Goal: Information Seeking & Learning: Learn about a topic

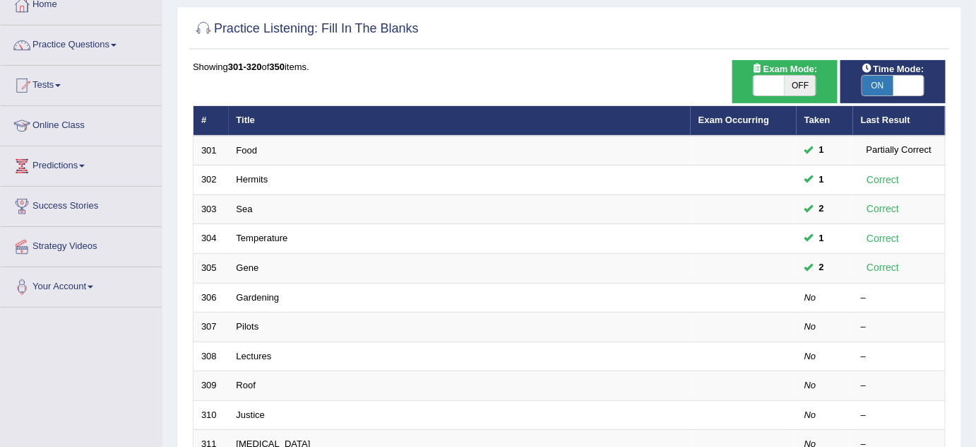
scroll to position [33, 0]
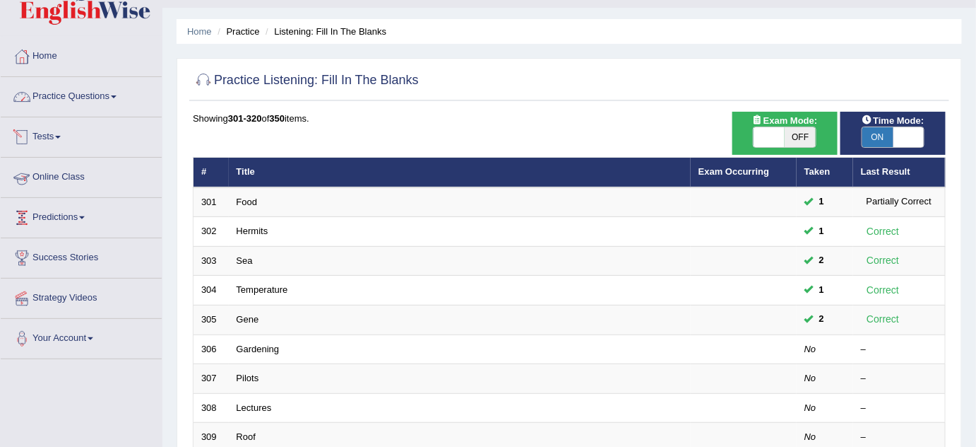
click at [73, 93] on link "Practice Questions" at bounding box center [81, 94] width 161 height 35
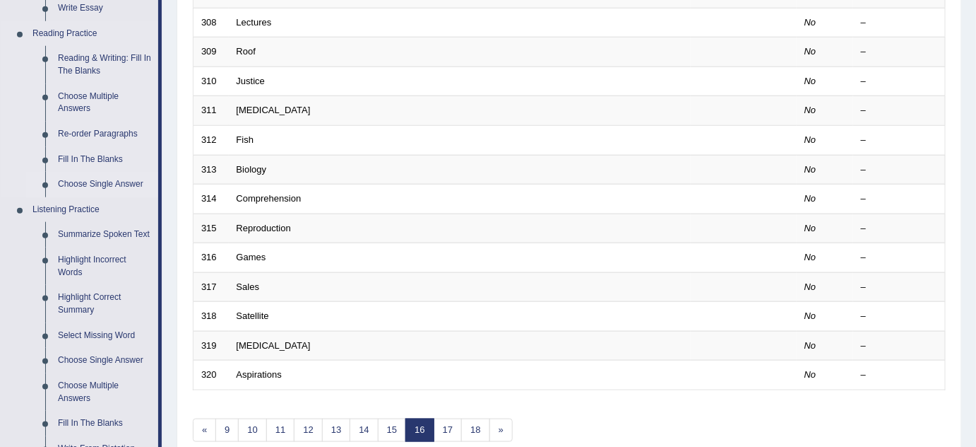
scroll to position [483, 0]
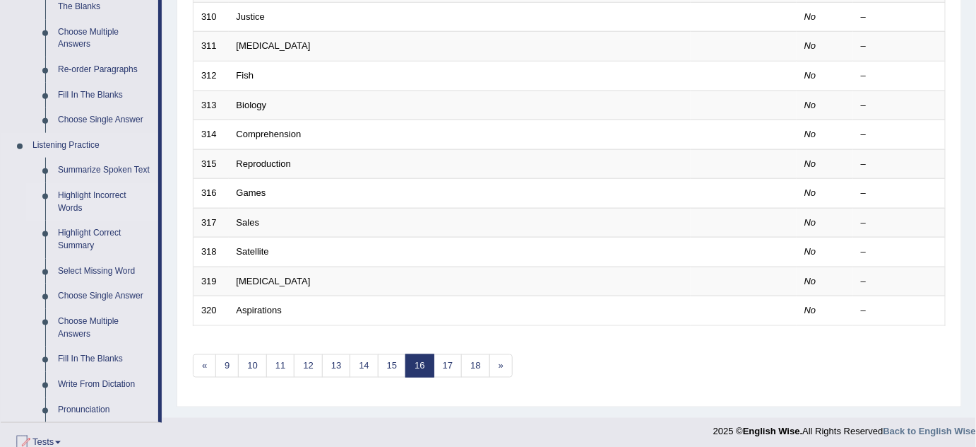
click at [83, 186] on link "Highlight Incorrect Words" at bounding box center [105, 201] width 107 height 37
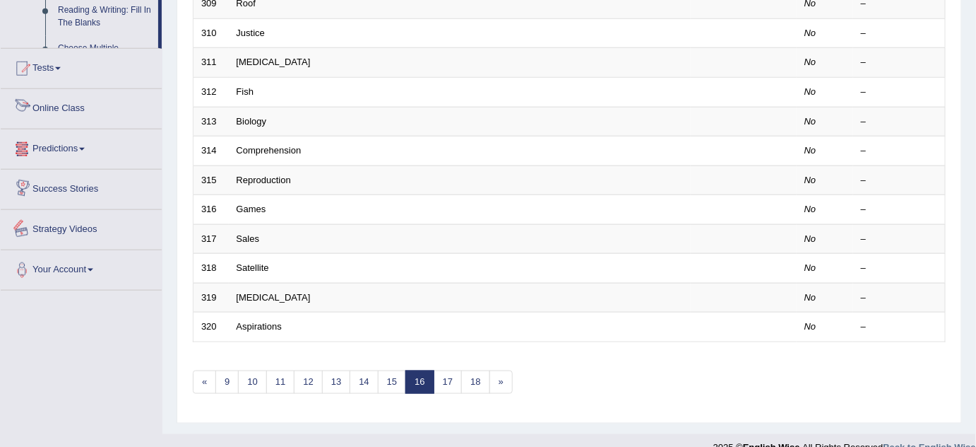
scroll to position [654, 0]
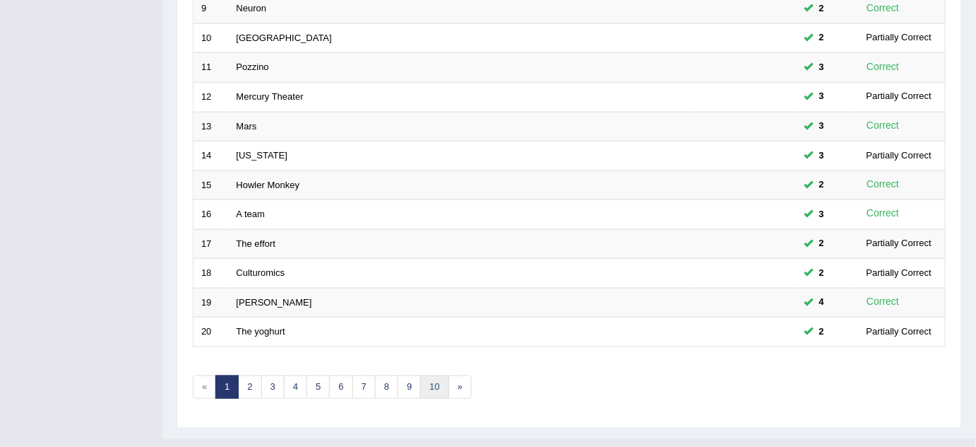
click at [435, 382] on link "10" at bounding box center [434, 386] width 28 height 23
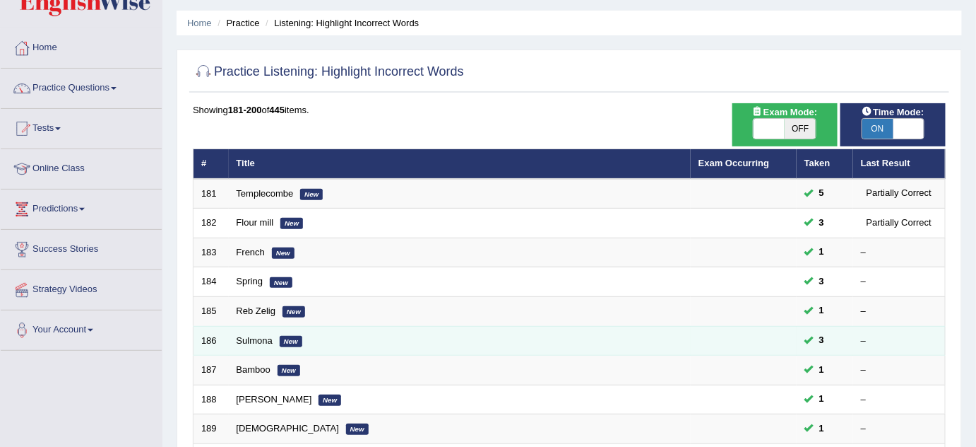
scroll to position [64, 0]
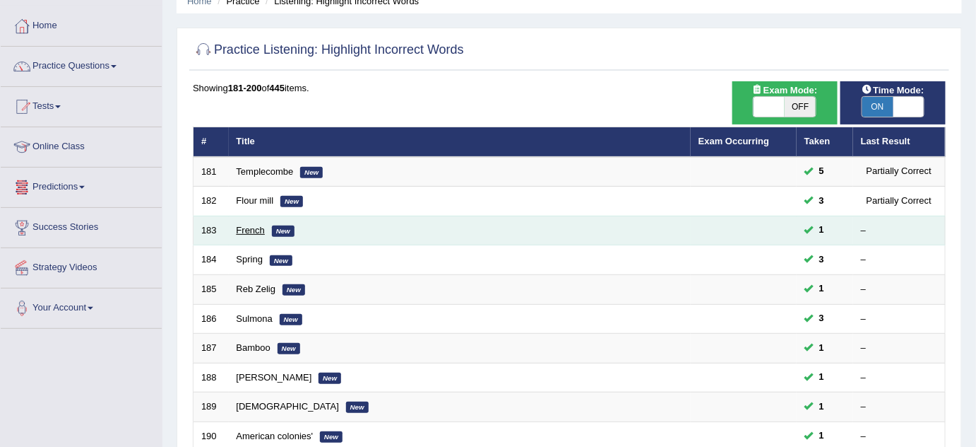
click at [249, 226] on link "French" at bounding box center [251, 230] width 28 height 11
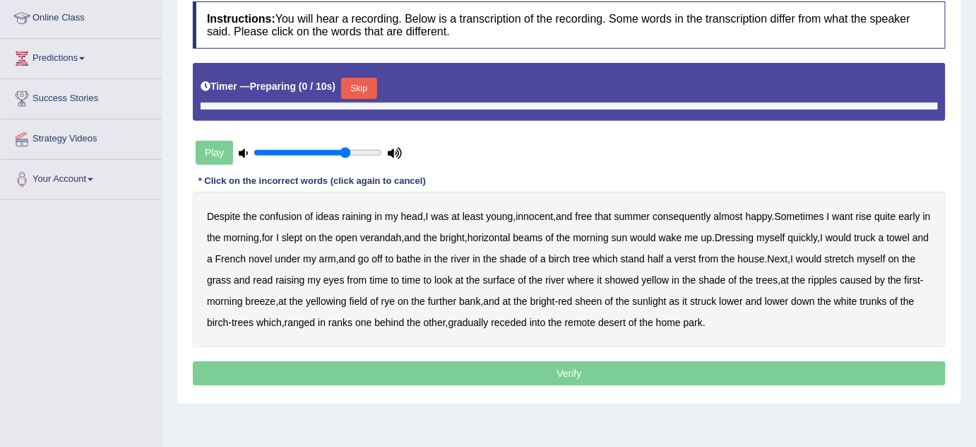
scroll to position [192, 0]
click at [367, 86] on button "Skip" at bounding box center [358, 88] width 35 height 21
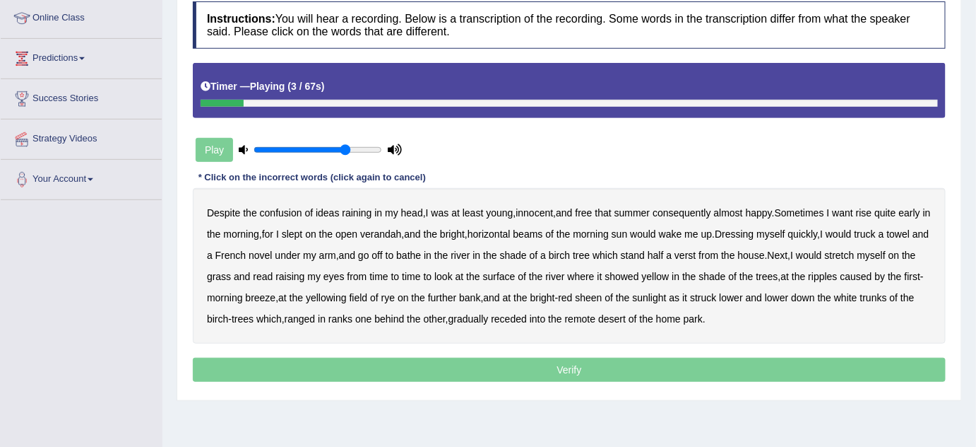
click at [362, 214] on b "raining" at bounding box center [357, 212] width 30 height 11
click at [854, 212] on b "want" at bounding box center [843, 212] width 21 height 11
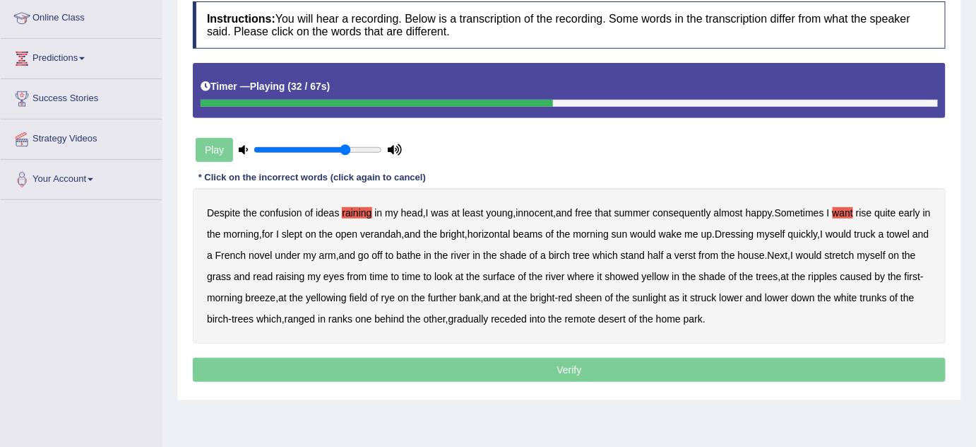
click at [645, 254] on b "stand" at bounding box center [633, 254] width 24 height 11
click at [670, 273] on b "yellow" at bounding box center [656, 276] width 28 height 11
click at [368, 297] on b "field" at bounding box center [359, 297] width 18 height 11
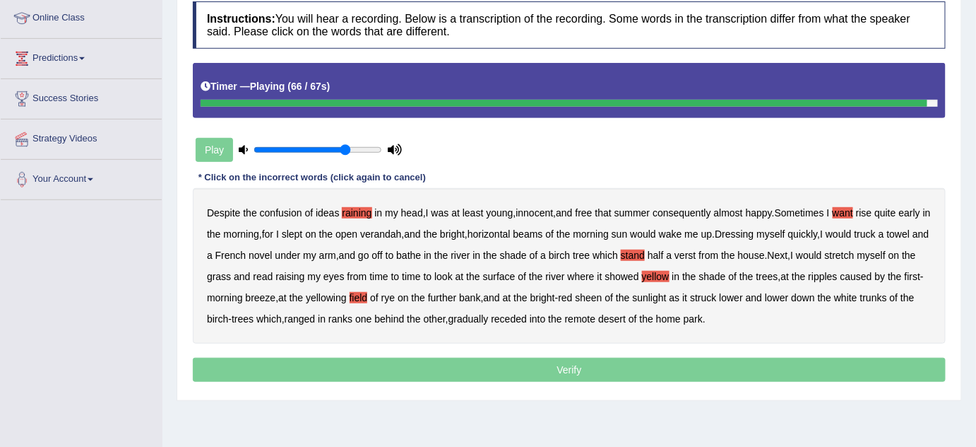
click at [626, 318] on b "desert" at bounding box center [612, 318] width 28 height 11
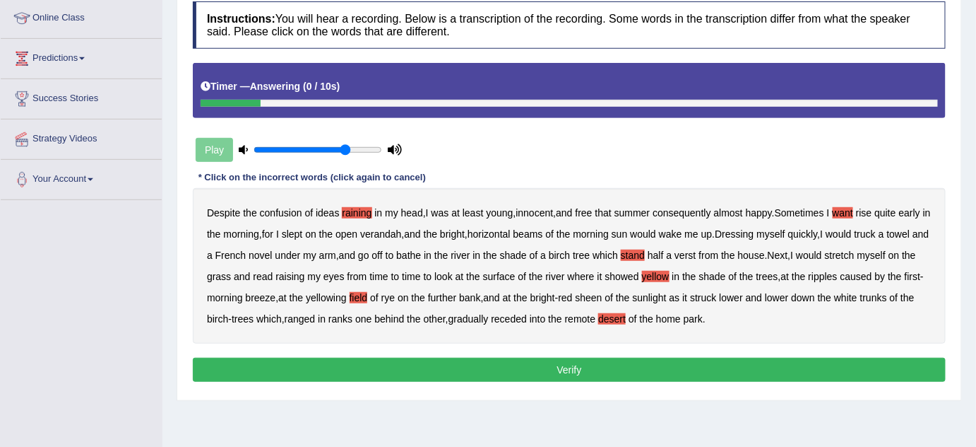
click at [546, 362] on button "Verify" at bounding box center [569, 370] width 753 height 24
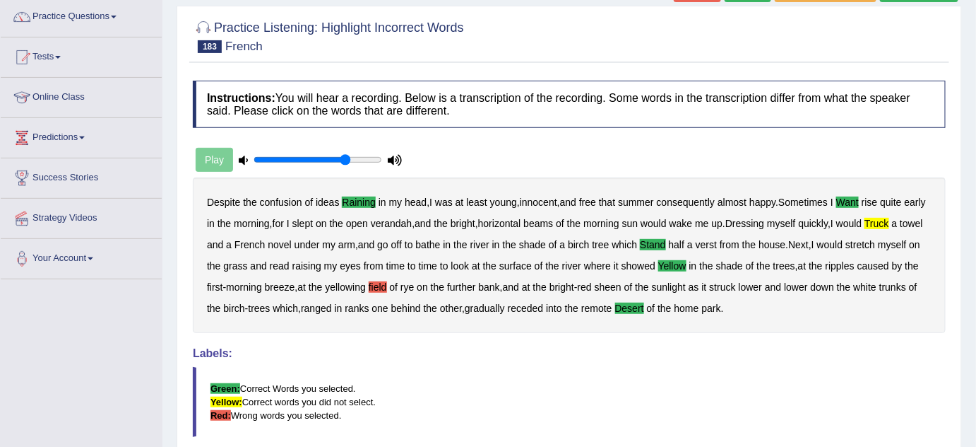
scroll to position [0, 0]
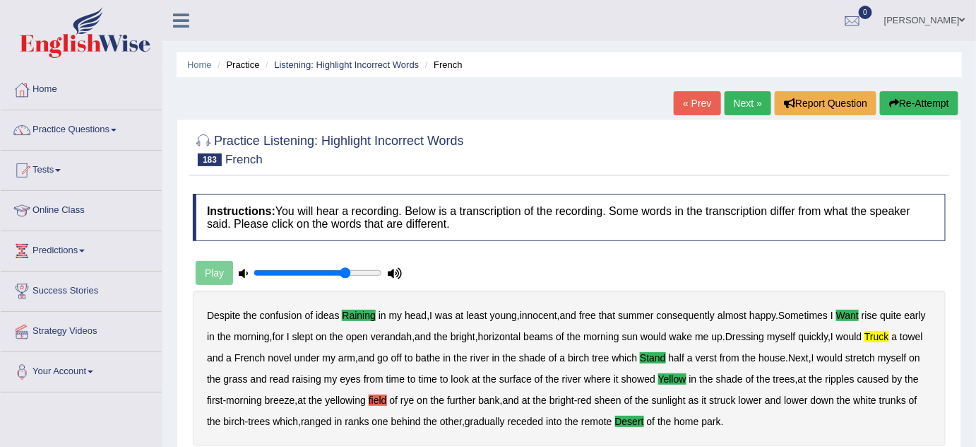
click at [919, 105] on button "Re-Attempt" at bounding box center [919, 103] width 78 height 24
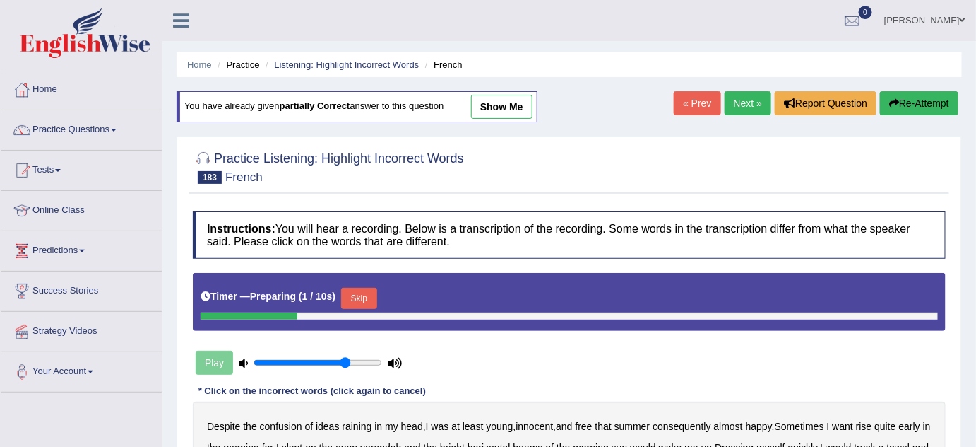
click at [747, 98] on link "Next »" at bounding box center [748, 103] width 47 height 24
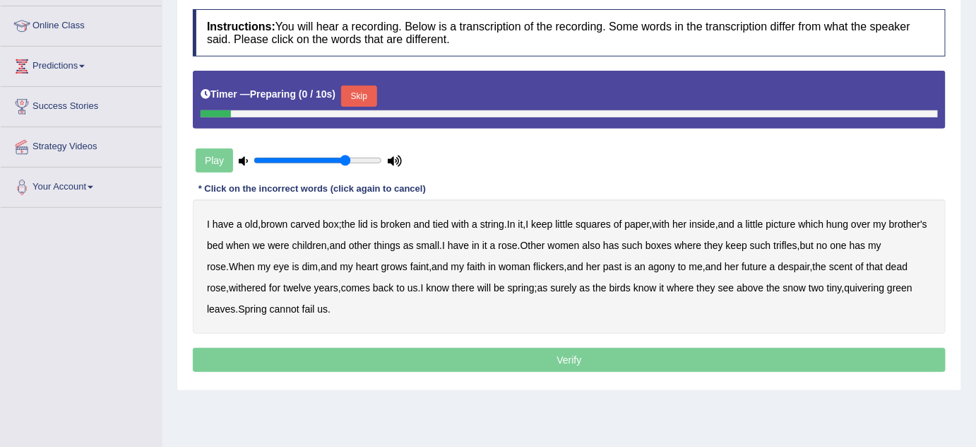
scroll to position [192, 0]
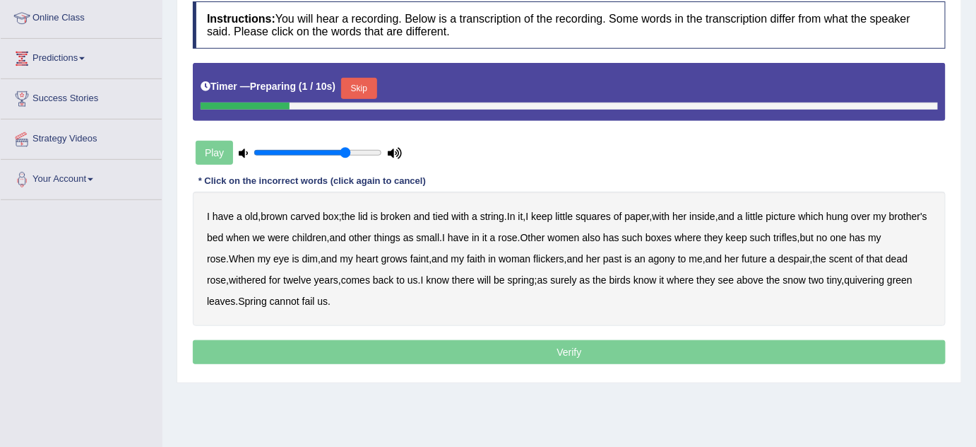
click at [365, 81] on button "Skip" at bounding box center [358, 88] width 35 height 21
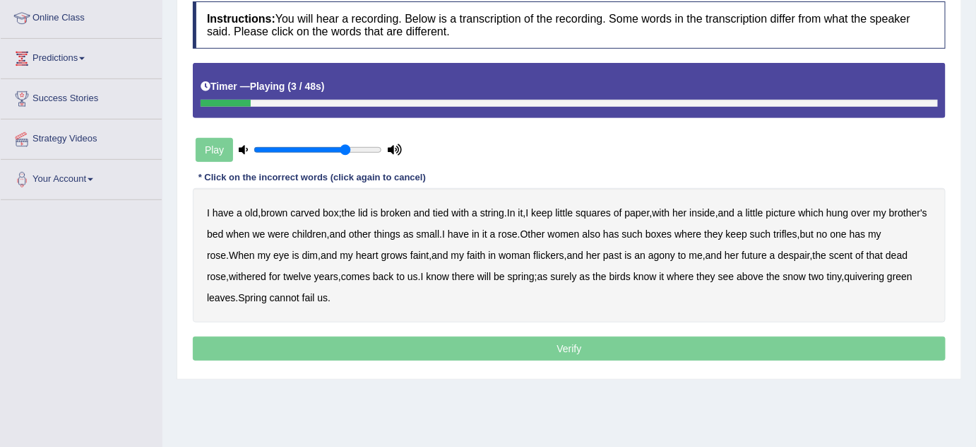
click at [237, 208] on b "a" at bounding box center [240, 212] width 6 height 11
click at [687, 211] on b "her" at bounding box center [680, 212] width 14 height 11
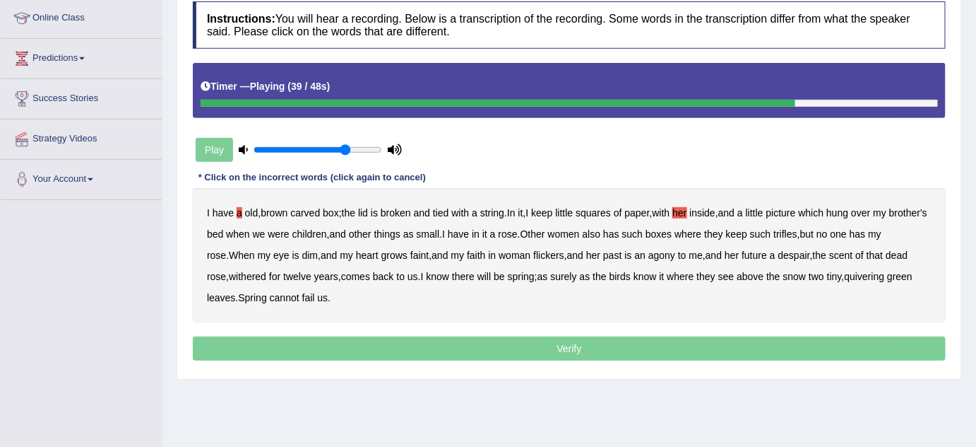
drag, startPoint x: 435, startPoint y: 271, endPoint x: 447, endPoint y: 272, distance: 11.4
click at [447, 272] on div "I have a old , brown carved box ; the lid is broken and tied with a string . In…" at bounding box center [569, 255] width 753 height 134
click at [418, 272] on b "us" at bounding box center [413, 276] width 11 height 11
click at [694, 276] on b "where" at bounding box center [680, 276] width 27 height 11
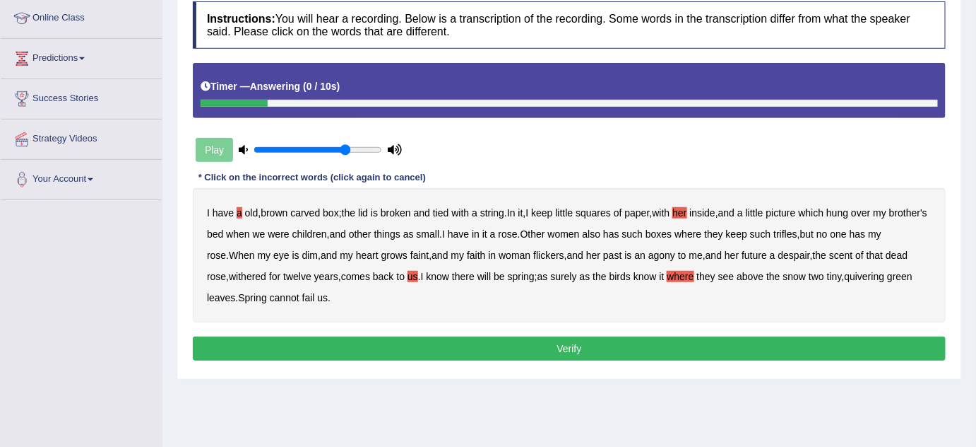
click at [528, 357] on button "Verify" at bounding box center [569, 348] width 753 height 24
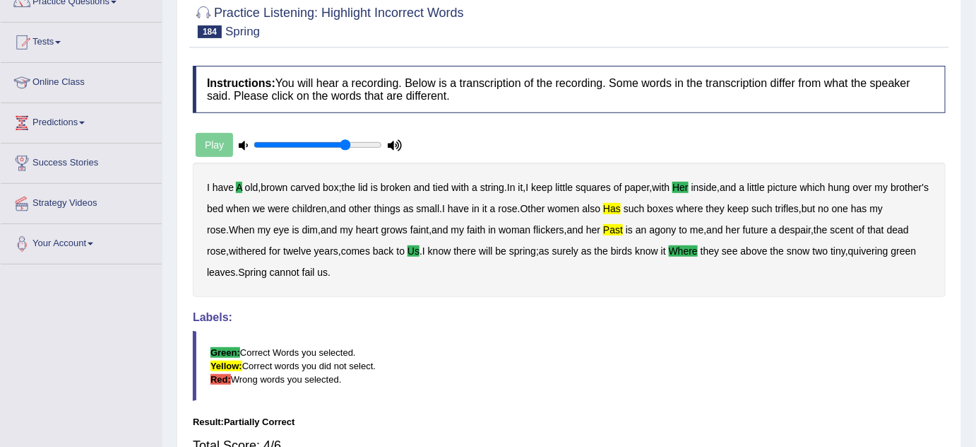
scroll to position [0, 0]
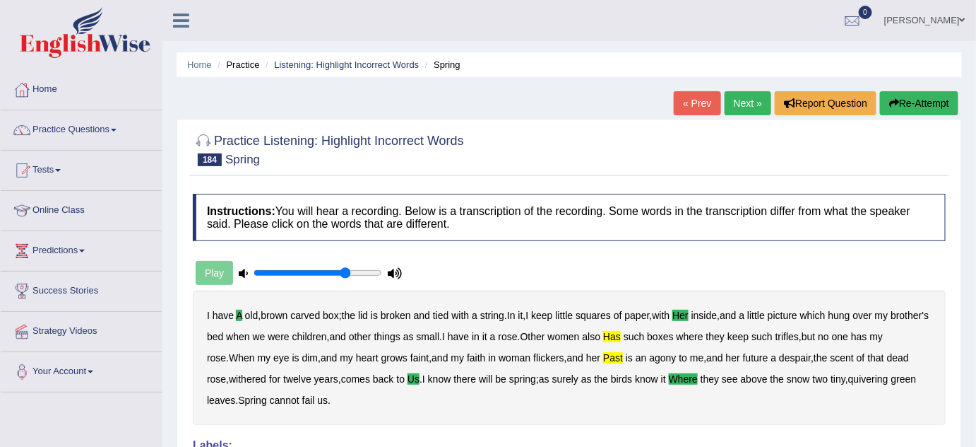
click at [916, 106] on button "Re-Attempt" at bounding box center [919, 103] width 78 height 24
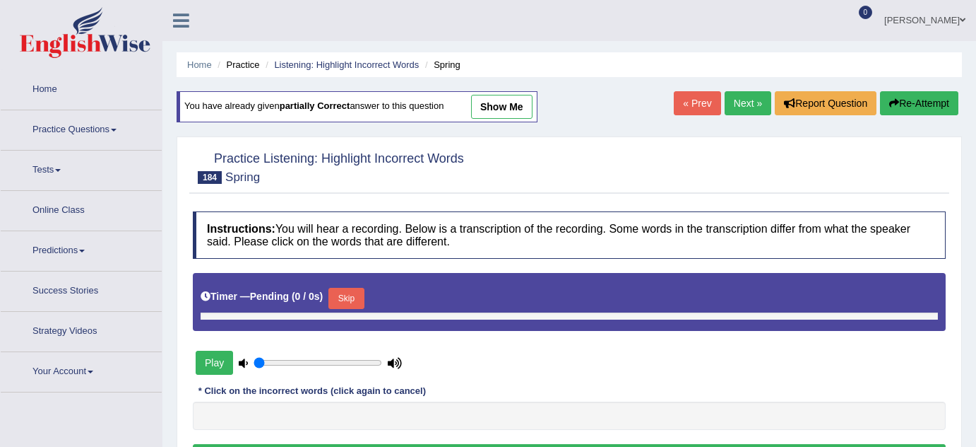
type input "0.75"
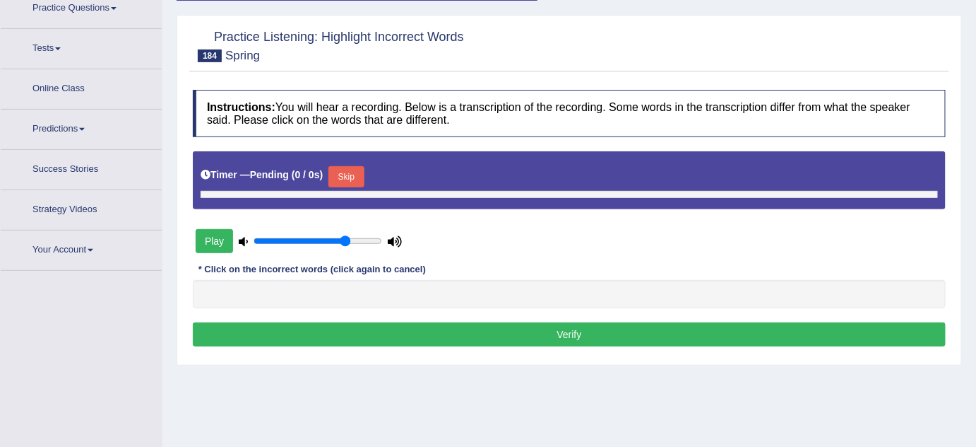
scroll to position [192, 0]
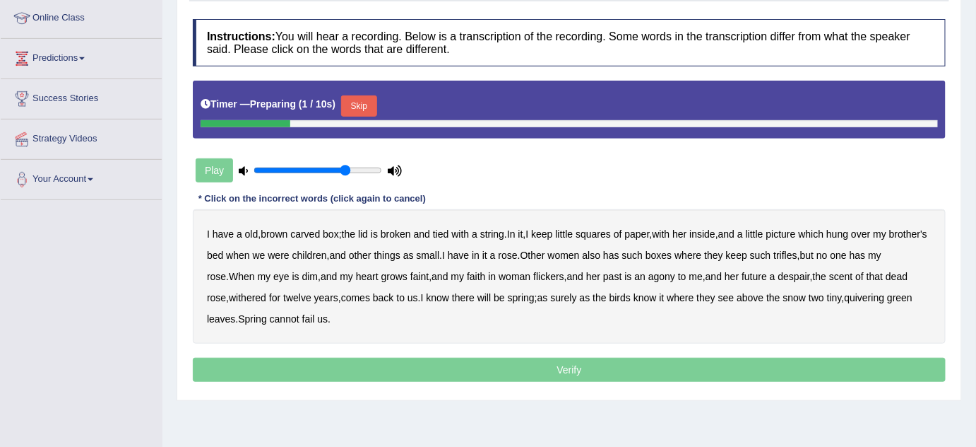
click at [364, 102] on button "Skip" at bounding box center [358, 105] width 35 height 21
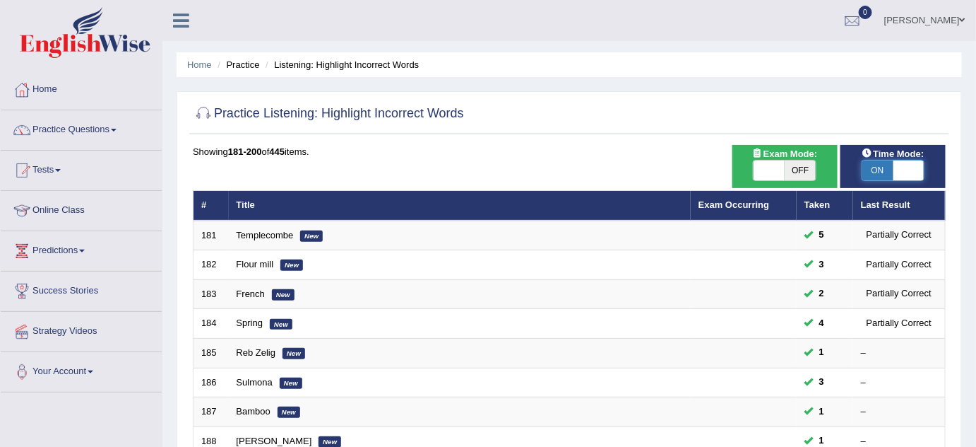
click at [912, 168] on span at bounding box center [909, 170] width 31 height 20
checkbox input "false"
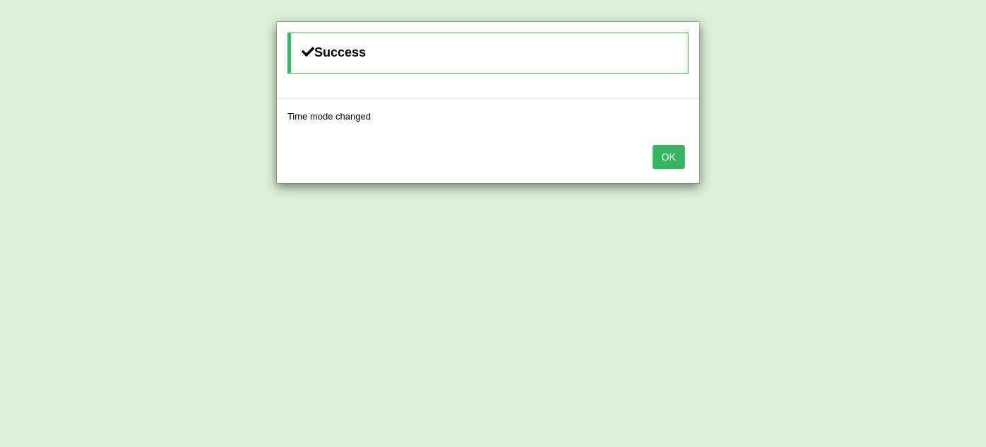
click at [657, 156] on button "OK" at bounding box center [669, 157] width 33 height 24
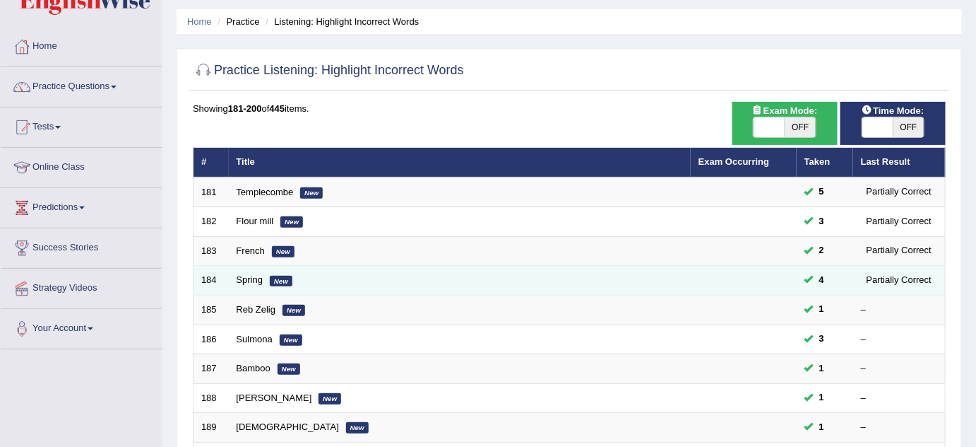
scroll to position [192, 0]
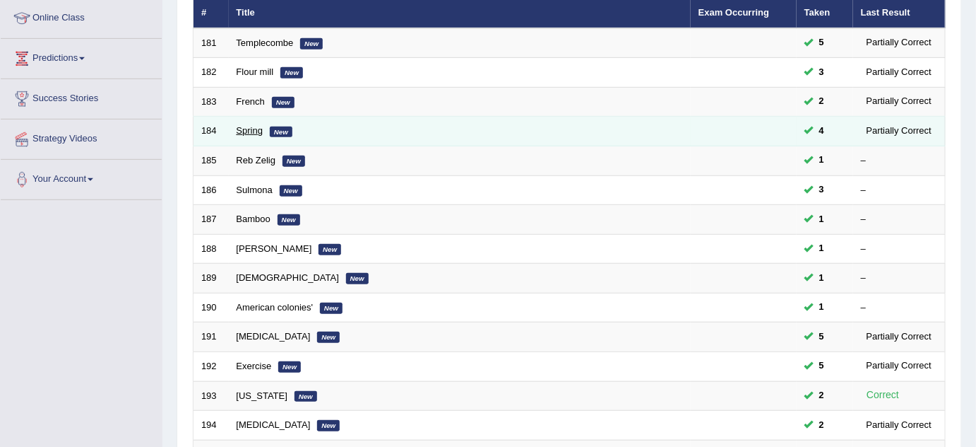
click at [252, 125] on link "Spring" at bounding box center [250, 130] width 27 height 11
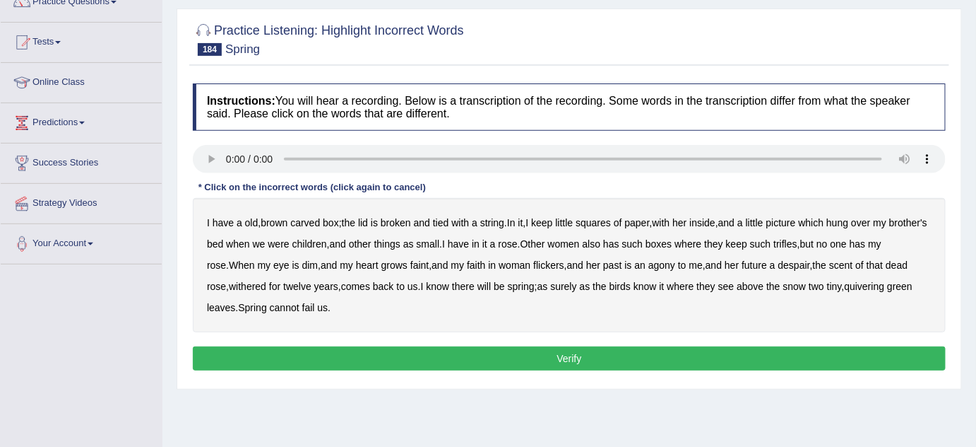
click at [240, 222] on b "a" at bounding box center [240, 222] width 6 height 11
click at [687, 222] on b "her" at bounding box center [680, 222] width 14 height 11
click at [622, 264] on b "past" at bounding box center [612, 264] width 18 height 11
click at [424, 285] on b "I" at bounding box center [422, 285] width 3 height 11
click at [418, 285] on b "us" at bounding box center [413, 285] width 11 height 11
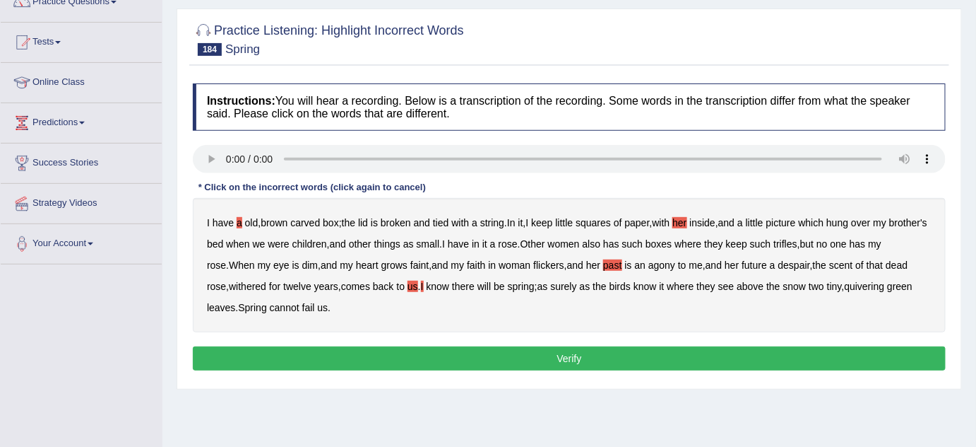
click at [450, 280] on b "know" at bounding box center [438, 285] width 23 height 11
click at [694, 283] on b "where" at bounding box center [680, 285] width 27 height 11
click at [587, 350] on button "Verify" at bounding box center [569, 358] width 753 height 24
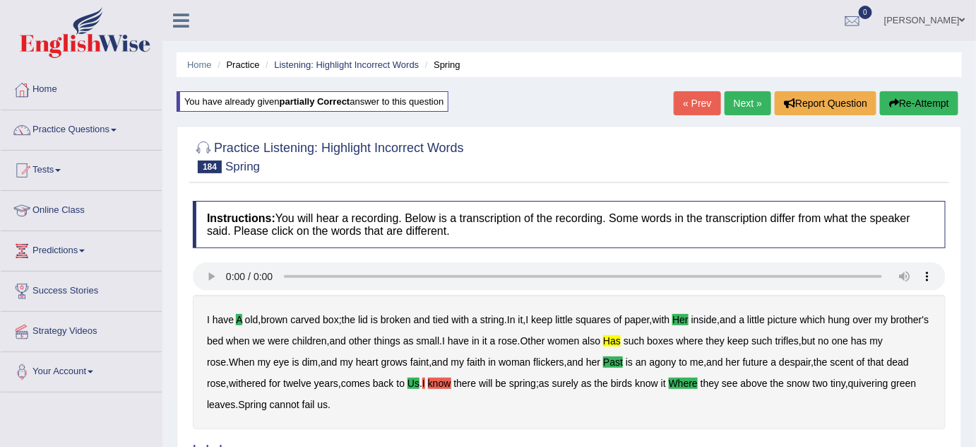
click at [900, 103] on button "Re-Attempt" at bounding box center [919, 103] width 78 height 24
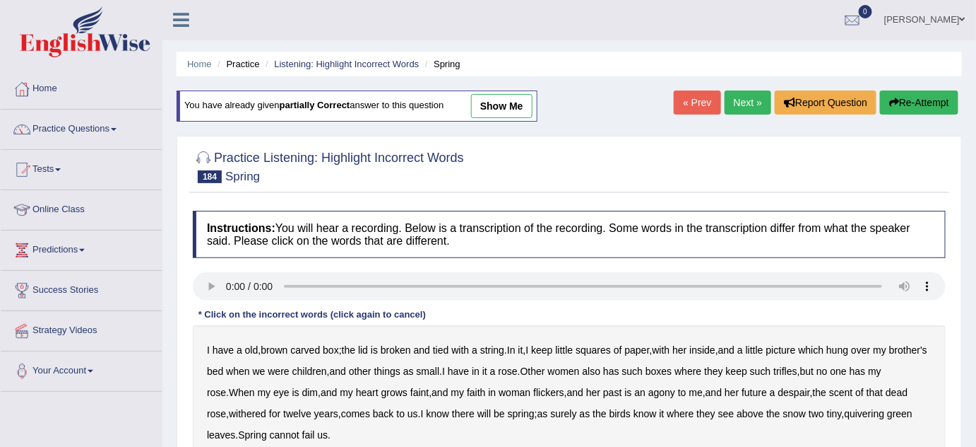
scroll to position [64, 0]
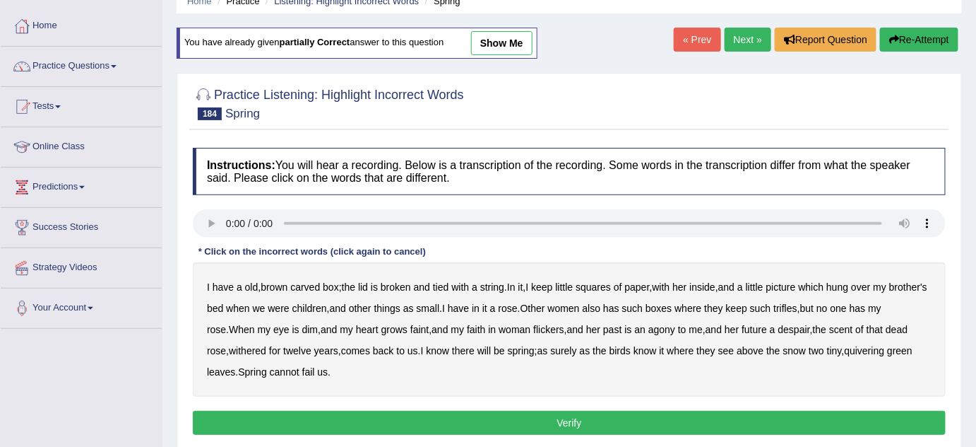
click at [239, 284] on b "a" at bounding box center [240, 286] width 6 height 11
click at [697, 278] on div "I have a old , brown carved box ; the lid is broken and tied with a string . In…" at bounding box center [569, 329] width 753 height 134
click at [687, 284] on b "her" at bounding box center [680, 286] width 14 height 11
drag, startPoint x: 641, startPoint y: 326, endPoint x: 693, endPoint y: 326, distance: 52.3
click at [622, 326] on b "past" at bounding box center [612, 329] width 18 height 11
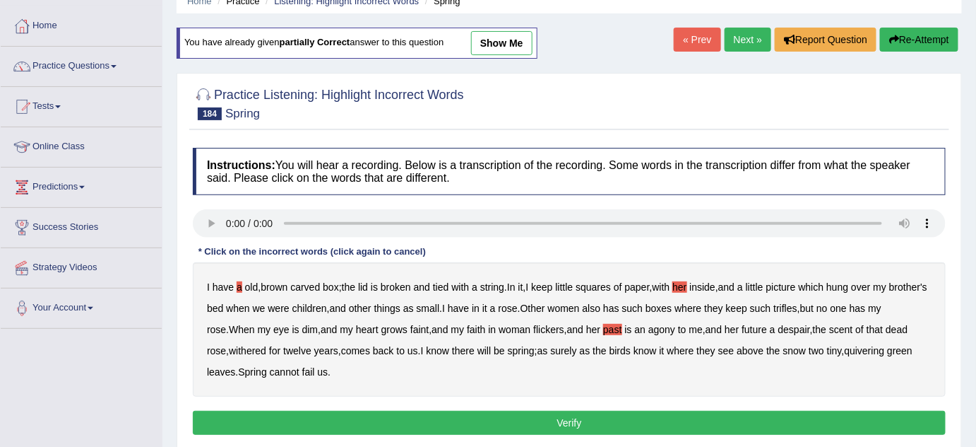
click at [418, 348] on b "us" at bounding box center [413, 350] width 11 height 11
click at [694, 352] on b "where" at bounding box center [680, 350] width 27 height 11
click at [668, 304] on div "I have a old , brown carved box ; the lid is broken and tied with a string . In…" at bounding box center [569, 329] width 753 height 134
click at [620, 305] on b "has" at bounding box center [611, 307] width 16 height 11
click at [622, 423] on button "Verify" at bounding box center [569, 422] width 753 height 24
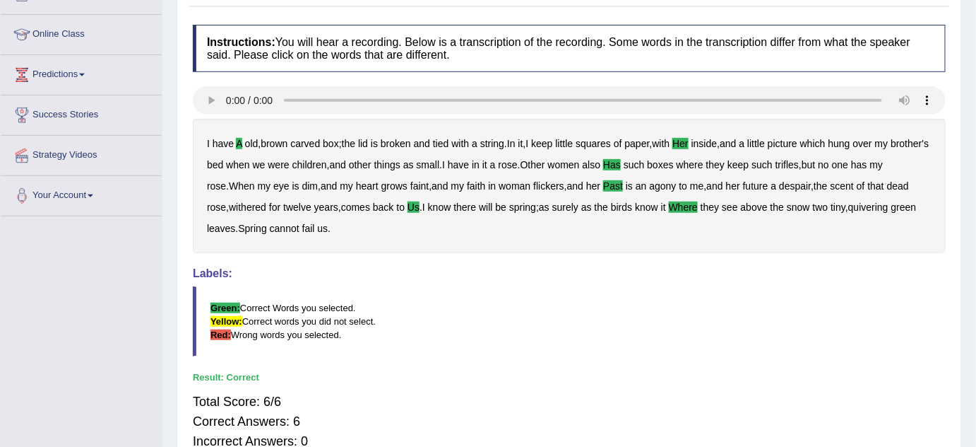
scroll to position [0, 0]
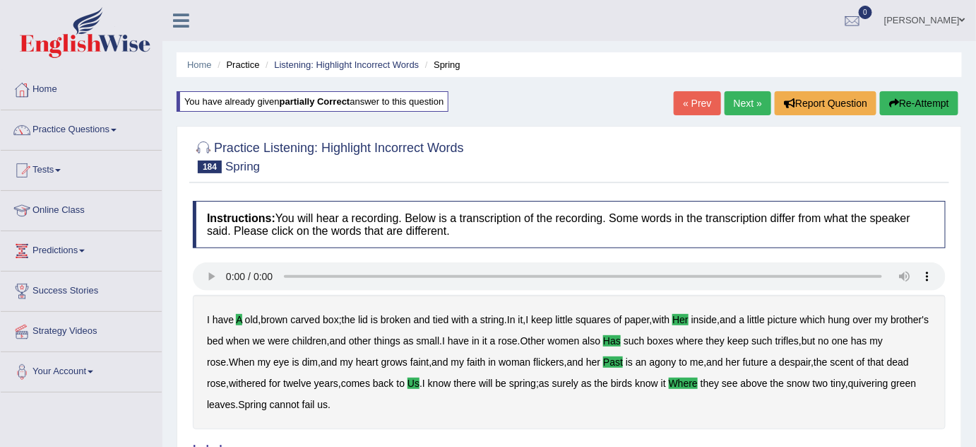
click at [750, 101] on link "Next »" at bounding box center [748, 103] width 47 height 24
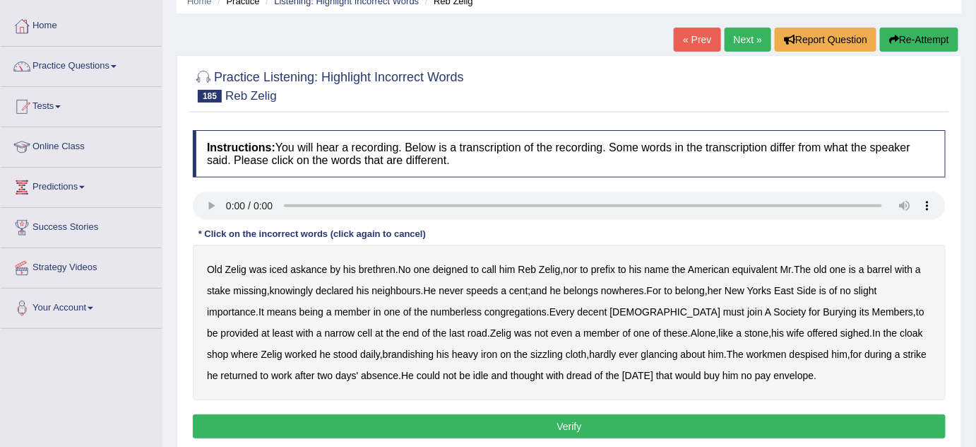
scroll to position [128, 0]
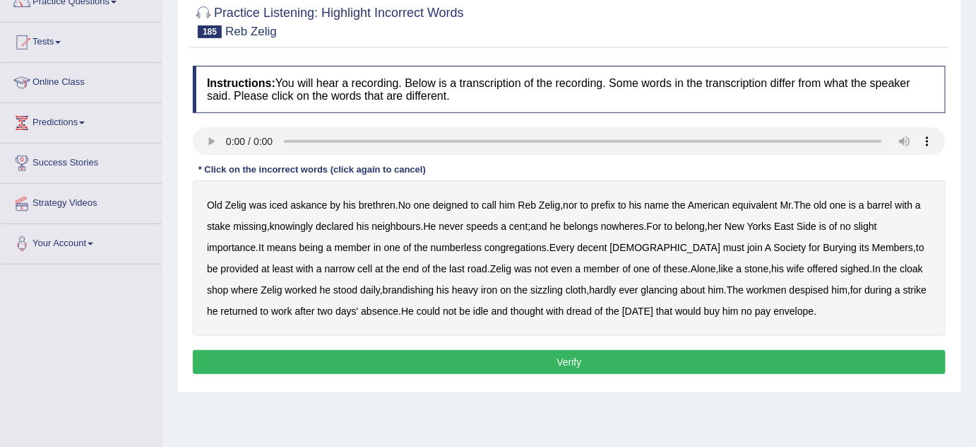
click at [220, 218] on div "Old Zelig was iced askance by his brethren . No one deigned to call him Reb Zel…" at bounding box center [569, 257] width 753 height 155
click at [223, 220] on b "stake" at bounding box center [218, 225] width 23 height 11
click at [493, 223] on b "speeds" at bounding box center [482, 225] width 32 height 11
click at [633, 227] on b "nowheres" at bounding box center [622, 225] width 43 height 11
click at [618, 223] on b "nowheres" at bounding box center [622, 225] width 43 height 11
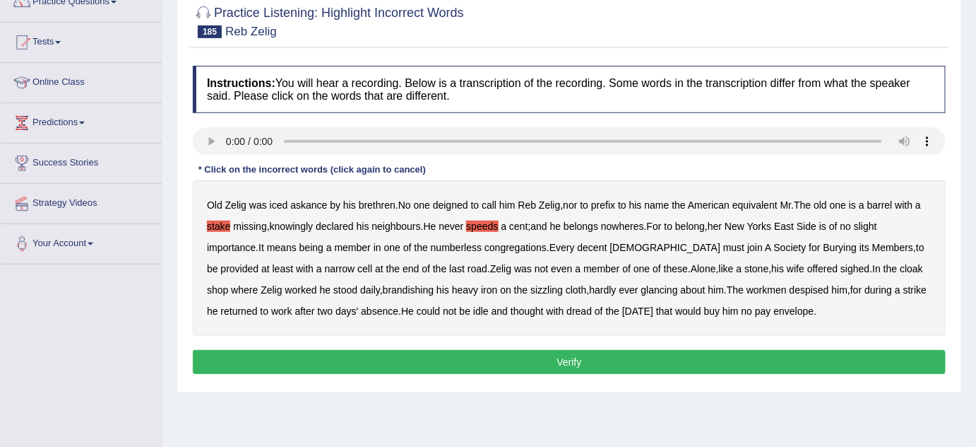
click at [449, 267] on b "last" at bounding box center [457, 268] width 16 height 11
click at [808, 267] on b "offered" at bounding box center [823, 268] width 30 height 11
click at [550, 355] on button "Verify" at bounding box center [569, 362] width 753 height 24
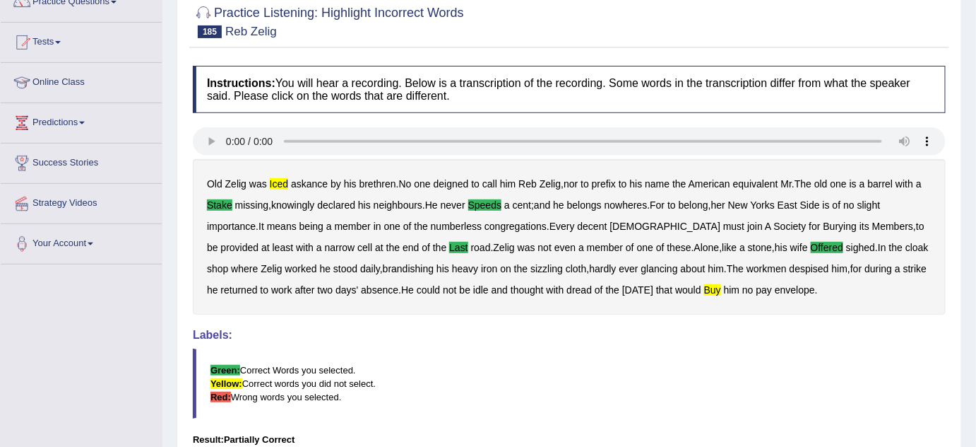
click at [664, 35] on div at bounding box center [569, 20] width 753 height 43
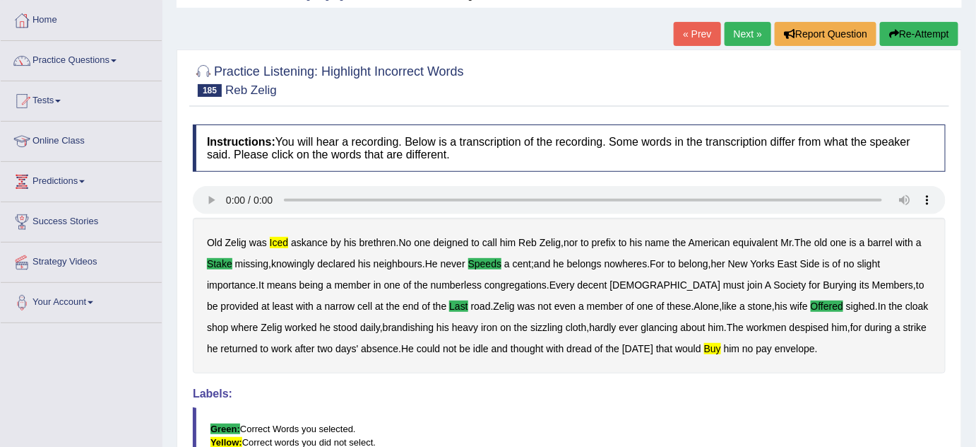
scroll to position [0, 0]
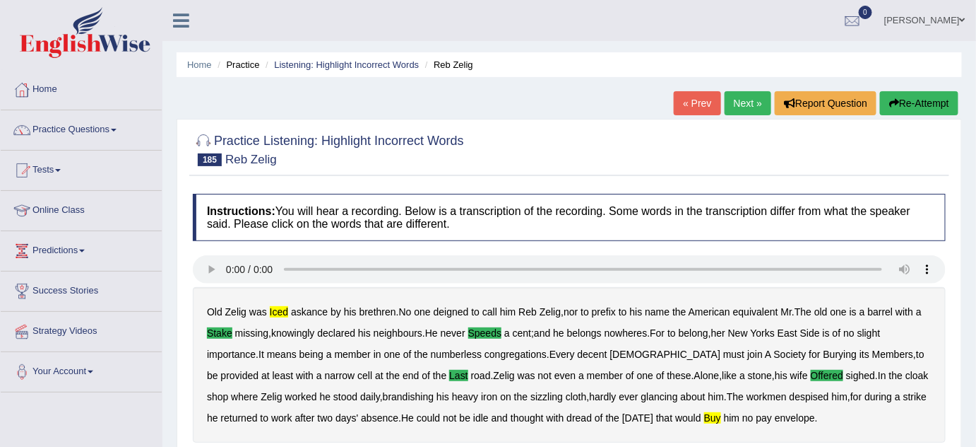
click at [736, 101] on link "Next »" at bounding box center [748, 103] width 47 height 24
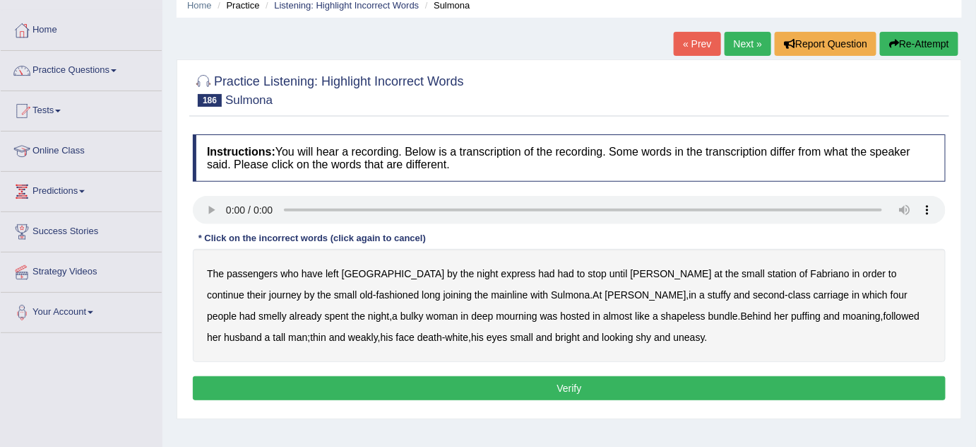
scroll to position [128, 0]
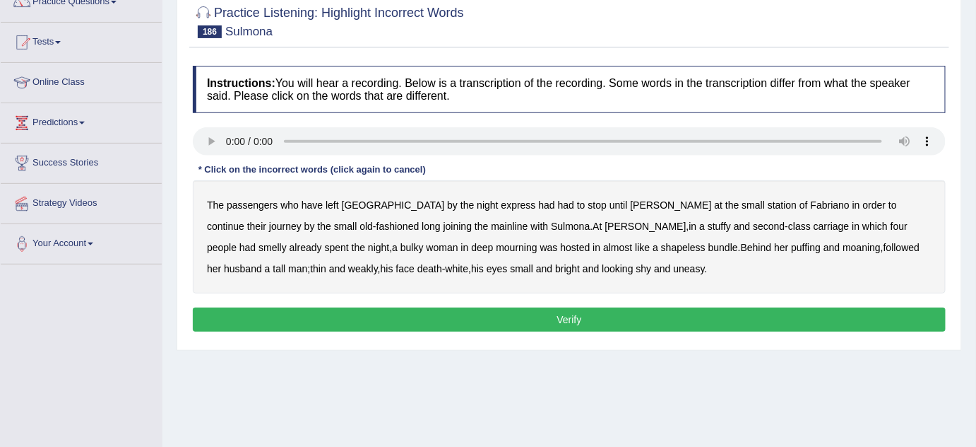
click at [422, 224] on b "long" at bounding box center [431, 225] width 18 height 11
click at [491, 226] on b "mainline" at bounding box center [509, 225] width 37 height 11
click at [606, 221] on b "dawn" at bounding box center [646, 225] width 81 height 11
click at [708, 220] on b "stuffy" at bounding box center [719, 225] width 23 height 11
click at [491, 220] on b "mainline" at bounding box center [509, 225] width 37 height 11
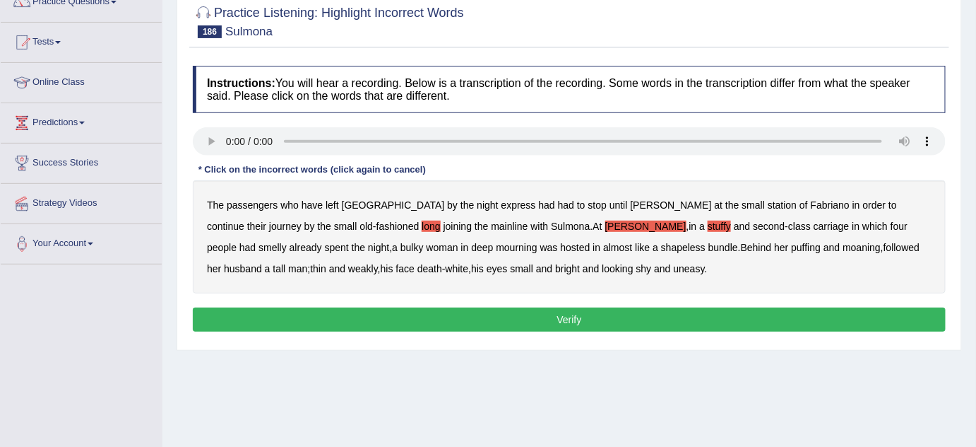
click at [606, 223] on b "dawn" at bounding box center [646, 225] width 81 height 11
click at [708, 221] on b "stuffy" at bounding box center [719, 225] width 23 height 11
click at [496, 244] on b "mourning" at bounding box center [516, 247] width 41 height 11
click at [285, 263] on b "tall" at bounding box center [279, 268] width 13 height 11
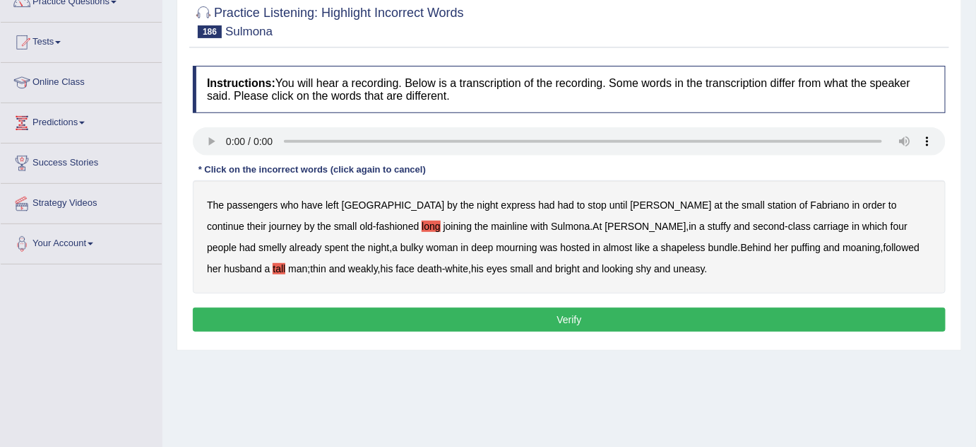
click at [631, 201] on b "dawn" at bounding box center [671, 204] width 81 height 11
click at [891, 225] on b "four" at bounding box center [899, 225] width 17 height 11
click at [523, 316] on button "Verify" at bounding box center [569, 319] width 753 height 24
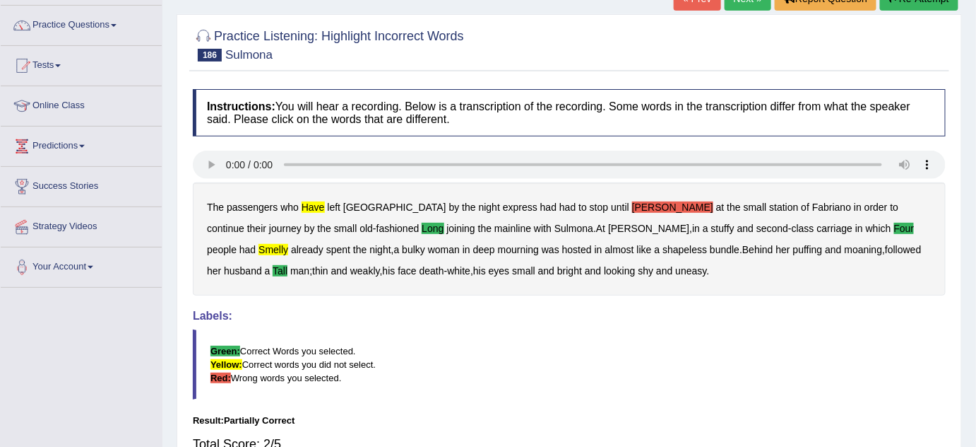
scroll to position [64, 0]
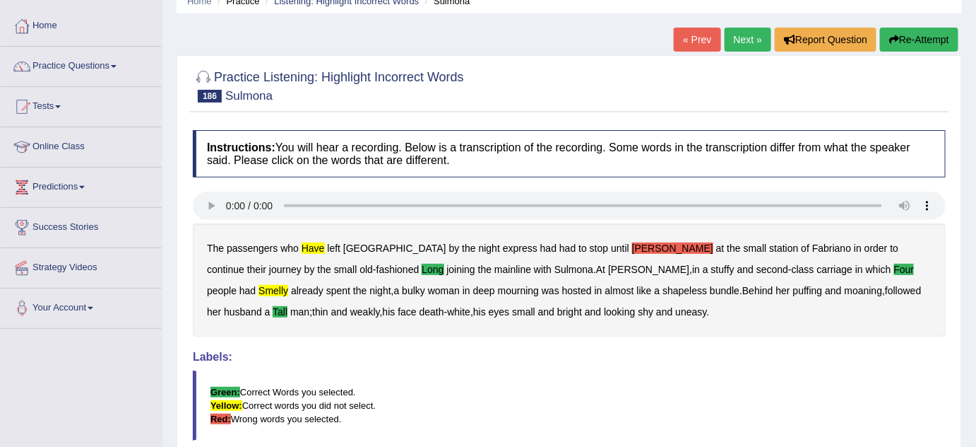
click at [919, 45] on button "Re-Attempt" at bounding box center [919, 40] width 78 height 24
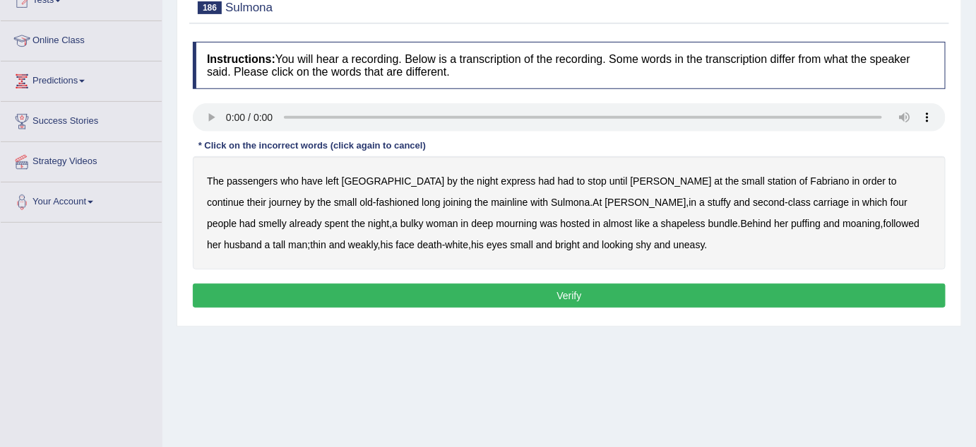
scroll to position [192, 0]
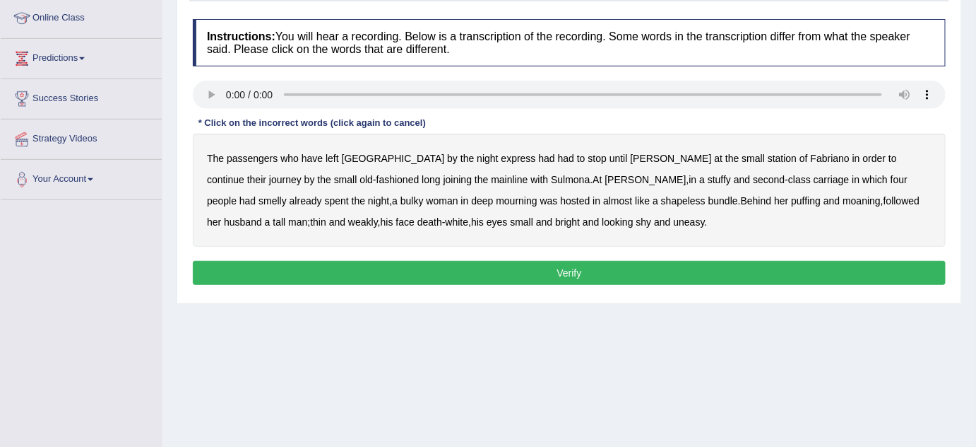
click at [422, 179] on b "long" at bounding box center [431, 179] width 18 height 11
click at [753, 178] on b "second" at bounding box center [769, 179] width 32 height 11
drag, startPoint x: 579, startPoint y: 178, endPoint x: 604, endPoint y: 178, distance: 25.4
click at [579, 178] on div "The passengers who have left Rome by the night express had had to stop until da…" at bounding box center [569, 190] width 753 height 113
click at [891, 178] on b "four" at bounding box center [899, 179] width 17 height 11
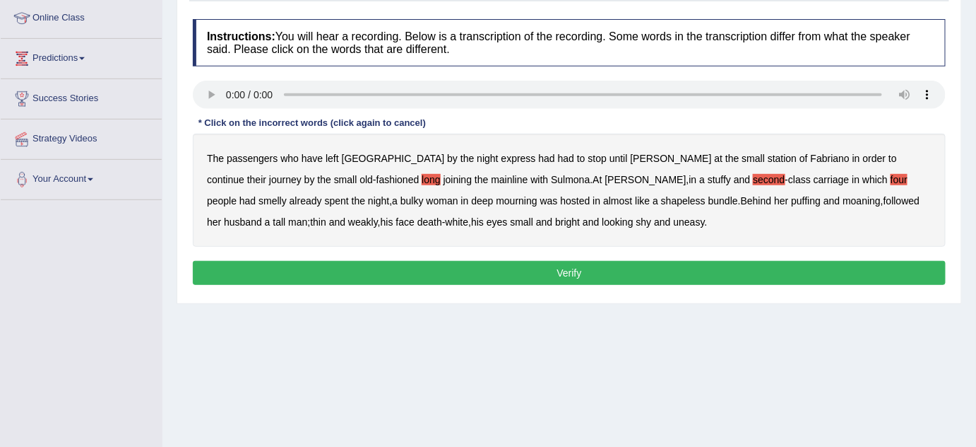
click at [287, 195] on b "smelly" at bounding box center [273, 200] width 28 height 11
click at [285, 216] on b "tall" at bounding box center [279, 221] width 13 height 11
click at [450, 261] on button "Verify" at bounding box center [569, 273] width 753 height 24
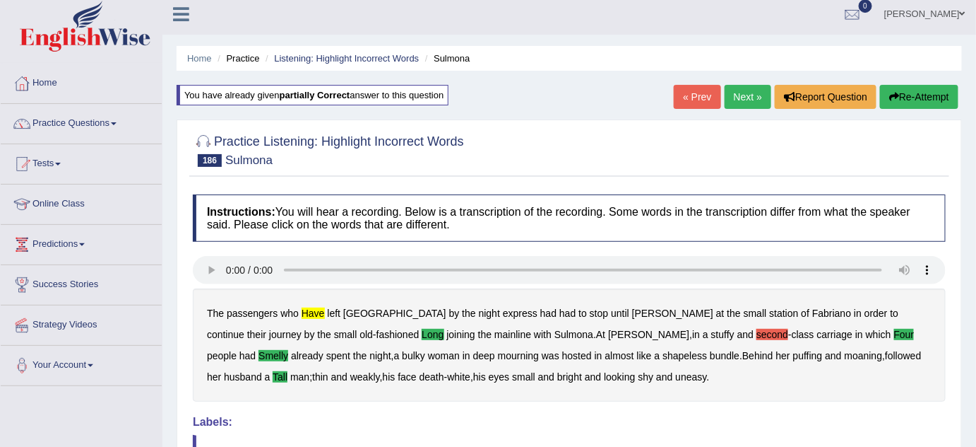
scroll to position [0, 0]
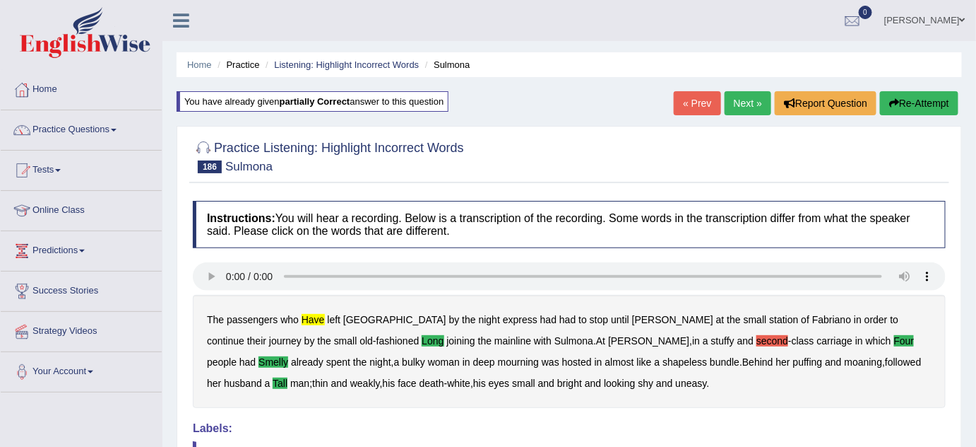
click at [746, 102] on link "Next »" at bounding box center [748, 103] width 47 height 24
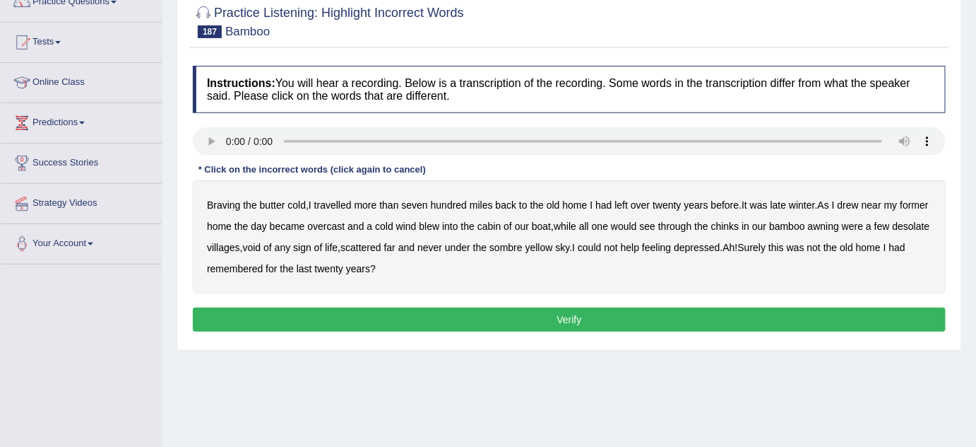
click at [281, 201] on b "butter" at bounding box center [272, 204] width 25 height 11
click at [442, 247] on b "never" at bounding box center [430, 247] width 25 height 11
click at [312, 267] on b "last" at bounding box center [305, 268] width 16 height 11
click at [486, 312] on button "Verify" at bounding box center [569, 319] width 753 height 24
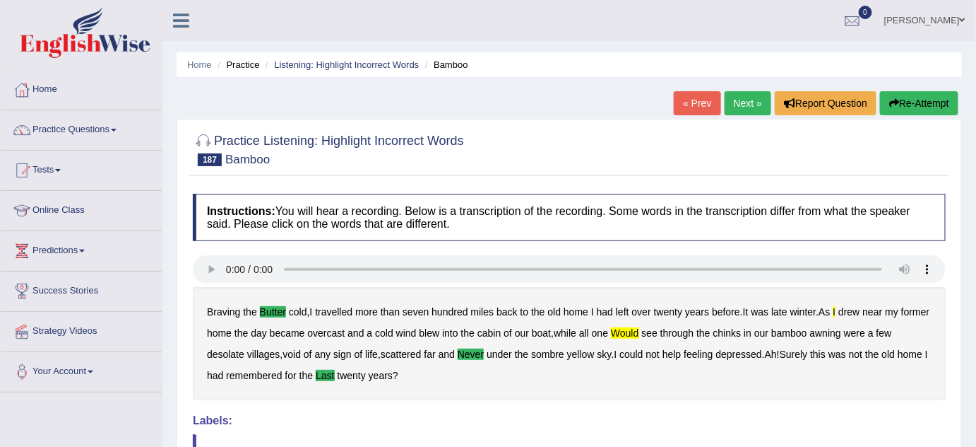
click at [914, 100] on button "Re-Attempt" at bounding box center [919, 103] width 78 height 24
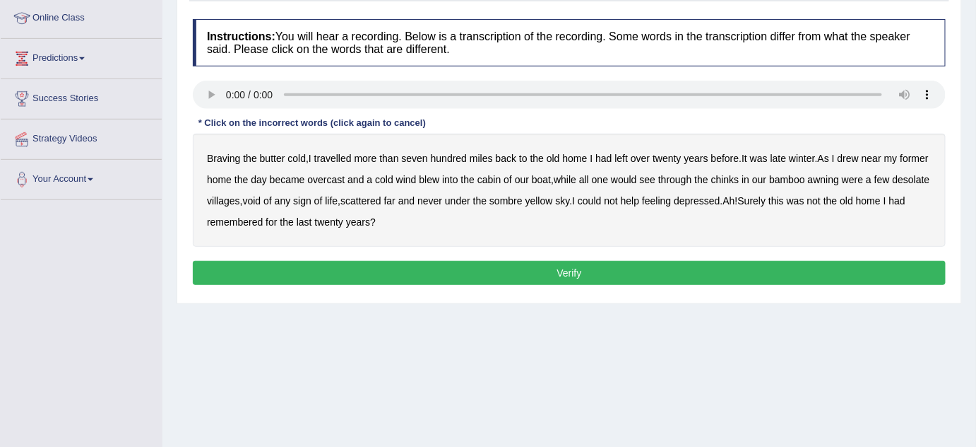
scroll to position [192, 0]
click at [442, 199] on b "never" at bounding box center [430, 200] width 25 height 11
click at [312, 220] on b "last" at bounding box center [305, 221] width 16 height 11
click at [273, 156] on b "butter" at bounding box center [272, 158] width 25 height 11
click at [637, 177] on b "would" at bounding box center [624, 179] width 26 height 11
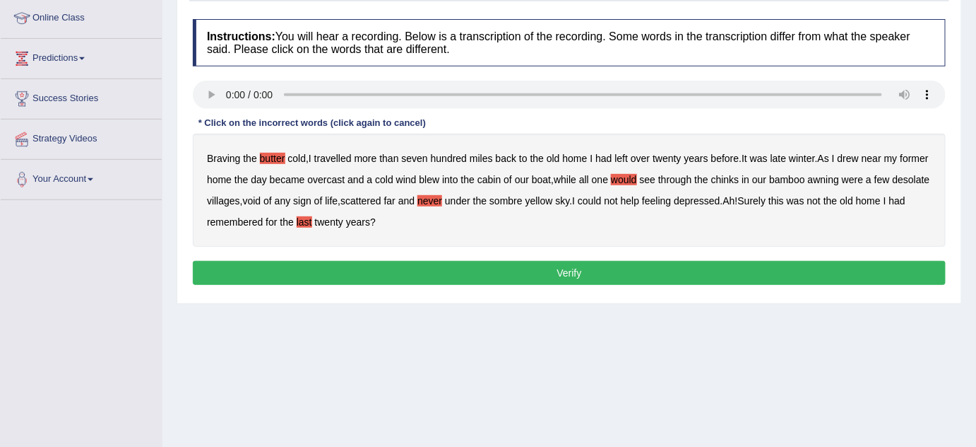
click at [537, 274] on button "Verify" at bounding box center [569, 273] width 753 height 24
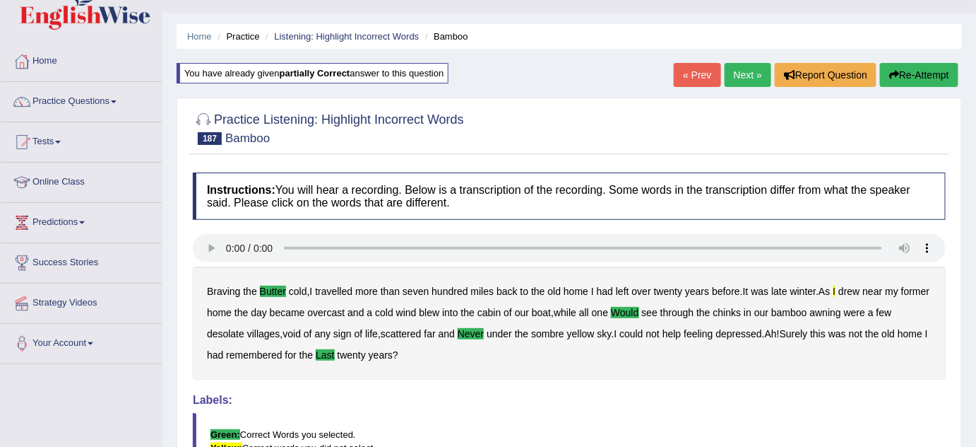
scroll to position [0, 0]
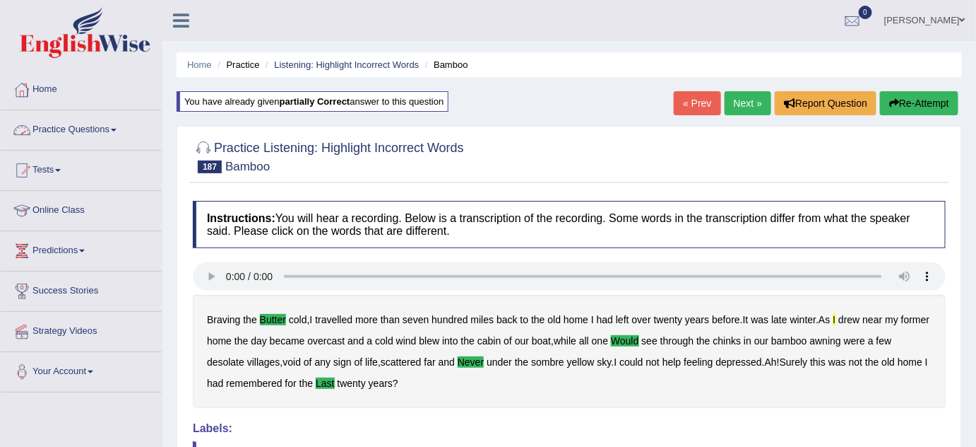
click at [733, 107] on link "Next »" at bounding box center [748, 103] width 47 height 24
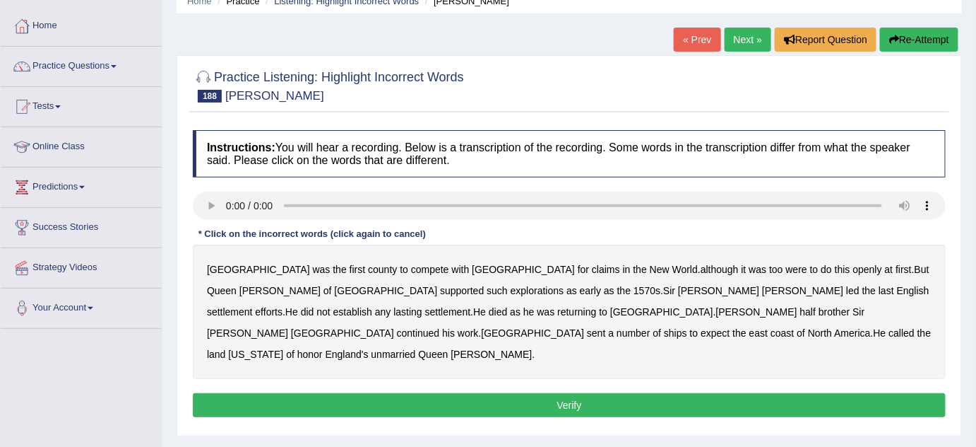
click at [786, 267] on b "were" at bounding box center [796, 269] width 21 height 11
click at [440, 327] on b "continued" at bounding box center [418, 332] width 43 height 11
click at [730, 327] on b "expect" at bounding box center [715, 332] width 29 height 11
click at [295, 348] on b "of" at bounding box center [290, 353] width 8 height 11
click at [491, 393] on button "Verify" at bounding box center [569, 405] width 753 height 24
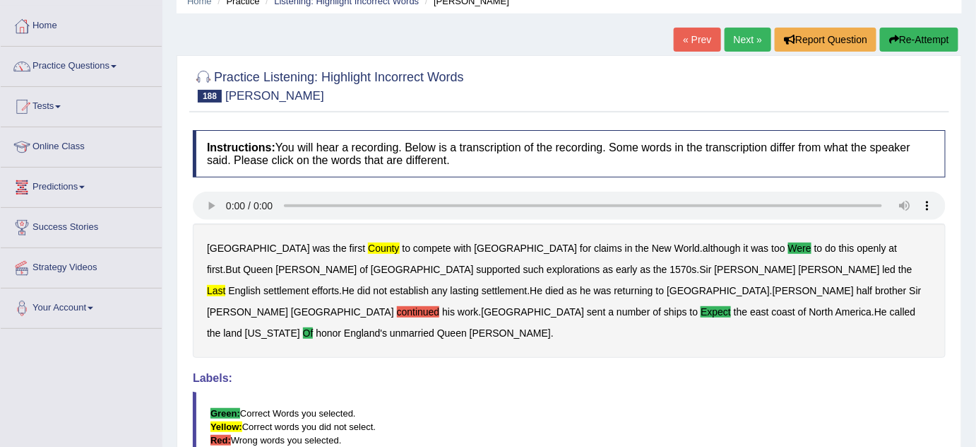
click at [935, 35] on button "Re-Attempt" at bounding box center [919, 40] width 78 height 24
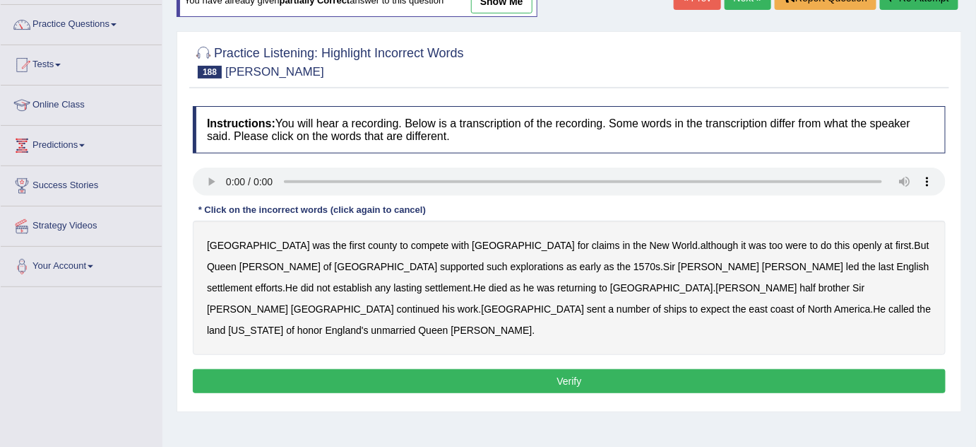
scroll to position [128, 0]
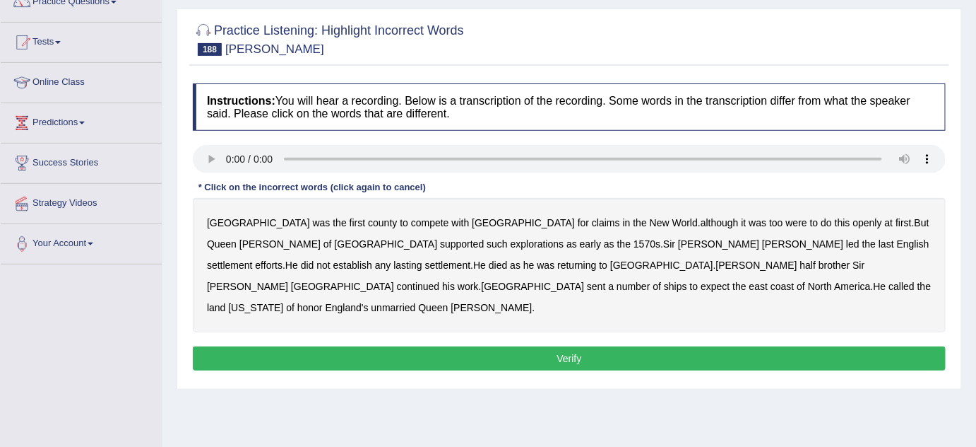
click at [786, 220] on b "were" at bounding box center [796, 222] width 21 height 11
click at [879, 239] on b "last" at bounding box center [887, 243] width 16 height 11
click at [730, 280] on b "expect" at bounding box center [715, 285] width 29 height 11
click at [333, 283] on div "England was the first county to compete with Spain for claims in the New World …" at bounding box center [569, 265] width 753 height 134
click at [295, 302] on b "of" at bounding box center [290, 307] width 8 height 11
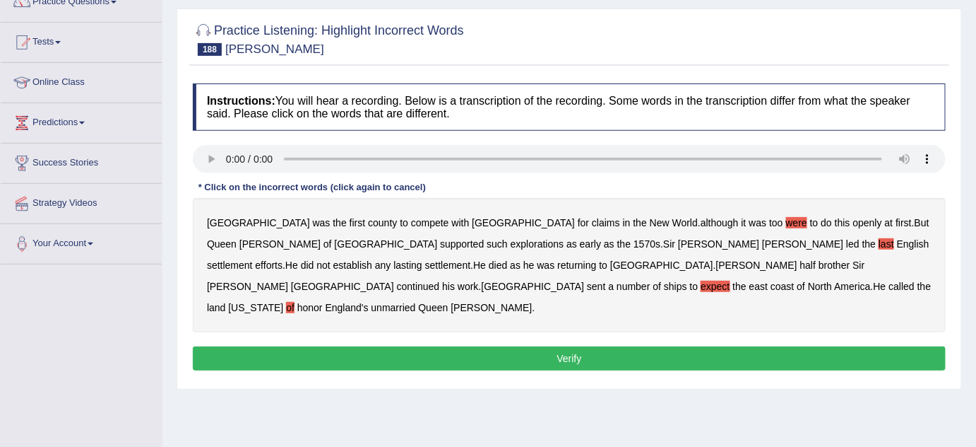
click at [484, 346] on button "Verify" at bounding box center [569, 358] width 753 height 24
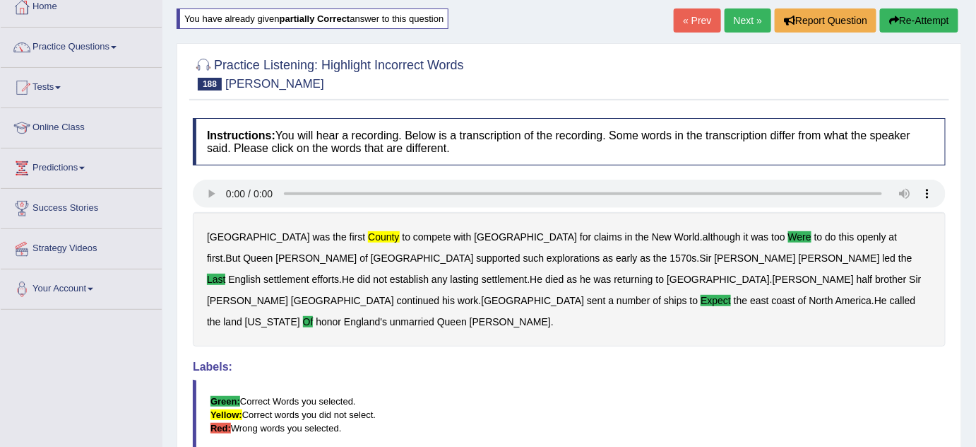
scroll to position [64, 0]
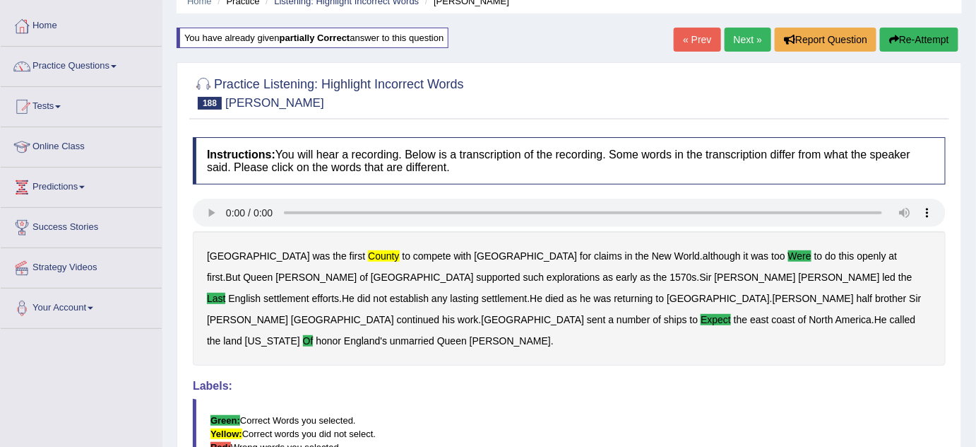
click at [750, 45] on link "Next »" at bounding box center [748, 40] width 47 height 24
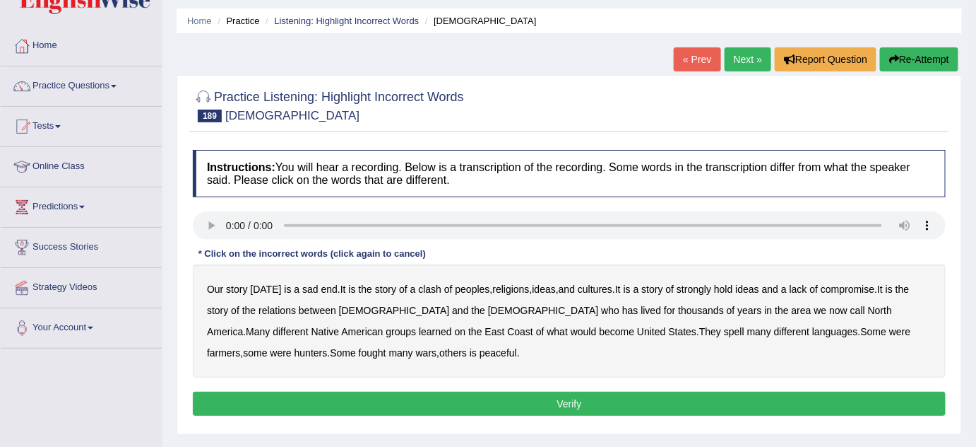
scroll to position [64, 0]
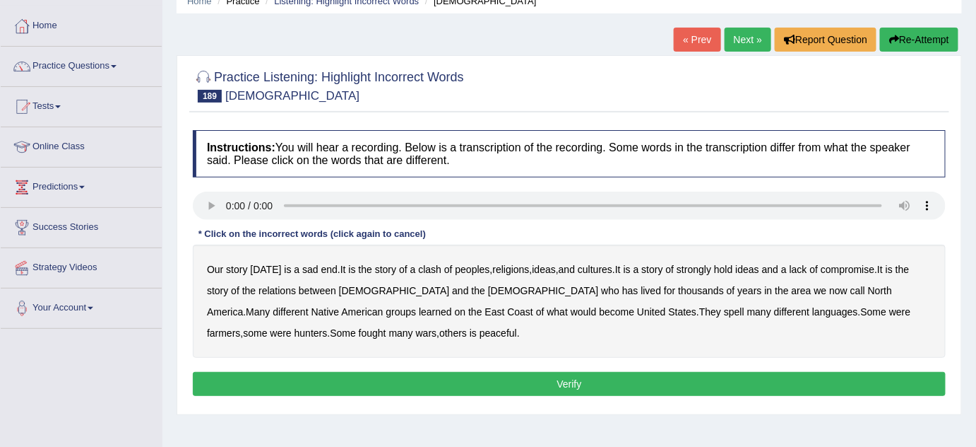
click at [326, 267] on b "end" at bounding box center [329, 269] width 16 height 11
click at [729, 264] on b "hold" at bounding box center [723, 269] width 18 height 11
click at [622, 285] on b "has" at bounding box center [630, 290] width 16 height 11
click at [419, 307] on b "learned" at bounding box center [435, 311] width 33 height 11
click at [724, 314] on b "spell" at bounding box center [734, 311] width 20 height 11
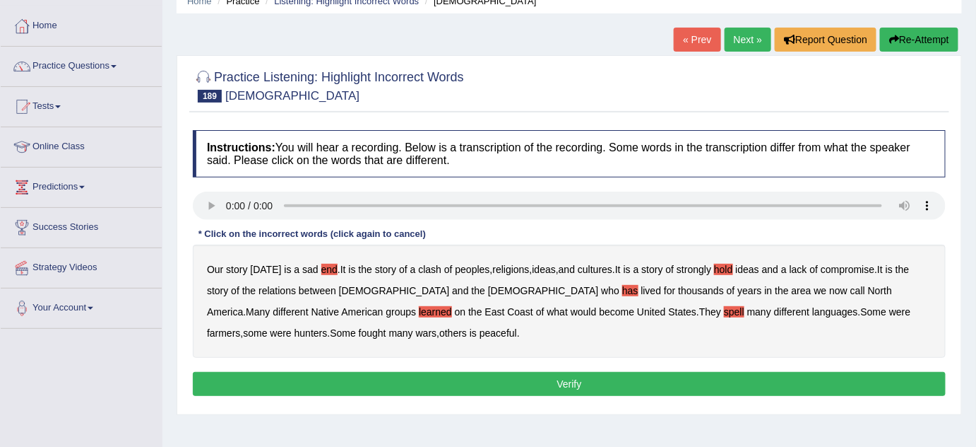
click at [470, 330] on b "is" at bounding box center [473, 332] width 7 height 11
click at [630, 391] on button "Verify" at bounding box center [569, 384] width 753 height 24
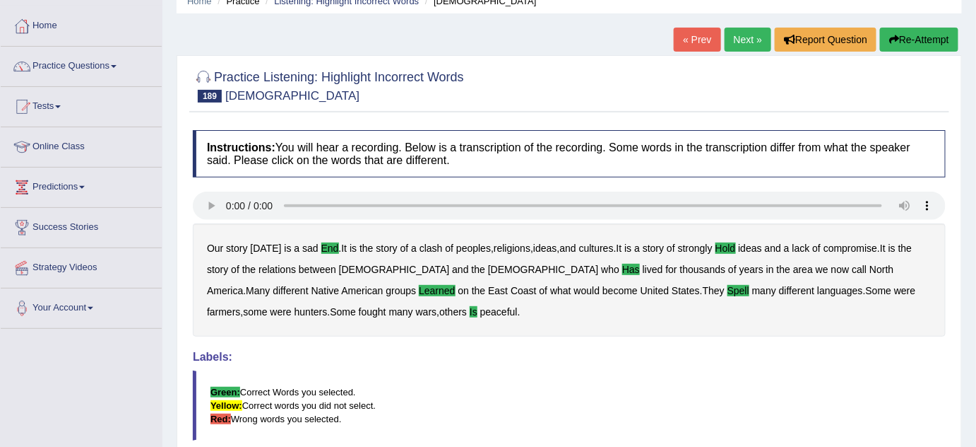
scroll to position [0, 0]
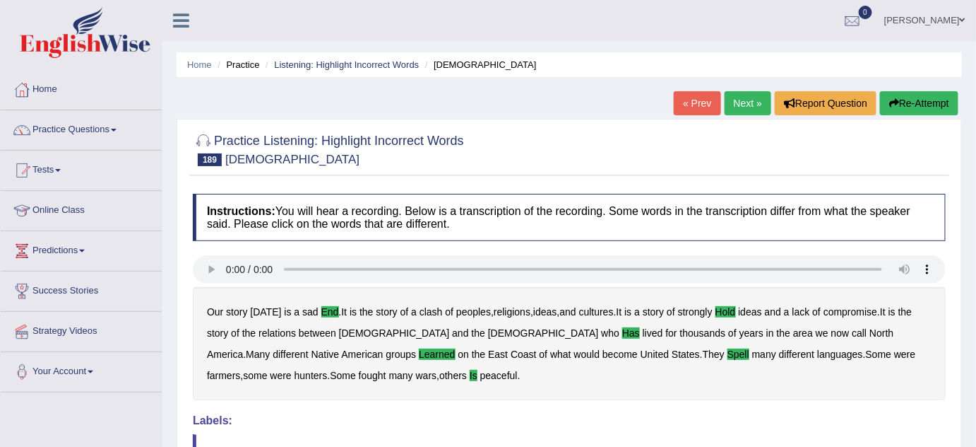
click at [755, 99] on link "Next »" at bounding box center [748, 103] width 47 height 24
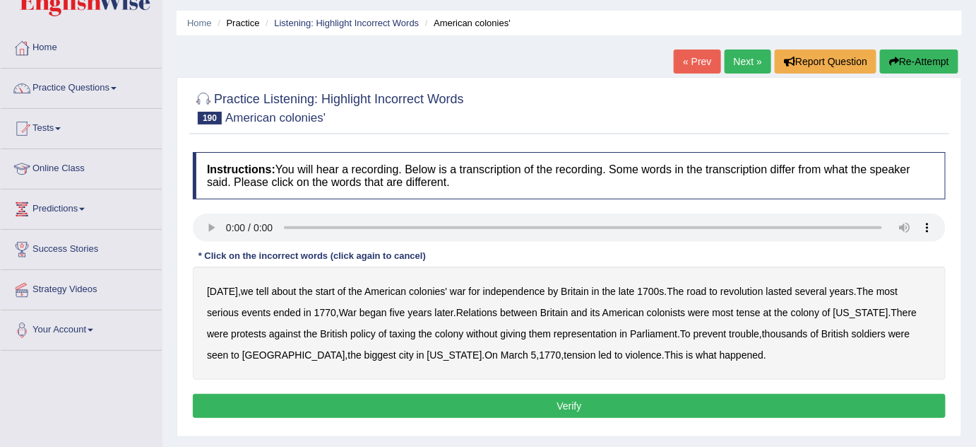
scroll to position [64, 0]
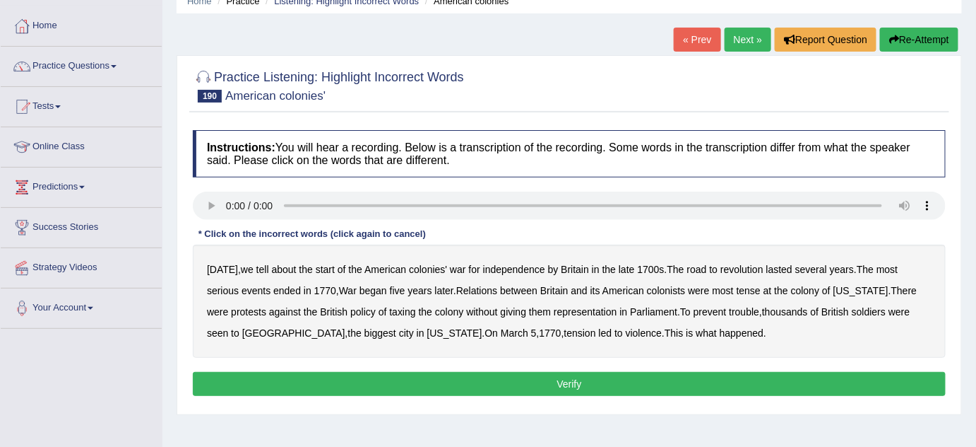
click at [550, 266] on b "by" at bounding box center [553, 269] width 11 height 11
click at [290, 288] on b "ended" at bounding box center [287, 290] width 28 height 11
click at [463, 309] on b "colony" at bounding box center [449, 311] width 28 height 11
click at [228, 330] on b "seen" at bounding box center [217, 332] width 21 height 11
click at [614, 379] on button "Verify" at bounding box center [569, 384] width 753 height 24
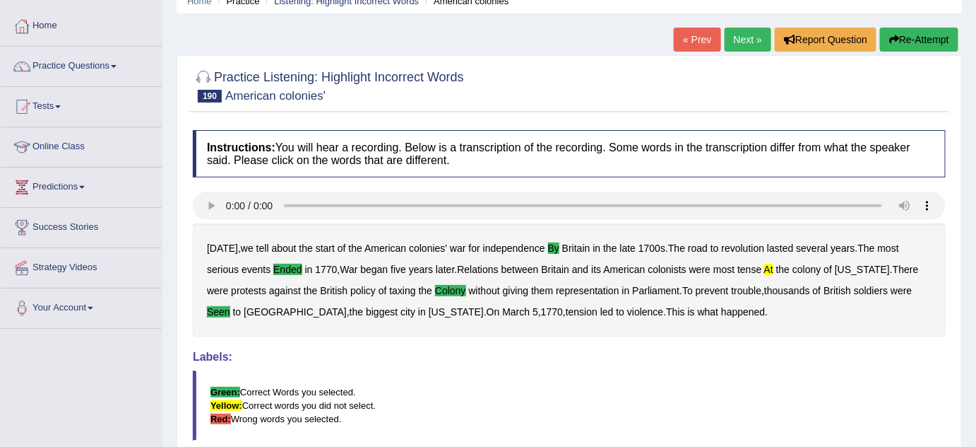
click at [731, 29] on link "Next »" at bounding box center [748, 40] width 47 height 24
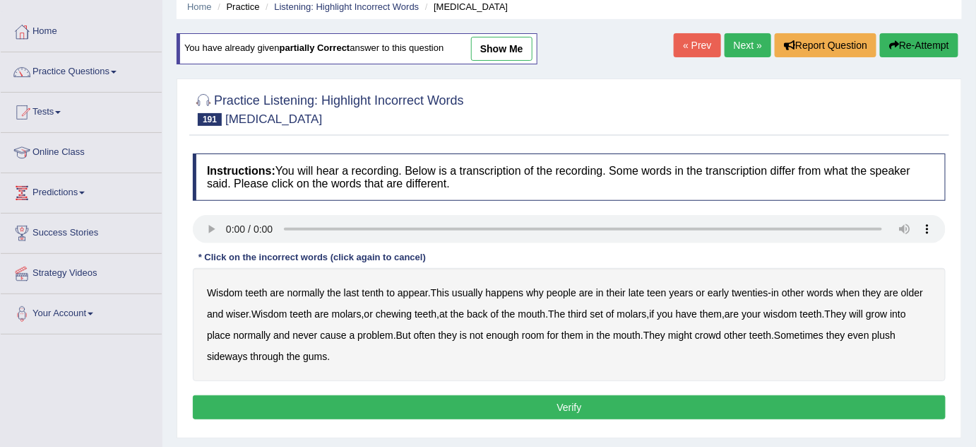
scroll to position [128, 0]
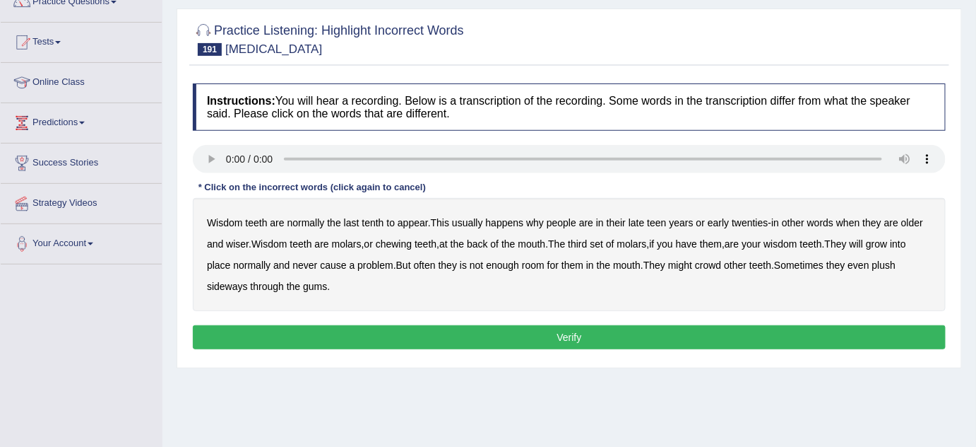
click at [379, 225] on b "tenth" at bounding box center [373, 222] width 22 height 11
click at [539, 224] on b "why" at bounding box center [535, 222] width 18 height 11
click at [863, 244] on b "will" at bounding box center [856, 243] width 13 height 11
click at [454, 261] on b "they" at bounding box center [448, 264] width 18 height 11
click at [741, 264] on b "other" at bounding box center [735, 264] width 23 height 11
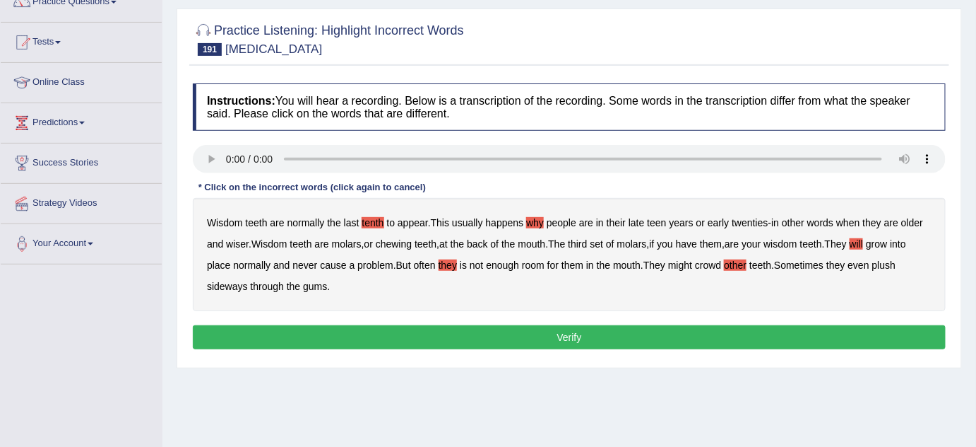
click at [741, 264] on b "other" at bounding box center [735, 264] width 23 height 11
click at [894, 265] on b "plush" at bounding box center [884, 264] width 23 height 11
click at [557, 338] on button "Verify" at bounding box center [569, 337] width 753 height 24
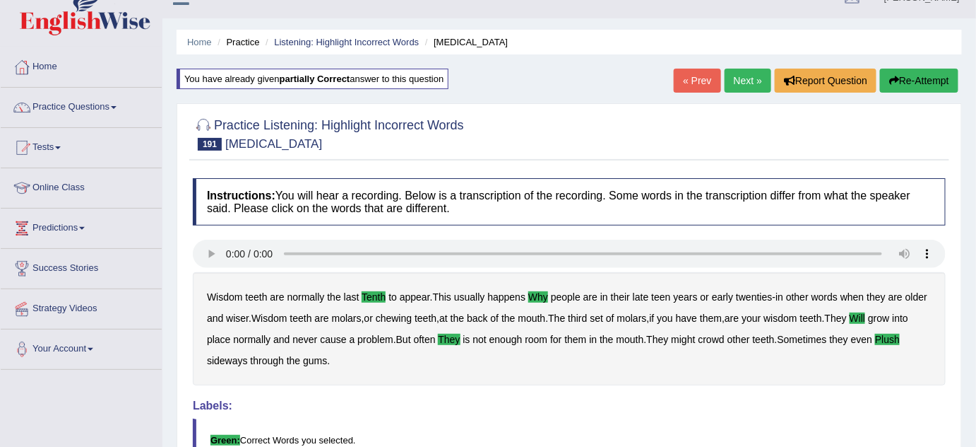
scroll to position [0, 0]
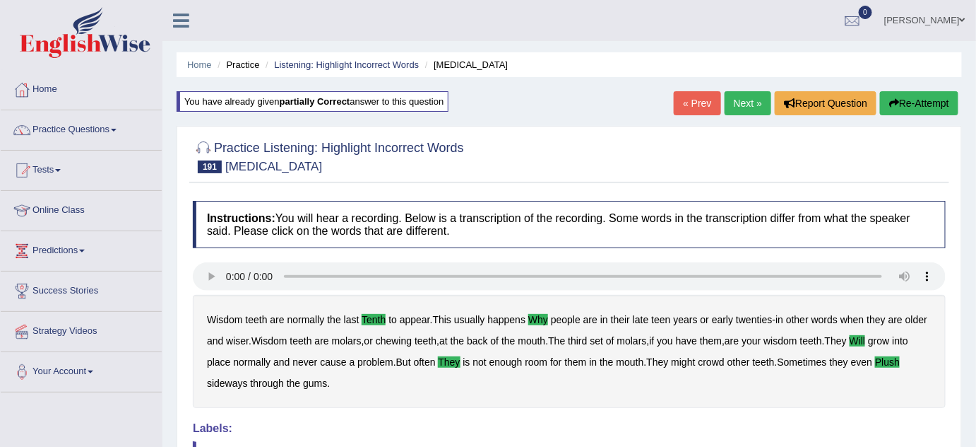
click at [744, 99] on link "Next »" at bounding box center [748, 103] width 47 height 24
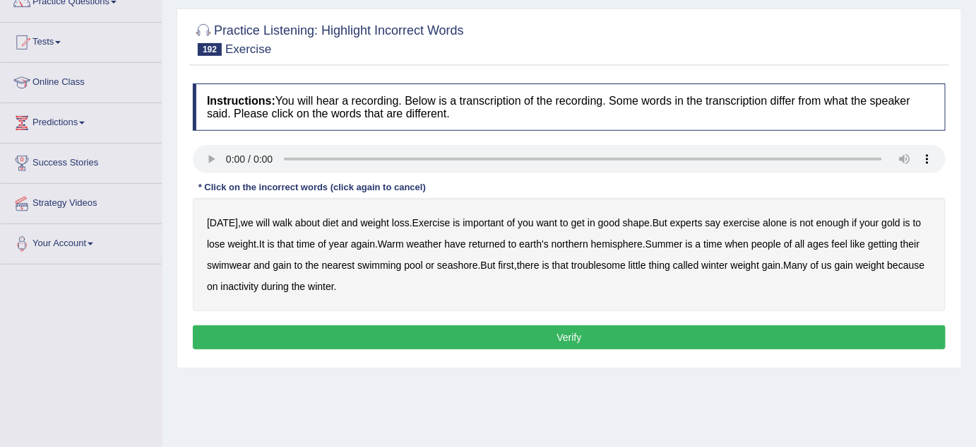
click at [276, 220] on b "walk" at bounding box center [283, 222] width 20 height 11
click at [459, 239] on b "have" at bounding box center [454, 243] width 21 height 11
click at [282, 261] on b "gain" at bounding box center [282, 264] width 18 height 11
click at [337, 262] on b "nearest" at bounding box center [338, 264] width 33 height 11
click at [523, 343] on button "Verify" at bounding box center [569, 337] width 753 height 24
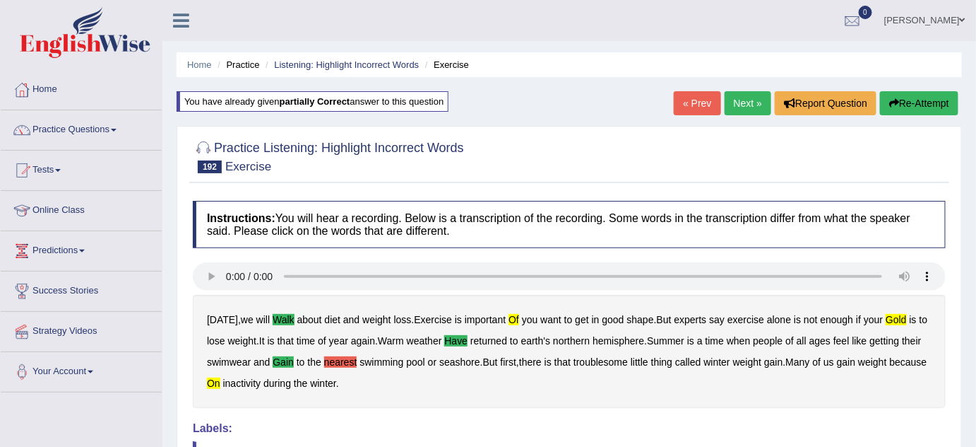
click at [927, 98] on button "Re-Attempt" at bounding box center [919, 103] width 78 height 24
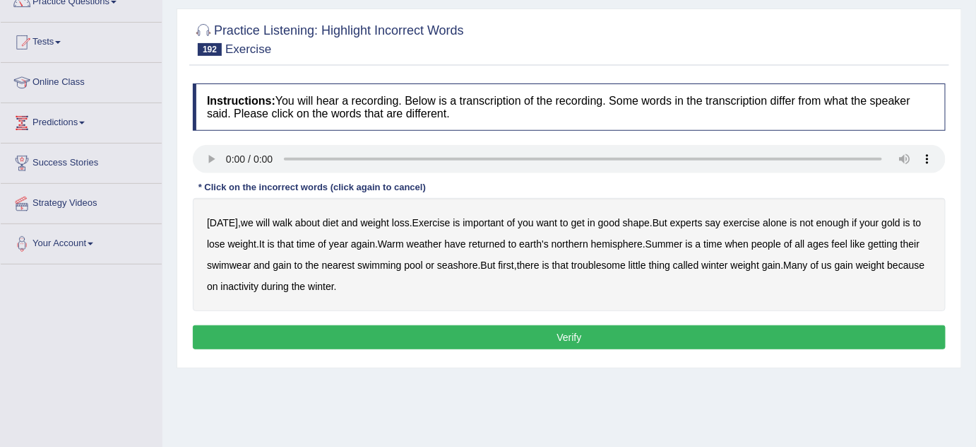
scroll to position [128, 0]
click at [278, 218] on b "walk" at bounding box center [283, 222] width 20 height 11
click at [580, 222] on b "get" at bounding box center [578, 222] width 13 height 11
click at [898, 223] on b "gold" at bounding box center [891, 222] width 18 height 11
click at [219, 240] on b "lose" at bounding box center [216, 243] width 18 height 11
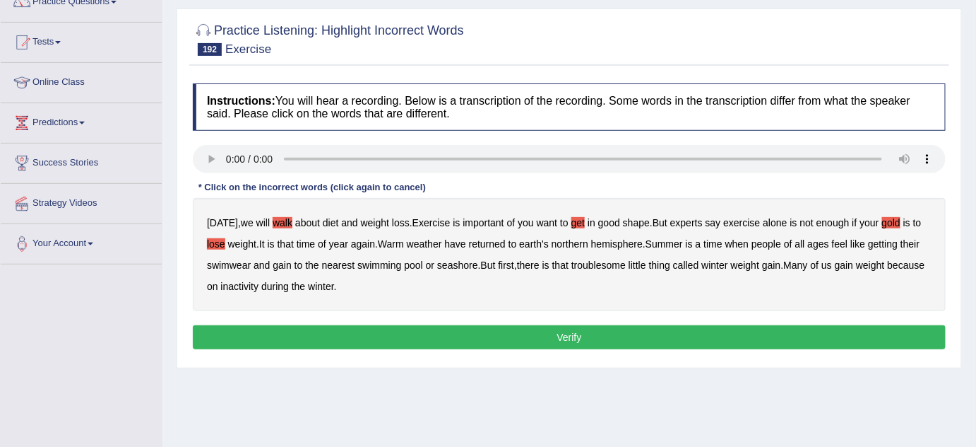
click at [582, 217] on b "get" at bounding box center [578, 222] width 13 height 11
click at [464, 242] on b "have" at bounding box center [454, 243] width 21 height 11
click at [549, 342] on button "Verify" at bounding box center [569, 337] width 753 height 24
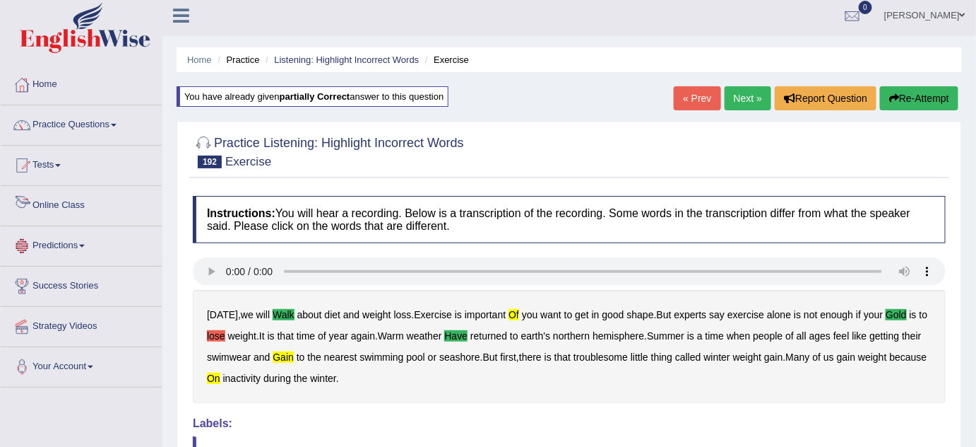
scroll to position [0, 0]
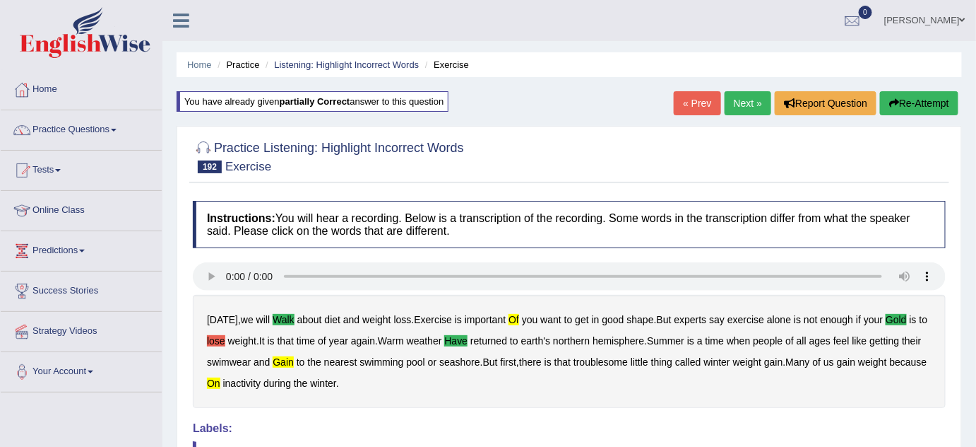
click at [923, 104] on button "Re-Attempt" at bounding box center [919, 103] width 78 height 24
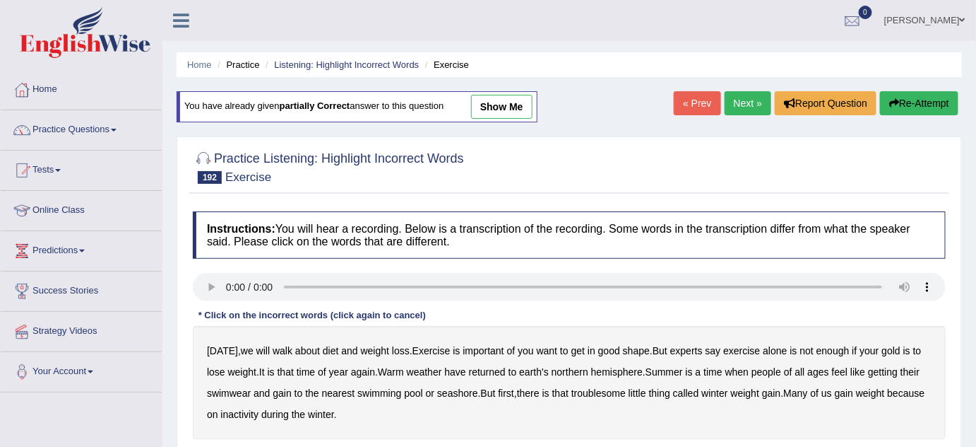
scroll to position [64, 0]
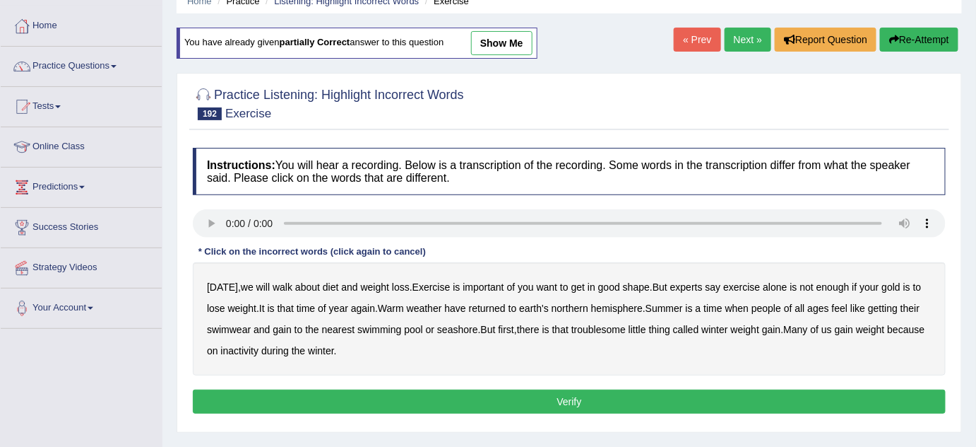
click at [286, 288] on b "walk" at bounding box center [283, 286] width 20 height 11
click at [895, 284] on b "gold" at bounding box center [891, 286] width 18 height 11
click at [221, 305] on b "lose" at bounding box center [216, 307] width 18 height 11
click at [218, 306] on b "lose" at bounding box center [216, 307] width 18 height 11
click at [466, 309] on b "have" at bounding box center [454, 307] width 21 height 11
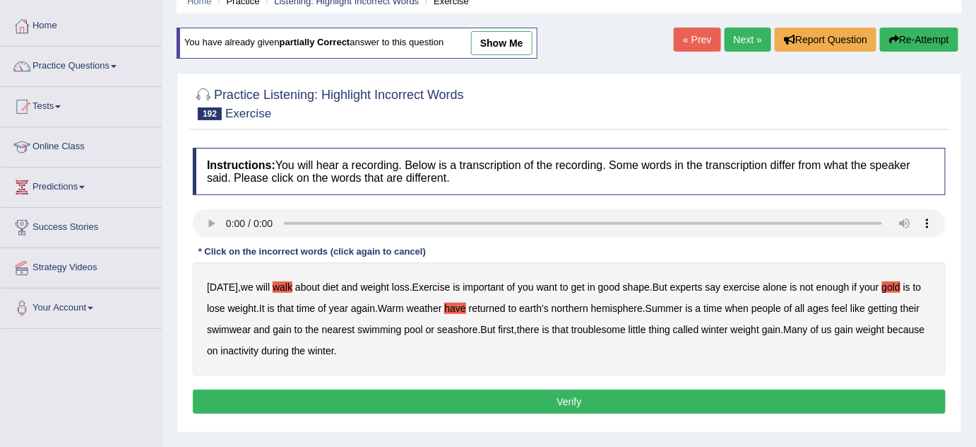
click at [283, 326] on b "gain" at bounding box center [282, 329] width 18 height 11
click at [569, 403] on button "Verify" at bounding box center [569, 401] width 753 height 24
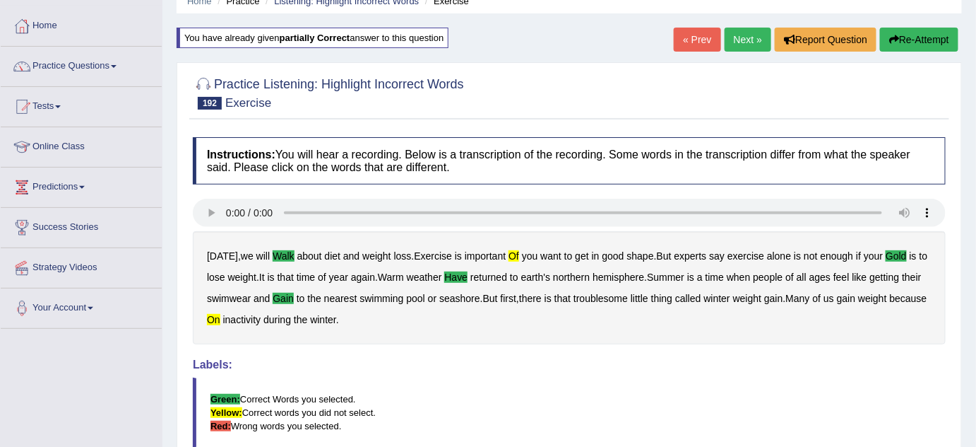
click at [746, 35] on link "Next »" at bounding box center [748, 40] width 47 height 24
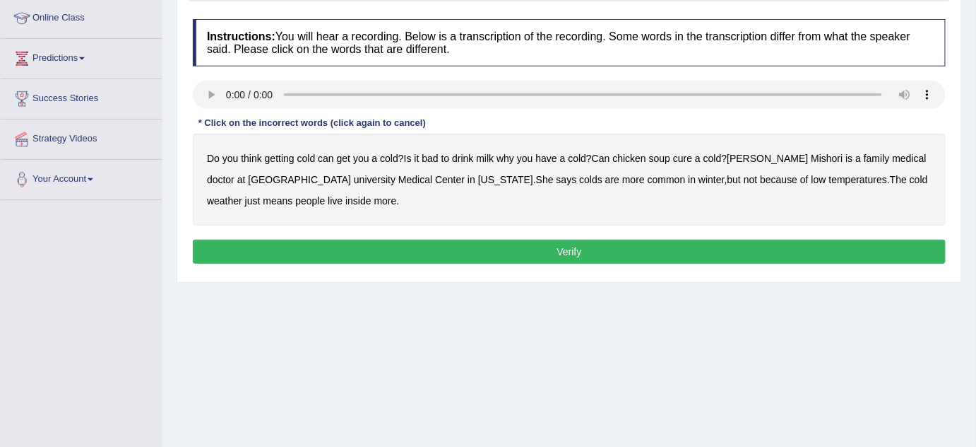
click at [343, 155] on b "get" at bounding box center [343, 158] width 13 height 11
click at [742, 126] on div "Instructions: You will hear a recording. Below is a transcription of the record…" at bounding box center [569, 143] width 760 height 263
click at [893, 155] on b "medical" at bounding box center [910, 158] width 34 height 11
click at [328, 199] on b "live" at bounding box center [335, 200] width 15 height 11
click at [471, 244] on button "Verify" at bounding box center [569, 252] width 753 height 24
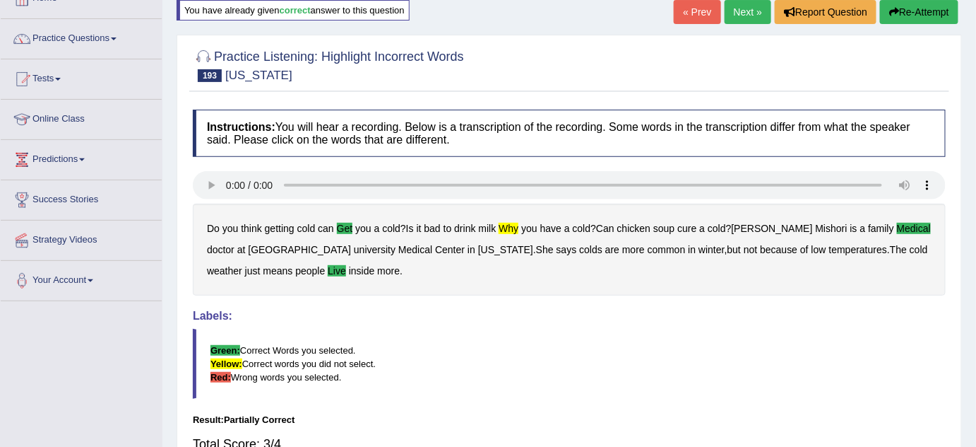
scroll to position [64, 0]
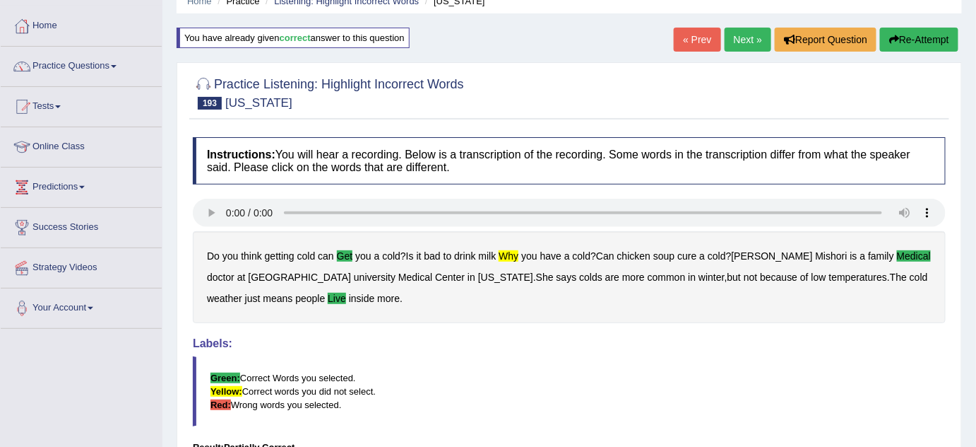
click at [927, 38] on button "Re-Attempt" at bounding box center [919, 40] width 78 height 24
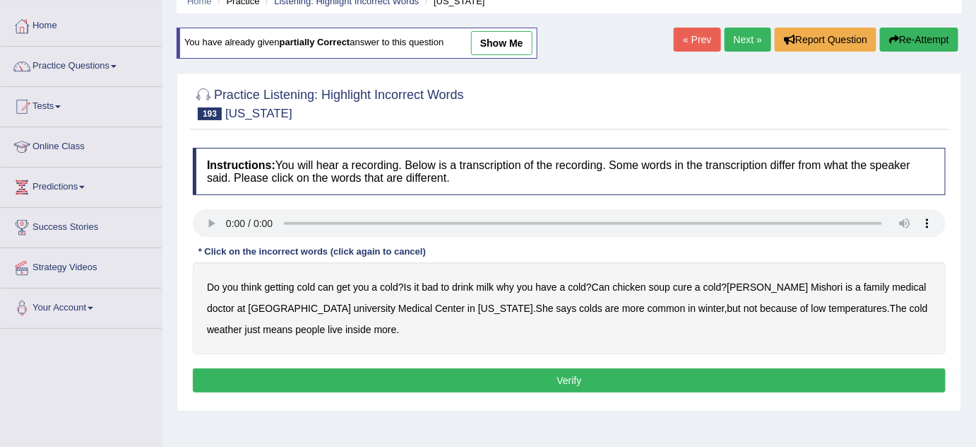
click at [343, 282] on b "get" at bounding box center [343, 286] width 13 height 11
click at [509, 284] on b "why" at bounding box center [506, 286] width 18 height 11
click at [893, 283] on b "medical" at bounding box center [910, 286] width 34 height 11
click at [328, 331] on b "live" at bounding box center [335, 329] width 15 height 11
click at [524, 379] on button "Verify" at bounding box center [569, 380] width 753 height 24
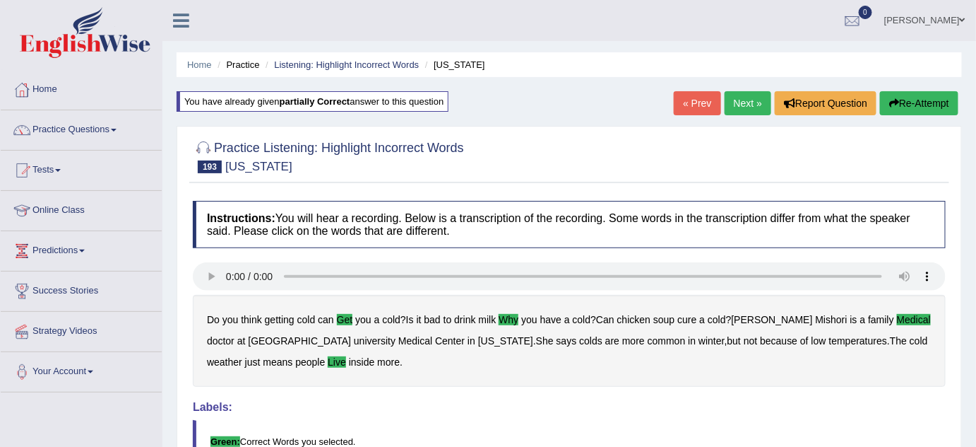
click at [750, 107] on link "Next »" at bounding box center [748, 103] width 47 height 24
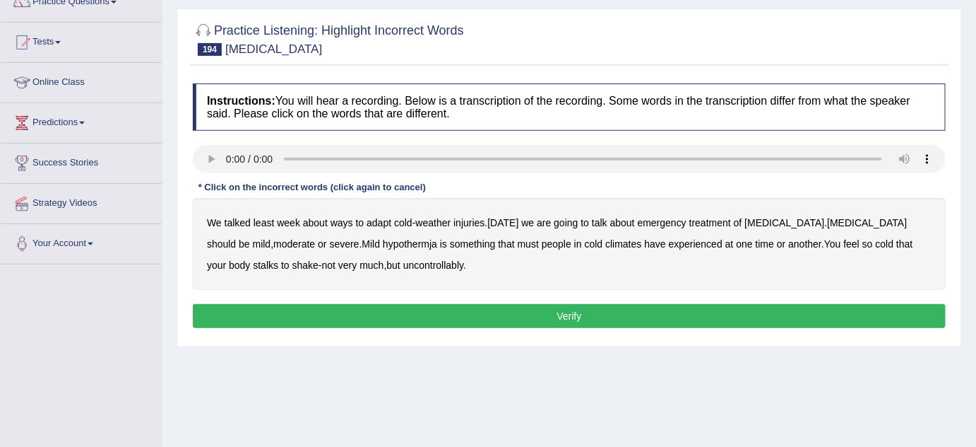
click at [389, 223] on b "adapt" at bounding box center [379, 222] width 25 height 11
click at [236, 238] on b "should" at bounding box center [221, 243] width 29 height 11
click at [518, 238] on b "must" at bounding box center [528, 243] width 21 height 11
click at [278, 259] on b "stalks" at bounding box center [265, 264] width 25 height 11
click at [502, 309] on button "Verify" at bounding box center [569, 316] width 753 height 24
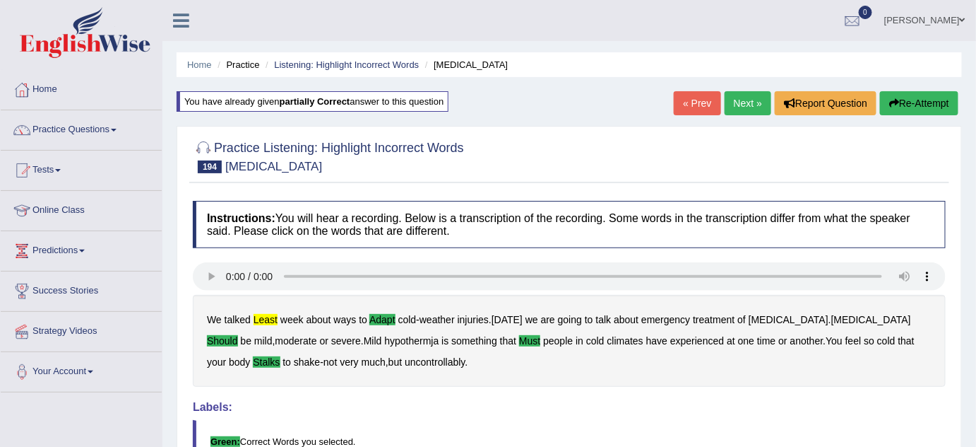
click at [753, 107] on link "Next »" at bounding box center [748, 103] width 47 height 24
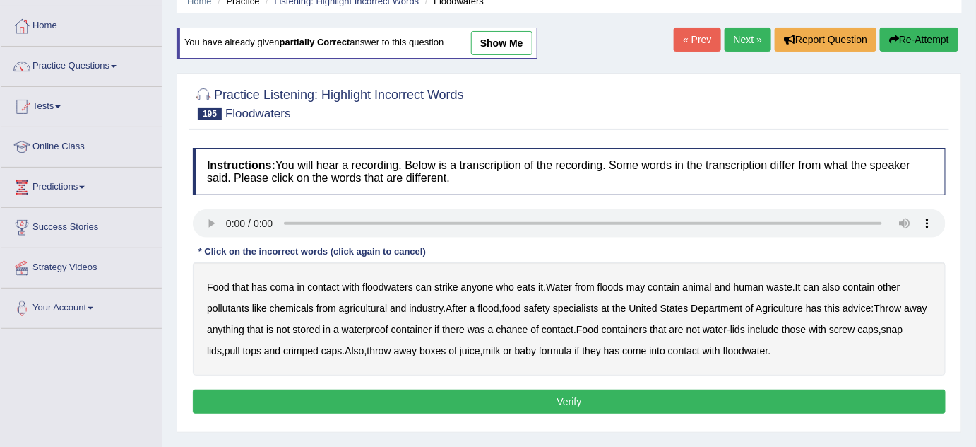
click at [452, 285] on b "strike" at bounding box center [446, 286] width 23 height 11
click at [815, 308] on b "has" at bounding box center [814, 307] width 16 height 11
click at [745, 331] on b "lids" at bounding box center [738, 329] width 15 height 11
click at [620, 350] on b "has" at bounding box center [612, 350] width 16 height 11
click at [535, 391] on button "Verify" at bounding box center [569, 401] width 753 height 24
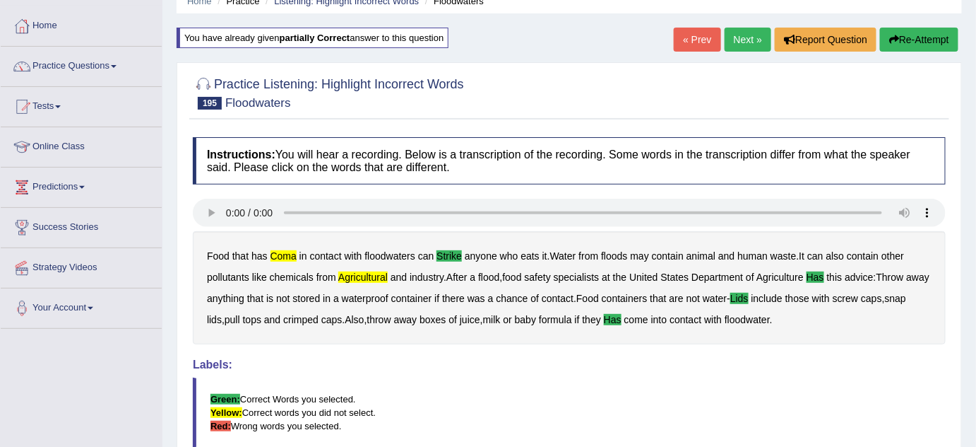
click at [930, 33] on button "Re-Attempt" at bounding box center [919, 40] width 78 height 24
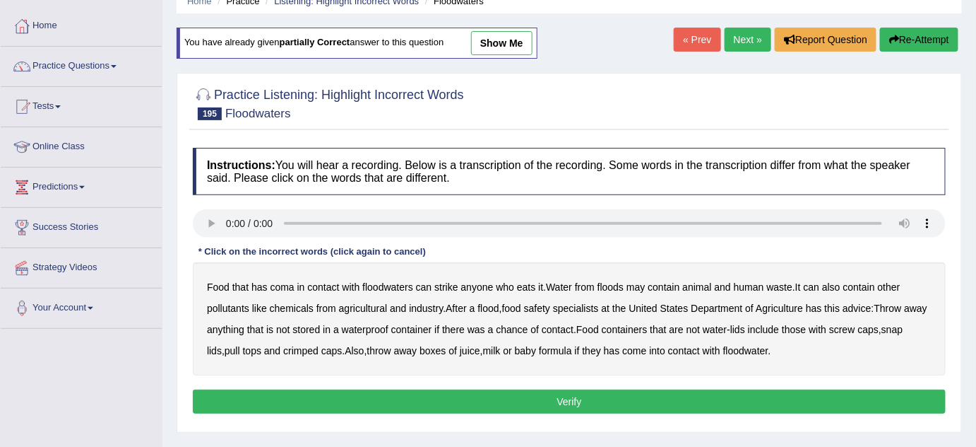
scroll to position [64, 0]
click at [278, 284] on b "coma" at bounding box center [283, 286] width 24 height 11
click at [437, 283] on b "strike" at bounding box center [446, 286] width 23 height 11
click at [820, 302] on b "has" at bounding box center [814, 307] width 16 height 11
click at [745, 324] on b "lids" at bounding box center [738, 329] width 15 height 11
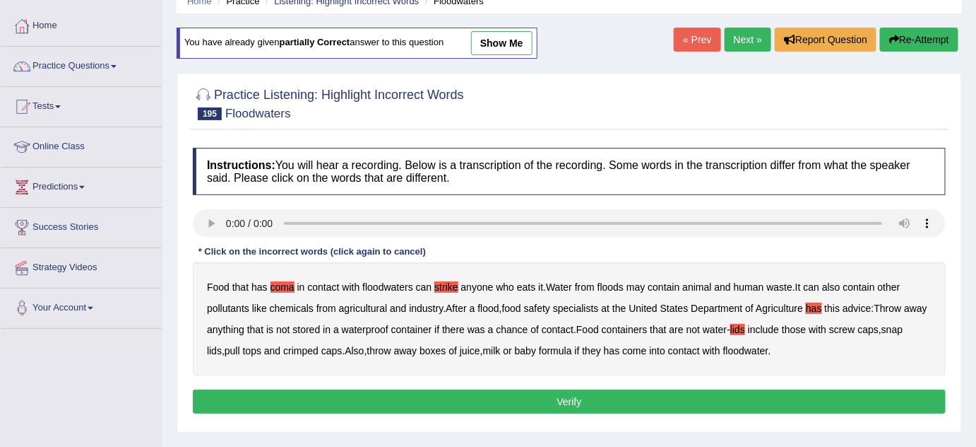
click at [620, 346] on b "has" at bounding box center [612, 350] width 16 height 11
click at [535, 408] on button "Verify" at bounding box center [569, 401] width 753 height 24
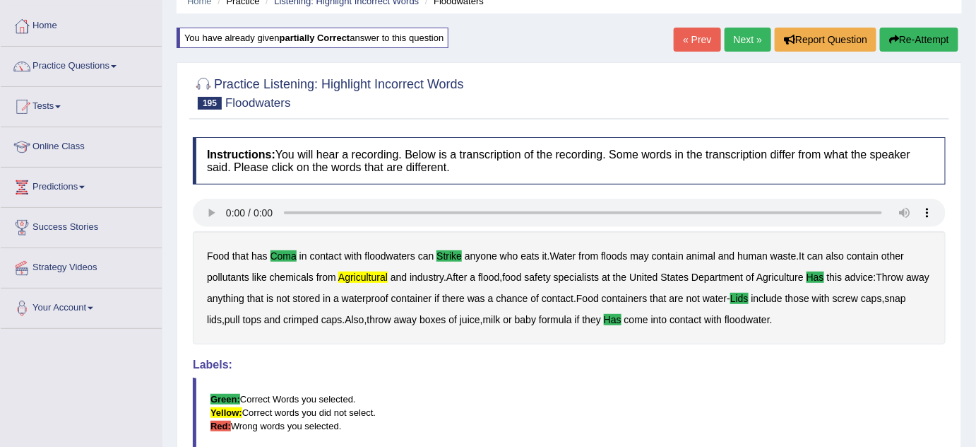
click at [670, 169] on h4 "Instructions: You will hear a recording. Below is a transcription of the record…" at bounding box center [569, 160] width 753 height 47
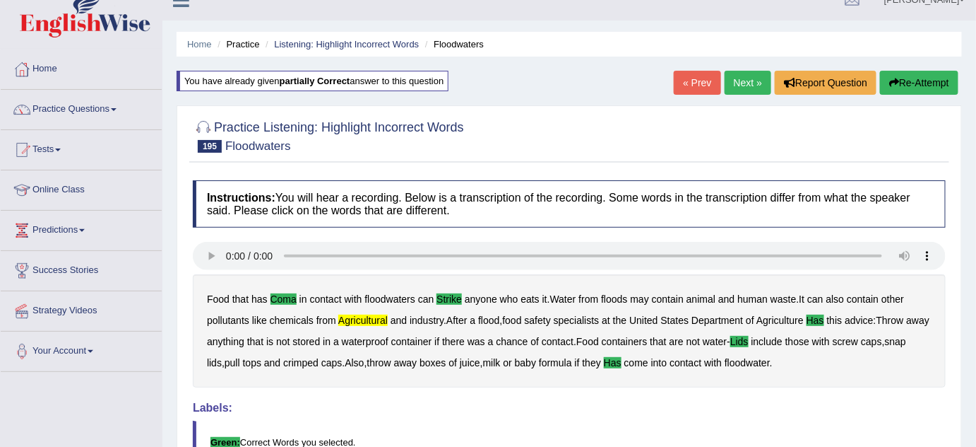
scroll to position [0, 0]
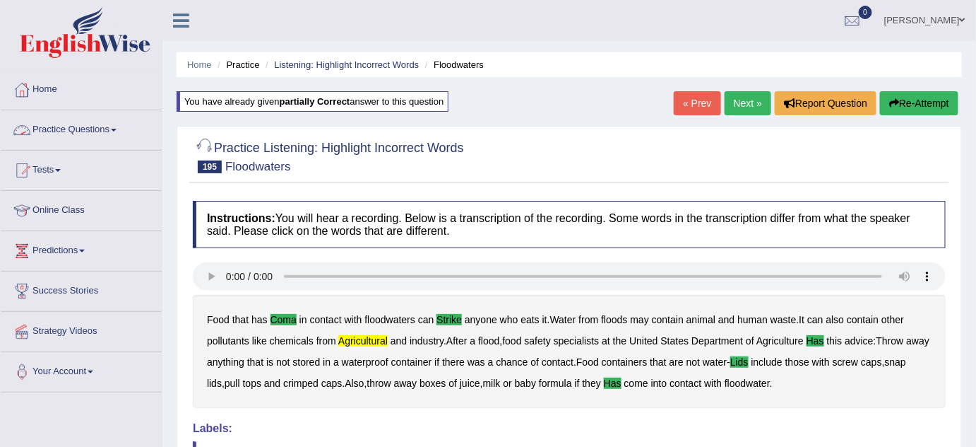
click at [38, 127] on link "Practice Questions" at bounding box center [81, 127] width 161 height 35
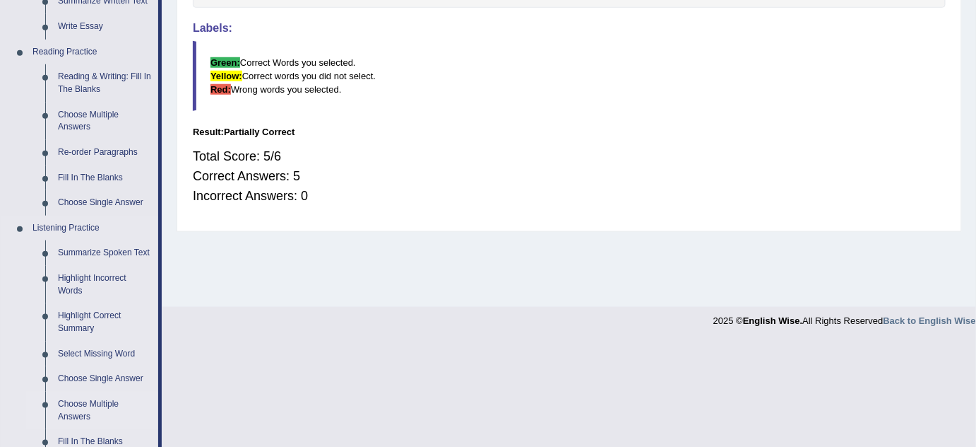
scroll to position [449, 0]
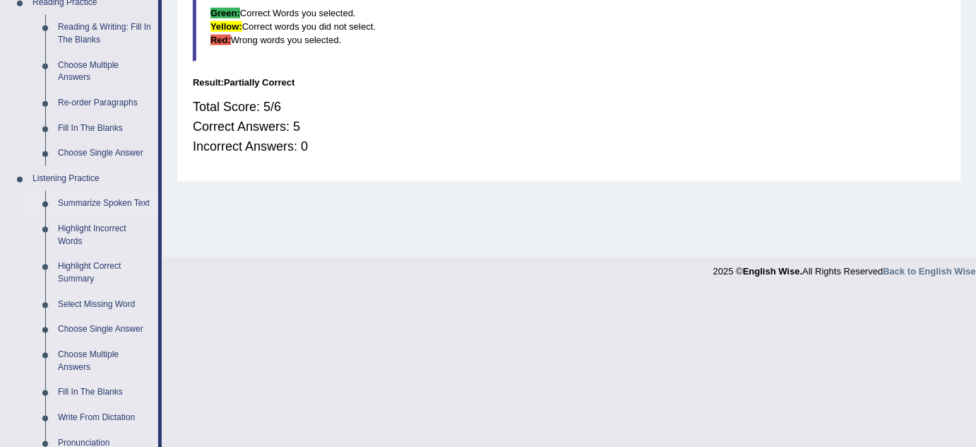
click at [100, 206] on link "Summarize Spoken Text" at bounding box center [105, 203] width 107 height 25
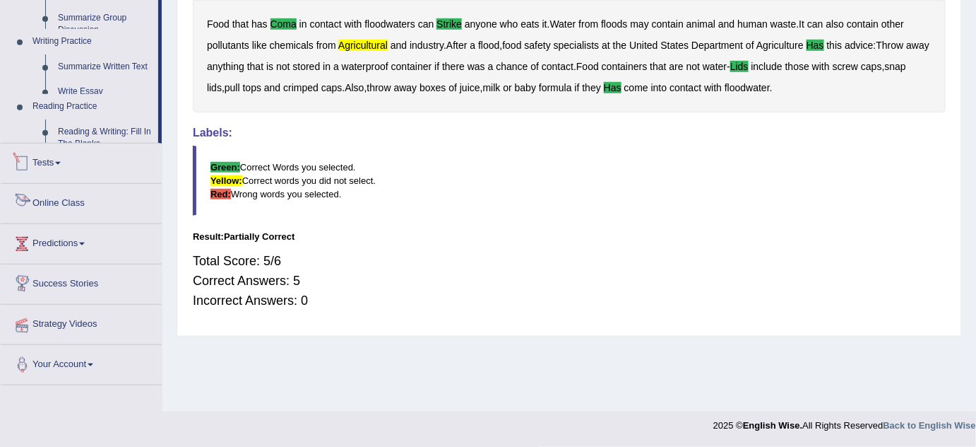
scroll to position [676, 0]
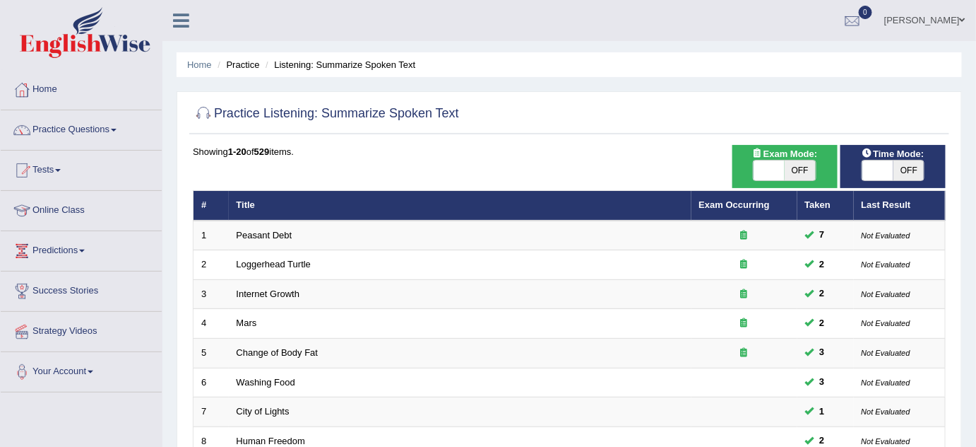
click at [865, 164] on span at bounding box center [878, 170] width 31 height 20
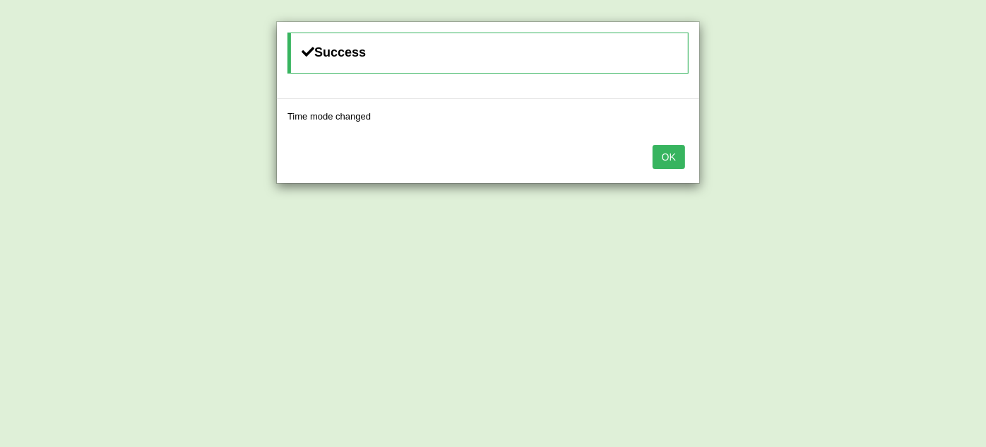
click at [676, 158] on button "OK" at bounding box center [669, 157] width 33 height 24
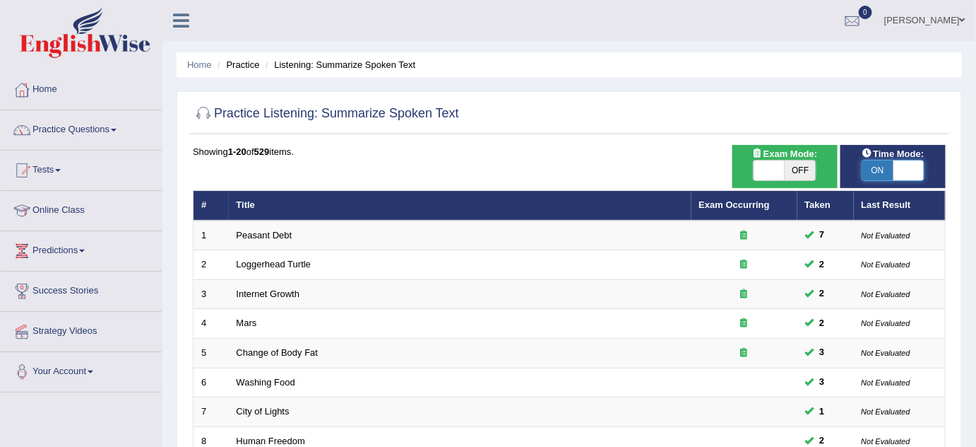
click at [921, 167] on span at bounding box center [909, 170] width 31 height 20
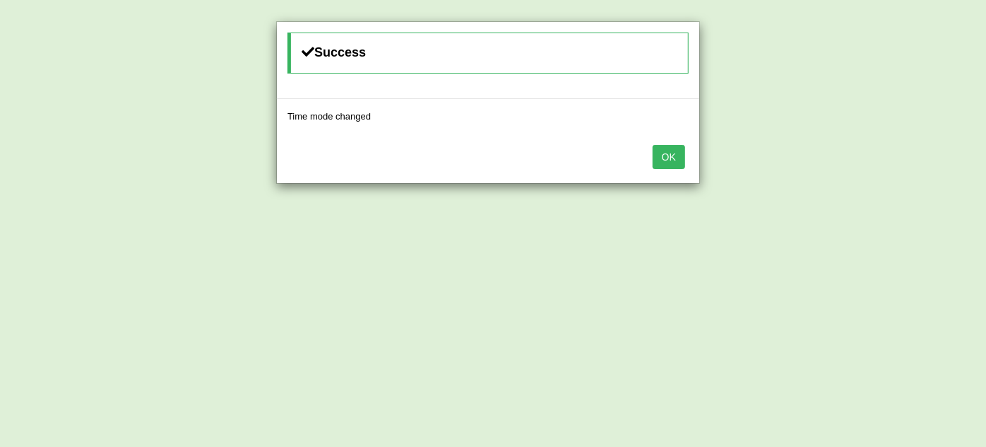
click at [665, 155] on button "OK" at bounding box center [669, 157] width 33 height 24
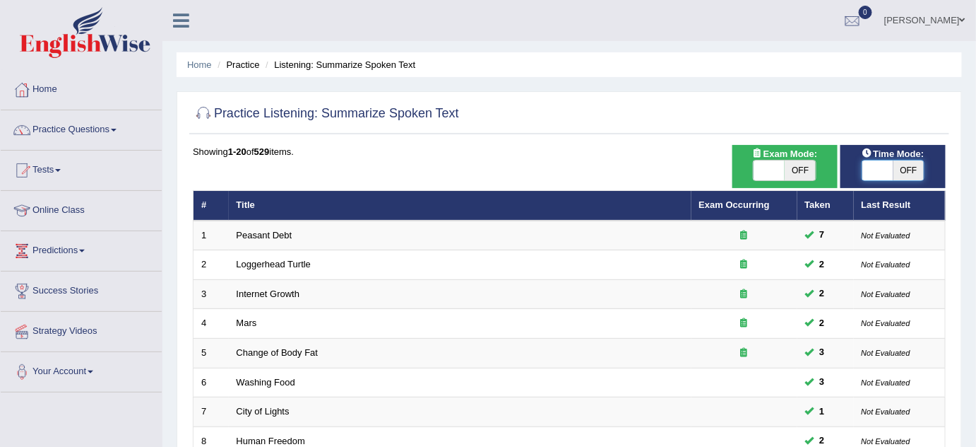
click at [878, 165] on span at bounding box center [878, 170] width 31 height 20
checkbox input "true"
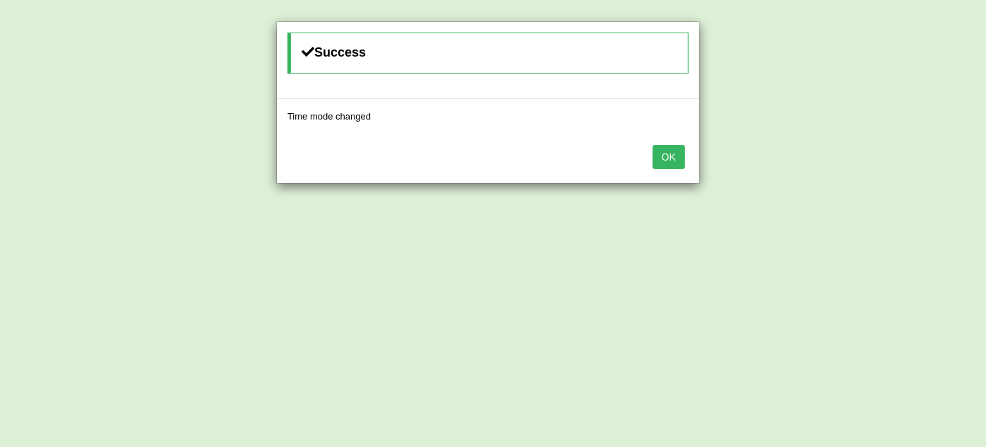
click at [663, 148] on button "OK" at bounding box center [669, 157] width 33 height 24
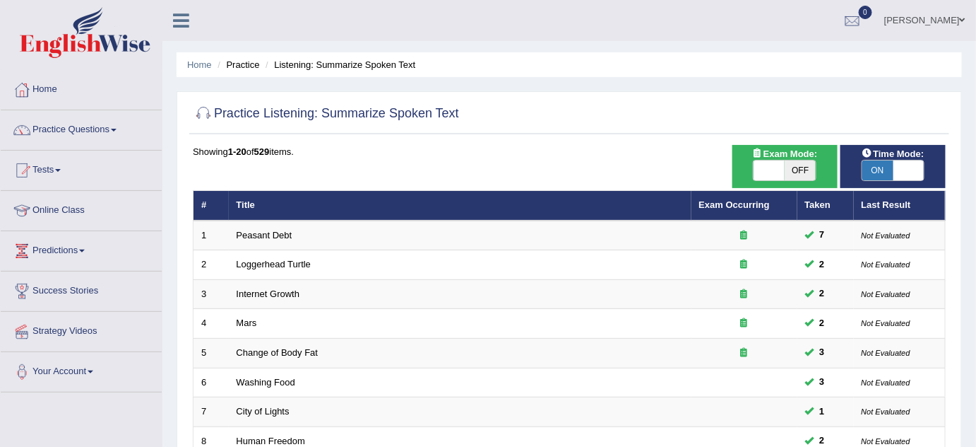
click at [760, 160] on div "ON OFF" at bounding box center [784, 170] width 63 height 21
click at [764, 174] on span at bounding box center [769, 170] width 31 height 20
checkbox input "true"
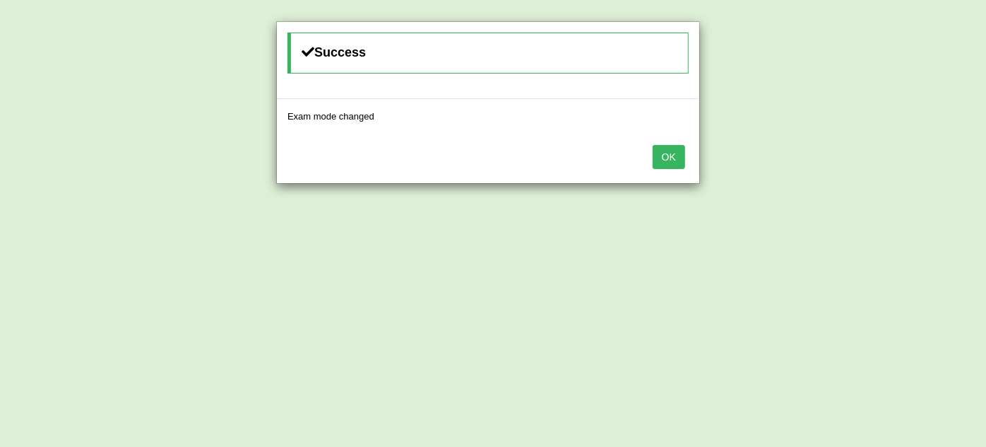
click at [680, 160] on button "OK" at bounding box center [669, 157] width 33 height 24
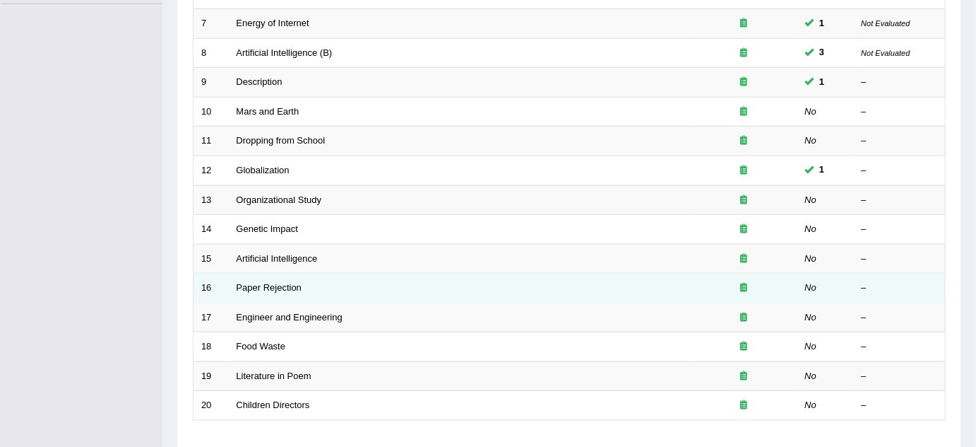
scroll to position [483, 0]
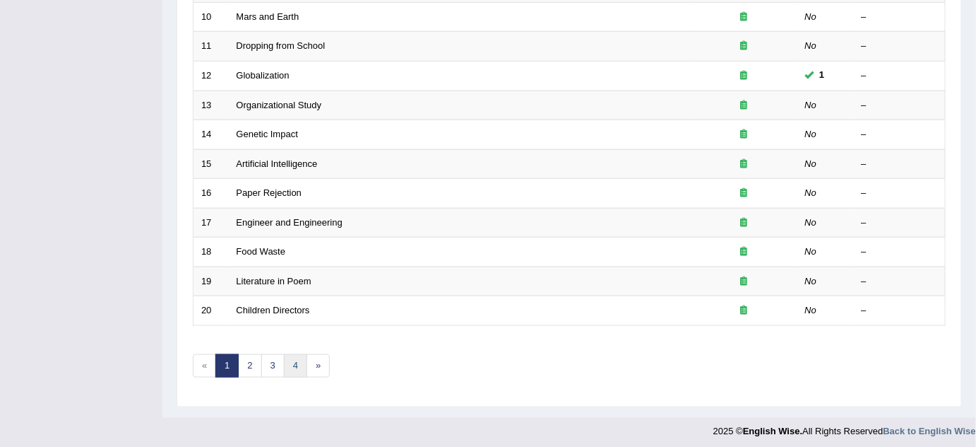
click at [290, 360] on link "4" at bounding box center [295, 365] width 23 height 23
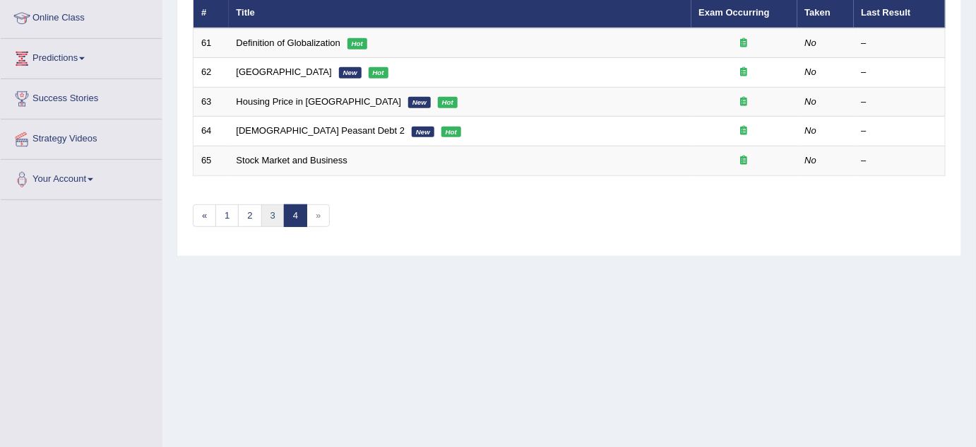
click at [274, 211] on link "3" at bounding box center [272, 215] width 23 height 23
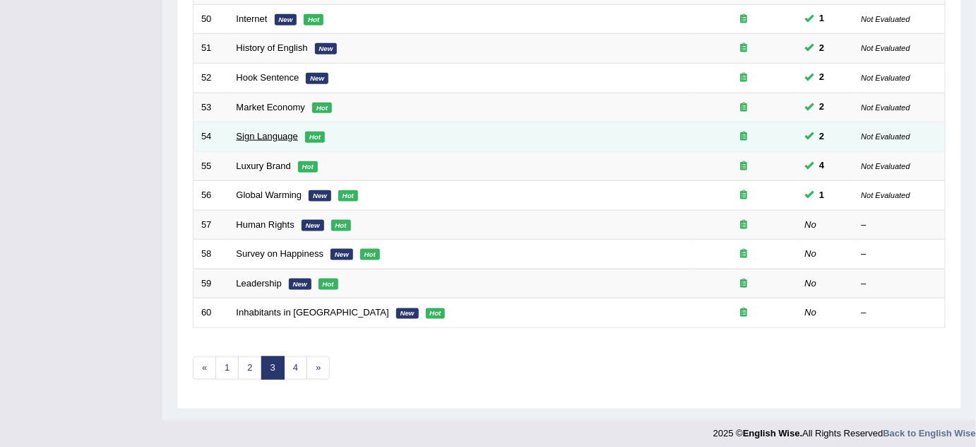
scroll to position [483, 0]
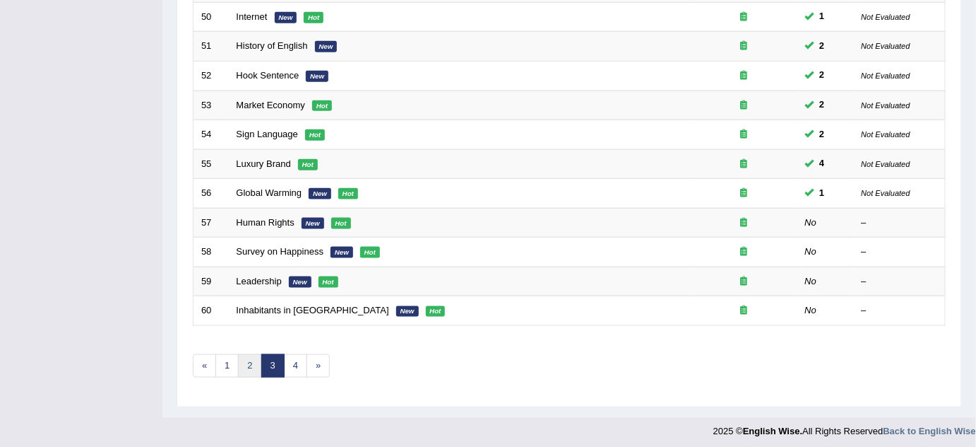
click at [247, 354] on link "2" at bounding box center [249, 365] width 23 height 23
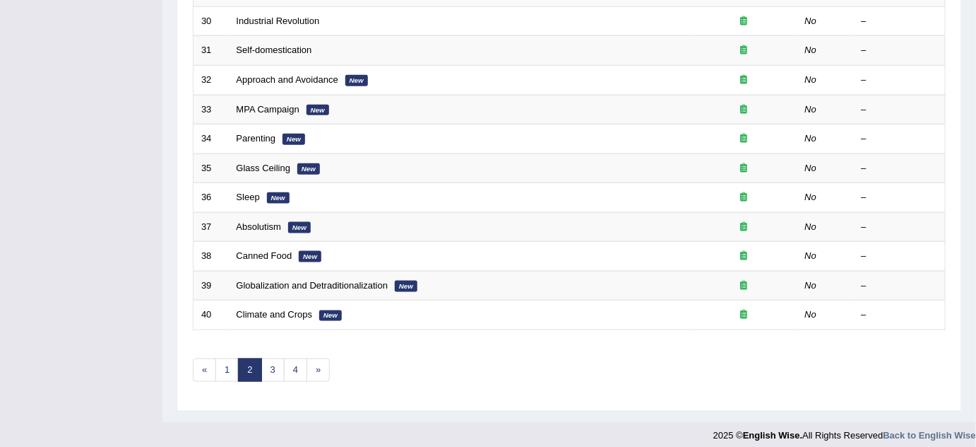
scroll to position [483, 0]
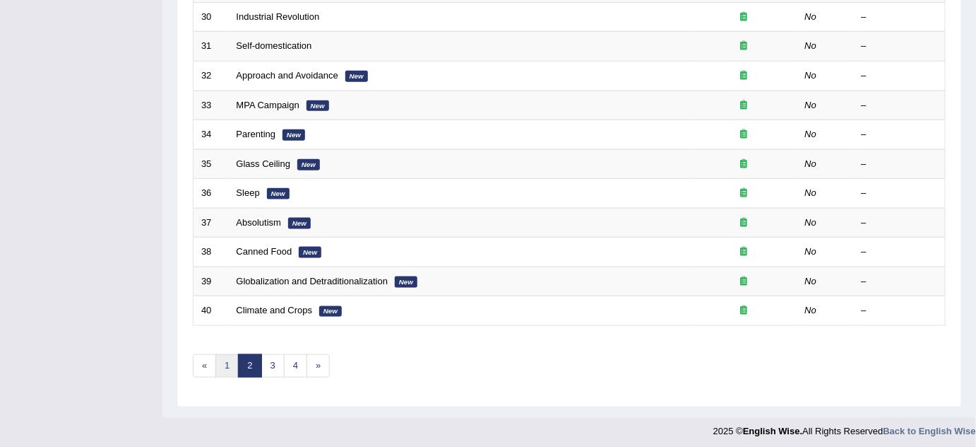
click at [223, 357] on link "1" at bounding box center [226, 365] width 23 height 23
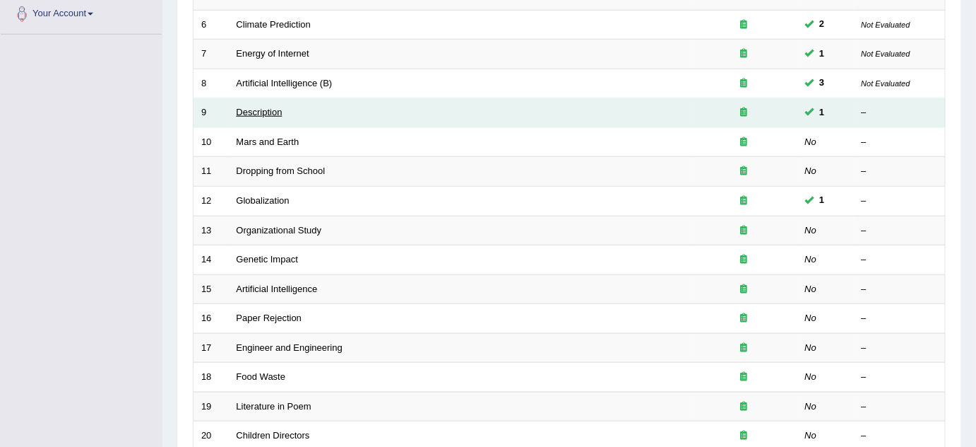
scroll to position [360, 0]
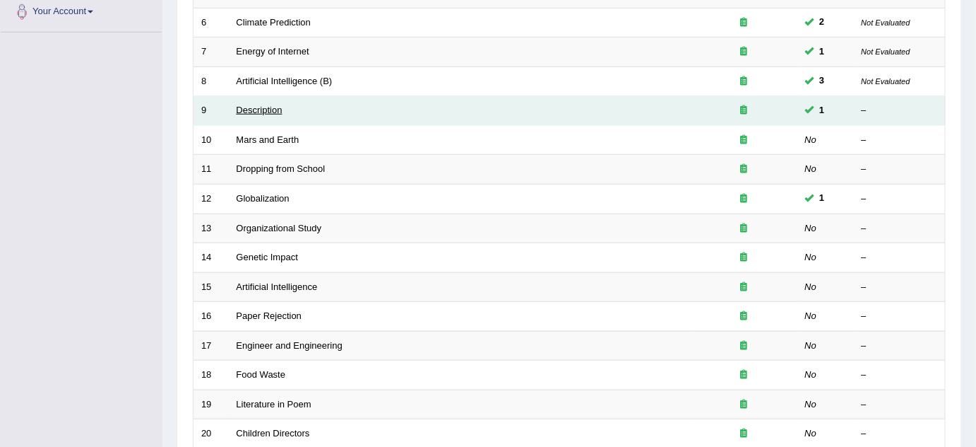
click at [253, 105] on link "Description" at bounding box center [260, 110] width 46 height 11
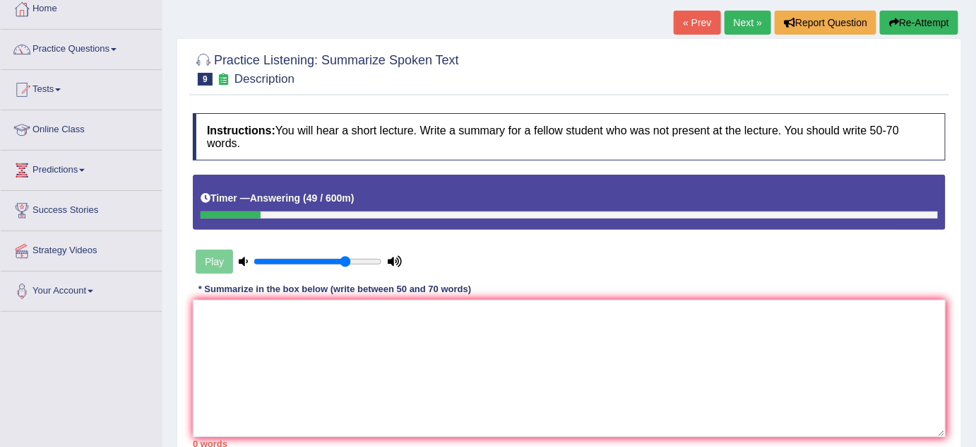
scroll to position [192, 0]
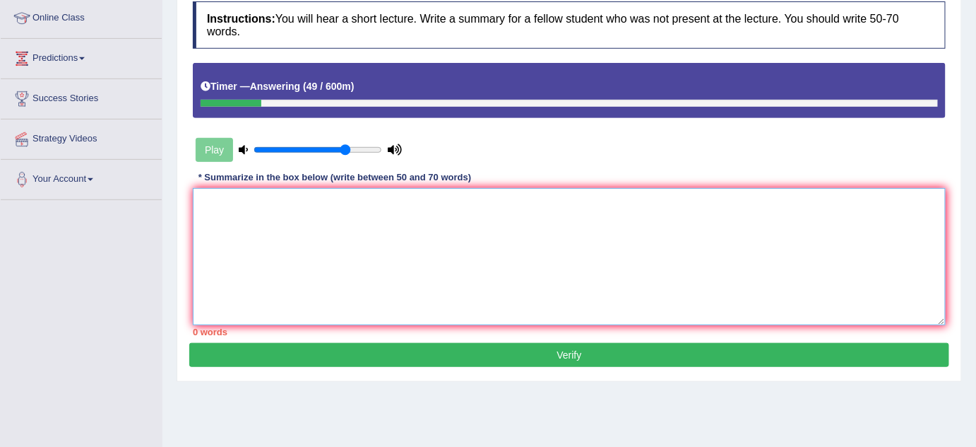
click at [439, 246] on textarea at bounding box center [569, 256] width 753 height 137
type textarea "ট"
type textarea "ঠ"
type textarea "ট"
type textarea "ঠ্র"
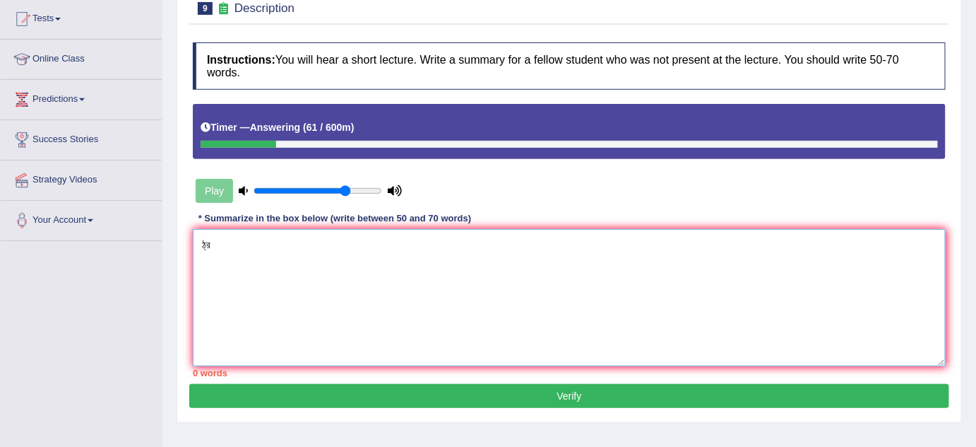
scroll to position [128, 0]
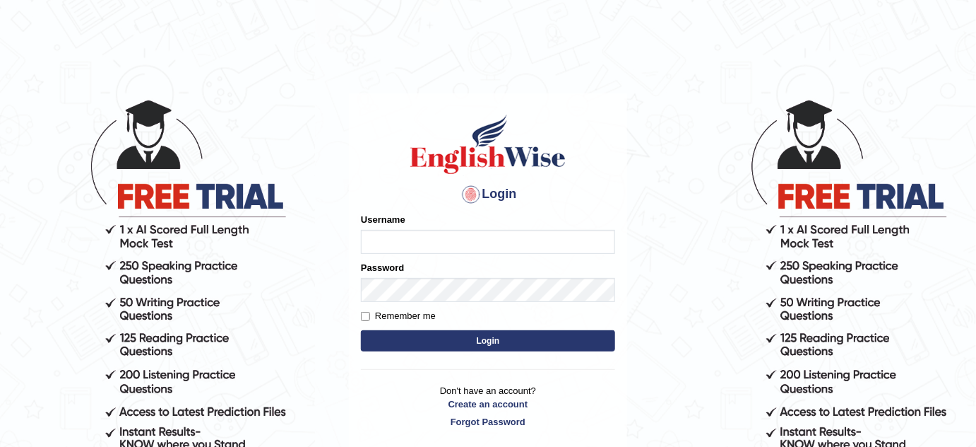
type input "susmitas_parramatta"
click at [452, 329] on form "Please fix the following errors: Username susmitas_parramatta Password Remember…" at bounding box center [488, 284] width 254 height 142
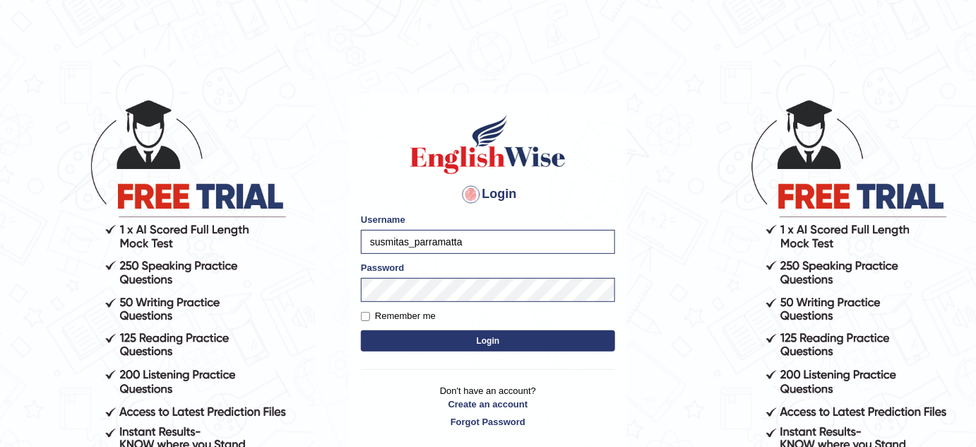
click at [441, 341] on button "Login" at bounding box center [488, 340] width 254 height 21
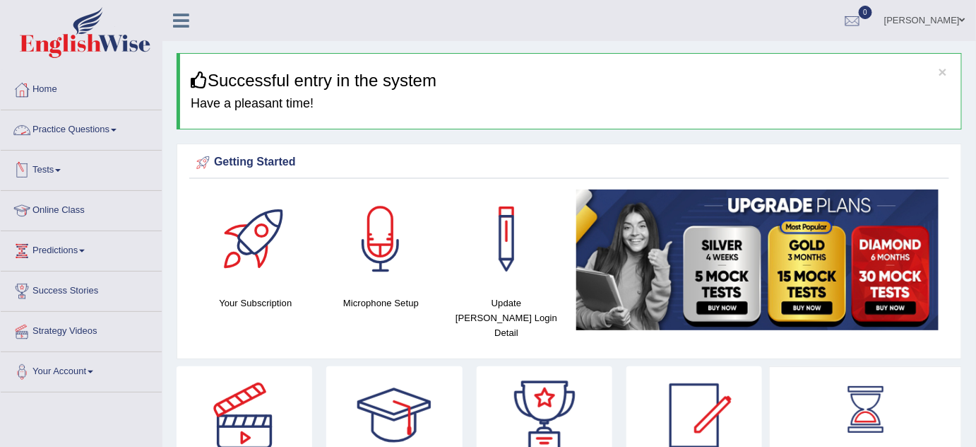
click at [93, 131] on link "Practice Questions" at bounding box center [81, 127] width 161 height 35
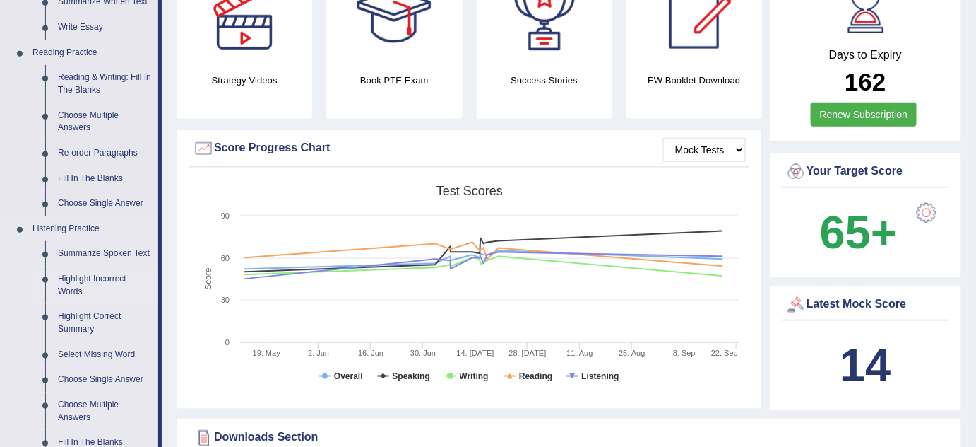
scroll to position [514, 0]
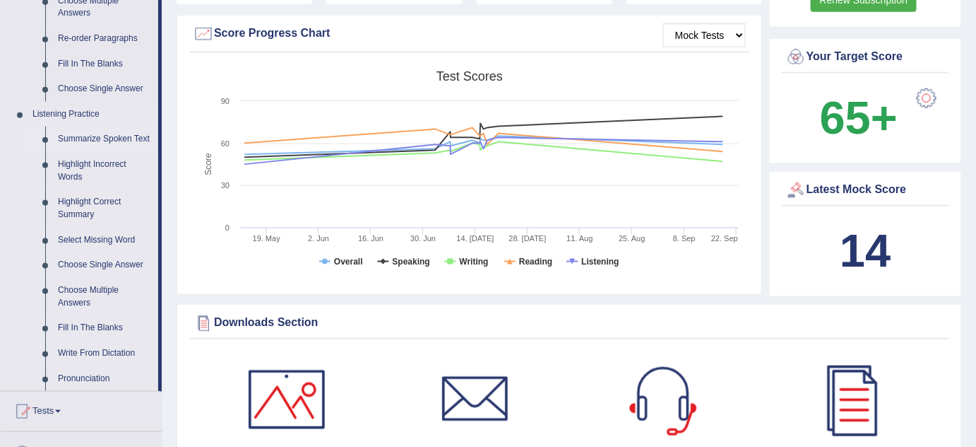
click at [107, 131] on link "Summarize Spoken Text" at bounding box center [105, 138] width 107 height 25
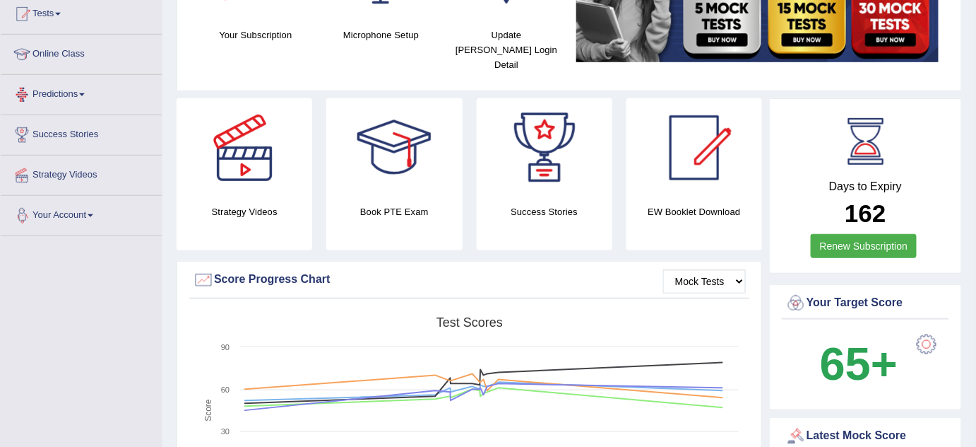
scroll to position [402, 0]
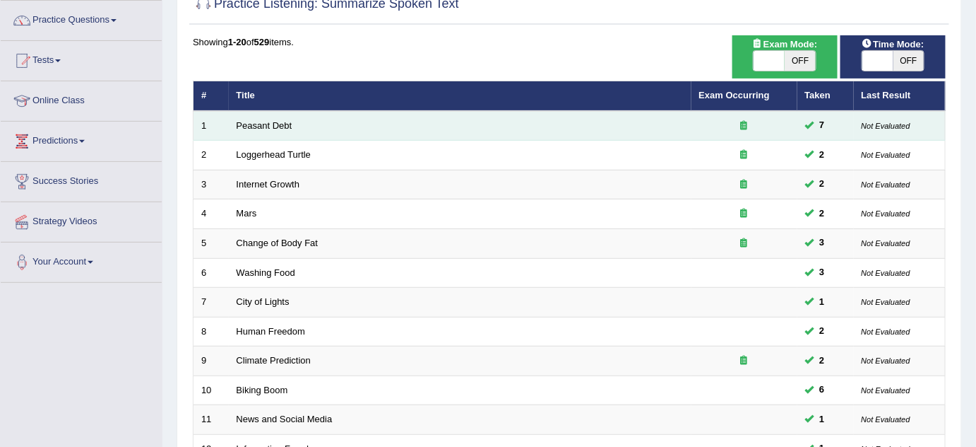
scroll to position [33, 0]
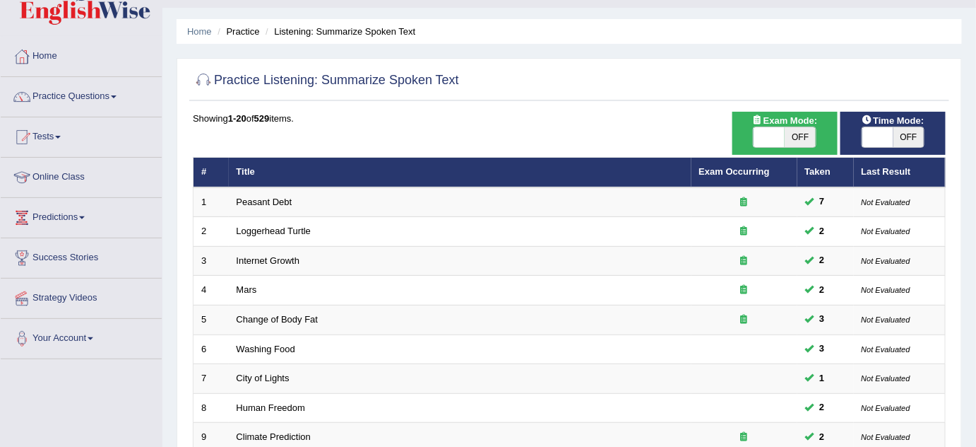
click at [752, 134] on div "ON OFF" at bounding box center [785, 136] width 91 height 21
click at [757, 138] on span at bounding box center [769, 137] width 31 height 20
checkbox input "true"
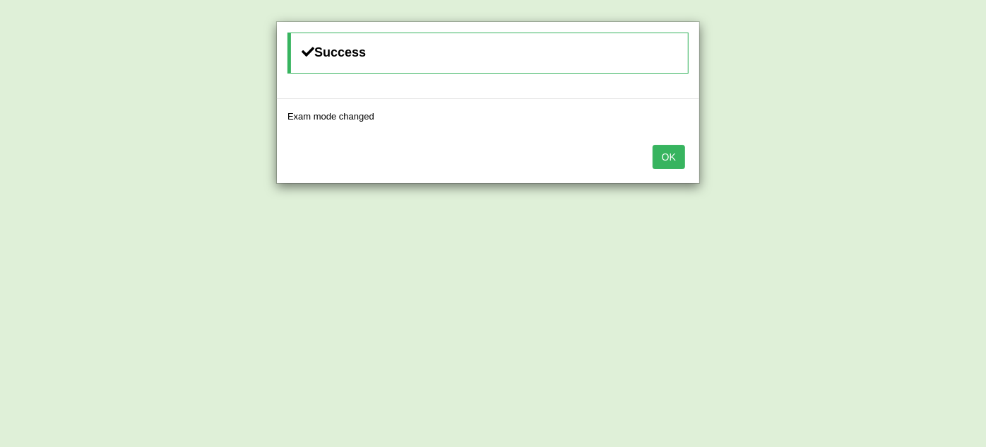
click at [673, 159] on button "OK" at bounding box center [669, 157] width 33 height 24
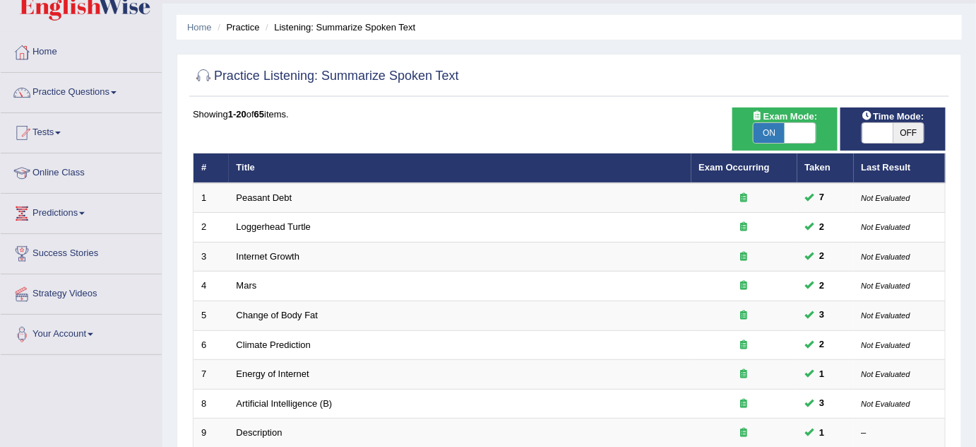
scroll to position [33, 0]
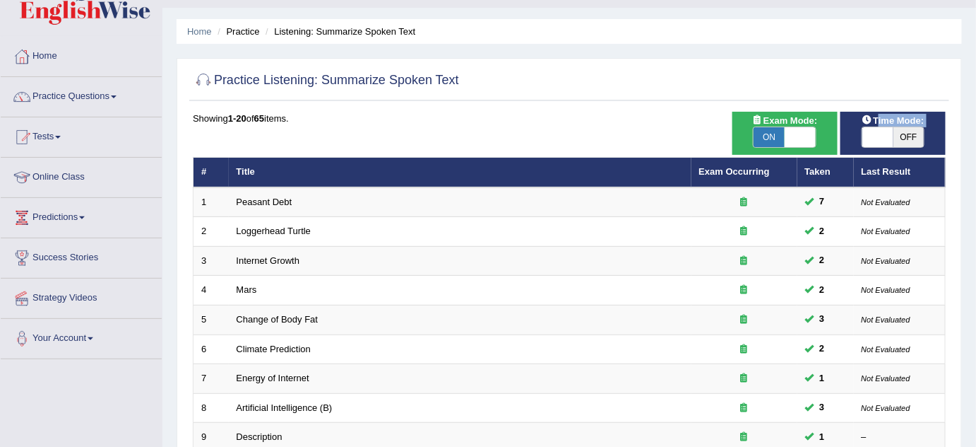
drag, startPoint x: 875, startPoint y: 122, endPoint x: 857, endPoint y: 134, distance: 22.3
click at [857, 134] on div "Time Mode: ON OFF" at bounding box center [893, 133] width 105 height 43
click at [869, 133] on span at bounding box center [878, 137] width 31 height 20
checkbox input "true"
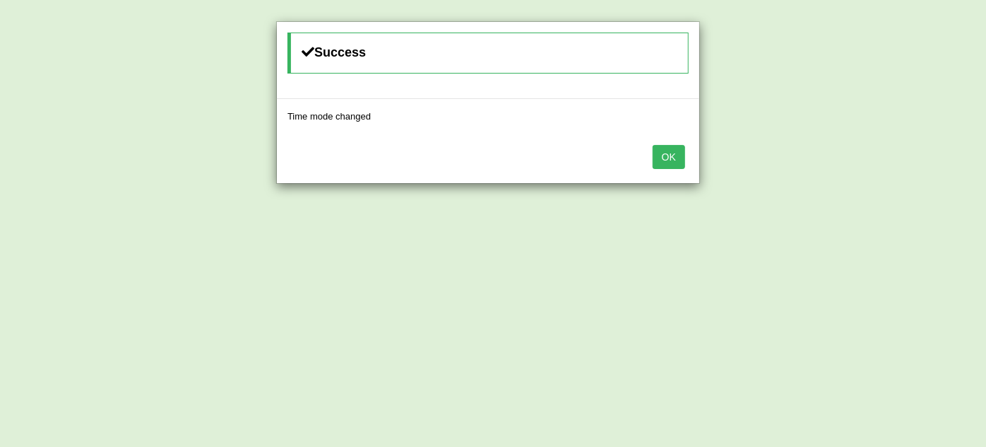
click at [671, 154] on button "OK" at bounding box center [669, 157] width 33 height 24
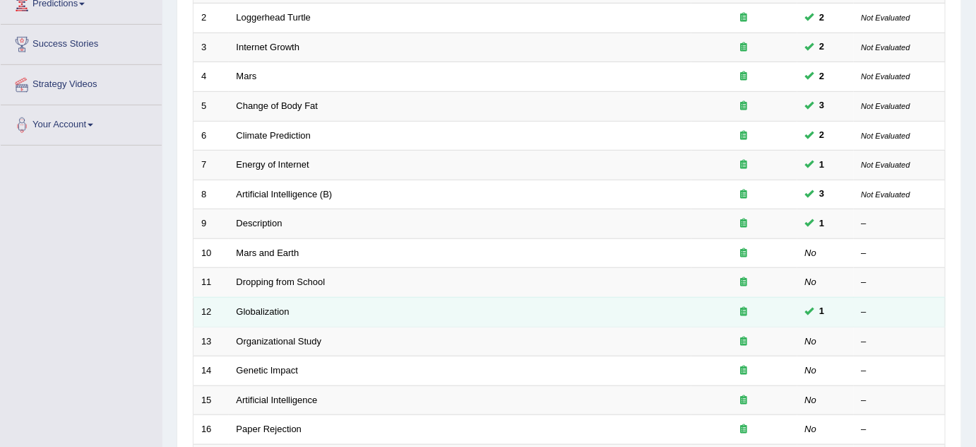
scroll to position [226, 0]
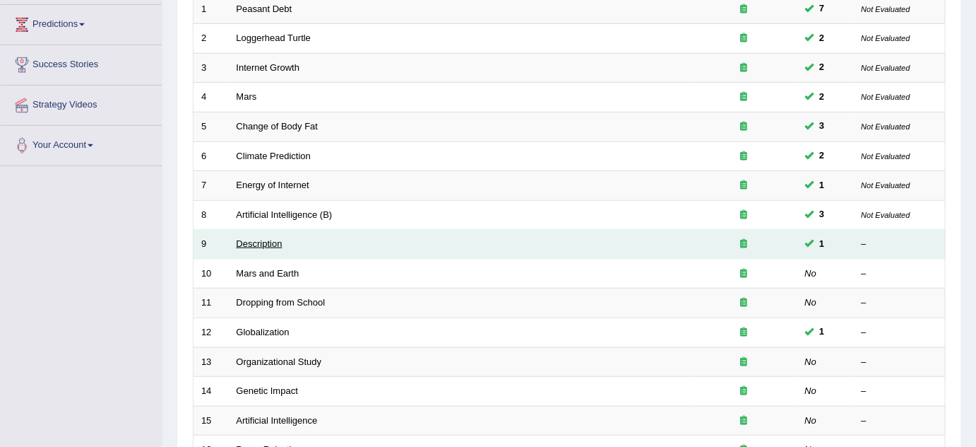
click at [266, 238] on link "Description" at bounding box center [260, 243] width 46 height 11
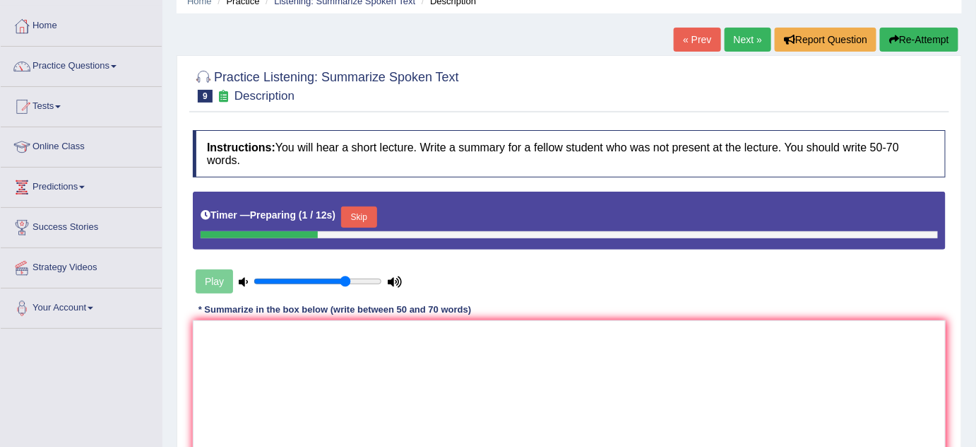
click at [377, 218] on button "Skip" at bounding box center [358, 216] width 35 height 21
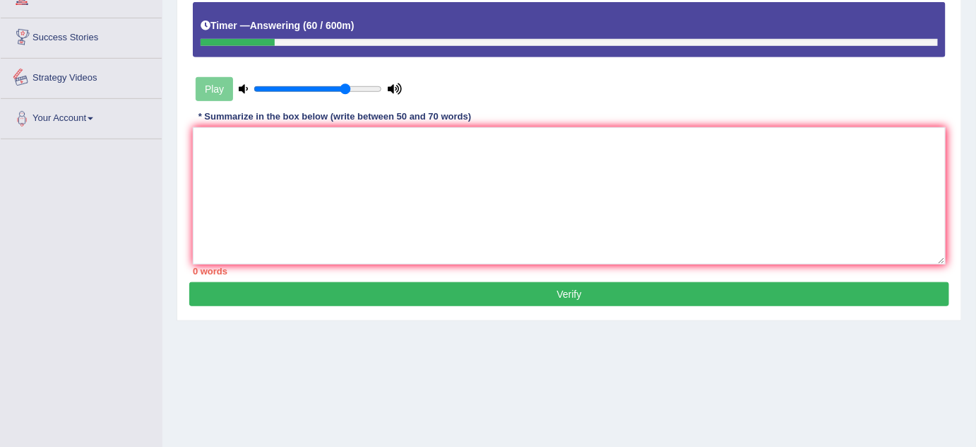
scroll to position [231, 0]
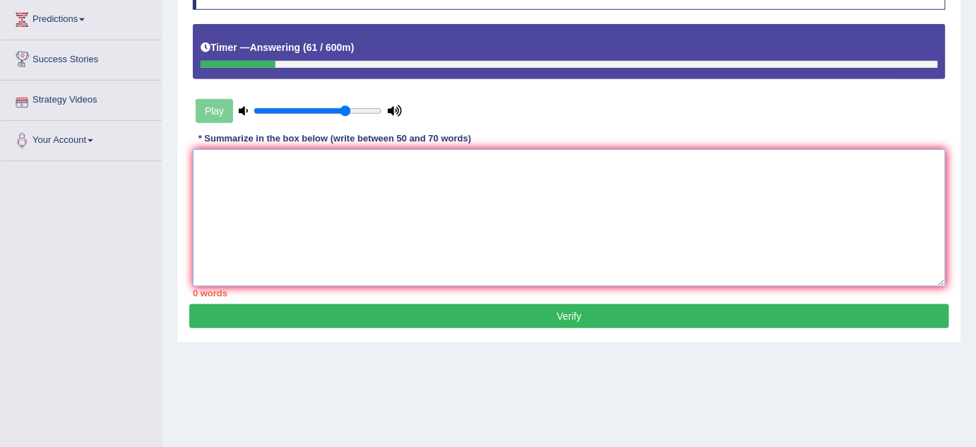
click at [275, 188] on textarea at bounding box center [569, 217] width 753 height 137
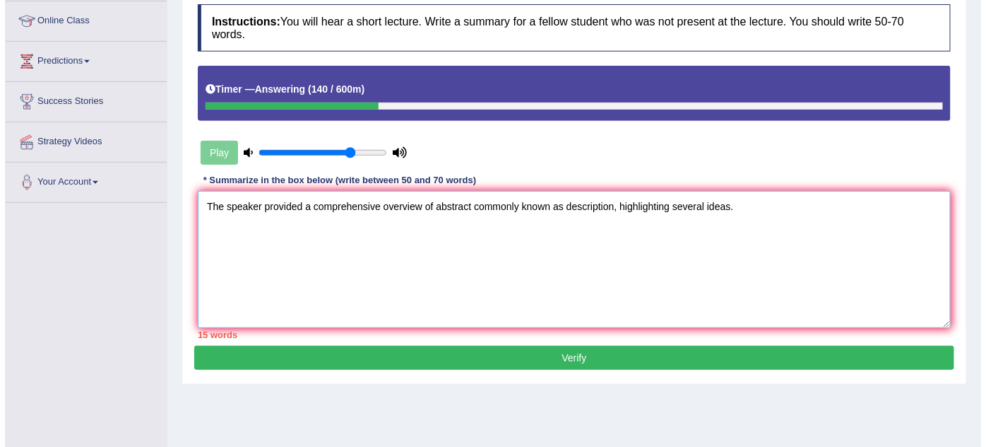
scroll to position [167, 0]
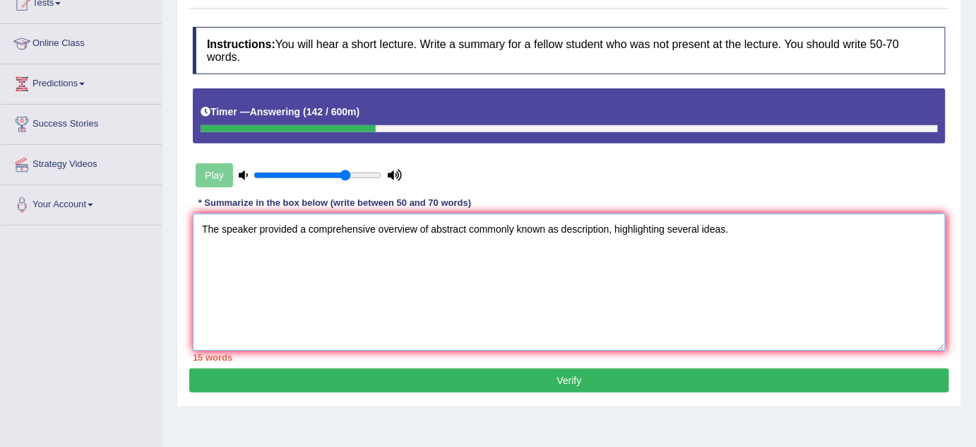
click at [428, 252] on textarea "The speaker provided a comprehensive overview of abstract commonly known as des…" at bounding box center [569, 281] width 753 height 137
click at [447, 250] on textarea "The speaker provided a comprehensive overview of abstract commonly known as des…" at bounding box center [569, 281] width 753 height 137
click at [488, 250] on textarea "The speaker provided a comprehensive overview of abstract commonly known as des…" at bounding box center [569, 281] width 753 height 137
click at [470, 248] on textarea "The speaker provided a comprehensive overview of abstract commonly known as des…" at bounding box center [569, 281] width 753 height 137
click at [465, 248] on textarea "The speaker provided a comprehensive overview of abstract commonly known as des…" at bounding box center [569, 281] width 753 height 137
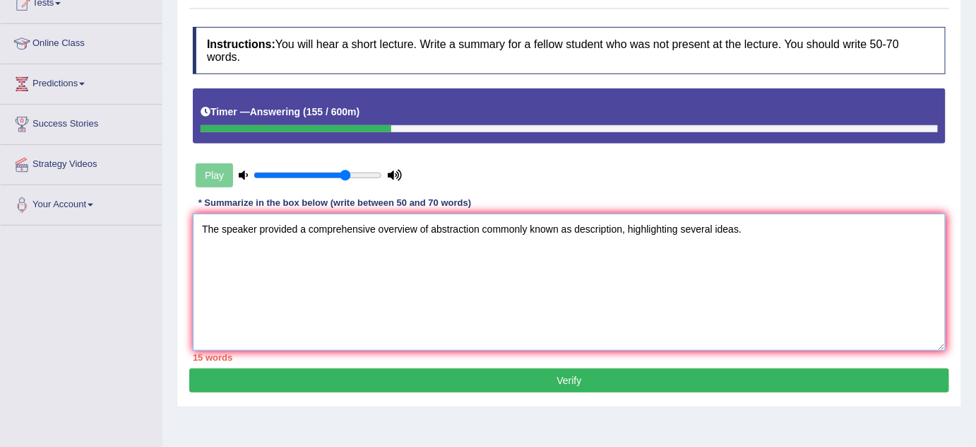
drag, startPoint x: 629, startPoint y: 223, endPoint x: 670, endPoint y: 216, distance: 41.6
click at [630, 223] on textarea "The speaker provided a comprehensive overview of abstraction commonly known as …" at bounding box center [569, 281] width 753 height 137
click at [709, 211] on div "Instructions: You will hear a short lecture. Write a summary for a fellow stude…" at bounding box center [569, 194] width 760 height 348
click at [806, 223] on textarea "The speaker provided a comprehensive overview of abstraction commonly known as …" at bounding box center [569, 281] width 753 height 137
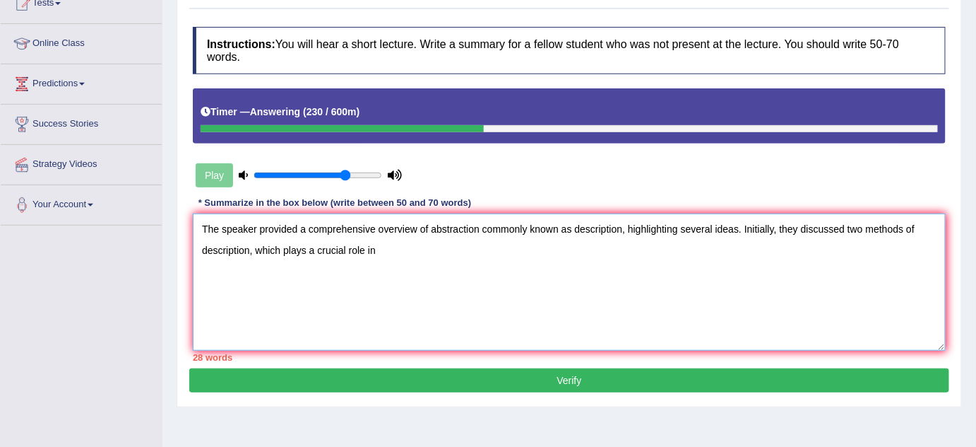
click at [302, 247] on textarea "The speaker provided a comprehensive overview of abstraction commonly known as …" at bounding box center [569, 281] width 753 height 137
click at [305, 246] on textarea "The speaker provided a comprehensive overview of abstraction commonly known as …" at bounding box center [569, 281] width 753 height 137
click at [425, 235] on textarea "The speaker provided a comprehensive overview of abstraction commonly known as …" at bounding box center [569, 281] width 753 height 137
click at [392, 257] on textarea "The speaker provided a comprehensive overview of abstraction commonly known as …" at bounding box center [569, 281] width 753 height 137
click at [328, 220] on textarea "The speaker provided a comprehensive overview of abstraction commonly known as …" at bounding box center [569, 281] width 753 height 137
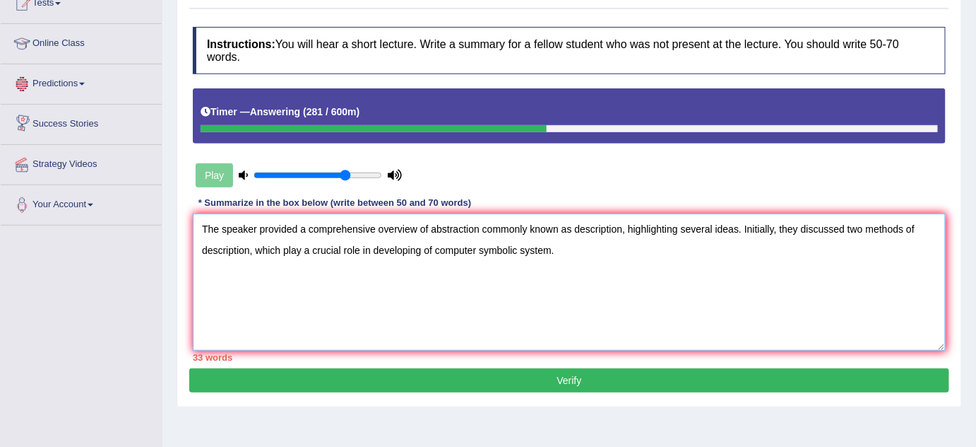
drag, startPoint x: 351, startPoint y: 247, endPoint x: 369, endPoint y: 247, distance: 17.7
click at [362, 247] on textarea "The speaker provided a comprehensive overview of abstraction commonly known as …" at bounding box center [569, 281] width 753 height 137
click at [391, 247] on textarea "The speaker provided a comprehensive overview of abstraction commonly known as …" at bounding box center [569, 281] width 753 height 137
click at [405, 247] on textarea "The speaker provided a comprehensive overview of abstraction commonly known as …" at bounding box center [569, 281] width 753 height 137
click at [395, 244] on textarea "The speaker provided a comprehensive overview of abstraction commonly known as …" at bounding box center [569, 281] width 753 height 137
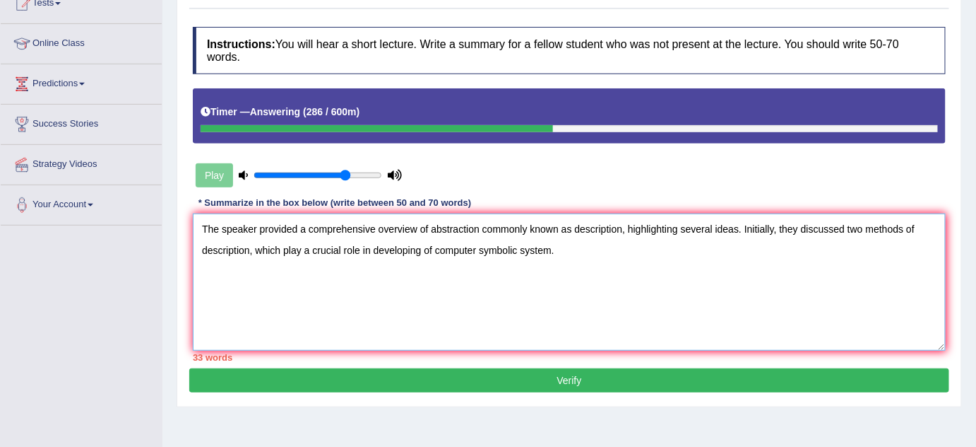
click at [390, 245] on textarea "The speaker provided a comprehensive overview of abstraction commonly known as …" at bounding box center [569, 281] width 753 height 137
click at [384, 245] on textarea "The speaker provided a comprehensive overview of abstraction commonly known as …" at bounding box center [569, 281] width 753 height 137
click at [388, 244] on textarea "The speaker provided a comprehensive overview of abstraction commonly known as …" at bounding box center [569, 281] width 753 height 137
drag, startPoint x: 461, startPoint y: 233, endPoint x: 480, endPoint y: 233, distance: 19.1
click at [461, 233] on textarea "The speaker provided a comprehensive overview of abstraction commonly known as …" at bounding box center [569, 281] width 753 height 137
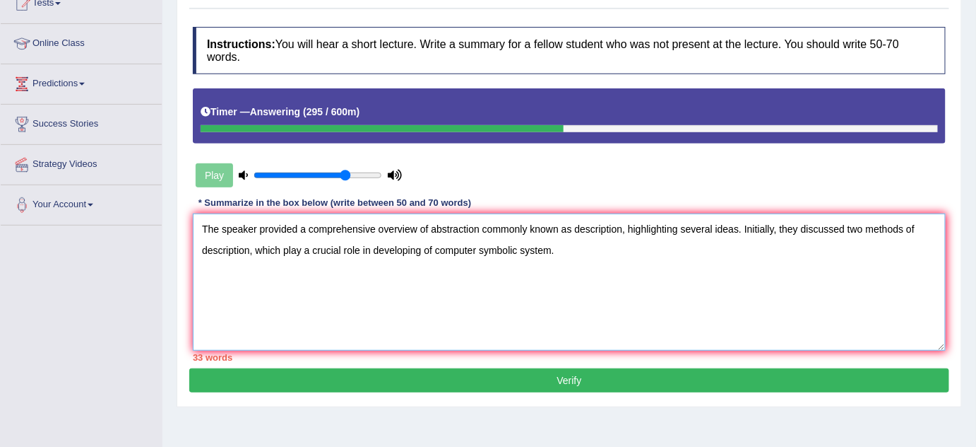
click at [512, 252] on textarea "The speaker provided a comprehensive overview of abstraction commonly known as …" at bounding box center [569, 281] width 753 height 137
click at [467, 246] on textarea "The speaker provided a comprehensive overview of abstraction commonly known as …" at bounding box center [569, 281] width 753 height 137
click at [450, 244] on textarea "The speaker provided a comprehensive overview of abstraction commonly known as …" at bounding box center [569, 281] width 753 height 137
click at [408, 244] on textarea "The speaker provided a comprehensive overview of abstraction commonly known as …" at bounding box center [569, 281] width 753 height 137
click at [435, 245] on textarea "The speaker provided a comprehensive overview of abstraction commonly known as …" at bounding box center [569, 281] width 753 height 137
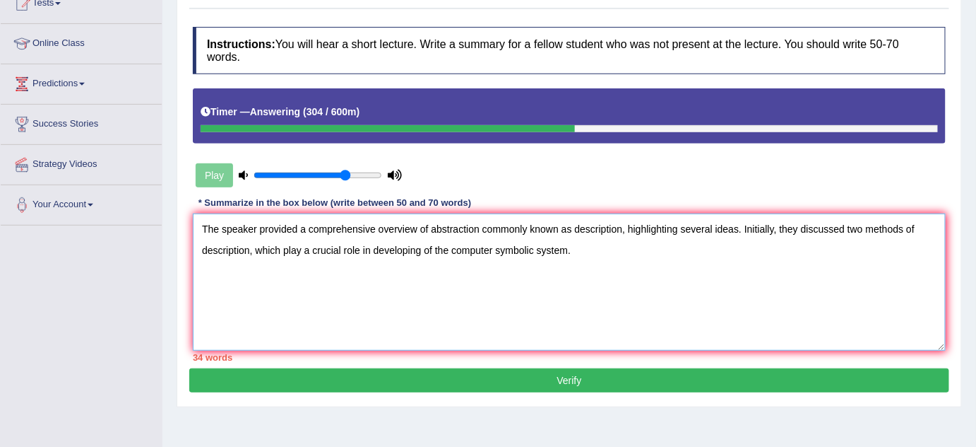
click at [516, 244] on textarea "The speaker provided a comprehensive overview of abstraction commonly known as …" at bounding box center [569, 281] width 753 height 137
click at [565, 245] on textarea "The speaker provided a comprehensive overview of abstraction commonly known as …" at bounding box center [569, 281] width 753 height 137
click at [427, 272] on textarea "The speaker provided a comprehensive overview of abstraction commonly known as …" at bounding box center [569, 281] width 753 height 137
click at [394, 274] on textarea "The speaker provided a comprehensive overview of abstraction commonly known as …" at bounding box center [569, 281] width 753 height 137
click at [379, 278] on textarea "The speaker provided a comprehensive overview of abstraction commonly known as …" at bounding box center [569, 281] width 753 height 137
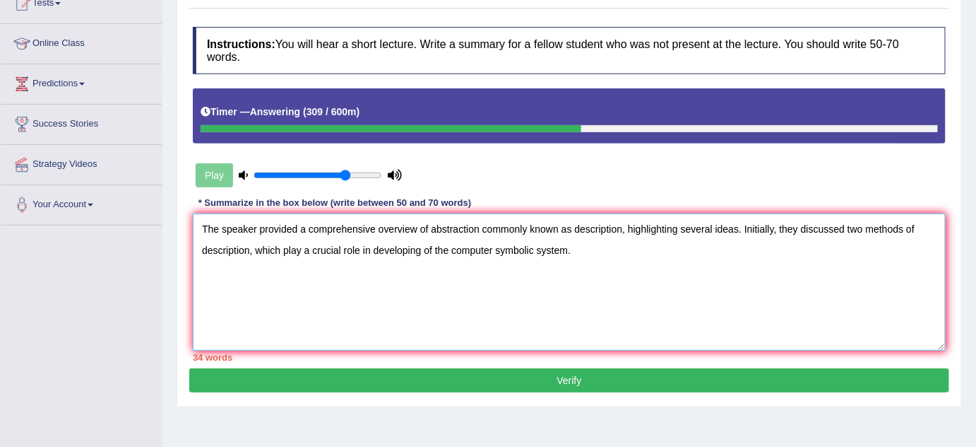
click at [615, 285] on textarea "The speaker provided a comprehensive overview of abstraction commonly known as …" at bounding box center [569, 281] width 753 height 137
click at [415, 290] on textarea "The speaker provided a comprehensive overview of abstraction commonly known as …" at bounding box center [569, 281] width 753 height 137
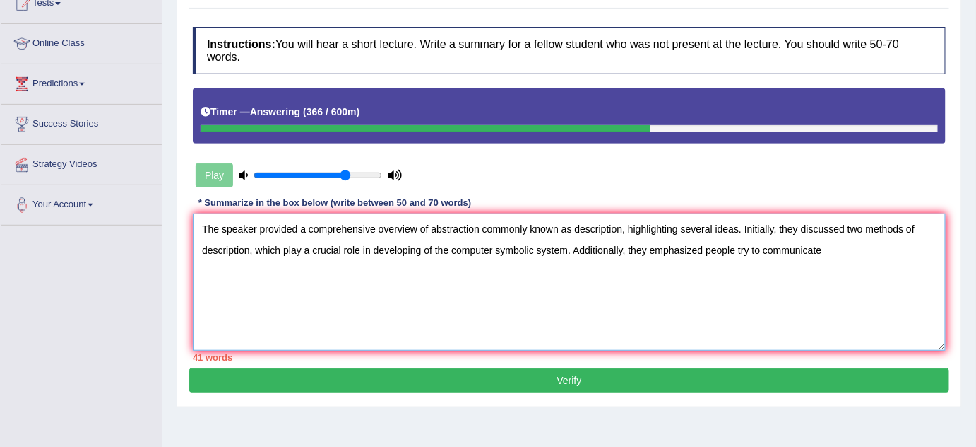
click at [475, 287] on textarea "The speaker provided a comprehensive overview of abstraction commonly known as …" at bounding box center [569, 281] width 753 height 137
click at [504, 286] on textarea "The speaker provided a comprehensive overview of abstraction commonly known as …" at bounding box center [569, 281] width 753 height 137
click at [569, 286] on textarea "The speaker provided a comprehensive overview of abstraction commonly known as …" at bounding box center [569, 281] width 753 height 137
drag, startPoint x: 567, startPoint y: 285, endPoint x: 494, endPoint y: 290, distance: 72.9
click at [495, 290] on textarea "The speaker provided a comprehensive overview of abstraction commonly known as …" at bounding box center [569, 281] width 753 height 137
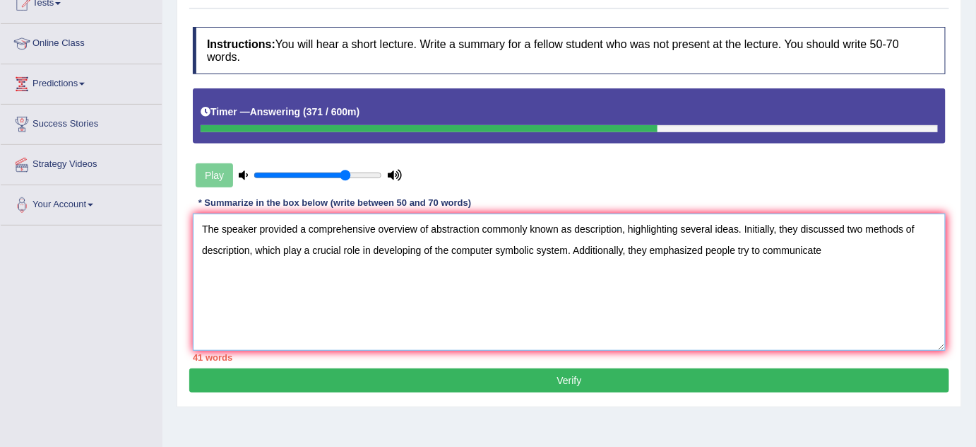
click at [531, 280] on textarea "The speaker provided a comprehensive overview of abstraction commonly known as …" at bounding box center [569, 281] width 753 height 137
click at [460, 291] on textarea "The speaker provided a comprehensive overview of abstraction commonly known as …" at bounding box center [569, 281] width 753 height 137
click at [488, 288] on textarea "The speaker provided a comprehensive overview of abstraction commonly known as …" at bounding box center [569, 281] width 753 height 137
click at [492, 288] on textarea "The speaker provided a comprehensive overview of abstraction commonly known as …" at bounding box center [569, 281] width 753 height 137
click at [523, 295] on textarea "The speaker provided a comprehensive overview of abstraction commonly known as …" at bounding box center [569, 281] width 753 height 137
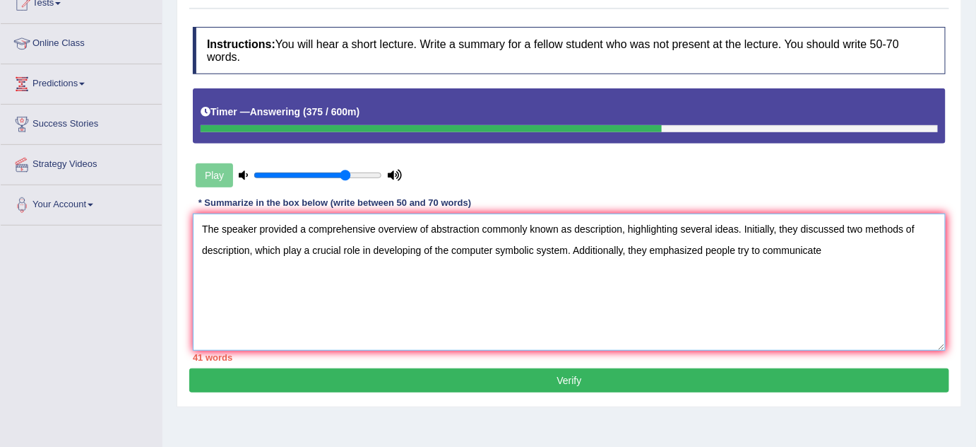
click at [549, 291] on textarea "The speaker provided a comprehensive overview of abstraction commonly known as …" at bounding box center [569, 281] width 753 height 137
click at [568, 295] on textarea "The speaker provided a comprehensive overview of abstraction commonly known as …" at bounding box center [569, 281] width 753 height 137
drag, startPoint x: 568, startPoint y: 295, endPoint x: 501, endPoint y: 293, distance: 67.2
click at [492, 292] on textarea "The speaker provided a comprehensive overview of abstraction commonly known as …" at bounding box center [569, 281] width 753 height 137
click at [644, 244] on textarea "The speaker provided a comprehensive overview of abstraction commonly known as …" at bounding box center [569, 281] width 753 height 137
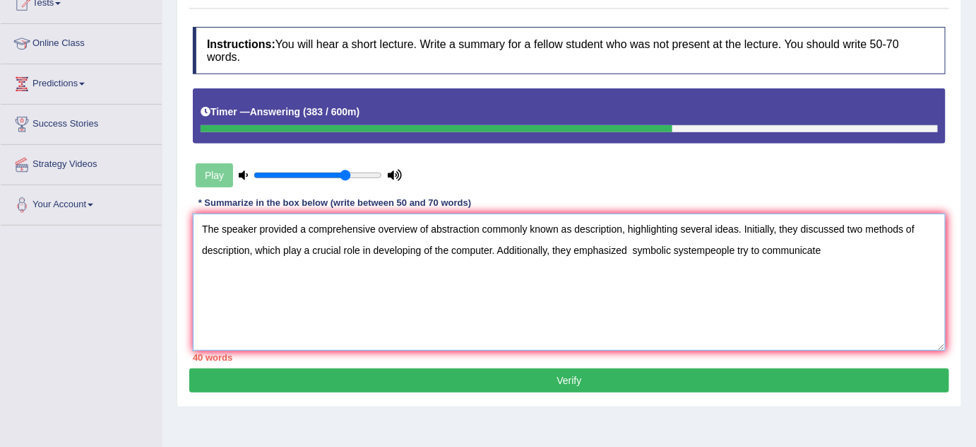
click at [634, 246] on textarea "The speaker provided a comprehensive overview of abstraction commonly known as …" at bounding box center [569, 281] width 753 height 137
click at [631, 245] on textarea "The speaker provided a comprehensive overview of abstraction commonly known as …" at bounding box center [569, 281] width 753 height 137
drag, startPoint x: 652, startPoint y: 247, endPoint x: 675, endPoint y: 247, distance: 22.6
click at [655, 247] on textarea "The speaker provided a comprehensive overview of abstraction commonly known as …" at bounding box center [569, 281] width 753 height 137
click at [717, 242] on textarea "The speaker provided a comprehensive overview of abstraction commonly known as …" at bounding box center [569, 281] width 753 height 137
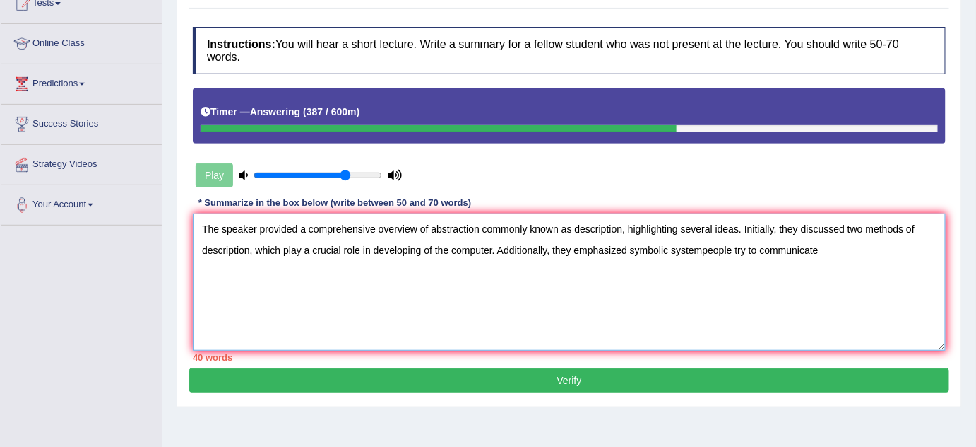
click at [714, 242] on textarea "The speaker provided a comprehensive overview of abstraction commonly known as …" at bounding box center [569, 281] width 753 height 137
click at [712, 242] on textarea "The speaker provided a comprehensive overview of abstraction commonly known as …" at bounding box center [569, 281] width 753 height 137
click at [701, 240] on textarea "The speaker provided a comprehensive overview of abstraction commonly known as …" at bounding box center [569, 281] width 753 height 137
click at [692, 237] on textarea "The speaker provided a comprehensive overview of abstraction commonly known as …" at bounding box center [569, 281] width 753 height 137
click at [698, 244] on textarea "The speaker provided a comprehensive overview of abstraction commonly known as …" at bounding box center [569, 281] width 753 height 137
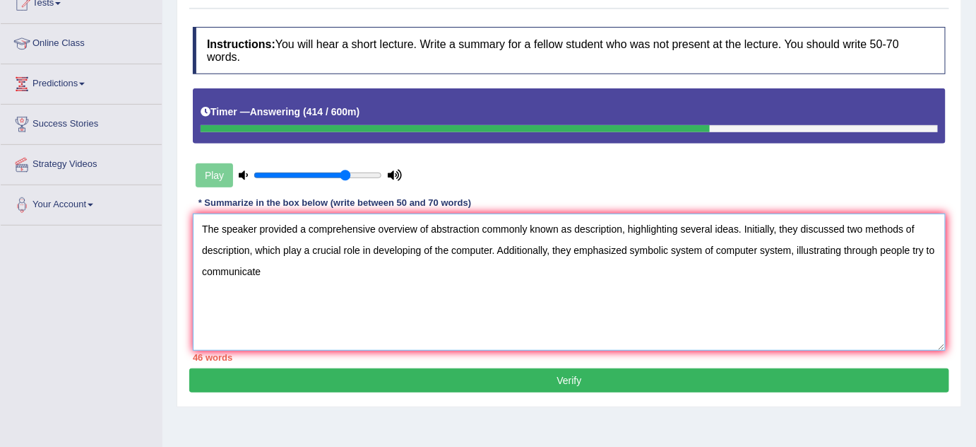
click at [232, 318] on textarea "The speaker provided a comprehensive overview of abstraction commonly known as …" at bounding box center [569, 281] width 753 height 137
click at [278, 314] on textarea "The speaker provided a comprehensive overview of abstraction commonly known as …" at bounding box center [569, 281] width 753 height 137
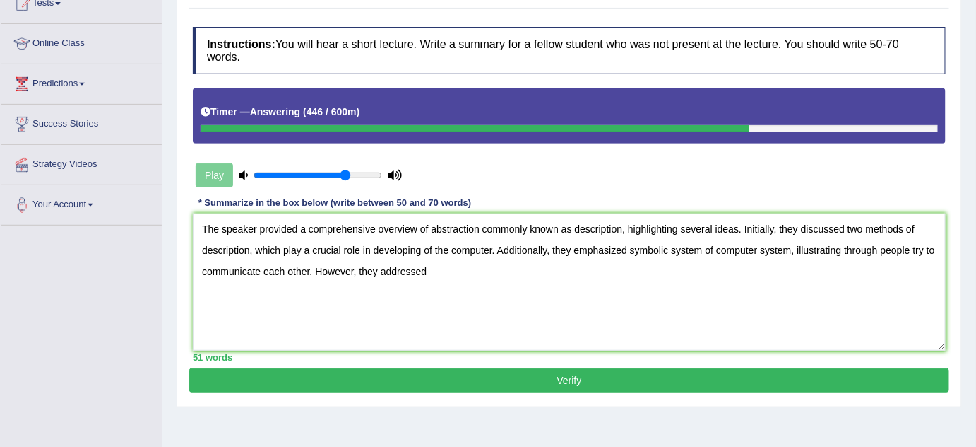
drag, startPoint x: 142, startPoint y: 370, endPoint x: 163, endPoint y: 371, distance: 20.5
click at [142, 370] on div "Toggle navigation Home Practice Questions Speaking Practice Read Aloud Repeat S…" at bounding box center [488, 200] width 976 height 735
drag, startPoint x: 252, startPoint y: 329, endPoint x: 303, endPoint y: 306, distance: 56.0
click at [254, 329] on textarea "The speaker provided a comprehensive overview of abstraction commonly known as …" at bounding box center [569, 281] width 753 height 137
click at [353, 315] on textarea "The speaker provided a comprehensive overview of abstraction commonly known as …" at bounding box center [569, 281] width 753 height 137
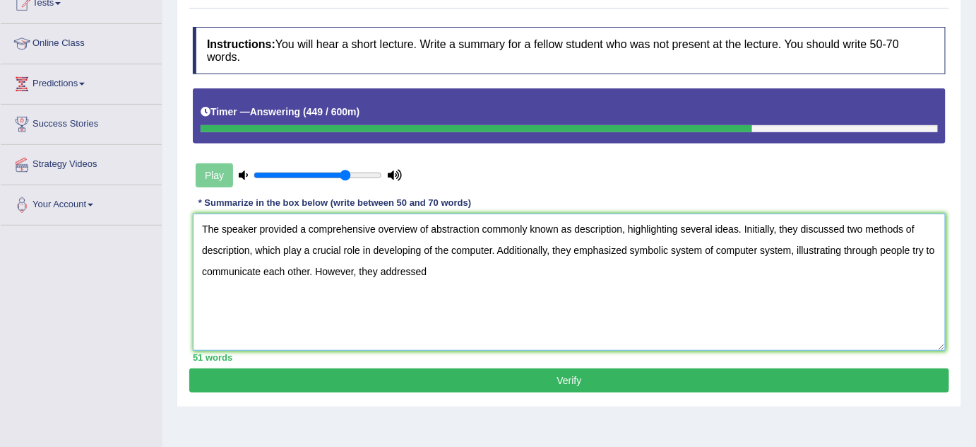
drag, startPoint x: 350, startPoint y: 312, endPoint x: 315, endPoint y: 314, distance: 34.7
click at [315, 314] on textarea "The speaker provided a comprehensive overview of abstraction commonly known as …" at bounding box center [569, 281] width 753 height 137
click at [439, 312] on textarea "The speaker provided a comprehensive overview of abstraction commonly known as …" at bounding box center [569, 281] width 753 height 137
click at [390, 327] on textarea "The speaker provided a comprehensive overview of abstraction commonly known as …" at bounding box center [569, 281] width 753 height 137
click at [360, 327] on textarea "The speaker provided a comprehensive overview of abstraction commonly known as …" at bounding box center [569, 281] width 753 height 137
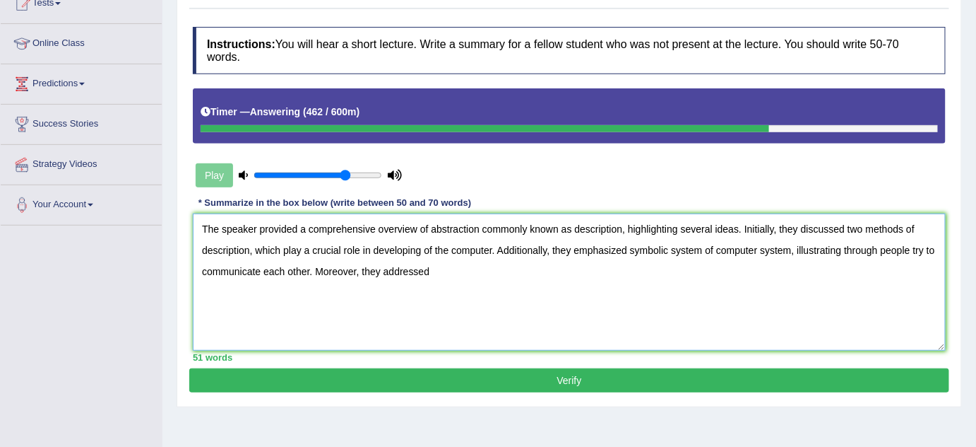
click at [410, 322] on textarea "The speaker provided a comprehensive overview of abstraction commonly known as …" at bounding box center [569, 281] width 753 height 137
click at [453, 322] on textarea "The speaker provided a comprehensive overview of abstraction commonly known as …" at bounding box center [569, 281] width 753 height 137
click at [242, 322] on textarea "The speaker provided a comprehensive overview of abstraction commonly known as …" at bounding box center [569, 281] width 753 height 137
click at [272, 323] on textarea "The speaker provided a comprehensive overview of abstraction commonly known as …" at bounding box center [569, 281] width 753 height 137
click at [252, 329] on textarea "The speaker provided a comprehensive overview of abstraction commonly known as …" at bounding box center [569, 281] width 753 height 137
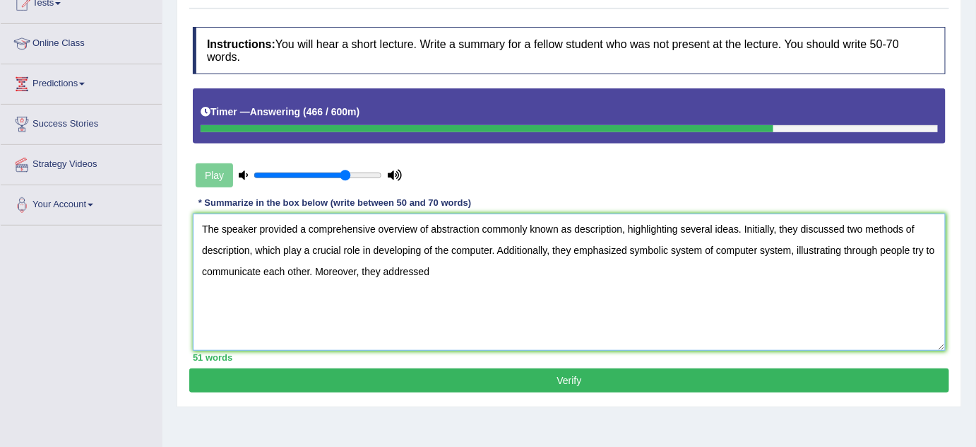
click at [261, 328] on textarea "The speaker provided a comprehensive overview of abstraction commonly known as …" at bounding box center [569, 281] width 753 height 137
click at [509, 338] on textarea "The speaker provided a comprehensive overview of abstraction commonly known as …" at bounding box center [569, 281] width 753 height 137
click at [475, 314] on textarea "The speaker provided a comprehensive overview of abstraction commonly known as …" at bounding box center [569, 281] width 753 height 137
drag, startPoint x: 447, startPoint y: 324, endPoint x: 424, endPoint y: 316, distance: 24.6
click at [447, 324] on textarea "The speaker provided a comprehensive overview of abstraction commonly known as …" at bounding box center [569, 281] width 753 height 137
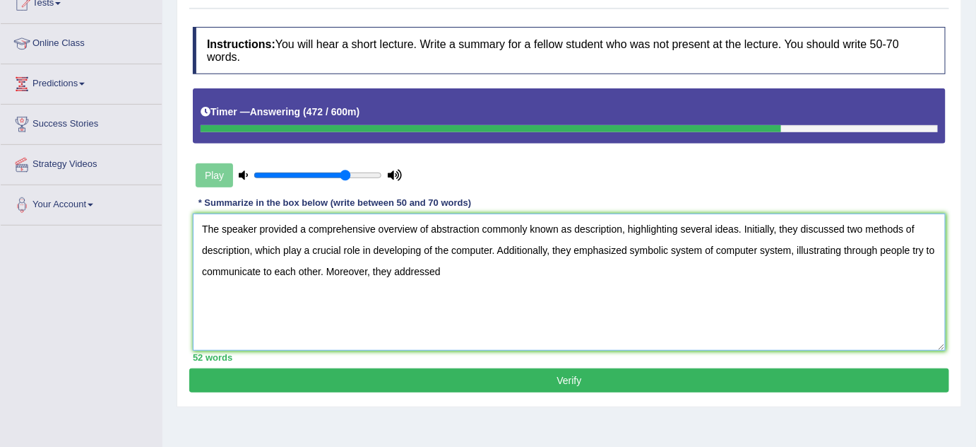
click at [412, 310] on textarea "The speaker provided a comprehensive overview of abstraction commonly known as …" at bounding box center [569, 281] width 753 height 137
click at [383, 278] on textarea "The speaker provided a comprehensive overview of abstraction commonly known as …" at bounding box center [569, 281] width 753 height 137
click at [372, 256] on textarea "The speaker provided a comprehensive overview of abstraction commonly known as …" at bounding box center [569, 281] width 753 height 137
click at [433, 254] on textarea "The speaker provided a comprehensive overview of abstraction commonly known as …" at bounding box center [569, 281] width 753 height 137
click at [468, 256] on textarea "The speaker provided a comprehensive overview of abstraction commonly known as …" at bounding box center [569, 281] width 753 height 137
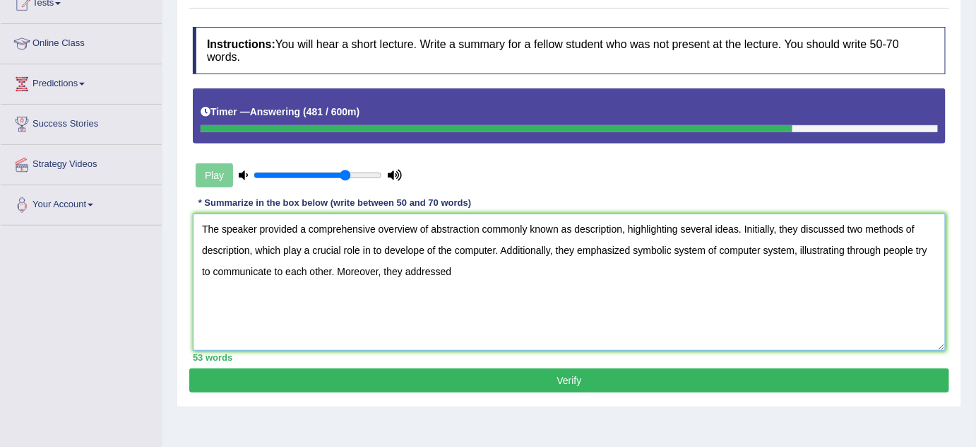
click at [449, 274] on textarea "The speaker provided a comprehensive overview of abstraction commonly known as …" at bounding box center [569, 281] width 753 height 137
click at [391, 250] on textarea "The speaker provided a comprehensive overview of abstraction commonly known as …" at bounding box center [569, 281] width 753 height 137
click at [365, 248] on textarea "The speaker provided a comprehensive overview of abstraction commonly known as …" at bounding box center [569, 281] width 753 height 137
click at [369, 248] on textarea "The speaker provided a comprehensive overview of abstraction commonly known as …" at bounding box center [569, 281] width 753 height 137
click at [377, 248] on textarea "The speaker provided a comprehensive overview of abstraction commonly known as …" at bounding box center [569, 281] width 753 height 137
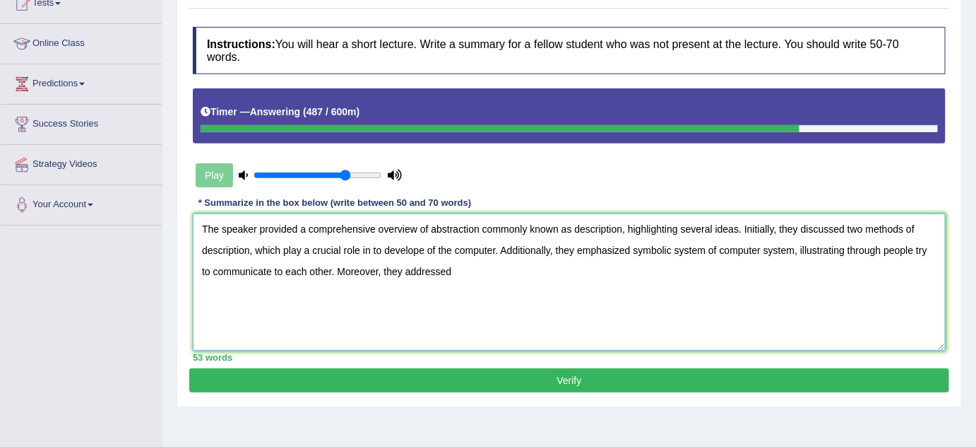
click at [382, 248] on textarea "The speaker provided a comprehensive overview of abstraction commonly known as …" at bounding box center [569, 281] width 753 height 137
click at [403, 247] on textarea "The speaker provided a comprehensive overview of abstraction commonly known as …" at bounding box center [569, 281] width 753 height 137
click at [414, 244] on textarea "The speaker provided a comprehensive overview of abstraction commonly known as …" at bounding box center [569, 281] width 753 height 137
click at [429, 259] on textarea "The speaker provided a comprehensive overview of abstraction commonly known as …" at bounding box center [569, 281] width 753 height 137
click at [420, 244] on textarea "The speaker provided a comprehensive overview of abstraction commonly known as …" at bounding box center [569, 281] width 753 height 137
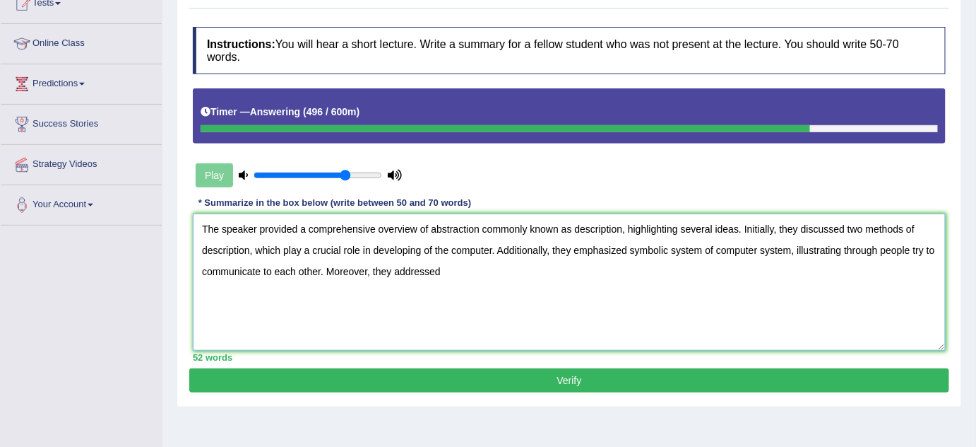
click at [417, 231] on textarea "The speaker provided a comprehensive overview of abstraction commonly known as …" at bounding box center [569, 281] width 753 height 137
click at [412, 239] on textarea "The speaker provided a comprehensive overview of abstraction commonly known as …" at bounding box center [569, 281] width 753 height 137
click at [409, 239] on textarea "The speaker provided a comprehensive overview of abstraction commonly known as …" at bounding box center [569, 281] width 753 height 137
click at [401, 235] on textarea "The speaker provided a comprehensive overview of abstraction commonly known as …" at bounding box center [569, 281] width 753 height 137
click at [403, 250] on textarea "The speaker provided a comprehensive overview of abstraction commonly known as …" at bounding box center [569, 281] width 753 height 137
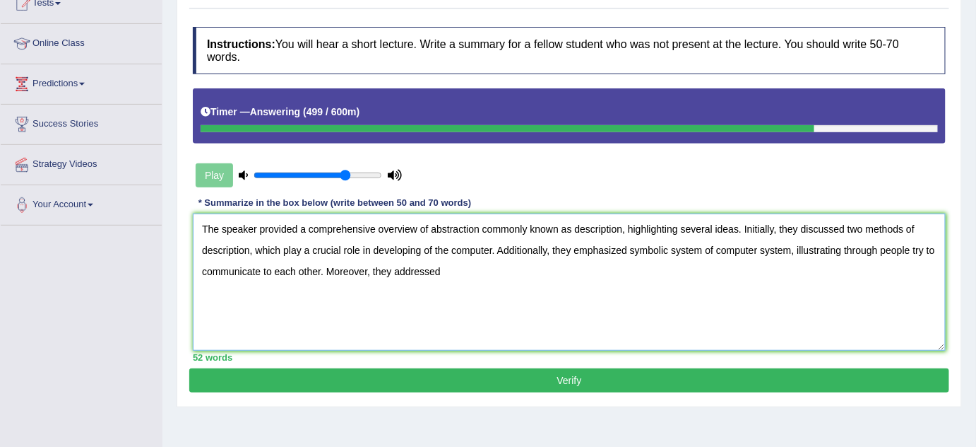
click at [408, 244] on textarea "The speaker provided a comprehensive overview of abstraction commonly known as …" at bounding box center [569, 281] width 753 height 137
click at [394, 263] on textarea "The speaker provided a comprehensive overview of abstraction commonly known as …" at bounding box center [569, 281] width 753 height 137
click at [398, 241] on textarea "The speaker provided a comprehensive overview of abstraction commonly known as …" at bounding box center [569, 281] width 753 height 137
click at [555, 282] on textarea "The speaker provided a comprehensive overview of abstraction commonly known as …" at bounding box center [569, 281] width 753 height 137
click at [456, 273] on textarea "The speaker provided a comprehensive overview of abstraction commonly known as …" at bounding box center [569, 281] width 753 height 137
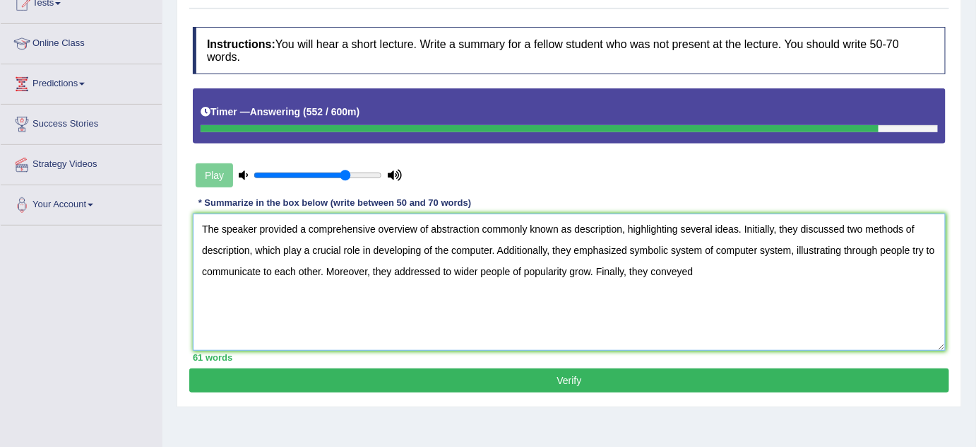
drag, startPoint x: 286, startPoint y: 273, endPoint x: 391, endPoint y: 273, distance: 105.3
click at [288, 273] on textarea "The speaker provided a comprehensive overview of abstraction commonly known as …" at bounding box center [569, 281] width 753 height 137
click at [432, 273] on textarea "The speaker provided a comprehensive overview of abstraction commonly known as …" at bounding box center [569, 281] width 753 height 137
click at [484, 271] on textarea "The speaker provided a comprehensive overview of abstraction commonly known as …" at bounding box center [569, 281] width 753 height 137
click at [516, 269] on textarea "The speaker provided a comprehensive overview of abstraction commonly known as …" at bounding box center [569, 281] width 753 height 137
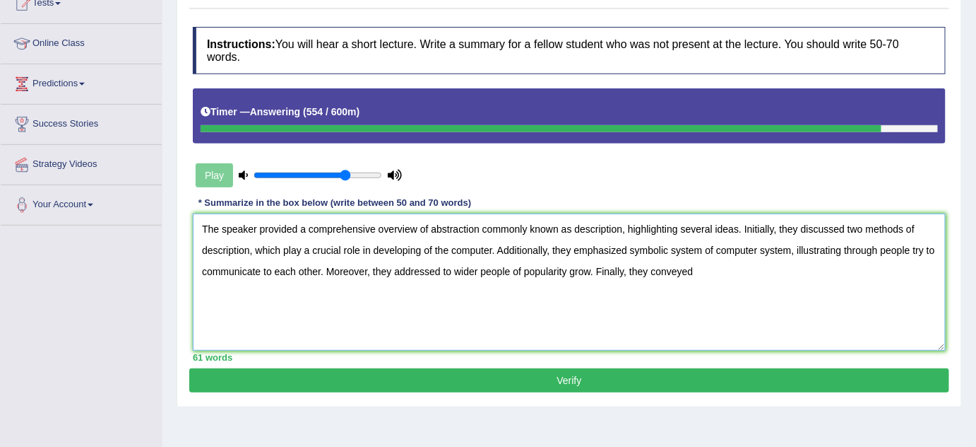
click at [524, 269] on textarea "The speaker provided a comprehensive overview of abstraction commonly known as …" at bounding box center [569, 281] width 753 height 137
drag, startPoint x: 526, startPoint y: 269, endPoint x: 519, endPoint y: 271, distance: 7.4
click at [519, 271] on textarea "The speaker provided a comprehensive overview of abstraction commonly known as …" at bounding box center [569, 281] width 753 height 137
click at [655, 269] on textarea "The speaker provided a comprehensive overview of abstraction commonly known as …" at bounding box center [569, 281] width 753 height 137
click at [745, 258] on textarea "The speaker provided a comprehensive overview of abstraction commonly known as …" at bounding box center [569, 281] width 753 height 137
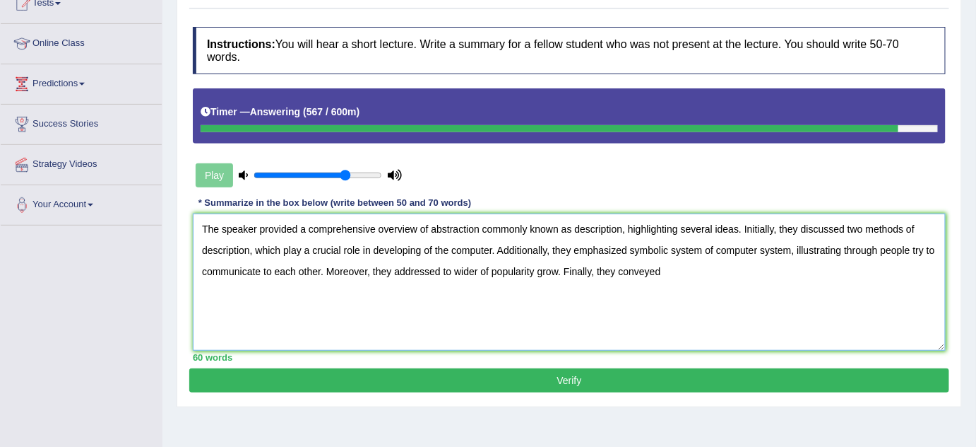
click at [755, 255] on textarea "The speaker provided a comprehensive overview of abstraction commonly known as …" at bounding box center [569, 281] width 753 height 137
click at [686, 271] on textarea "The speaker provided a comprehensive overview of abstraction commonly known as …" at bounding box center [569, 281] width 753 height 137
click at [787, 300] on textarea "The speaker provided a comprehensive overview of abstraction commonly known as …" at bounding box center [569, 281] width 753 height 137
click at [728, 297] on textarea "The speaker provided a comprehensive overview of abstraction commonly known as …" at bounding box center [569, 281] width 753 height 137
click at [764, 293] on textarea "The speaker provided a comprehensive overview of abstraction commonly known as …" at bounding box center [569, 281] width 753 height 137
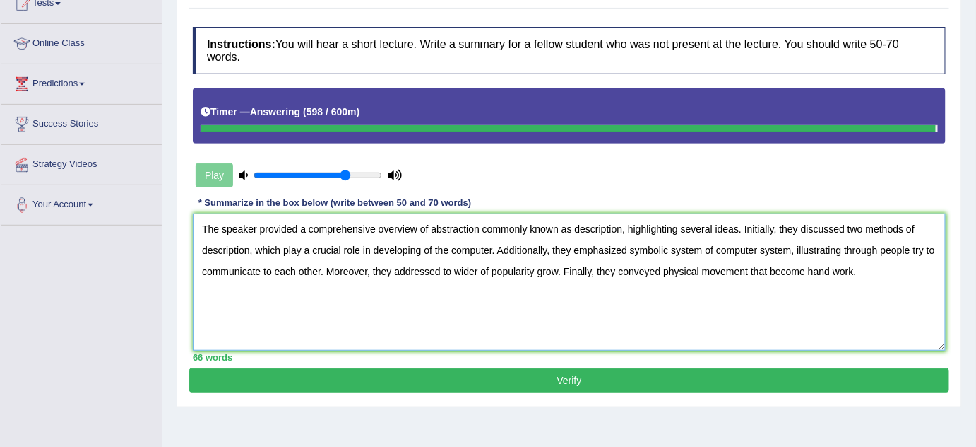
click at [779, 290] on textarea "The speaker provided a comprehensive overview of abstraction commonly known as …" at bounding box center [569, 281] width 753 height 137
type textarea "The speaker provided a comprehensive overview of abstraction commonly known as …"
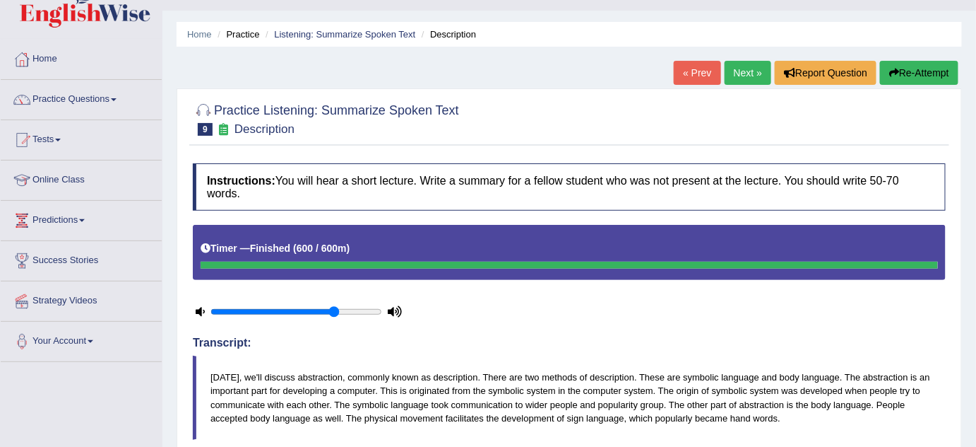
scroll to position [0, 0]
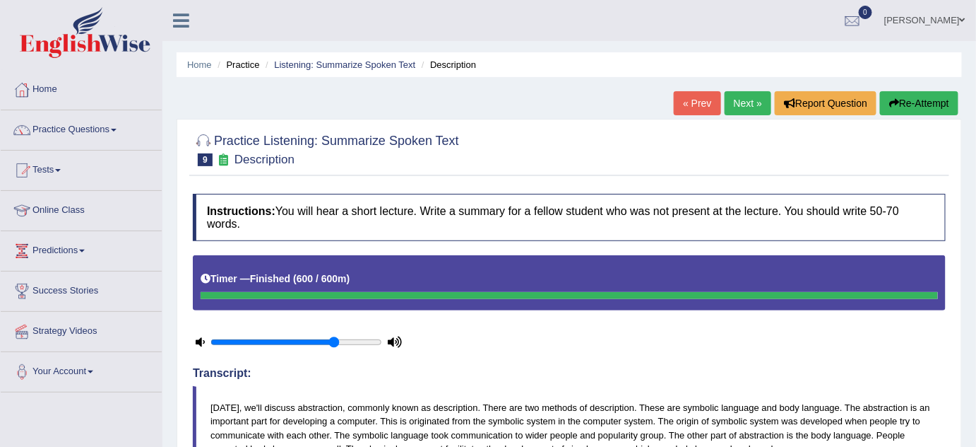
click at [729, 95] on link "Next »" at bounding box center [748, 103] width 47 height 24
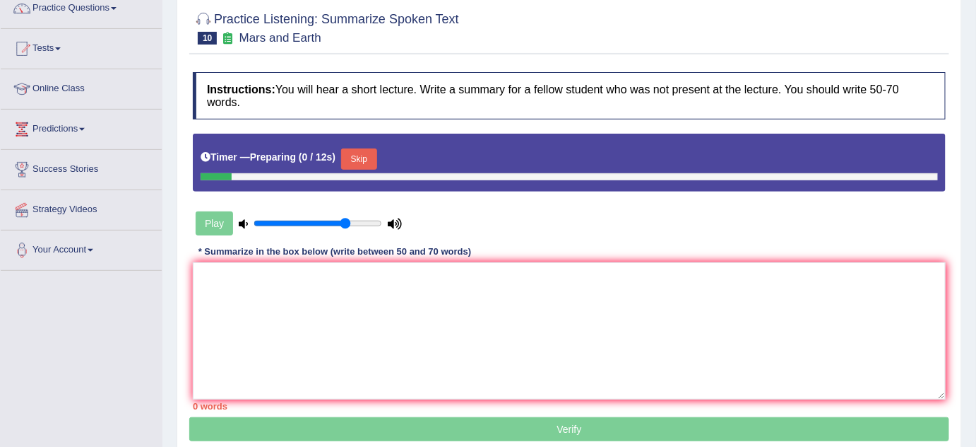
scroll to position [128, 0]
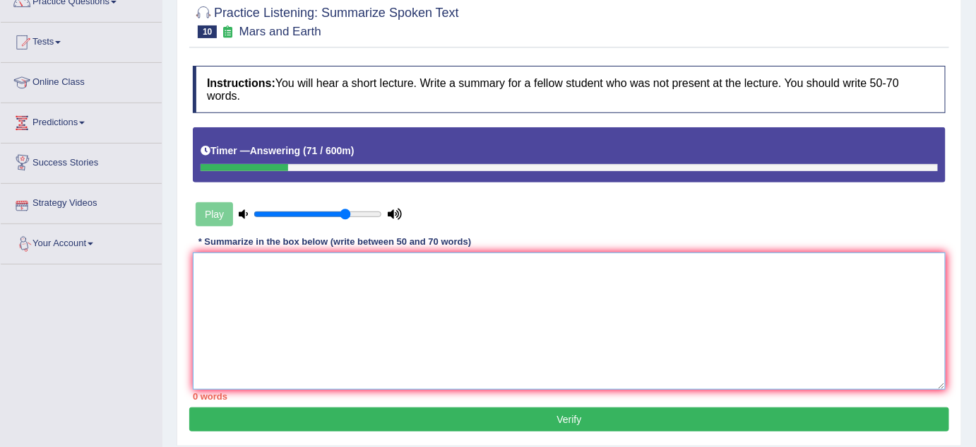
click at [249, 282] on textarea at bounding box center [569, 320] width 753 height 137
drag, startPoint x: 182, startPoint y: 239, endPoint x: 241, endPoint y: 260, distance: 62.4
click at [183, 239] on div "Practice Listening: Summarize Spoken Text 10 Mars and Earth Instructions: You w…" at bounding box center [570, 218] width 786 height 455
click at [244, 261] on textarea at bounding box center [569, 320] width 753 height 137
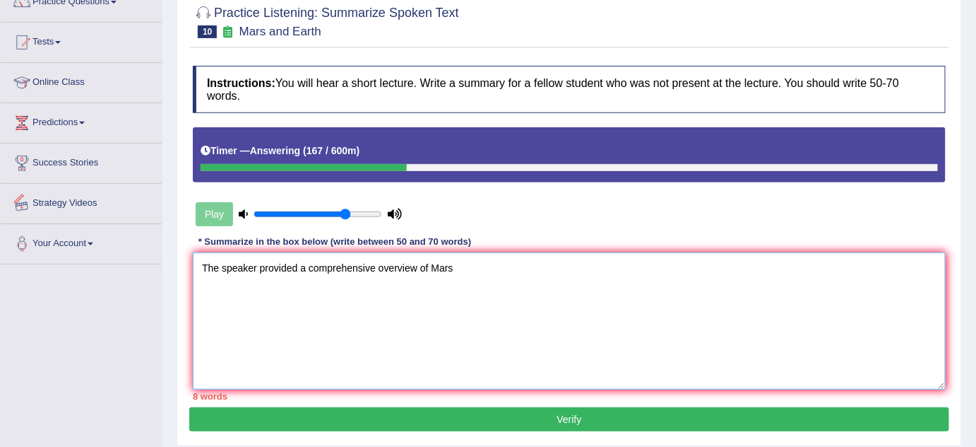
drag, startPoint x: 361, startPoint y: 259, endPoint x: 455, endPoint y: 259, distance: 94.0
click at [372, 259] on textarea "The speaker provided a comprehensive overview of Mars" at bounding box center [569, 320] width 753 height 137
drag, startPoint x: 461, startPoint y: 259, endPoint x: 478, endPoint y: 259, distance: 17.7
click at [469, 259] on textarea "The speaker provided a comprehensive overview of Mars" at bounding box center [569, 320] width 753 height 137
click at [475, 263] on textarea "The speaker provided a comprehensive overview of Mars" at bounding box center [569, 320] width 753 height 137
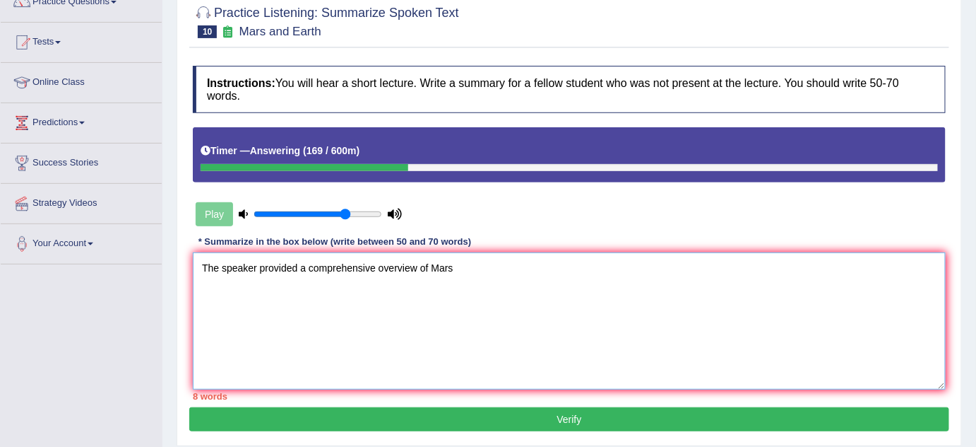
click at [453, 272] on textarea "The speaker provided a comprehensive overview of Mars" at bounding box center [569, 320] width 753 height 137
click at [426, 280] on textarea "The speaker provided a comprehensive overview of Mars" at bounding box center [569, 320] width 753 height 137
click at [435, 277] on textarea "The speaker provided a comprehensive overview of Mars" at bounding box center [569, 320] width 753 height 137
click at [426, 278] on textarea "The speaker provided a comprehensive overview of Mars" at bounding box center [569, 320] width 753 height 137
click at [434, 276] on textarea "The speaker provided a comprehensive overview of Mars" at bounding box center [569, 320] width 753 height 137
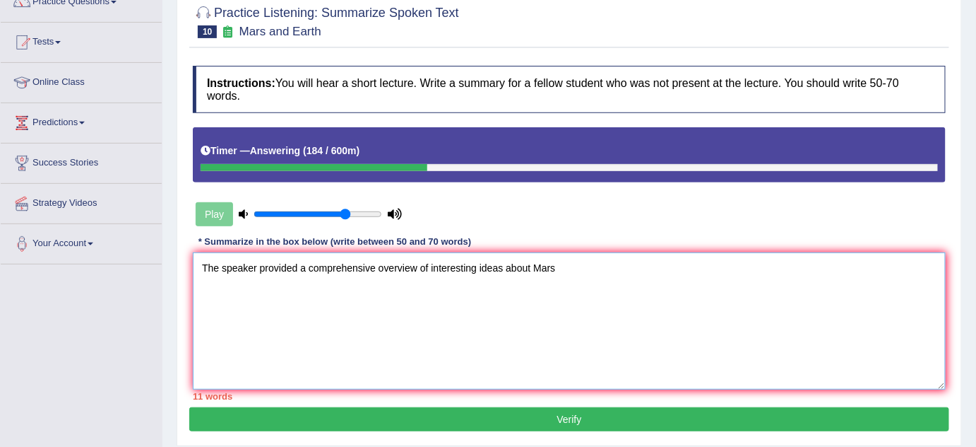
click at [473, 276] on textarea "The speaker provided a comprehensive overview of interesting ideas about Mars" at bounding box center [569, 320] width 753 height 137
click at [550, 275] on textarea "The speaker provided a comprehensive overview of interesting ideas about Mars" at bounding box center [569, 320] width 753 height 137
click at [579, 274] on textarea "The speaker provided a comprehensive overview of interesting ideas about Mars" at bounding box center [569, 320] width 753 height 137
click at [509, 282] on textarea "The speaker provided a comprehensive overview of interesting ideas about Mars" at bounding box center [569, 320] width 753 height 137
click at [482, 282] on textarea "The speaker provided a comprehensive overview of interesting ideas about Mars" at bounding box center [569, 320] width 753 height 137
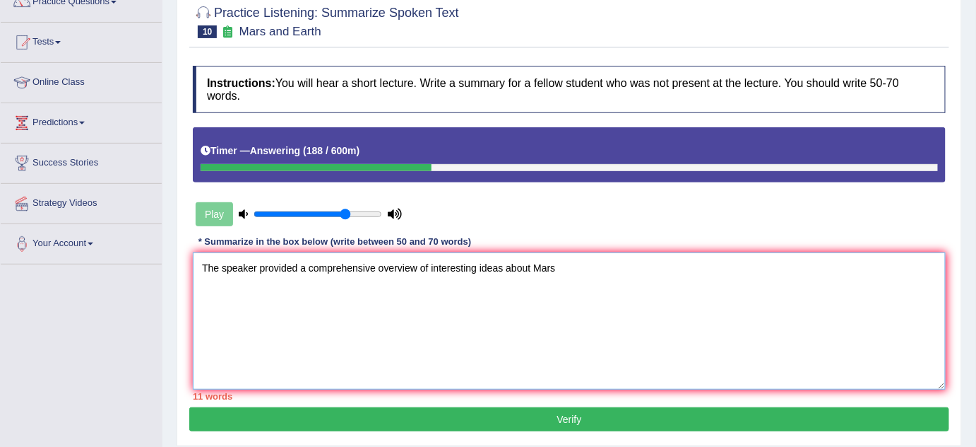
click at [503, 278] on textarea "The speaker provided a comprehensive overview of interesting ideas about Mars" at bounding box center [569, 320] width 753 height 137
drag, startPoint x: 543, startPoint y: 274, endPoint x: 550, endPoint y: 273, distance: 7.1
click at [543, 274] on textarea "The speaker provided a comprehensive overview of interesting place about [GEOGR…" at bounding box center [569, 320] width 753 height 137
click at [540, 276] on textarea "The speaker provided a comprehensive overview of interesting place about [GEOGR…" at bounding box center [569, 320] width 753 height 137
click at [519, 278] on textarea "The speaker provided a comprehensive overview of interesting place about [GEOGR…" at bounding box center [569, 320] width 753 height 137
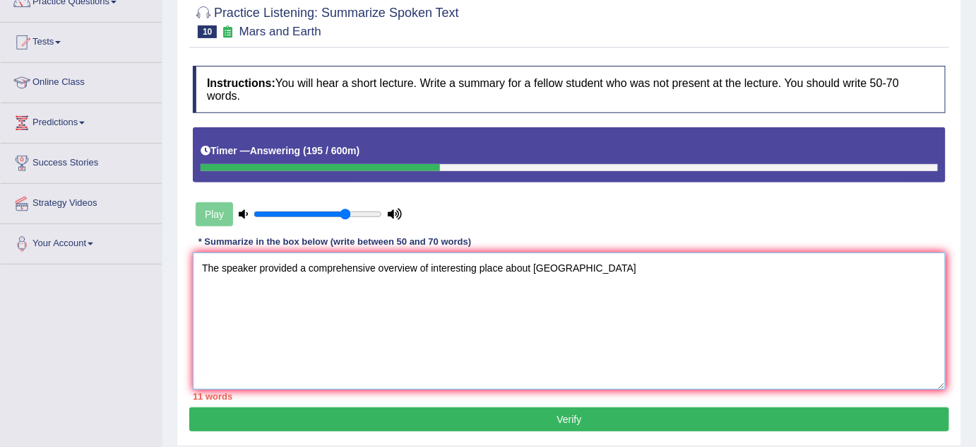
click at [531, 273] on textarea "The speaker provided a comprehensive overview of interesting place about [GEOGR…" at bounding box center [569, 320] width 753 height 137
click at [578, 257] on textarea "The speaker provided a comprehensive overview of Mars" at bounding box center [569, 320] width 753 height 137
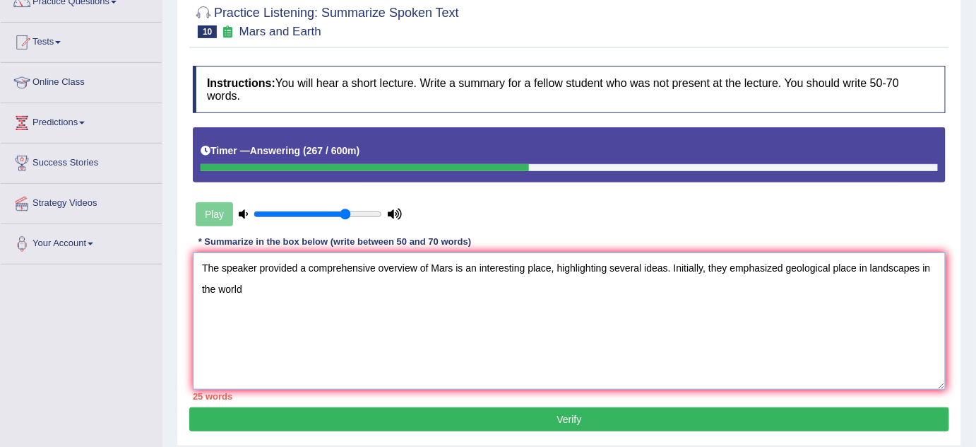
click at [660, 285] on textarea "The speaker provided a comprehensive overview of Mars is an interesting place, …" at bounding box center [569, 320] width 753 height 137
drag, startPoint x: 728, startPoint y: 271, endPoint x: 427, endPoint y: 359, distance: 314.2
click at [521, 348] on textarea "The speaker provided a comprehensive overview of Mars is an interesting place, …" at bounding box center [569, 320] width 753 height 137
click at [510, 97] on h4 "Instructions: You will hear a short lecture. Write a summary for a fellow stude…" at bounding box center [569, 89] width 753 height 47
click at [731, 220] on div "Play" at bounding box center [569, 179] width 767 height 104
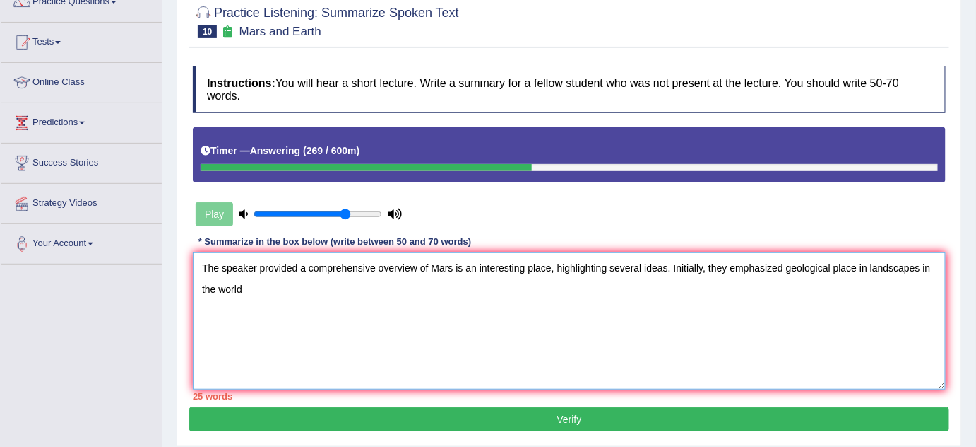
click at [878, 265] on textarea "The speaker provided a comprehensive overview of Mars is an interesting place, …" at bounding box center [569, 320] width 753 height 137
click at [859, 268] on textarea "The speaker provided a comprehensive overview of Mars is an interesting place, …" at bounding box center [569, 320] width 753 height 137
click at [868, 266] on textarea "The speaker provided a comprehensive overview of Mars is an interesting place, …" at bounding box center [569, 320] width 753 height 137
drag, startPoint x: 868, startPoint y: 266, endPoint x: 834, endPoint y: 268, distance: 34.0
click at [834, 268] on textarea "The speaker provided a comprehensive overview of Mars is an interesting place, …" at bounding box center [569, 320] width 753 height 137
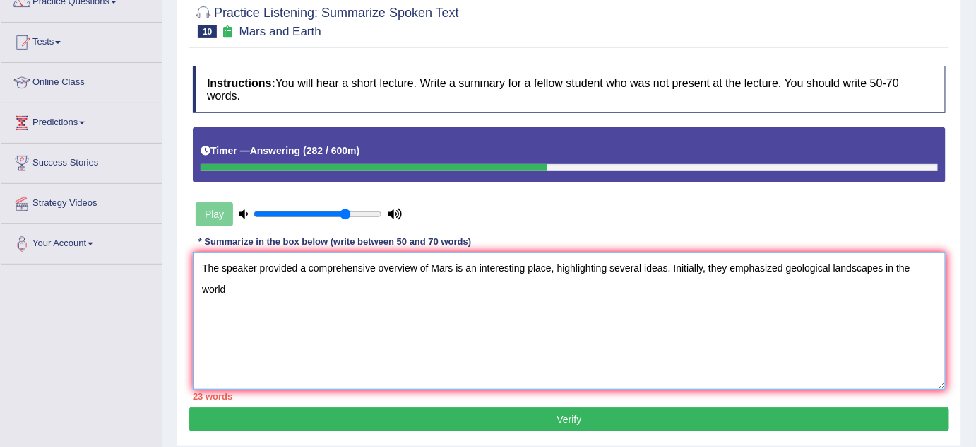
drag, startPoint x: 859, startPoint y: 253, endPoint x: 868, endPoint y: 256, distance: 8.9
click at [859, 253] on textarea "The speaker provided a comprehensive overview of Mars is an interesting place, …" at bounding box center [569, 320] width 753 height 137
click at [908, 271] on textarea "The speaker provided a comprehensive overview of Mars is an interesting place, …" at bounding box center [569, 320] width 753 height 137
click at [941, 271] on textarea "The speaker provided a comprehensive overview of Mars is an interesting place, …" at bounding box center [569, 320] width 753 height 137
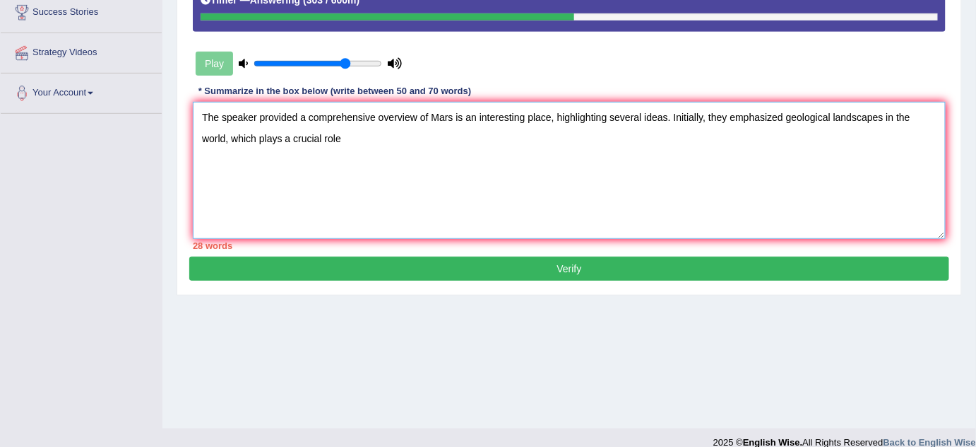
scroll to position [295, 0]
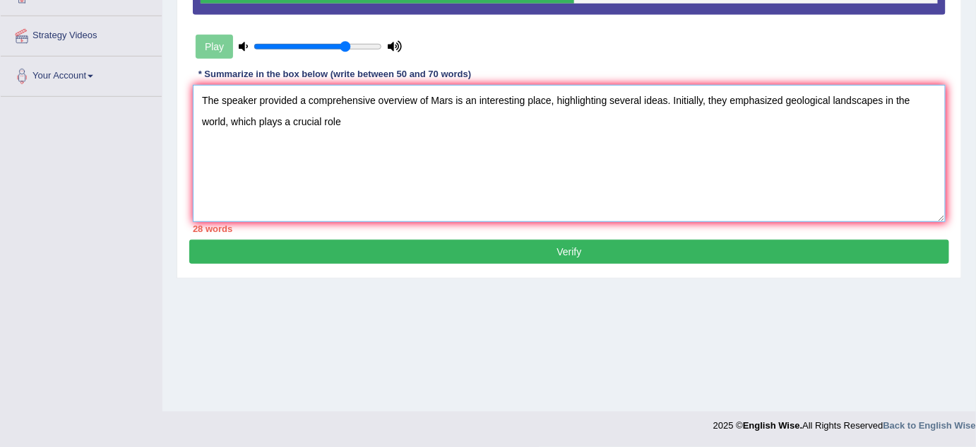
click at [935, 92] on textarea "The speaker provided a comprehensive overview of Mars is an interesting place, …" at bounding box center [569, 153] width 753 height 137
click at [889, 88] on textarea "The speaker provided a comprehensive overview of Mars is an interesting place, …" at bounding box center [569, 153] width 753 height 137
click at [878, 90] on textarea "The speaker provided a comprehensive overview of Mars is an interesting place, …" at bounding box center [569, 153] width 753 height 137
click at [885, 88] on textarea "The speaker provided a comprehensive overview of Mars is an interesting place, …" at bounding box center [569, 153] width 753 height 137
click at [199, 104] on textarea "The speaker provided a comprehensive overview of Mars is an interesting place, …" at bounding box center [569, 153] width 753 height 137
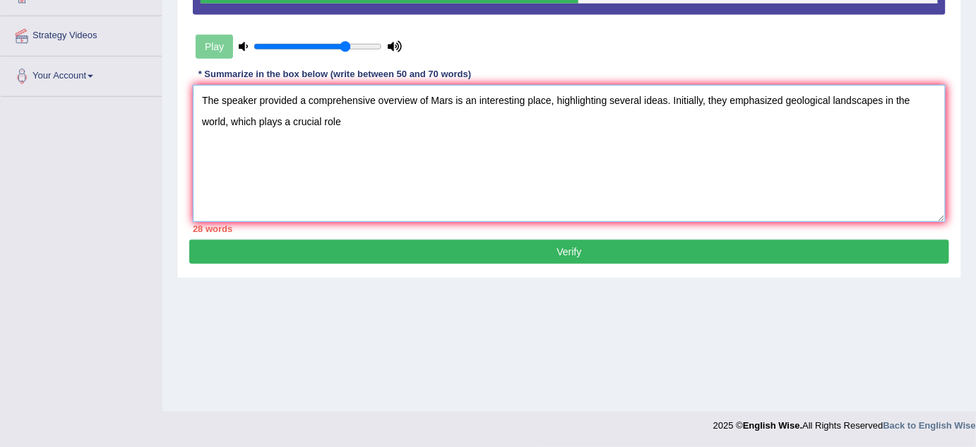
click at [379, 142] on textarea "The speaker provided a comprehensive overview of Mars is an interesting place, …" at bounding box center [569, 153] width 753 height 137
click at [756, 136] on textarea "The speaker provided a comprehensive overview of Mars is an interesting place, …" at bounding box center [569, 153] width 753 height 137
click at [721, 136] on textarea "The speaker provided a comprehensive overview of Mars is an interesting place, …" at bounding box center [569, 153] width 753 height 137
drag, startPoint x: 842, startPoint y: 90, endPoint x: 859, endPoint y: 105, distance: 23.0
click at [859, 105] on textarea "The speaker provided a comprehensive overview of Mars is an interesting place, …" at bounding box center [569, 153] width 753 height 137
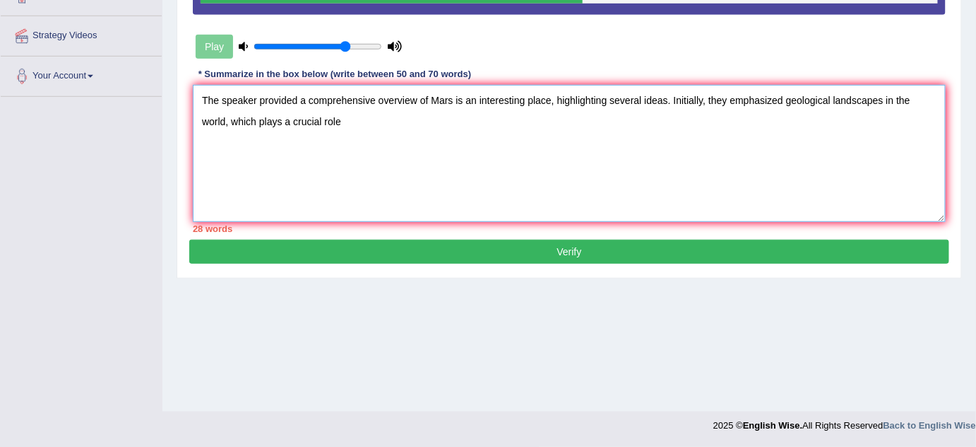
click at [874, 100] on textarea "The speaker provided a comprehensive overview of Mars is an interesting place, …" at bounding box center [569, 153] width 753 height 137
click at [885, 95] on textarea "The speaker provided a comprehensive overview of Mars is an interesting place, …" at bounding box center [569, 153] width 753 height 137
click at [586, 133] on textarea "The speaker provided a comprehensive overview of Mars is an interesting place, …" at bounding box center [569, 153] width 753 height 137
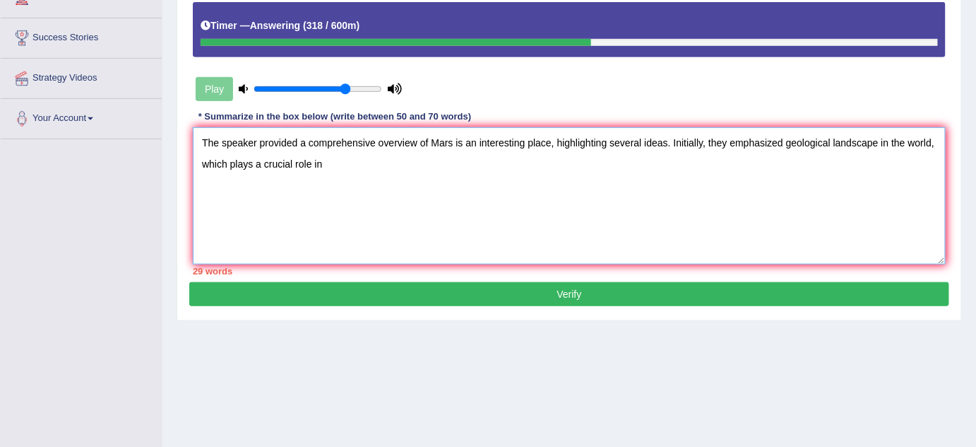
scroll to position [231, 0]
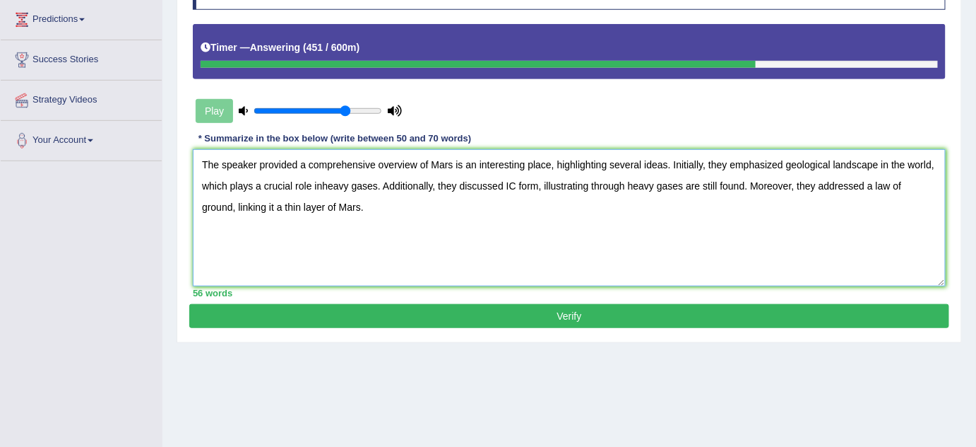
click at [321, 197] on textarea "The speaker provided a comprehensive overview of Mars is an interesting place, …" at bounding box center [569, 217] width 753 height 137
click at [288, 209] on textarea "The speaker provided a comprehensive overview of Mars is an interesting place, …" at bounding box center [569, 217] width 753 height 137
click at [277, 215] on textarea "The speaker provided a comprehensive overview of Mars is an interesting place, …" at bounding box center [569, 217] width 753 height 137
click at [346, 216] on textarea "The speaker provided a comprehensive overview of Mars is an interesting place, …" at bounding box center [569, 217] width 753 height 137
click at [350, 215] on textarea "The speaker provided a comprehensive overview of Mars is an interesting place, …" at bounding box center [569, 217] width 753 height 137
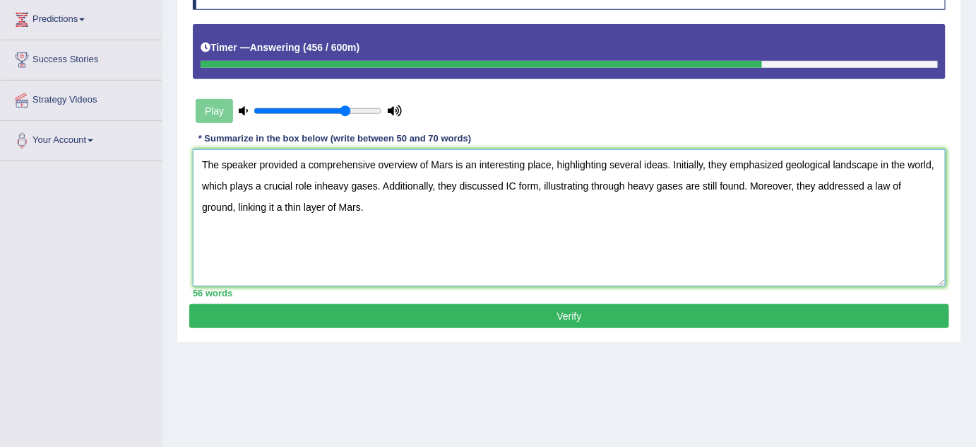
click at [266, 203] on textarea "The speaker provided a comprehensive overview of Mars is an interesting place, …" at bounding box center [569, 217] width 753 height 137
click at [279, 203] on textarea "The speaker provided a comprehensive overview of Mars is an interesting place, …" at bounding box center [569, 217] width 753 height 137
click at [276, 203] on textarea "The speaker provided a comprehensive overview of Mars is an interesting place, …" at bounding box center [569, 217] width 753 height 137
drag, startPoint x: 424, startPoint y: 184, endPoint x: 418, endPoint y: 192, distance: 10.2
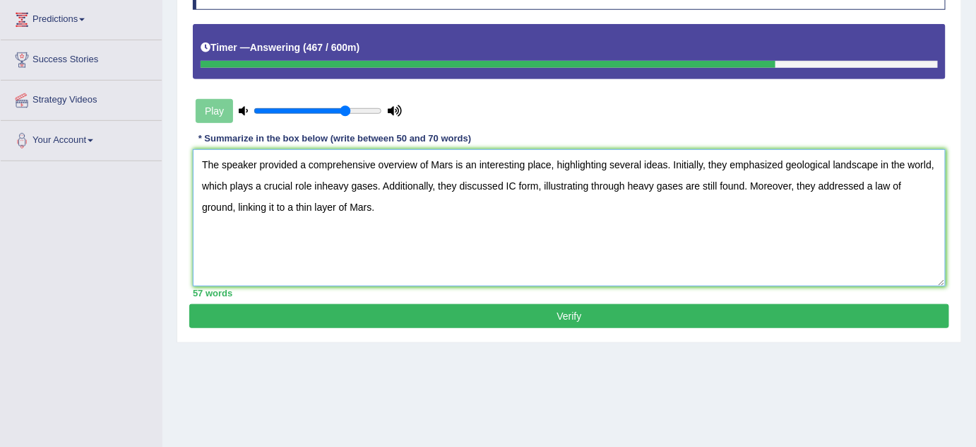
click at [424, 184] on textarea "The speaker provided a comprehensive overview of Mars is an interesting place, …" at bounding box center [569, 217] width 753 height 137
click at [408, 199] on textarea "The speaker provided a comprehensive overview of Mars is an interesting place, …" at bounding box center [569, 217] width 753 height 137
click at [367, 211] on textarea "The speaker provided a comprehensive overview of Mars is an interesting place, …" at bounding box center [569, 217] width 753 height 137
drag, startPoint x: 251, startPoint y: 215, endPoint x: 299, endPoint y: 215, distance: 48.0
click at [251, 215] on textarea "The speaker provided a comprehensive overview of Mars is an interesting place, …" at bounding box center [569, 217] width 753 height 137
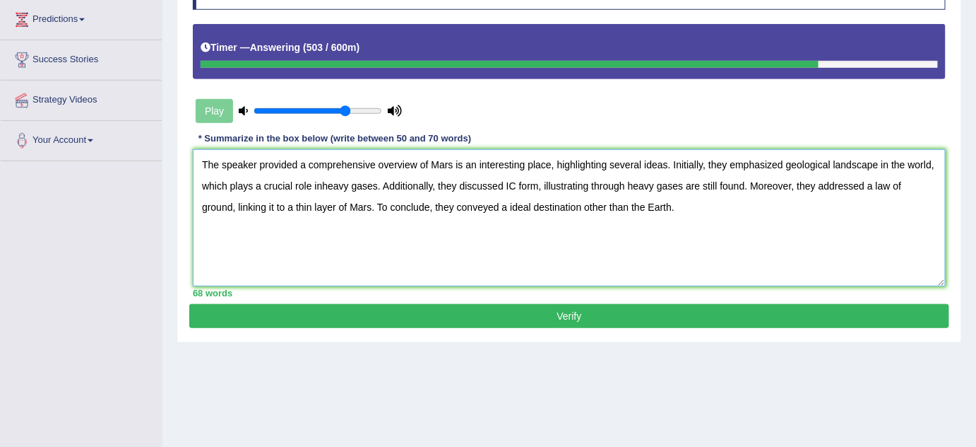
click at [343, 208] on textarea "The speaker provided a comprehensive overview of Mars is an interesting place, …" at bounding box center [569, 217] width 753 height 137
click at [535, 191] on textarea "The speaker provided a comprehensive overview of Mars is an interesting place, …" at bounding box center [569, 217] width 753 height 137
click at [507, 191] on textarea "The speaker provided a comprehensive overview of Mars is an interesting place, …" at bounding box center [569, 217] width 753 height 137
click at [507, 201] on textarea "The speaker provided a comprehensive overview of Mars is an interesting place, …" at bounding box center [569, 217] width 753 height 137
drag, startPoint x: 394, startPoint y: 165, endPoint x: 384, endPoint y: 165, distance: 9.2
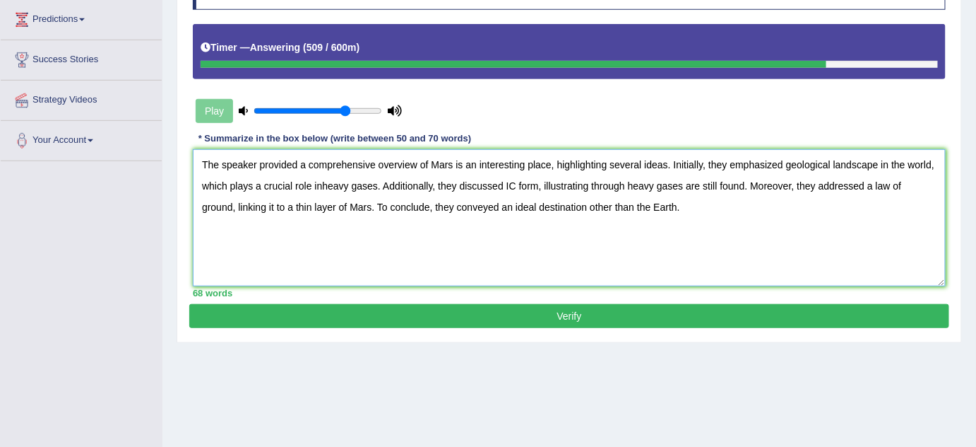
click at [387, 165] on textarea "The speaker provided a comprehensive overview of Mars is an interesting place, …" at bounding box center [569, 217] width 753 height 137
click at [314, 172] on textarea "The speaker provided a comprehensive overview of Mars is an interesting place, …" at bounding box center [569, 217] width 753 height 137
click at [321, 187] on textarea "The speaker provided a comprehensive overview of Mars is an interesting place, …" at bounding box center [569, 217] width 753 height 137
click at [598, 175] on textarea "The speaker provided a comprehensive overview of Mars is an interesting place, …" at bounding box center [569, 217] width 753 height 137
click at [657, 175] on textarea "The speaker provided a comprehensive overview of Mars is an interesting place, …" at bounding box center [569, 217] width 753 height 137
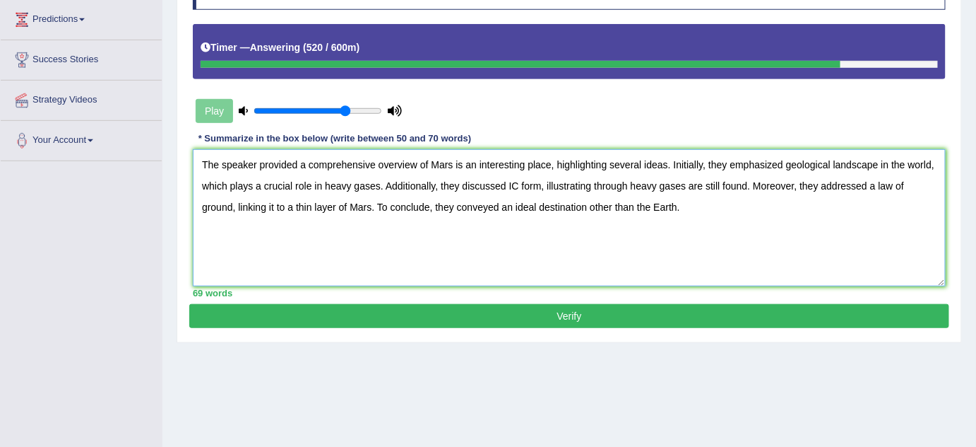
click at [630, 175] on textarea "The speaker provided a comprehensive overview of Mars is an interesting place, …" at bounding box center [569, 217] width 753 height 137
click at [834, 158] on textarea "The speaker provided a comprehensive overview of Mars is an interesting place, …" at bounding box center [569, 217] width 753 height 137
click at [897, 177] on textarea "The speaker provided a comprehensive overview of Mars is an interesting place, …" at bounding box center [569, 217] width 753 height 137
click at [875, 185] on textarea "The speaker provided a comprehensive overview of Mars is an interesting place, …" at bounding box center [569, 217] width 753 height 137
click at [879, 184] on textarea "The speaker provided a comprehensive overview of Mars is an interesting place, …" at bounding box center [569, 217] width 753 height 137
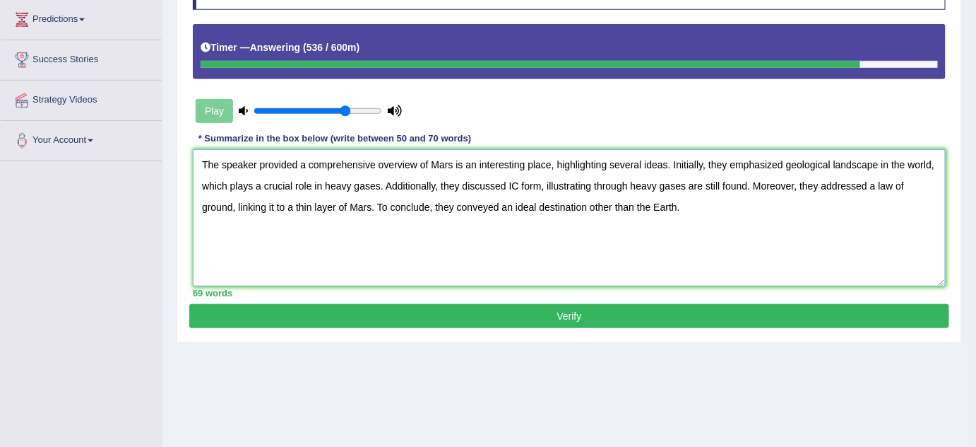
drag, startPoint x: 891, startPoint y: 182, endPoint x: 870, endPoint y: 187, distance: 20.9
click at [870, 187] on textarea "The speaker provided a comprehensive overview of Mars is an interesting place, …" at bounding box center [569, 217] width 753 height 137
drag, startPoint x: 899, startPoint y: 179, endPoint x: 888, endPoint y: 183, distance: 11.4
click at [888, 183] on textarea "The speaker provided a comprehensive overview of Mars is an interesting place, …" at bounding box center [569, 217] width 753 height 137
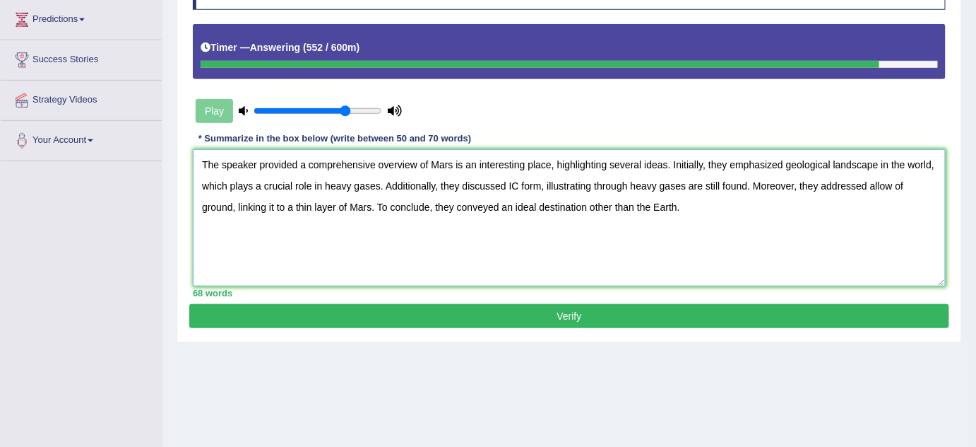
drag, startPoint x: 892, startPoint y: 183, endPoint x: 870, endPoint y: 185, distance: 21.3
click at [870, 185] on textarea "The speaker provided a comprehensive overview of Mars is an interesting place, …" at bounding box center [569, 217] width 753 height 137
click at [808, 149] on textarea "The speaker provided a comprehensive overview of Mars is an interesting place, …" at bounding box center [569, 217] width 753 height 137
click at [887, 155] on textarea "The speaker provided a comprehensive overview of Mars is an interesting place, …" at bounding box center [569, 217] width 753 height 137
click at [829, 162] on textarea "The speaker provided a comprehensive overview of Mars is an interesting place, …" at bounding box center [569, 217] width 753 height 137
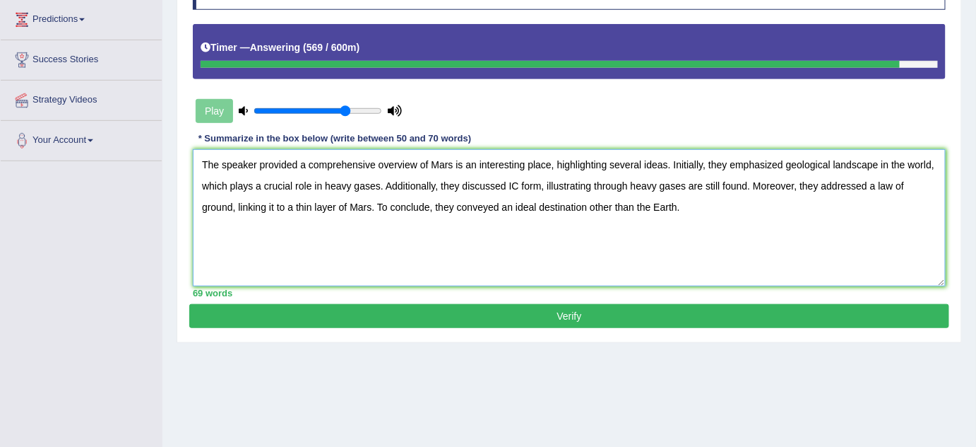
click at [832, 160] on textarea "The speaker provided a comprehensive overview of Mars is an interesting place, …" at bounding box center [569, 217] width 753 height 137
click at [469, 212] on textarea "The speaker provided a comprehensive overview of Mars is an interesting place, …" at bounding box center [569, 217] width 753 height 137
click at [544, 265] on textarea "The speaker provided a comprehensive overview of Mars is an interesting place, …" at bounding box center [569, 217] width 753 height 137
click at [615, 247] on textarea "The speaker provided a comprehensive overview of Mars is an interesting place, …" at bounding box center [569, 217] width 753 height 137
click at [643, 220] on textarea "The speaker provided a comprehensive overview of Mars is an interesting place, …" at bounding box center [569, 217] width 753 height 137
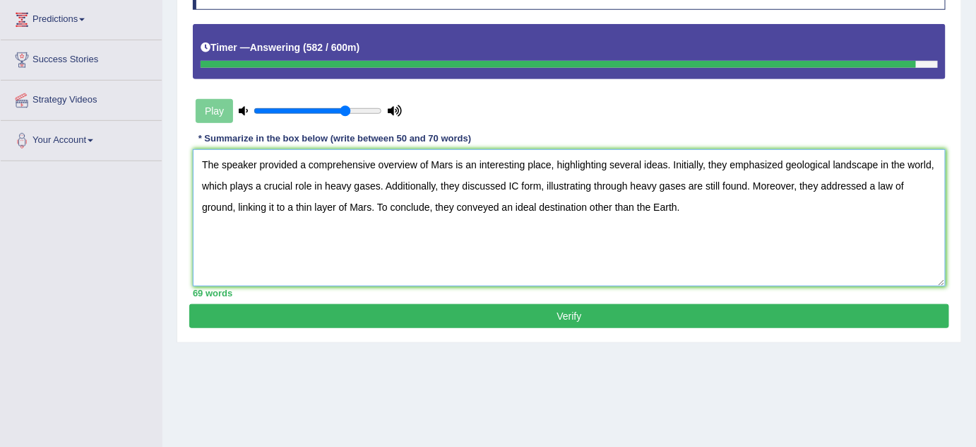
click at [663, 190] on textarea "The speaker provided a comprehensive overview of Mars is an interesting place, …" at bounding box center [569, 217] width 753 height 137
click at [661, 188] on textarea "The speaker provided a comprehensive overview of Mars is an interesting place, …" at bounding box center [569, 217] width 753 height 137
type textarea "The speaker provided a comprehensive overview of Mars is an interesting place, …"
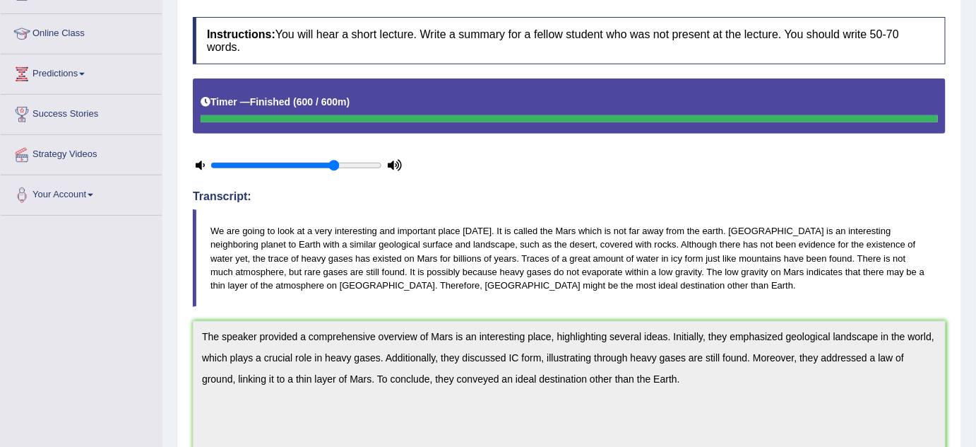
scroll to position [49, 0]
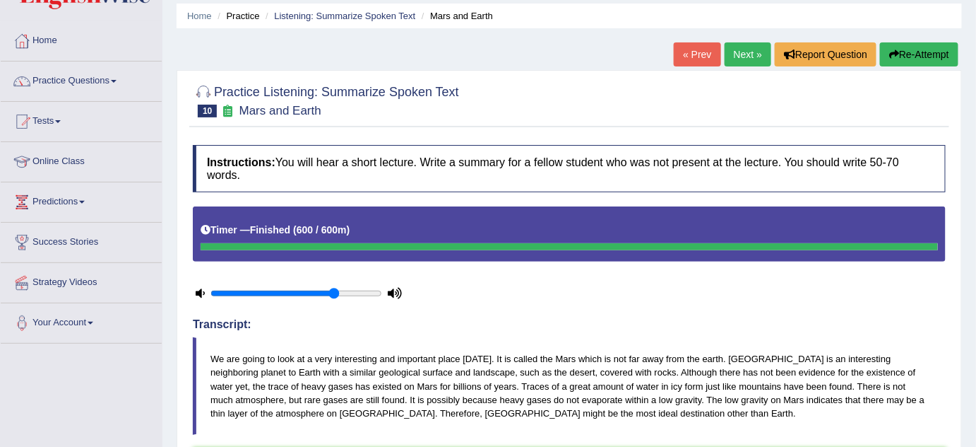
click at [746, 52] on link "Next »" at bounding box center [748, 54] width 47 height 24
click at [738, 57] on link "Next »" at bounding box center [748, 54] width 47 height 24
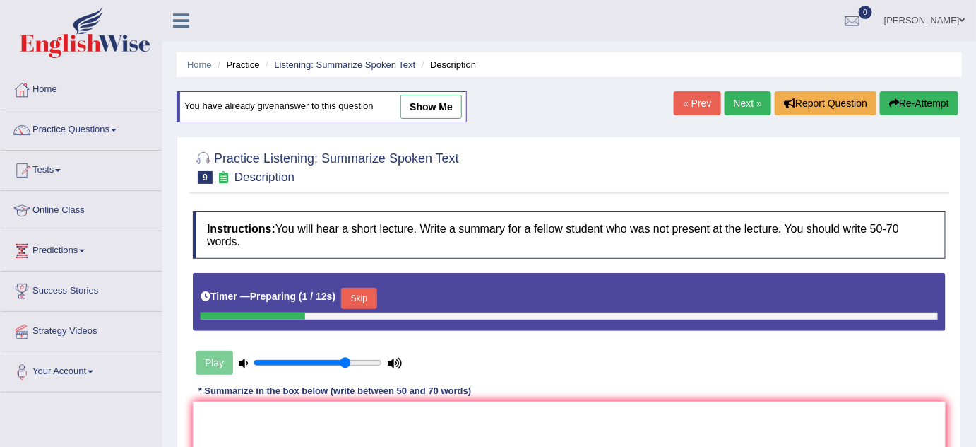
click at [738, 99] on link "Next »" at bounding box center [748, 103] width 47 height 24
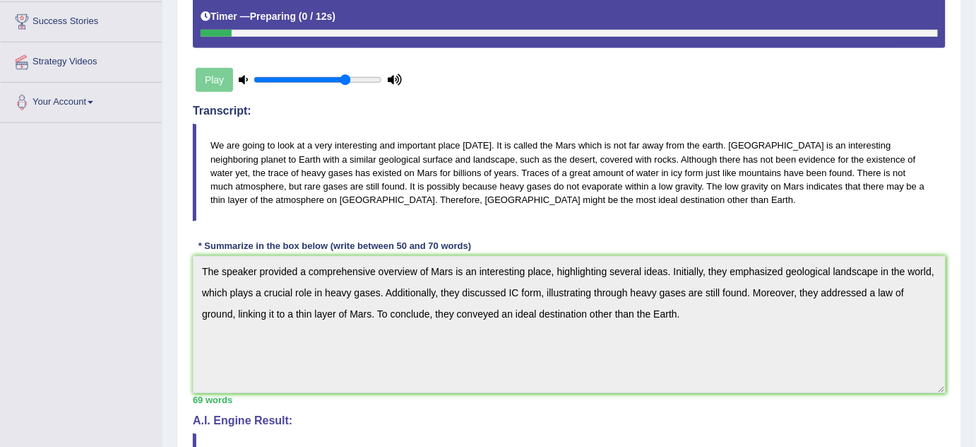
scroll to position [13, 0]
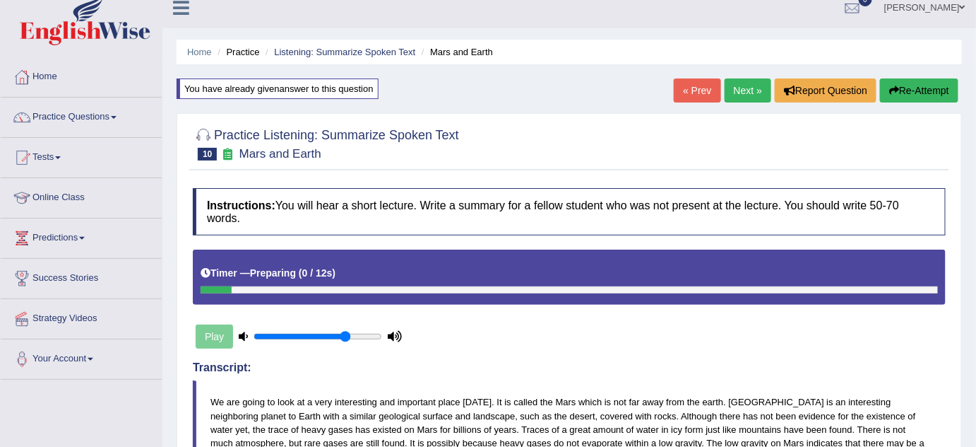
click at [757, 90] on link "Next »" at bounding box center [748, 90] width 47 height 24
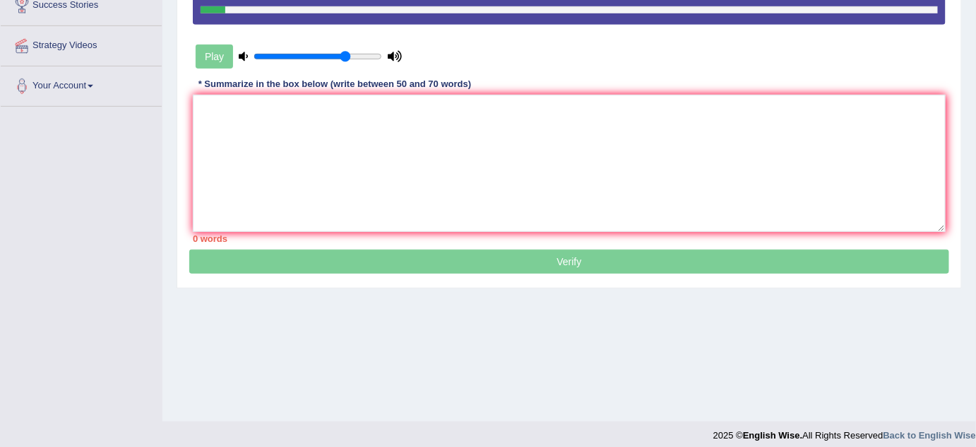
scroll to position [295, 0]
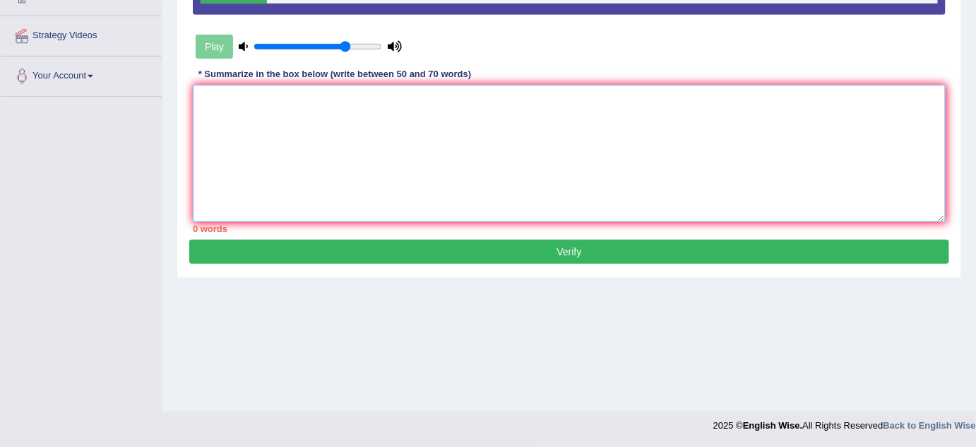
click at [239, 168] on textarea at bounding box center [569, 153] width 753 height 137
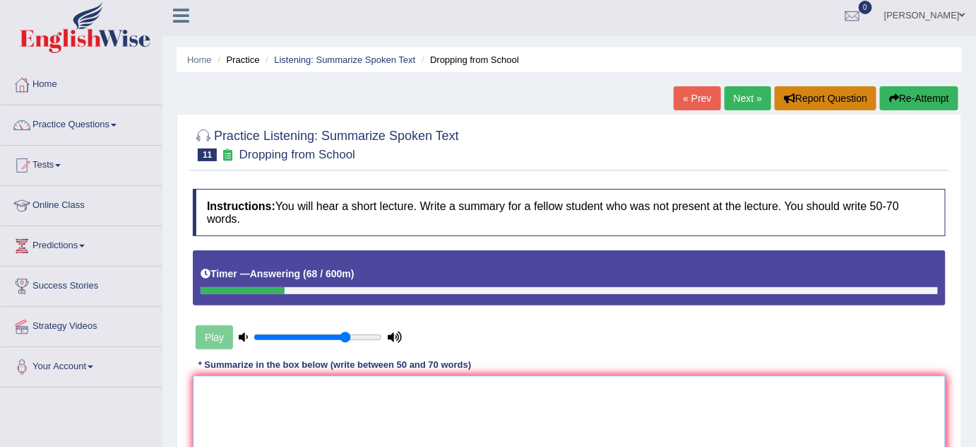
scroll to position [0, 0]
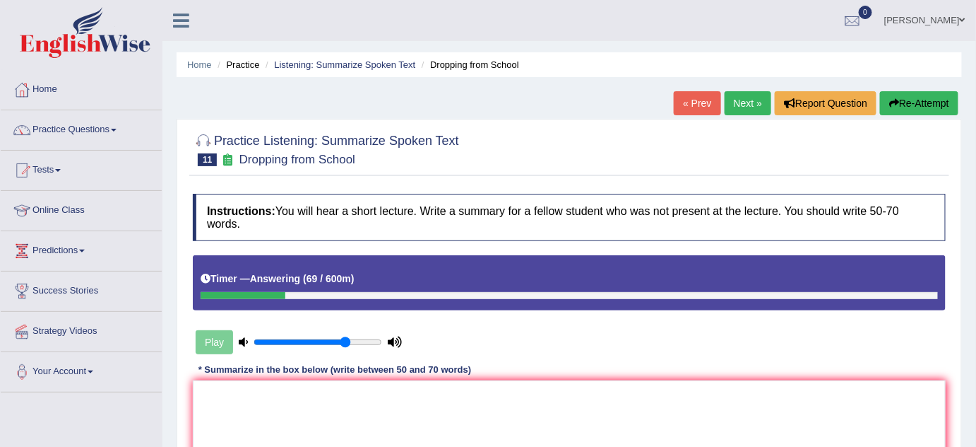
click at [891, 105] on icon "button" at bounding box center [895, 103] width 10 height 10
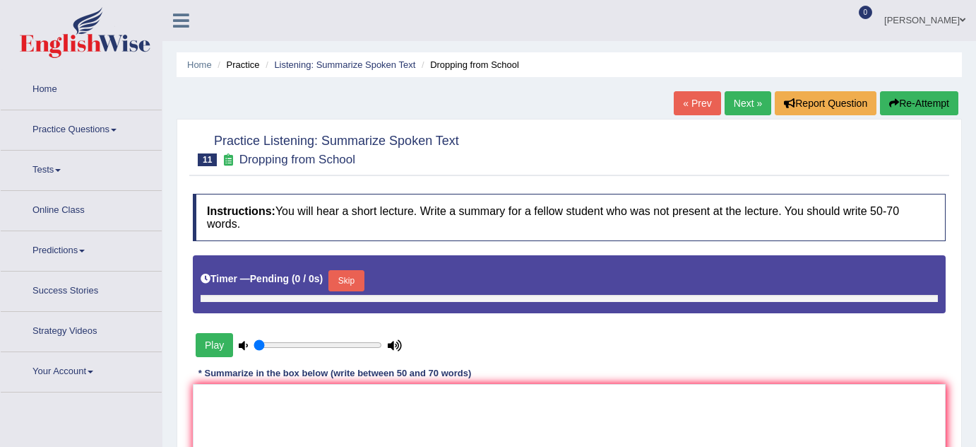
type input "0.75"
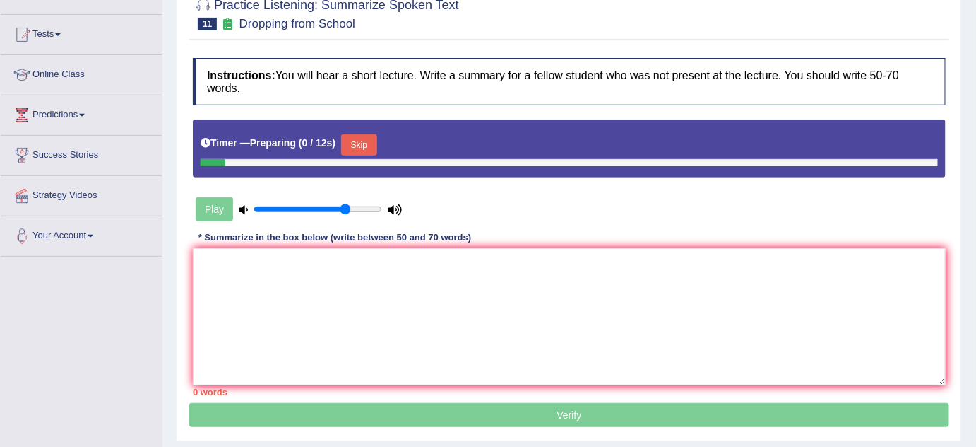
click at [357, 132] on div "Timer — Preparing ( 0 / 12s ) Skip" at bounding box center [570, 145] width 738 height 28
click at [370, 138] on button "Skip" at bounding box center [358, 144] width 35 height 21
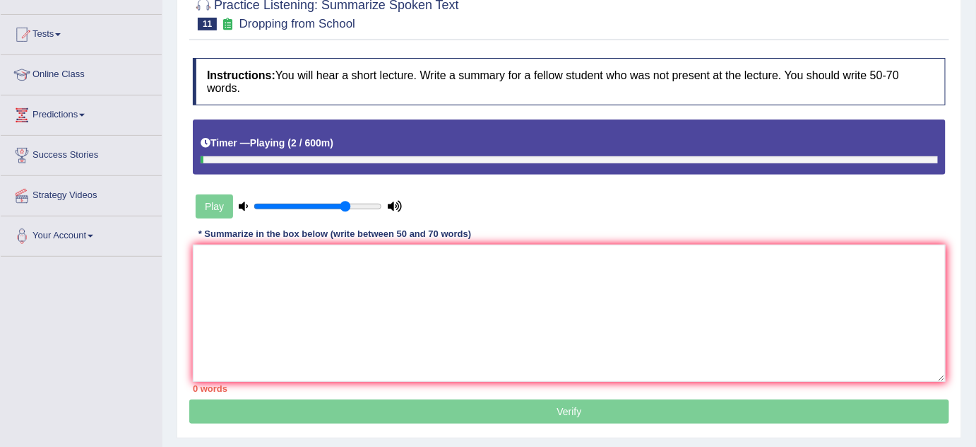
scroll to position [295, 0]
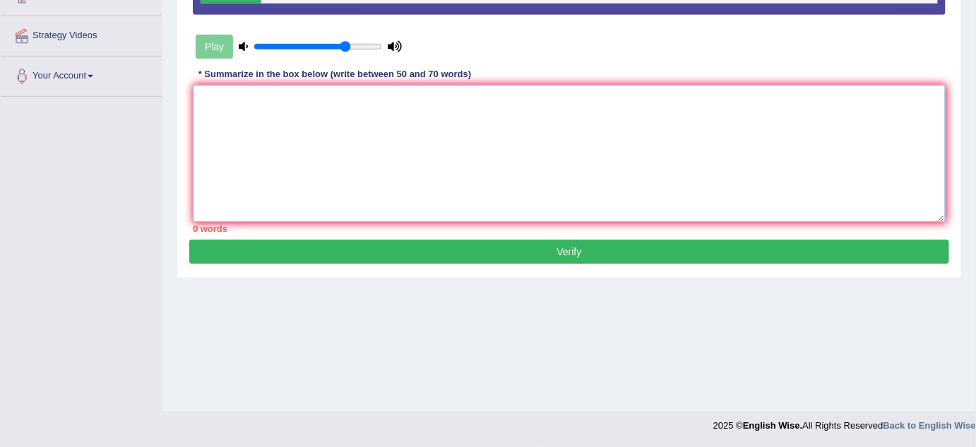
click at [333, 125] on textarea at bounding box center [569, 153] width 753 height 137
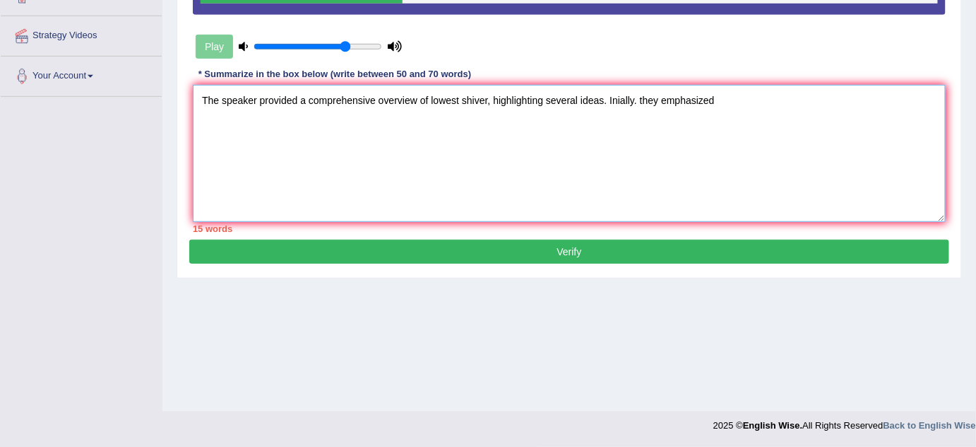
click at [567, 98] on textarea "The speaker provided a comprehensive overview of lowest shiver, highlighting se…" at bounding box center [569, 153] width 753 height 137
click at [623, 98] on textarea "The speaker provided a comprehensive overview of lowest shiver, highlighting se…" at bounding box center [569, 153] width 753 height 137
click at [614, 96] on textarea "The speaker provided a comprehensive overview of lowest shiver, highlighting se…" at bounding box center [569, 153] width 753 height 137
click at [619, 98] on textarea "The speaker provided a comprehensive overview of lowest shiver, highlighting se…" at bounding box center [569, 153] width 753 height 137
click at [733, 107] on textarea "The speaker provided a comprehensive overview of lowest shiver, highlighting se…" at bounding box center [569, 153] width 753 height 137
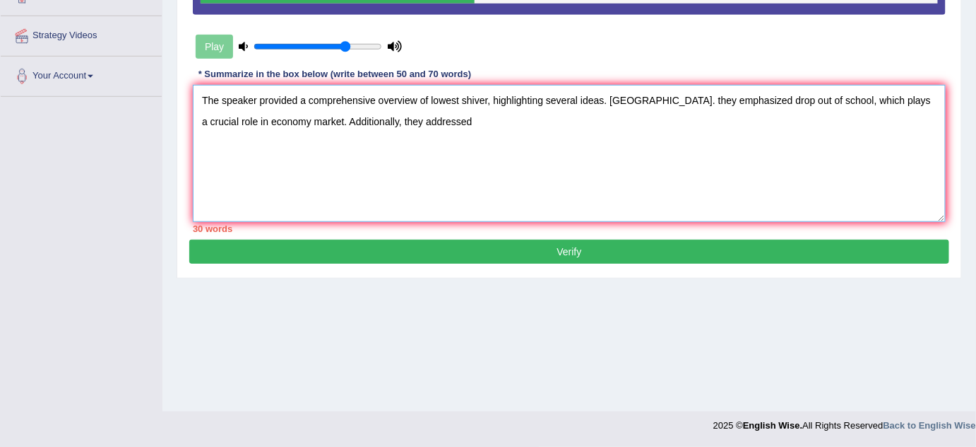
click at [585, 104] on textarea "The speaker provided a comprehensive overview of lowest shiver, highlighting se…" at bounding box center [569, 153] width 753 height 137
click at [271, 97] on textarea "The speaker provided a comprehensive overview of lowest shiver, highlighting se…" at bounding box center [569, 153] width 753 height 137
click at [275, 116] on textarea "The speaker provided a comprehensive overview of lowest shiver, highlighting se…" at bounding box center [569, 153] width 753 height 137
click at [503, 143] on textarea "The speaker provided a comprehensive overview of lowest shiver, highlighting se…" at bounding box center [569, 153] width 753 height 137
drag, startPoint x: 334, startPoint y: 161, endPoint x: 292, endPoint y: 155, distance: 42.9
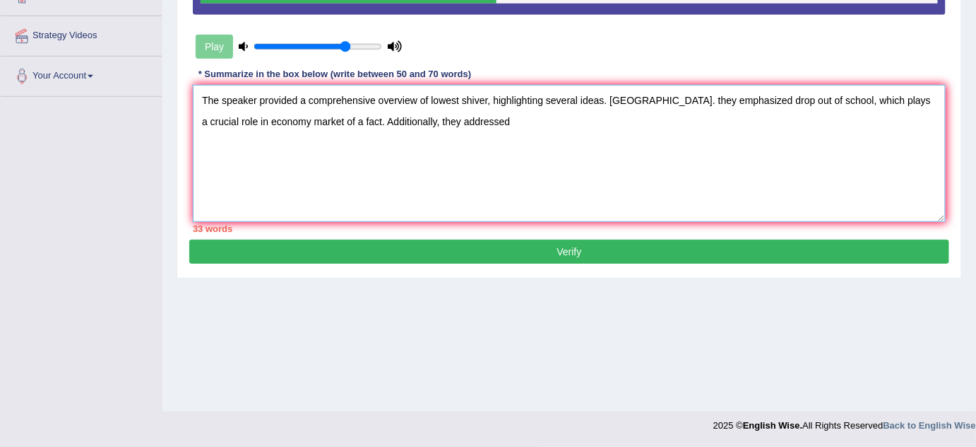
click at [333, 161] on textarea "The speaker provided a comprehensive overview of lowest shiver, highlighting se…" at bounding box center [569, 153] width 753 height 137
click at [242, 148] on textarea "The speaker provided a comprehensive overview of lowest shiver, highlighting se…" at bounding box center [569, 153] width 753 height 137
click at [357, 144] on textarea "The speaker provided a comprehensive overview of lowest shiver, highlighting se…" at bounding box center [569, 153] width 753 height 137
click at [439, 162] on textarea "The speaker provided a comprehensive overview of lowest shiver, highlighting se…" at bounding box center [569, 153] width 753 height 137
click at [328, 163] on textarea "The speaker provided a comprehensive overview of lowest shiver, highlighting se…" at bounding box center [569, 153] width 753 height 137
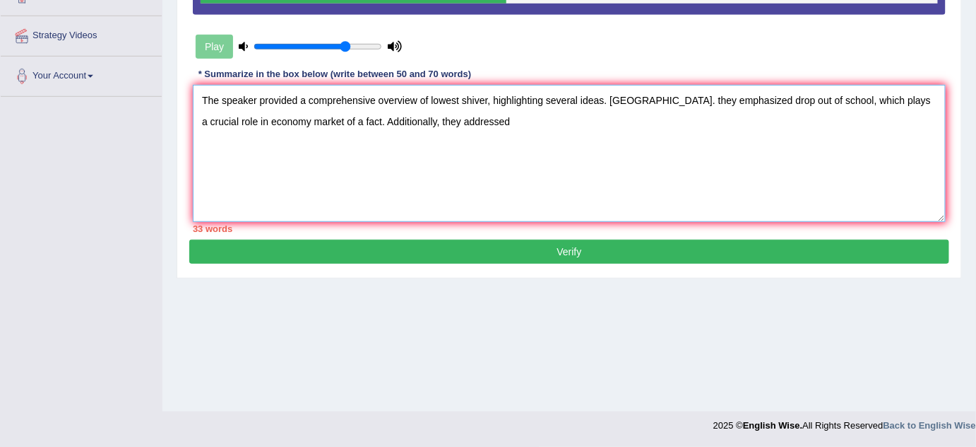
click at [280, 163] on textarea "The speaker provided a comprehensive overview of lowest shiver, highlighting se…" at bounding box center [569, 153] width 753 height 137
click at [300, 163] on textarea "The speaker provided a comprehensive overview of lowest shiver, highlighting se…" at bounding box center [569, 153] width 753 height 137
click at [324, 163] on textarea "The speaker provided a comprehensive overview of lowest shiver, highlighting se…" at bounding box center [569, 153] width 753 height 137
click at [307, 163] on textarea "The speaker provided a comprehensive overview of lowest shiver, highlighting se…" at bounding box center [569, 153] width 753 height 137
click at [311, 162] on textarea "The speaker provided a comprehensive overview of lowest shiver, highlighting se…" at bounding box center [569, 153] width 753 height 137
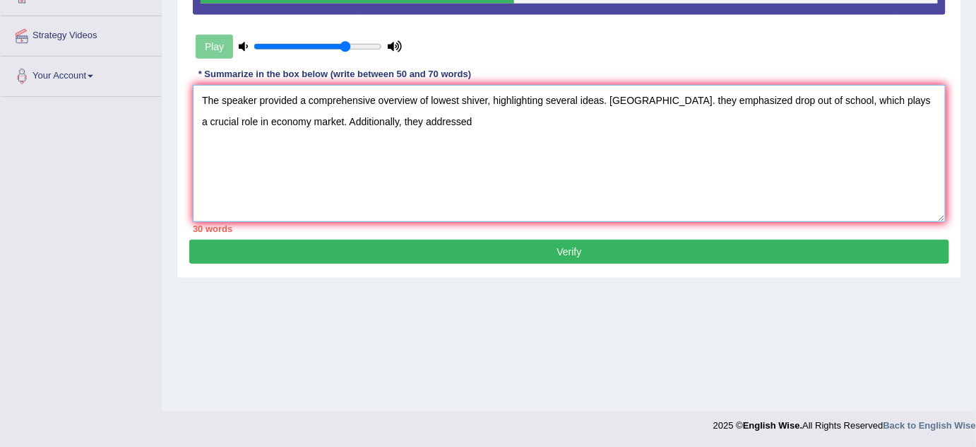
click at [405, 162] on textarea "The speaker provided a comprehensive overview of lowest shiver, highlighting se…" at bounding box center [569, 153] width 753 height 137
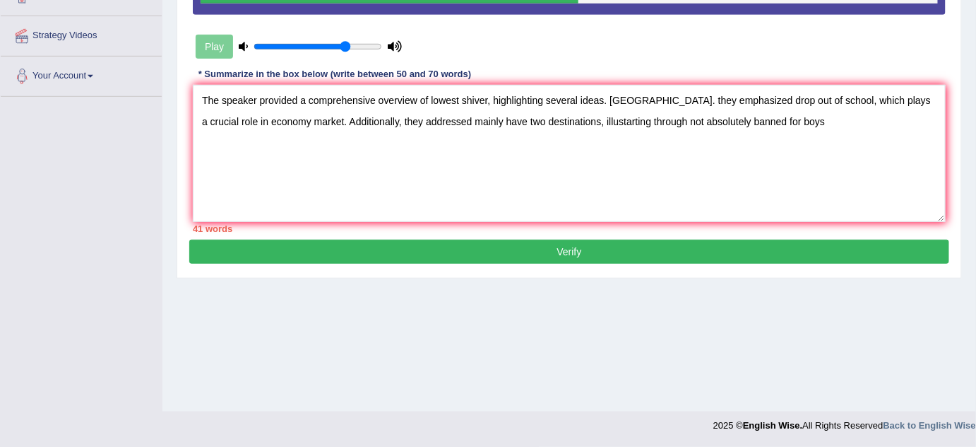
drag, startPoint x: 167, startPoint y: 115, endPoint x: 248, endPoint y: 119, distance: 80.6
click at [174, 115] on div "Home Practice Listening: Summarize Spoken Text Dropping from School « Prev Next…" at bounding box center [570, 58] width 814 height 707
click at [248, 119] on textarea "The speaker provided a comprehensive overview of lowest shiver, highlighting se…" at bounding box center [569, 153] width 753 height 137
click at [269, 114] on textarea "The speaker provided a comprehensive overview of lowest shiver, highlighting se…" at bounding box center [569, 153] width 753 height 137
click at [274, 112] on textarea "The speaker provided a comprehensive overview of lowest shiver, highlighting se…" at bounding box center [569, 153] width 753 height 137
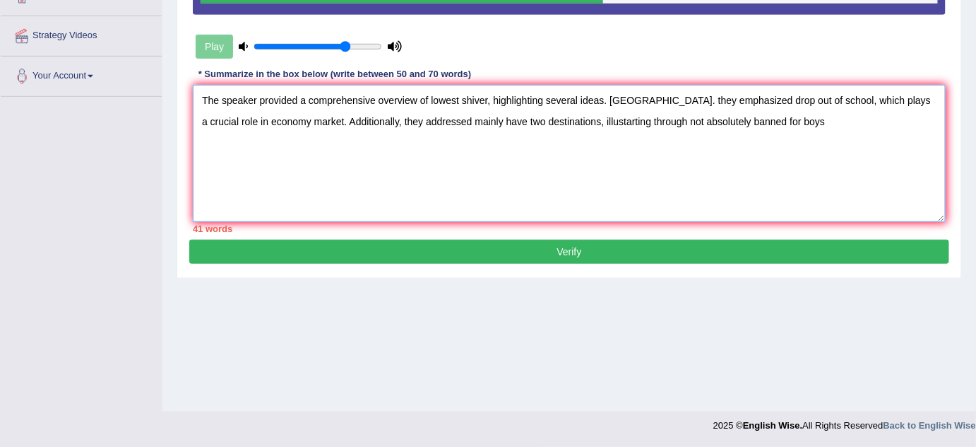
click at [353, 94] on textarea "The speaker provided a comprehensive overview of lowest shiver, highlighting se…" at bounding box center [569, 153] width 753 height 137
click at [431, 112] on textarea "The speaker provided a comprehensive overview of lowest shiver, highlighting se…" at bounding box center [569, 153] width 753 height 137
click at [386, 131] on textarea "The speaker provided a comprehensive overview of lowest shiver, highlighting se…" at bounding box center [569, 153] width 753 height 137
click at [367, 131] on textarea "The speaker provided a comprehensive overview of lowest shiver, highlighting se…" at bounding box center [569, 153] width 753 height 137
click at [393, 131] on textarea "The speaker provided a comprehensive overview of lowest shiver, highlighting se…" at bounding box center [569, 153] width 753 height 137
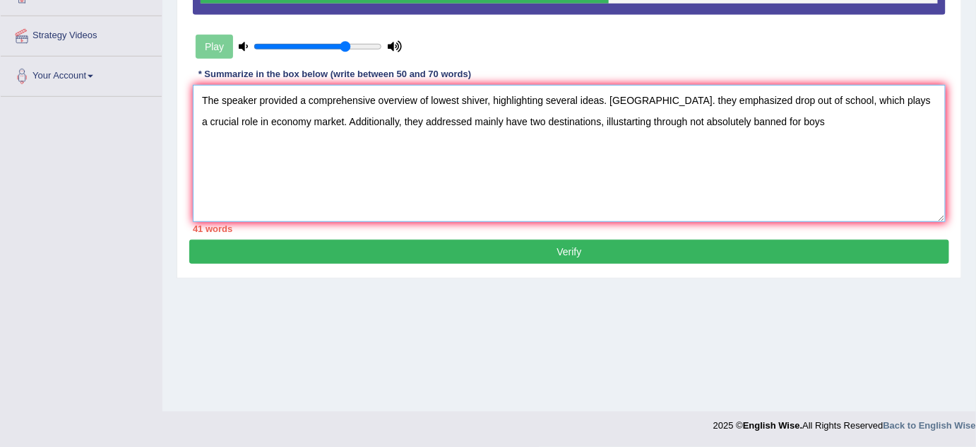
click at [490, 131] on textarea "The speaker provided a comprehensive overview of lowest shiver, highlighting se…" at bounding box center [569, 153] width 753 height 137
click at [492, 131] on textarea "The speaker provided a comprehensive overview of lowest shiver, highlighting se…" at bounding box center [569, 153] width 753 height 137
click at [472, 135] on textarea "The speaker provided a comprehensive overview of lowest shiver, highlighting se…" at bounding box center [569, 153] width 753 height 137
click at [408, 145] on textarea "The speaker provided a comprehensive overview of lowest shiver, highlighting se…" at bounding box center [569, 153] width 753 height 137
click at [422, 145] on textarea "The speaker provided a comprehensive overview of lowest shiver, highlighting se…" at bounding box center [569, 153] width 753 height 137
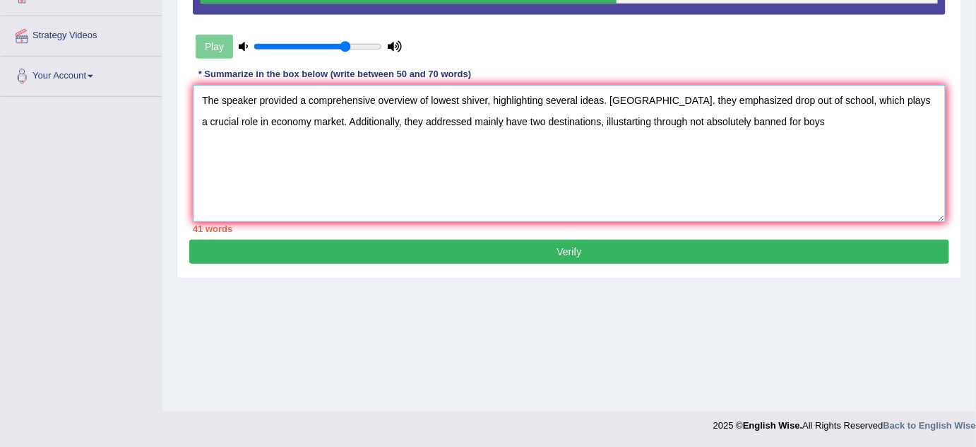
click at [437, 143] on textarea "The speaker provided a comprehensive overview of lowest shiver, highlighting se…" at bounding box center [569, 153] width 753 height 137
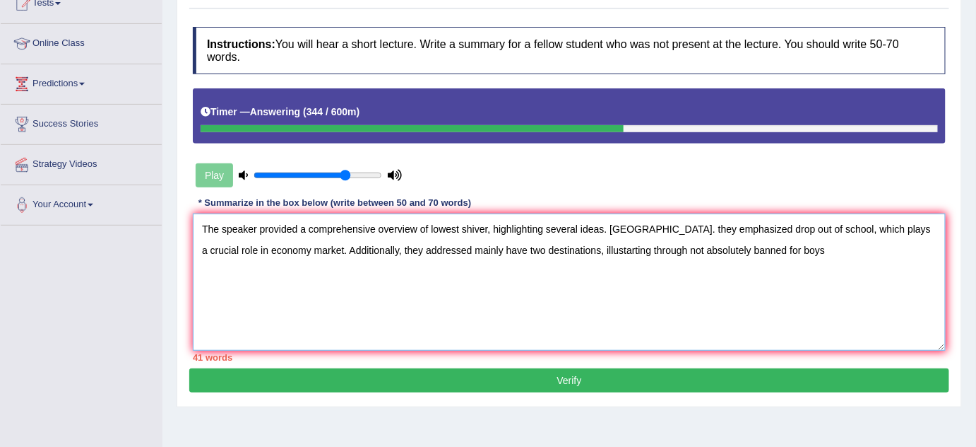
scroll to position [231, 0]
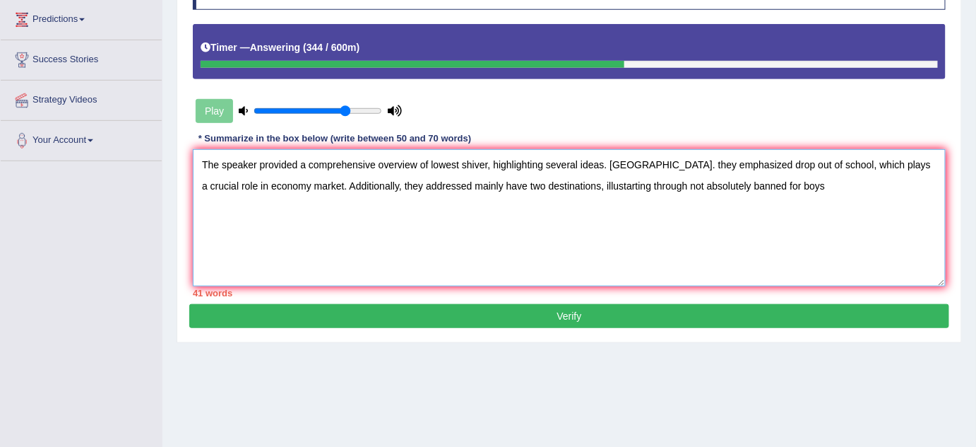
click at [595, 212] on textarea "The speaker provided a comprehensive overview of lowest shiver, highlighting se…" at bounding box center [569, 217] width 753 height 137
click at [664, 211] on textarea "The speaker provided a comprehensive overview of lowest shiver, highlighting se…" at bounding box center [569, 217] width 753 height 137
drag, startPoint x: 758, startPoint y: 205, endPoint x: 769, endPoint y: 201, distance: 11.4
click at [759, 205] on textarea "The speaker provided a comprehensive overview of lowest shiver, highlighting se…" at bounding box center [569, 217] width 753 height 137
click at [702, 208] on textarea "The speaker provided a comprehensive overview of lowest shiver, highlighting se…" at bounding box center [569, 217] width 753 height 137
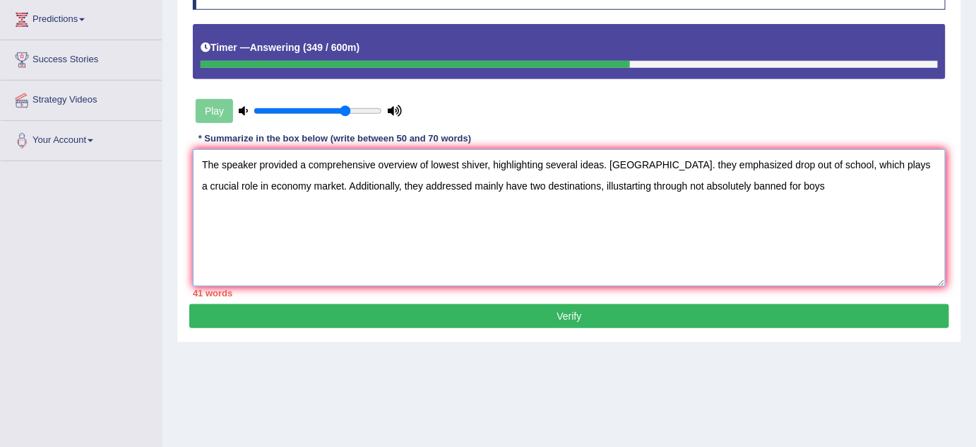
click at [714, 208] on textarea "The speaker provided a comprehensive overview of lowest shiver, highlighting se…" at bounding box center [569, 217] width 753 height 137
click at [719, 206] on textarea "The speaker provided a comprehensive overview of lowest shiver, highlighting se…" at bounding box center [569, 217] width 753 height 137
click at [788, 206] on textarea "The speaker provided a comprehensive overview of lowest shiver, highlighting se…" at bounding box center [569, 217] width 753 height 137
drag, startPoint x: 845, startPoint y: 208, endPoint x: 844, endPoint y: 201, distance: 7.1
click at [845, 208] on textarea "The speaker provided a comprehensive overview of lowest shiver, highlighting se…" at bounding box center [569, 217] width 753 height 137
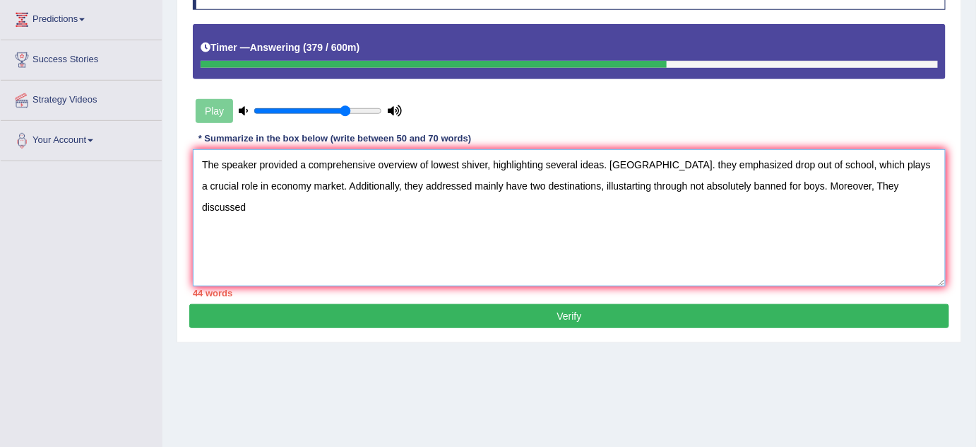
click at [822, 197] on textarea "The speaker provided a comprehensive overview of lowest shiver, highlighting se…" at bounding box center [569, 217] width 753 height 137
click at [801, 200] on textarea "The speaker provided a comprehensive overview of lowest shiver, highlighting se…" at bounding box center [569, 217] width 753 height 137
click at [815, 199] on textarea "The speaker provided a comprehensive overview of lowest shiver, highlighting se…" at bounding box center [569, 217] width 753 height 137
click at [921, 217] on textarea "The speaker provided a comprehensive overview of lowest shiver, highlighting se…" at bounding box center [569, 217] width 753 height 137
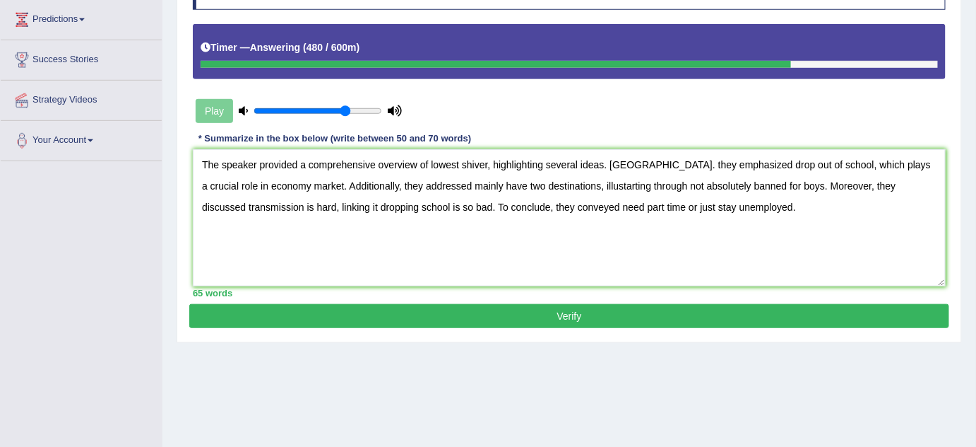
drag, startPoint x: 755, startPoint y: 333, endPoint x: 744, endPoint y: 324, distance: 14.1
click at [755, 333] on div "Practice Listening: Summarize Spoken Text 11 Dropping from School Instructions:…" at bounding box center [570, 115] width 786 height 455
click at [497, 246] on textarea "The speaker provided a comprehensive overview of lowest shiver, highlighting se…" at bounding box center [569, 217] width 753 height 137
click at [560, 232] on textarea "The speaker provided a comprehensive overview of lowest shiver, highlighting se…" at bounding box center [569, 217] width 753 height 137
drag, startPoint x: 622, startPoint y: 232, endPoint x: 659, endPoint y: 230, distance: 36.8
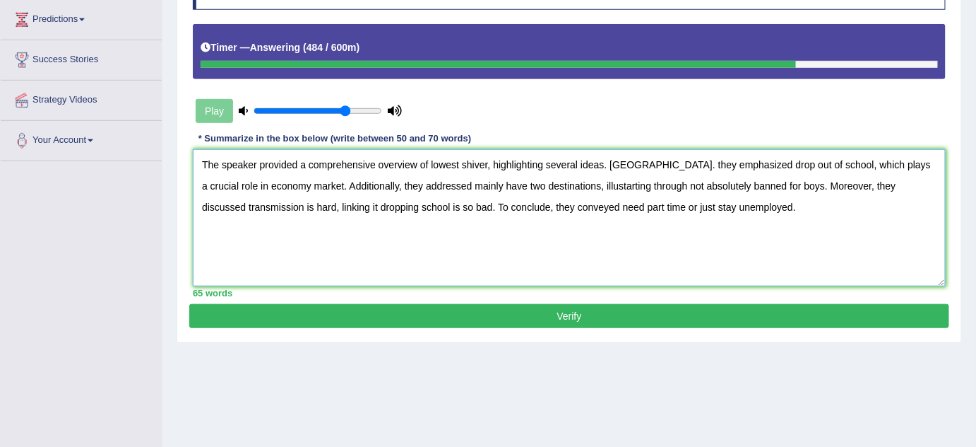
click at [625, 232] on textarea "The speaker provided a comprehensive overview of lowest shiver, highlighting se…" at bounding box center [569, 217] width 753 height 137
click at [673, 225] on textarea "The speaker provided a comprehensive overview of lowest shiver, highlighting se…" at bounding box center [569, 217] width 753 height 137
drag, startPoint x: 747, startPoint y: 215, endPoint x: 761, endPoint y: 212, distance: 14.4
click at [750, 215] on textarea "The speaker provided a comprehensive overview of lowest shiver, highlighting se…" at bounding box center [569, 217] width 753 height 137
click at [902, 194] on textarea "The speaker provided a comprehensive overview of lowest shiver, highlighting se…" at bounding box center [569, 217] width 753 height 137
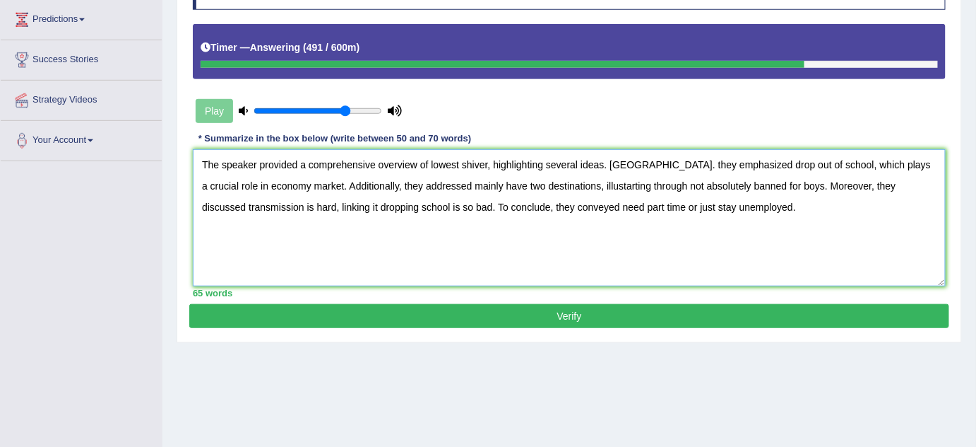
click at [865, 196] on textarea "The speaker provided a comprehensive overview of lowest shiver, highlighting se…" at bounding box center [569, 217] width 753 height 137
click at [849, 196] on textarea "The speaker provided a comprehensive overview of lowest shiver, highlighting se…" at bounding box center [569, 217] width 753 height 137
click at [882, 191] on textarea "The speaker provided a comprehensive overview of lowest shiver, highlighting se…" at bounding box center [569, 217] width 753 height 137
click at [876, 191] on textarea "The speaker provided a comprehensive overview of lowest shiver, highlighting se…" at bounding box center [569, 217] width 753 height 137
click at [764, 167] on textarea "The speaker provided a comprehensive overview of lowest shiver, highlighting se…" at bounding box center [569, 217] width 753 height 137
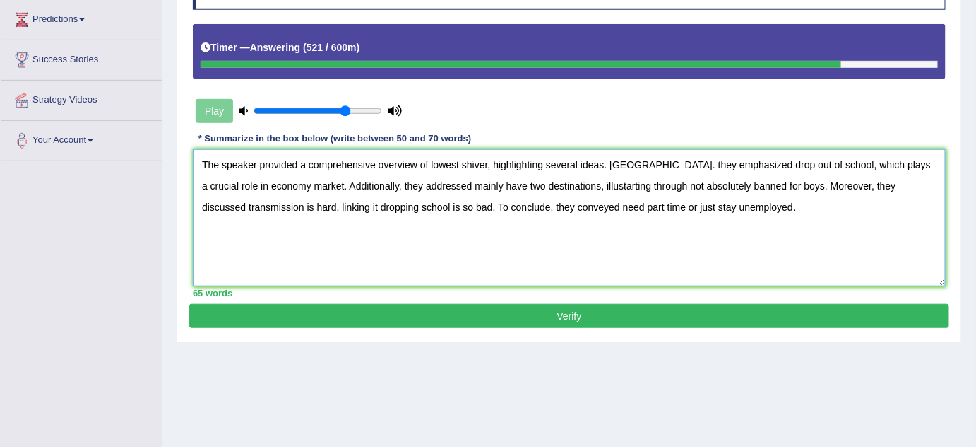
click at [748, 166] on textarea "The speaker provided a comprehensive overview of lowest shiver, highlighting se…" at bounding box center [569, 217] width 753 height 137
click at [741, 166] on textarea "The speaker provided a comprehensive overview of lowest shiver, highlighting se…" at bounding box center [569, 217] width 753 height 137
click at [785, 166] on textarea "The speaker provided a comprehensive overview of lowest shiver, highlighting se…" at bounding box center [569, 217] width 753 height 137
click at [773, 169] on textarea "The speaker provided a comprehensive overview of lowest shiver, highlighting se…" at bounding box center [569, 217] width 753 height 137
click at [748, 158] on textarea "The speaker provided a comprehensive overview of lowest shiver, highlighting se…" at bounding box center [569, 217] width 753 height 137
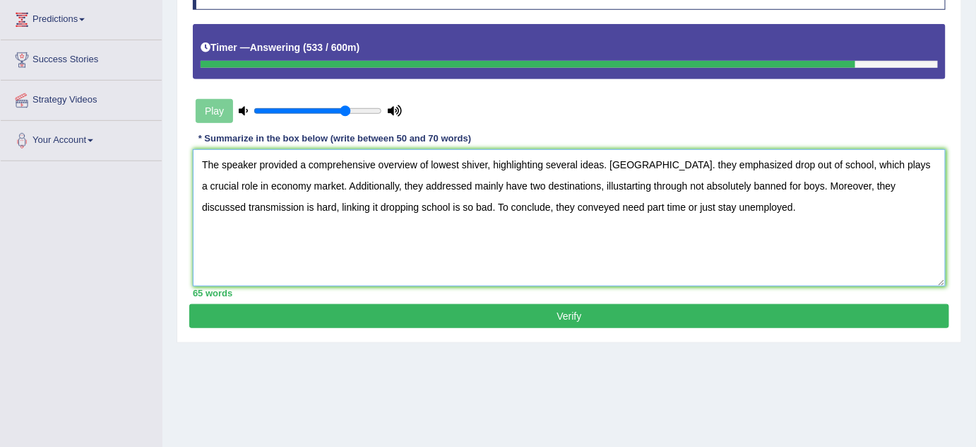
click at [743, 163] on textarea "The speaker provided a comprehensive overview of lowest shiver, highlighting se…" at bounding box center [569, 217] width 753 height 137
click at [767, 163] on textarea "The speaker provided a comprehensive overview of lowest shiver, highlighting se…" at bounding box center [569, 217] width 753 height 137
click at [959, 175] on div "Practice Listening: Summarize Spoken Text 11 Dropping from School Instructions:…" at bounding box center [570, 115] width 786 height 455
click at [293, 201] on textarea "The speaker provided a comprehensive overview of lowest shiver, highlighting se…" at bounding box center [569, 217] width 753 height 137
click at [249, 187] on textarea "The speaker provided a comprehensive overview of lowest shiver, highlighting se…" at bounding box center [569, 217] width 753 height 137
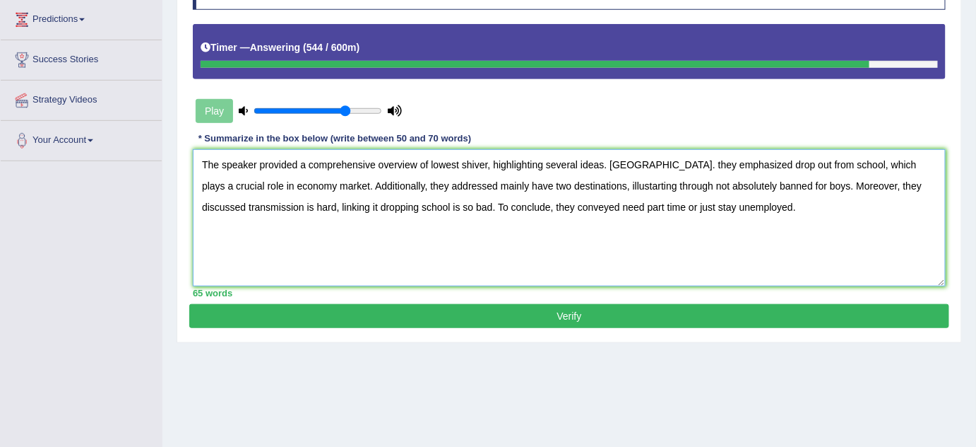
click at [205, 176] on textarea "The speaker provided a comprehensive overview of lowest shiver, highlighting se…" at bounding box center [569, 217] width 753 height 137
click at [206, 176] on textarea "The speaker provided a comprehensive overview of lowest shiver, highlighting se…" at bounding box center [569, 217] width 753 height 137
drag, startPoint x: 235, startPoint y: 177, endPoint x: 262, endPoint y: 177, distance: 26.8
click at [235, 177] on textarea "The speaker provided a comprehensive overview of lowest shiver, highlighting se…" at bounding box center [569, 217] width 753 height 137
click at [276, 178] on textarea "The speaker provided a comprehensive overview of lowest shiver, highlighting se…" at bounding box center [569, 217] width 753 height 137
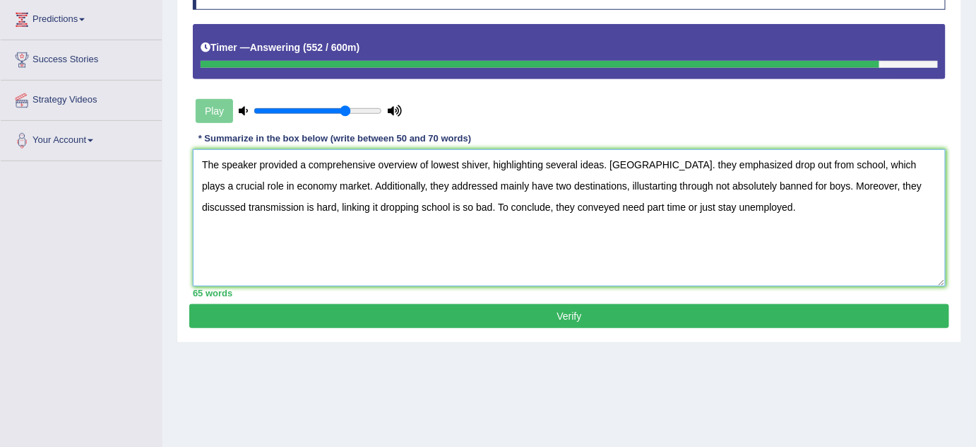
drag, startPoint x: 276, startPoint y: 178, endPoint x: 201, endPoint y: 180, distance: 74.9
click at [201, 180] on textarea "The speaker provided a comprehensive overview of lowest shiver, highlighting se…" at bounding box center [569, 217] width 753 height 137
click at [235, 199] on textarea "The speaker provided a comprehensive overview of lowest shiver, highlighting se…" at bounding box center [569, 217] width 753 height 137
click at [254, 186] on textarea "The speaker provided a comprehensive overview of lowest shiver, highlighting se…" at bounding box center [569, 217] width 753 height 137
click at [228, 187] on textarea "The speaker provided a comprehensive overview of lowest shiver, highlighting se…" at bounding box center [569, 217] width 753 height 137
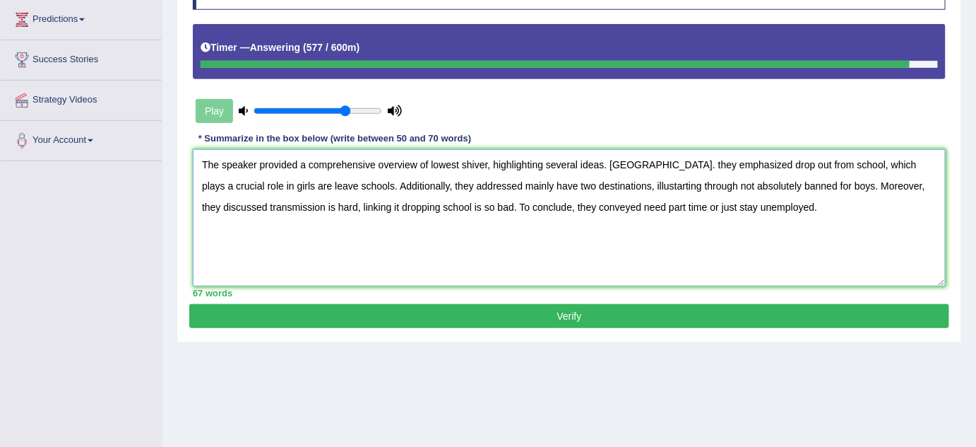
click at [264, 184] on textarea "The speaker provided a comprehensive overview of lowest shiver, highlighting se…" at bounding box center [569, 217] width 753 height 137
click at [530, 191] on textarea "The speaker provided a comprehensive overview of lowest shiver, highlighting se…" at bounding box center [569, 217] width 753 height 137
click at [596, 190] on textarea "The speaker provided a comprehensive overview of lowest shiver, highlighting se…" at bounding box center [569, 217] width 753 height 137
click at [584, 183] on textarea "The speaker provided a comprehensive overview of lowest shiver, highlighting se…" at bounding box center [569, 217] width 753 height 137
type textarea "The speaker provided a comprehensive overview of lowest shiver, highlighting se…"
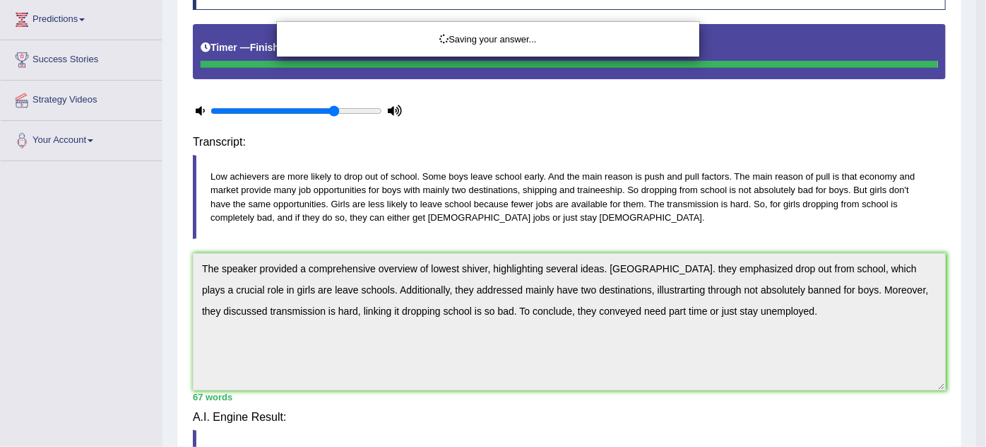
click at [704, 177] on div "Saving your answer..." at bounding box center [493, 223] width 986 height 447
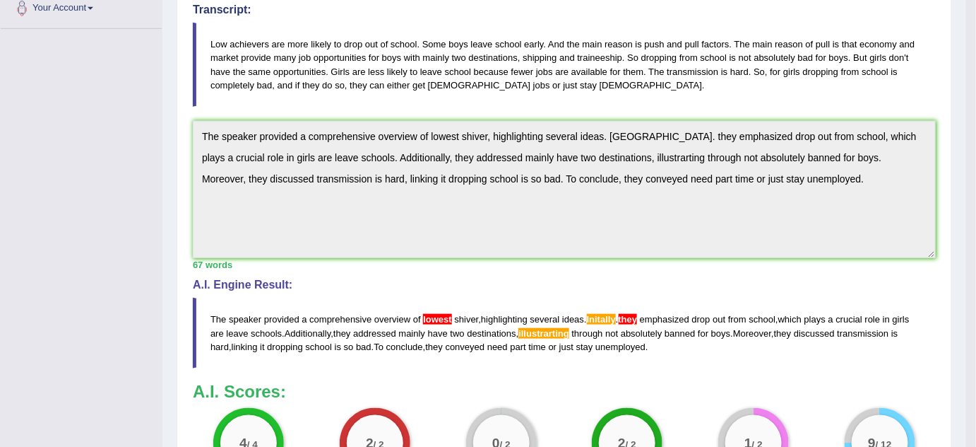
scroll to position [341, 0]
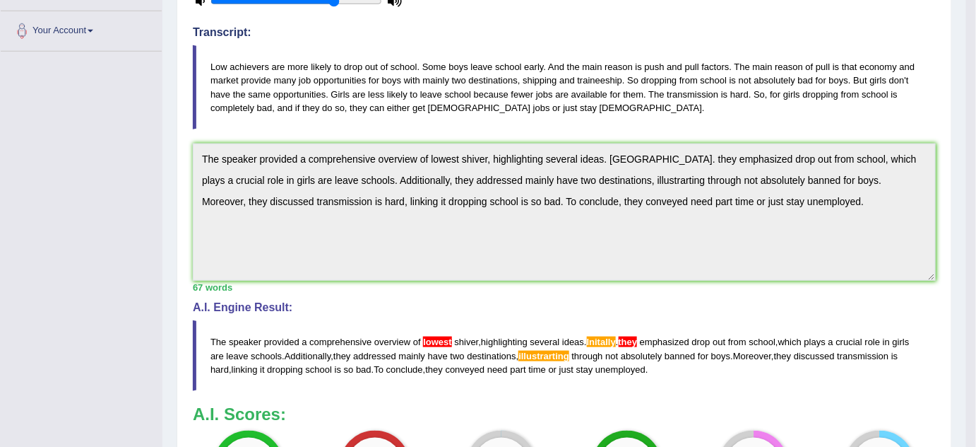
click at [191, 153] on div "Instructions: You will hear a short lecture. Write a summary for a fellow stude…" at bounding box center [564, 186] width 750 height 680
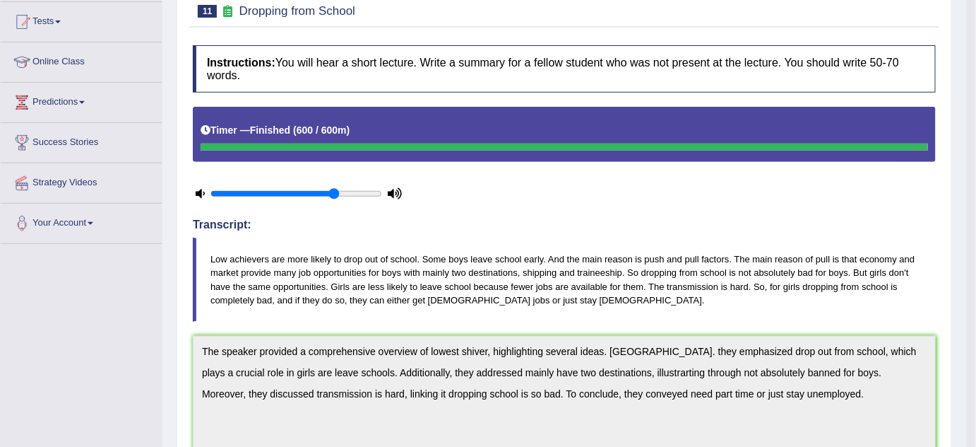
scroll to position [20, 0]
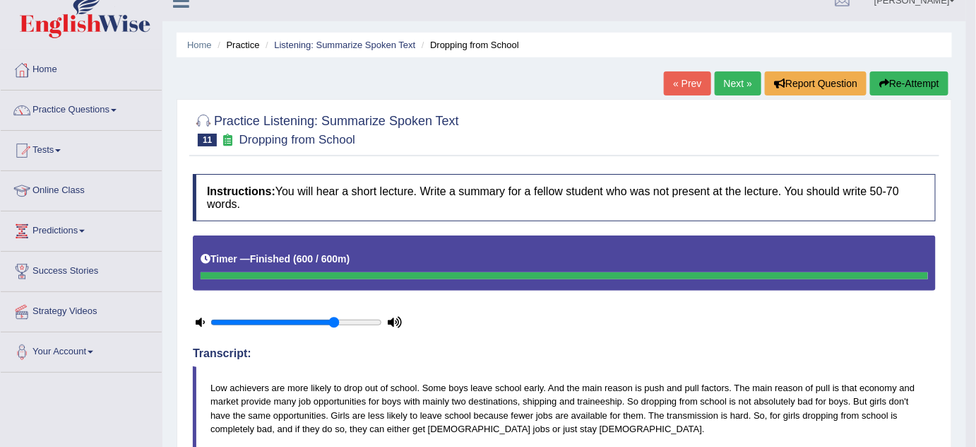
click at [913, 81] on button "Re-Attempt" at bounding box center [909, 83] width 78 height 24
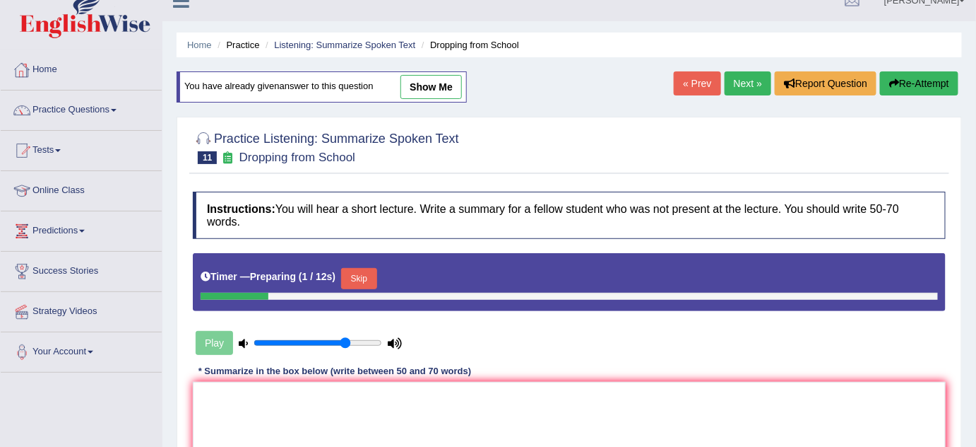
click at [367, 280] on button "Skip" at bounding box center [358, 278] width 35 height 21
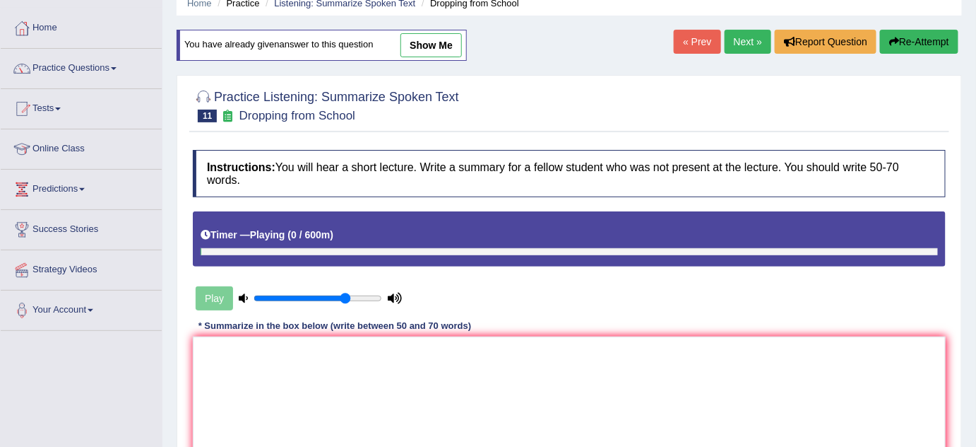
scroll to position [84, 0]
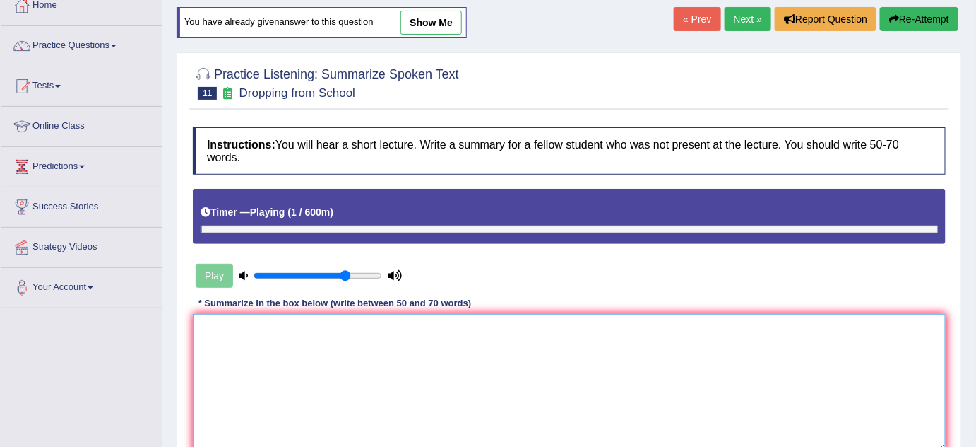
click at [338, 355] on textarea at bounding box center [569, 382] width 753 height 137
paste textarea "The speaker provided a comprehensive overview of lowest shiver, highlighting se…"
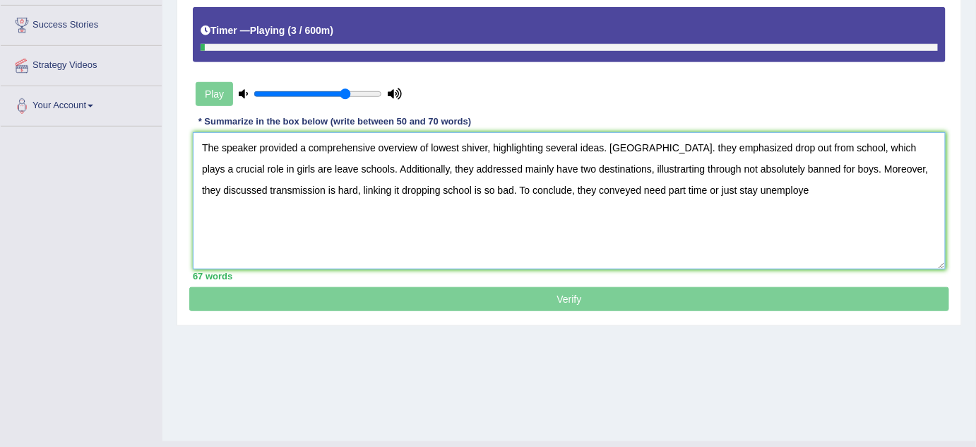
scroll to position [277, 0]
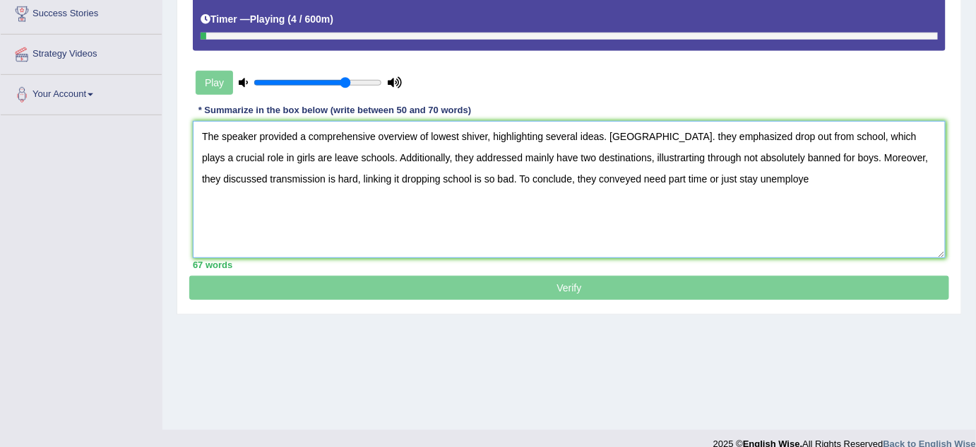
click at [292, 178] on textarea "The speaker provided a comprehensive overview of lowest shiver, highlighting se…" at bounding box center [569, 189] width 753 height 137
drag, startPoint x: 337, startPoint y: 162, endPoint x: 350, endPoint y: 163, distance: 12.7
click at [338, 163] on textarea "The speaker provided a comprehensive overview of lowest shiver, highlighting se…" at bounding box center [569, 189] width 753 height 137
click at [370, 169] on textarea "The speaker provided a comprehensive overview of lowest shiver, highlighting se…" at bounding box center [569, 189] width 753 height 137
drag, startPoint x: 431, startPoint y: 167, endPoint x: 488, endPoint y: 141, distance: 62.0
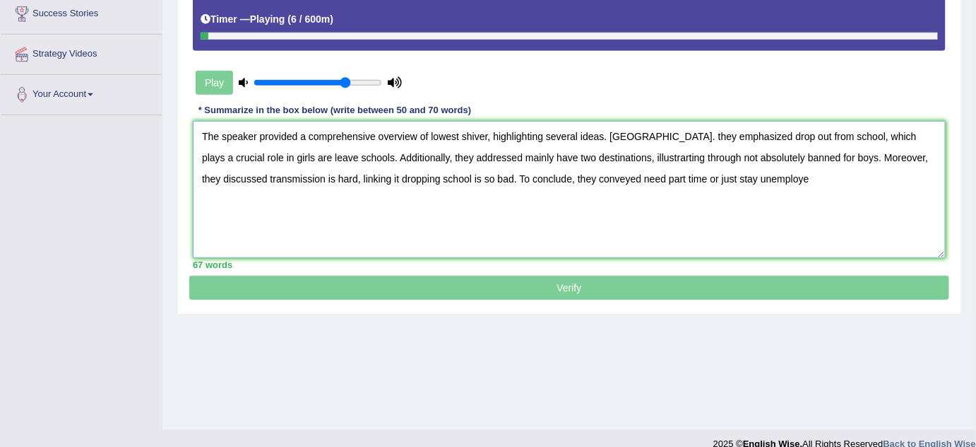
click at [441, 161] on textarea "The speaker provided a comprehensive overview of lowest shiver, highlighting se…" at bounding box center [569, 189] width 753 height 137
click at [497, 137] on textarea "The speaker provided a comprehensive overview of lowest shiver, highlighting se…" at bounding box center [569, 189] width 753 height 137
click at [474, 146] on textarea "The speaker provided a comprehensive overview of lowest shiver, highlighting se…" at bounding box center [569, 189] width 753 height 137
click at [470, 146] on textarea "The speaker provided a comprehensive overview of lowest shiver, highlighting se…" at bounding box center [569, 189] width 753 height 137
click at [476, 160] on textarea "The speaker provided a comprehensive overview of lowest shiver, highlighting se…" at bounding box center [569, 189] width 753 height 137
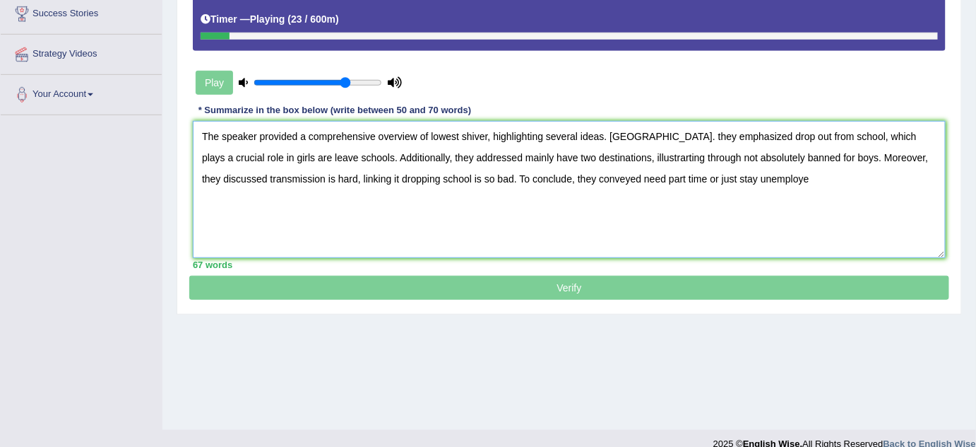
click at [560, 192] on textarea "The speaker provided a comprehensive overview of lowest shiver, highlighting se…" at bounding box center [569, 189] width 753 height 137
click at [601, 175] on textarea "The speaker provided a comprehensive overview of lowest shiver, highlighting se…" at bounding box center [569, 189] width 753 height 137
click at [632, 163] on textarea "The speaker provided a comprehensive overview of lowest shiver, highlighting se…" at bounding box center [569, 189] width 753 height 137
click at [644, 159] on textarea "The speaker provided a comprehensive overview of lowest shiver, highlighting se…" at bounding box center [569, 189] width 753 height 137
click at [651, 156] on textarea "The speaker provided a comprehensive overview of lowest shiver, highlighting se…" at bounding box center [569, 189] width 753 height 137
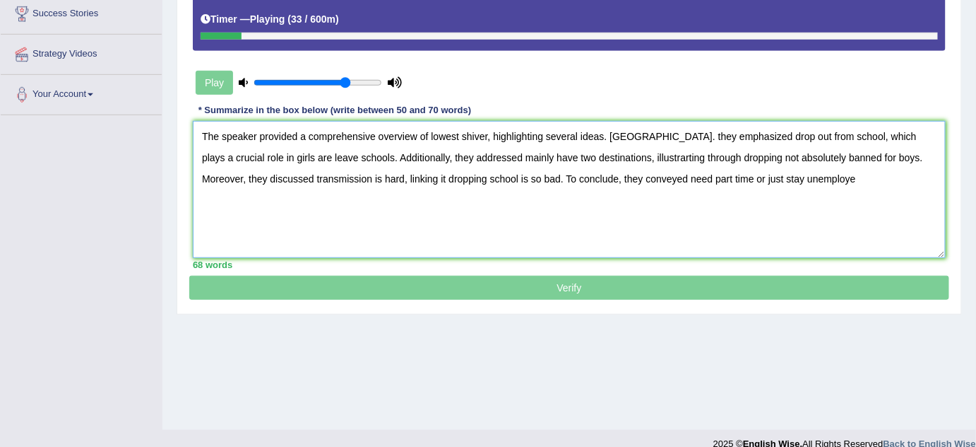
click at [589, 170] on textarea "The speaker provided a comprehensive overview of lowest shiver, highlighting se…" at bounding box center [569, 189] width 753 height 137
click at [431, 156] on textarea "The speaker provided a comprehensive overview of lowest shiver, highlighting se…" at bounding box center [569, 189] width 753 height 137
drag, startPoint x: 386, startPoint y: 165, endPoint x: 375, endPoint y: 163, distance: 11.7
click at [385, 165] on textarea "The speaker provided a comprehensive overview of lowest shiver, highlighting se…" at bounding box center [569, 189] width 753 height 137
click at [337, 155] on textarea "The speaker provided a comprehensive overview of lowest shiver, highlighting se…" at bounding box center [569, 189] width 753 height 137
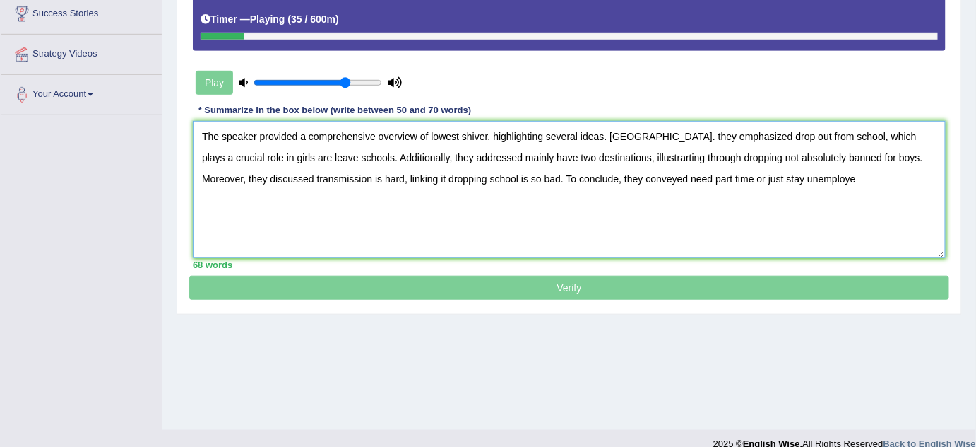
click at [303, 159] on textarea "The speaker provided a comprehensive overview of lowest shiver, highlighting se…" at bounding box center [569, 189] width 753 height 137
click at [290, 160] on textarea "The speaker provided a comprehensive overview of lowest shiver, highlighting se…" at bounding box center [569, 189] width 753 height 137
click at [267, 154] on textarea "The speaker provided a comprehensive overview of lowest shiver, highlighting se…" at bounding box center [569, 189] width 753 height 137
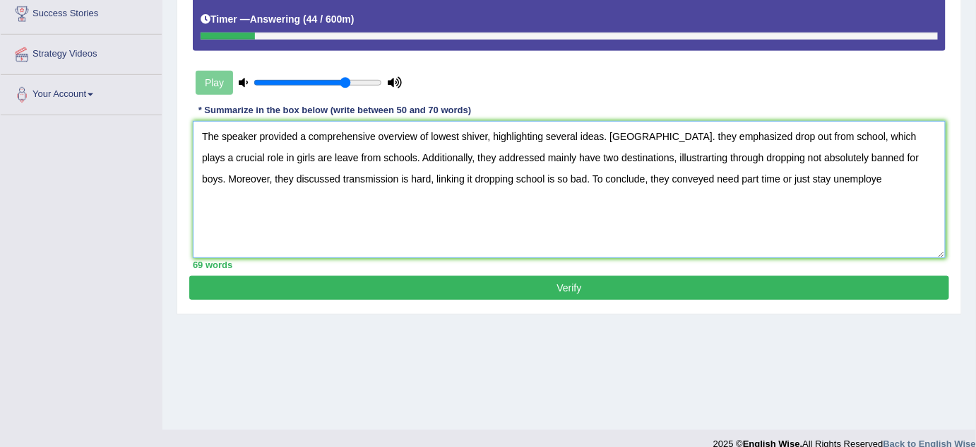
click at [237, 201] on textarea "The speaker provided a comprehensive overview of lowest shiver, highlighting se…" at bounding box center [569, 189] width 753 height 137
click at [314, 149] on textarea "The speaker provided a comprehensive overview of lowest shiver, highlighting se…" at bounding box center [569, 189] width 753 height 137
click at [314, 150] on textarea "The speaker provided a comprehensive overview of lowest shiver, highlighting se…" at bounding box center [569, 189] width 753 height 137
click at [312, 150] on textarea "The speaker provided a comprehensive overview of lowest shiver, highlighting se…" at bounding box center [569, 189] width 753 height 137
click at [323, 143] on textarea "The speaker provided a comprehensive overview of lowest shiver, highlighting se…" at bounding box center [569, 189] width 753 height 137
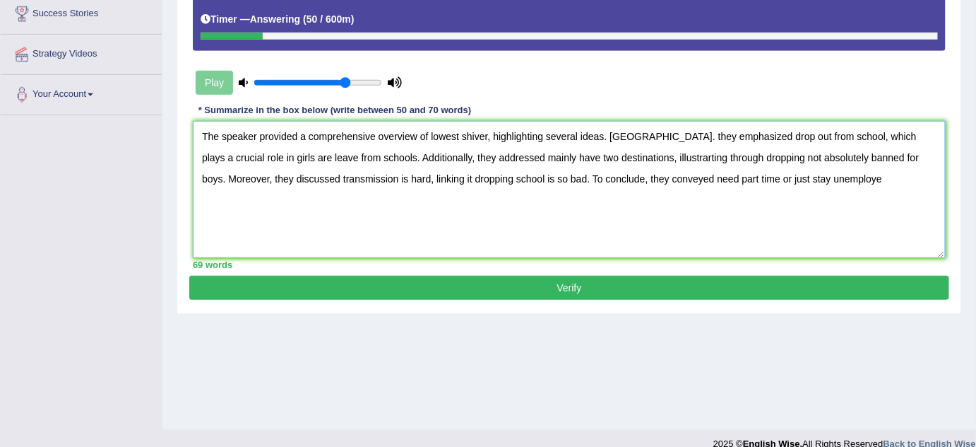
click at [319, 148] on textarea "The speaker provided a comprehensive overview of lowest shiver, highlighting se…" at bounding box center [569, 189] width 753 height 137
drag, startPoint x: 319, startPoint y: 150, endPoint x: 226, endPoint y: 152, distance: 93.3
click at [206, 155] on textarea "The speaker provided a comprehensive overview of lowest shiver, highlighting se…" at bounding box center [569, 189] width 753 height 137
click at [270, 171] on textarea "The speaker provided a comprehensive overview of lowest shiver, highlighting se…" at bounding box center [569, 189] width 753 height 137
type textarea "The speaker provided a comprehensive overview of lowest shiver, highlighting se…"
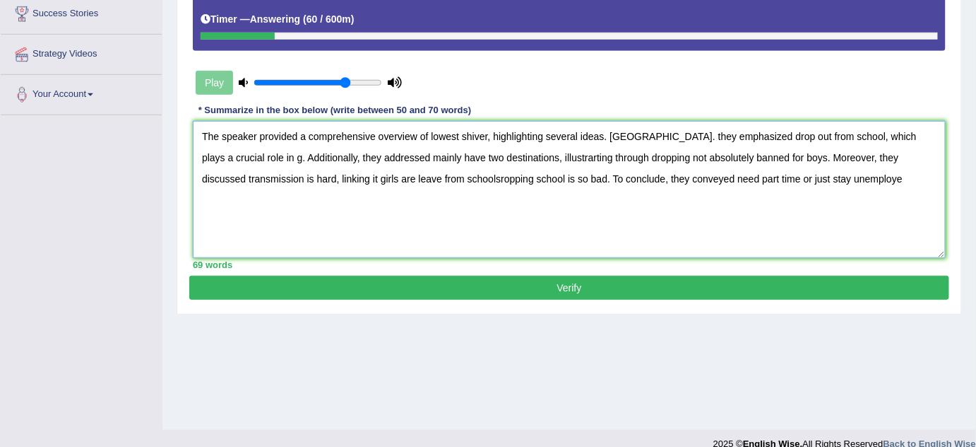
click at [332, 177] on textarea "The speaker provided a comprehensive overview of lowest shiver, highlighting se…" at bounding box center [569, 189] width 753 height 137
drag, startPoint x: 351, startPoint y: 180, endPoint x: 360, endPoint y: 181, distance: 8.5
click at [351, 180] on textarea "The speaker provided a comprehensive overview of lowest shiver, highlighting se…" at bounding box center [569, 189] width 753 height 137
click at [378, 184] on textarea "The speaker provided a comprehensive overview of lowest shiver, highlighting se…" at bounding box center [569, 189] width 753 height 137
click at [387, 186] on textarea "The speaker provided a comprehensive overview of lowest shiver, highlighting se…" at bounding box center [569, 189] width 753 height 137
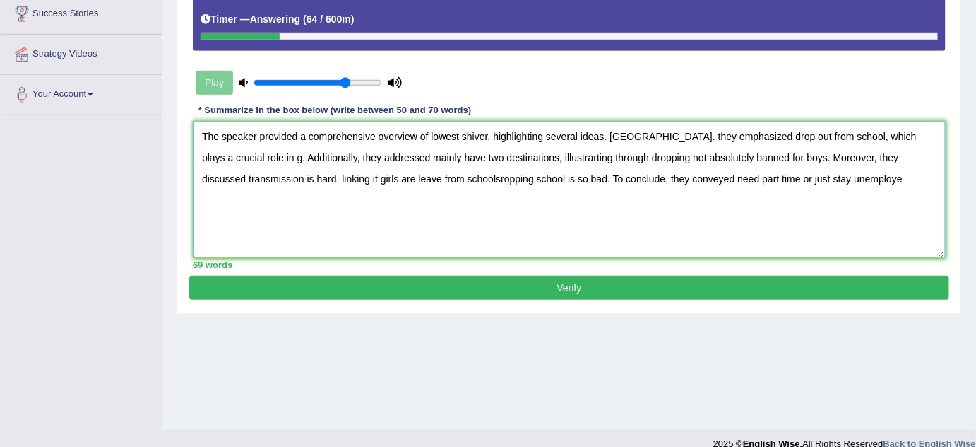
click at [384, 187] on textarea "The speaker provided a comprehensive overview of lowest shiver, highlighting se…" at bounding box center [569, 189] width 753 height 137
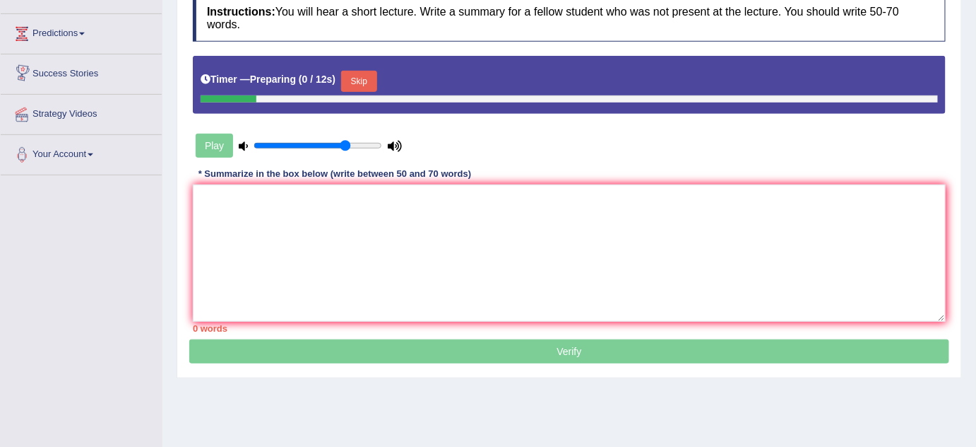
scroll to position [153, 0]
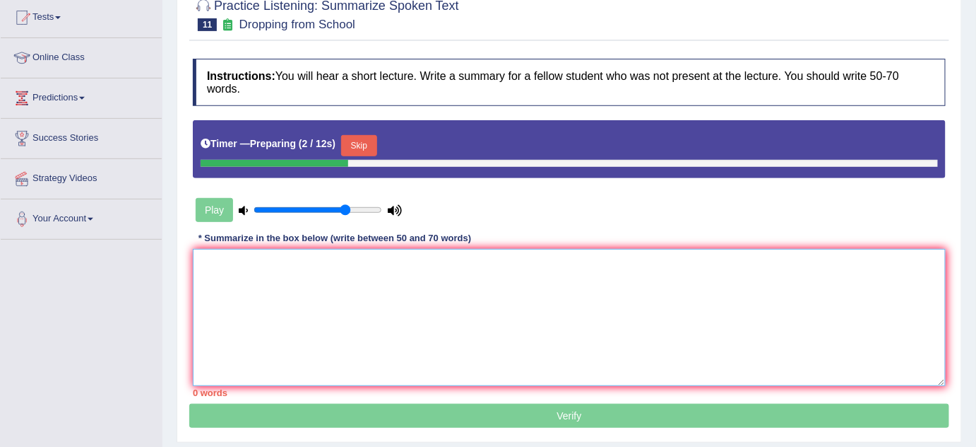
click at [282, 276] on textarea at bounding box center [569, 317] width 753 height 137
paste textarea "The speaker provided a comprehensive overview of lowest shiver, highlighting se…"
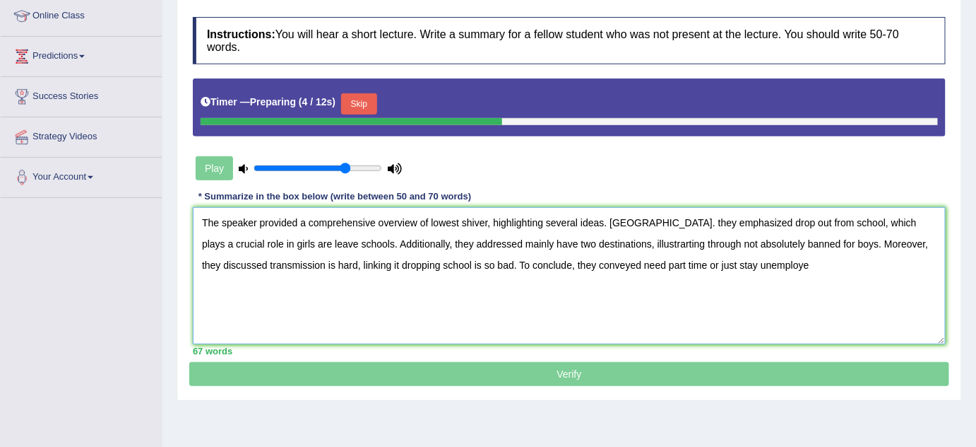
scroll to position [217, 0]
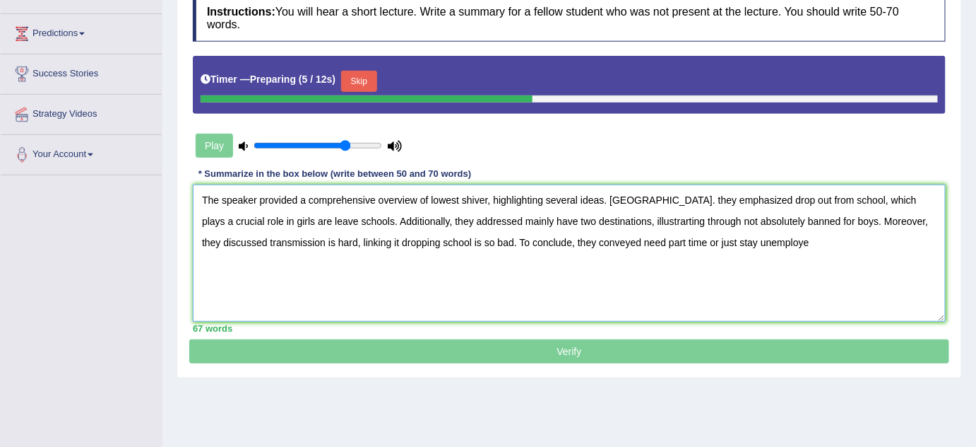
click at [397, 231] on textarea "The speaker provided a comprehensive overview of lowest shiver, highlighting se…" at bounding box center [569, 252] width 753 height 137
drag, startPoint x: 456, startPoint y: 215, endPoint x: 463, endPoint y: 206, distance: 11.6
click at [456, 214] on textarea "The speaker provided a comprehensive overview of lowest shiver, highlighting se…" at bounding box center [569, 252] width 753 height 137
click at [487, 178] on div "Instructions: You will hear a short lecture. Write a summary for a fellow stude…" at bounding box center [569, 163] width 760 height 352
click at [486, 199] on textarea "The speaker provided a comprehensive overview of lowest shiver, highlighting se…" at bounding box center [569, 252] width 753 height 137
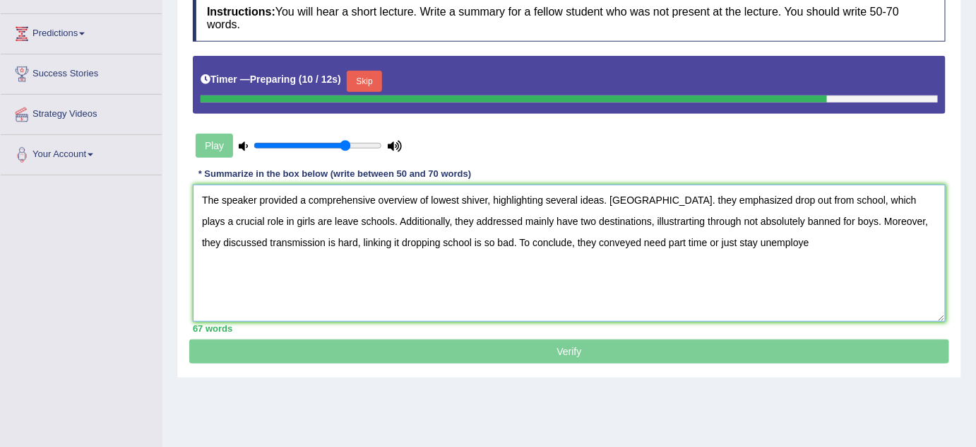
drag, startPoint x: 488, startPoint y: 196, endPoint x: 444, endPoint y: 204, distance: 43.8
click at [444, 204] on textarea "The speaker provided a comprehensive overview of lowest shiver, highlighting se…" at bounding box center [569, 252] width 753 height 137
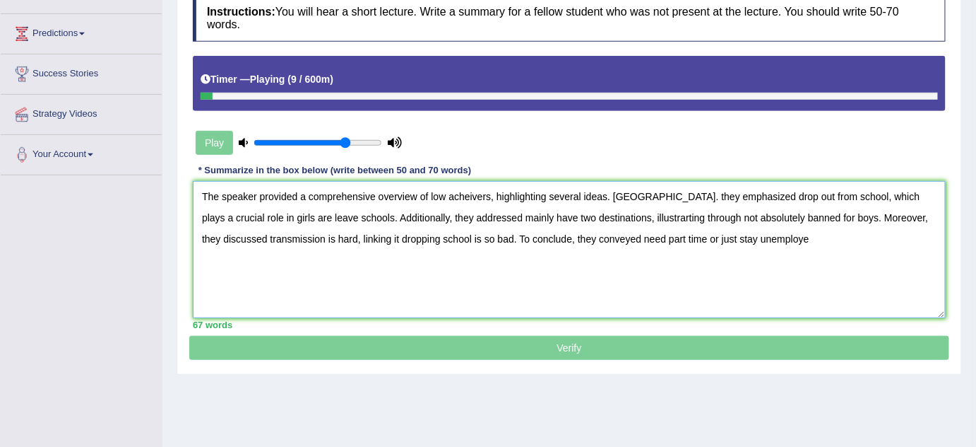
click at [461, 210] on textarea "The speaker provided a comprehensive overview of low acheivers, highlighting se…" at bounding box center [569, 249] width 753 height 137
drag, startPoint x: 461, startPoint y: 199, endPoint x: 466, endPoint y: 192, distance: 8.6
click at [463, 196] on textarea "The speaker provided a comprehensive overview of low acheivers, highlighting se…" at bounding box center [569, 249] width 753 height 137
click at [480, 184] on textarea "The speaker provided a comprehensive overview of low acheivers, highlighting se…" at bounding box center [569, 249] width 753 height 137
click at [283, 213] on textarea "The speaker provided a comprehensive overview of low achievers, highlighting se…" at bounding box center [569, 249] width 753 height 137
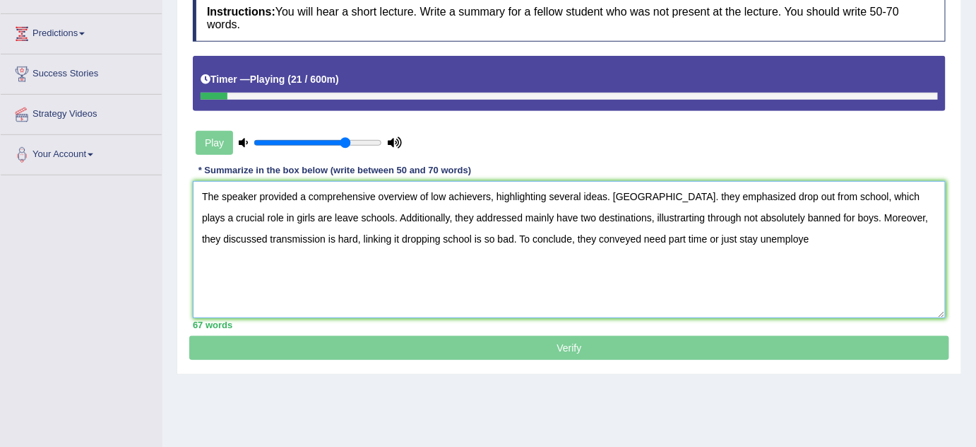
click at [746, 246] on textarea "The speaker provided a comprehensive overview of low achievers, highlighting se…" at bounding box center [569, 249] width 753 height 137
click at [535, 239] on textarea "The speaker provided a comprehensive overview of low achievers, highlighting se…" at bounding box center [569, 249] width 753 height 137
click at [608, 235] on textarea "The speaker provided a comprehensive overview of low achievers, highlighting se…" at bounding box center [569, 249] width 753 height 137
click at [601, 230] on textarea "The speaker provided a comprehensive overview of low achievers, highlighting se…" at bounding box center [569, 249] width 753 height 137
click at [578, 212] on textarea "The speaker provided a comprehensive overview of low achievers, highlighting se…" at bounding box center [569, 249] width 753 height 137
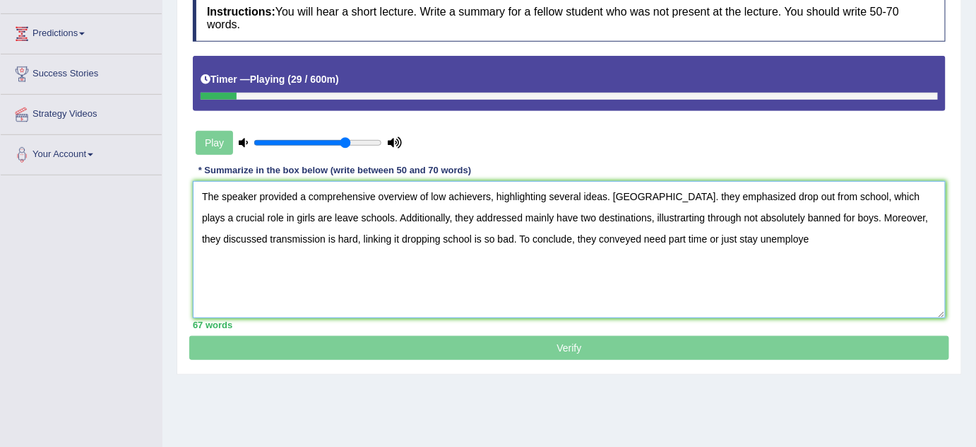
click at [648, 215] on textarea "The speaker provided a comprehensive overview of low achievers, highlighting se…" at bounding box center [569, 249] width 753 height 137
click at [661, 215] on textarea "The speaker provided a comprehensive overview of low achievers, highlighting se…" at bounding box center [569, 249] width 753 height 137
click at [671, 212] on textarea "The speaker provided a comprehensive overview of low achievers, highlighting se…" at bounding box center [569, 249] width 753 height 137
click at [663, 213] on textarea "The speaker provided a comprehensive overview of low achievers, highlighting se…" at bounding box center [569, 249] width 753 height 137
click at [659, 214] on textarea "The speaker provided a comprehensive overview of low achievers, highlighting se…" at bounding box center [569, 249] width 753 height 137
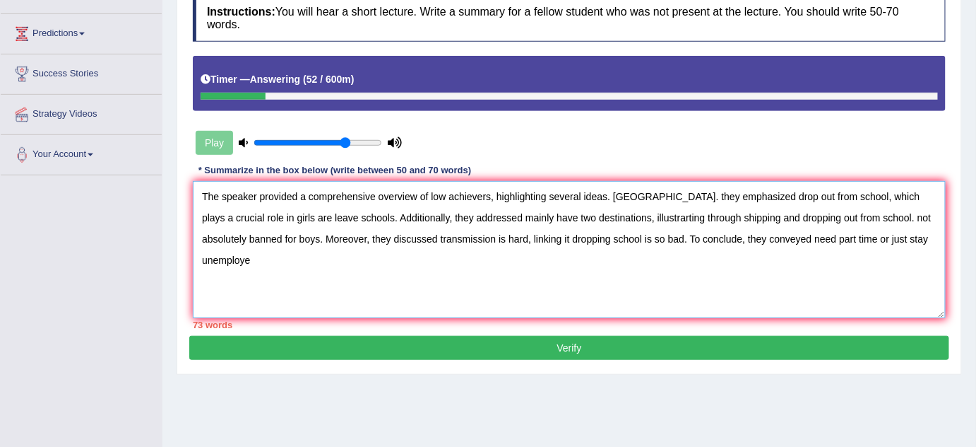
click at [844, 238] on textarea "The speaker provided a comprehensive overview of low achievers, highlighting se…" at bounding box center [569, 249] width 753 height 137
click at [837, 216] on textarea "The speaker provided a comprehensive overview of low achievers, highlighting se…" at bounding box center [569, 249] width 753 height 137
click at [835, 215] on textarea "The speaker provided a comprehensive overview of low achievers, highlighting se…" at bounding box center [569, 249] width 753 height 137
click at [832, 213] on textarea "The speaker provided a comprehensive overview of low achievers, highlighting se…" at bounding box center [569, 249] width 753 height 137
drag, startPoint x: 836, startPoint y: 213, endPoint x: 241, endPoint y: 247, distance: 595.8
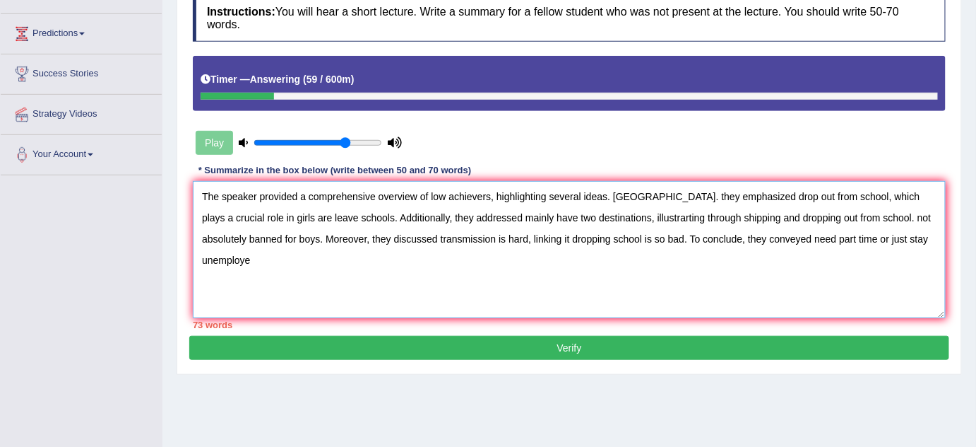
click at [241, 247] on textarea "The speaker provided a comprehensive overview of low achievers, highlighting se…" at bounding box center [569, 249] width 753 height 137
click at [723, 265] on textarea "The speaker provided a comprehensive overview of low achievers, highlighting se…" at bounding box center [569, 249] width 753 height 137
click at [806, 273] on textarea "The speaker provided a comprehensive overview of low achievers, highlighting se…" at bounding box center [569, 249] width 753 height 137
click at [855, 248] on textarea "The speaker provided a comprehensive overview of low achievers, highlighting se…" at bounding box center [569, 249] width 753 height 137
click at [848, 226] on textarea "The speaker provided a comprehensive overview of low achievers, highlighting se…" at bounding box center [569, 249] width 753 height 137
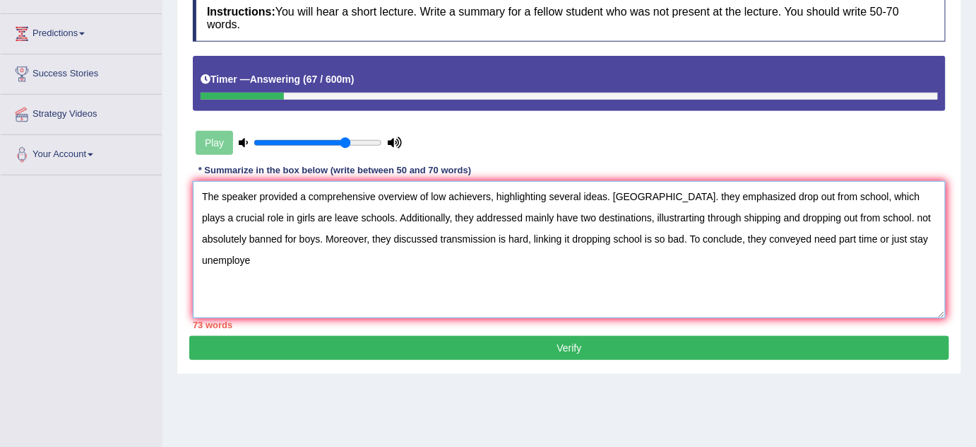
click at [837, 209] on textarea "The speaker provided a comprehensive overview of low achievers, highlighting se…" at bounding box center [569, 249] width 753 height 137
click at [833, 210] on textarea "The speaker provided a comprehensive overview of low achievers, highlighting se…" at bounding box center [569, 249] width 753 height 137
click at [873, 247] on textarea "The speaker provided a comprehensive overview of low achievers, highlighting se…" at bounding box center [569, 249] width 753 height 137
click at [914, 256] on textarea "The speaker provided a comprehensive overview of low achievers, highlighting se…" at bounding box center [569, 249] width 753 height 137
click at [795, 218] on textarea "The speaker provided a comprehensive overview of low achievers, highlighting se…" at bounding box center [569, 249] width 753 height 137
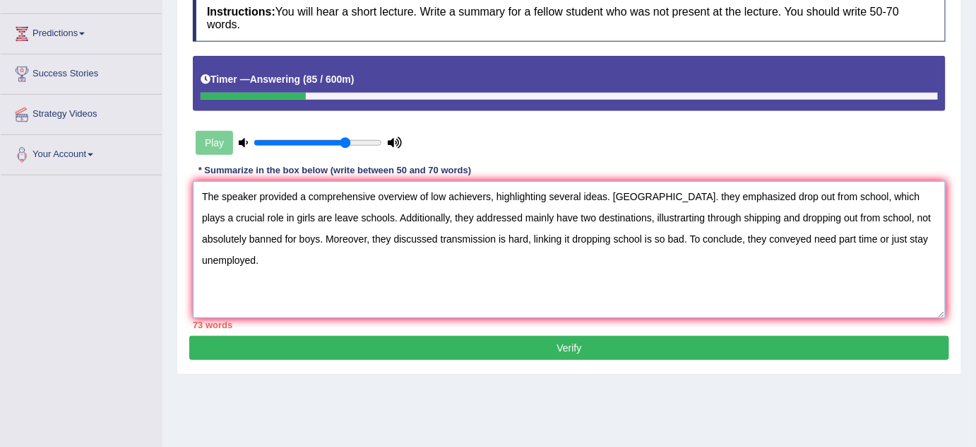
click at [725, 212] on textarea "The speaker provided a comprehensive overview of low achievers, highlighting se…" at bounding box center [569, 249] width 753 height 137
click at [727, 236] on textarea "The speaker provided a comprehensive overview of low achievers, highlighting se…" at bounding box center [569, 249] width 753 height 137
click at [834, 241] on textarea "The speaker provided a comprehensive overview of low achievers, highlighting se…" at bounding box center [569, 249] width 753 height 137
click at [902, 250] on textarea "The speaker provided a comprehensive overview of low achievers, highlighting se…" at bounding box center [569, 249] width 753 height 137
click at [441, 276] on textarea "The speaker provided a comprehensive overview of low achievers, highlighting se…" at bounding box center [569, 249] width 753 height 137
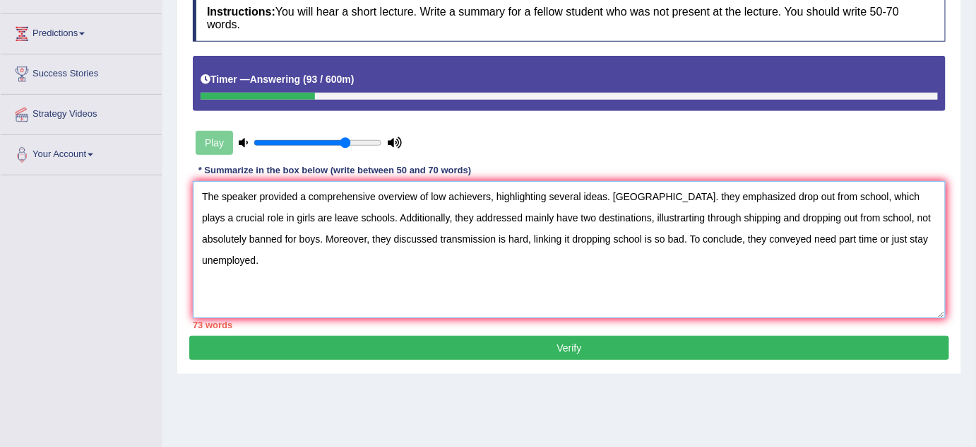
click at [410, 276] on textarea "The speaker provided a comprehensive overview of low achievers, highlighting se…" at bounding box center [569, 249] width 753 height 137
click at [391, 274] on textarea "The speaker provided a comprehensive overview of low achievers, highlighting se…" at bounding box center [569, 249] width 753 height 137
click at [391, 273] on textarea "The speaker provided a comprehensive overview of low achievers, highlighting se…" at bounding box center [569, 249] width 753 height 137
click at [445, 235] on textarea "The speaker provided a comprehensive overview of low achievers, highlighting se…" at bounding box center [569, 249] width 753 height 137
click at [436, 218] on textarea "The speaker provided a comprehensive overview of low achievers, highlighting se…" at bounding box center [569, 249] width 753 height 137
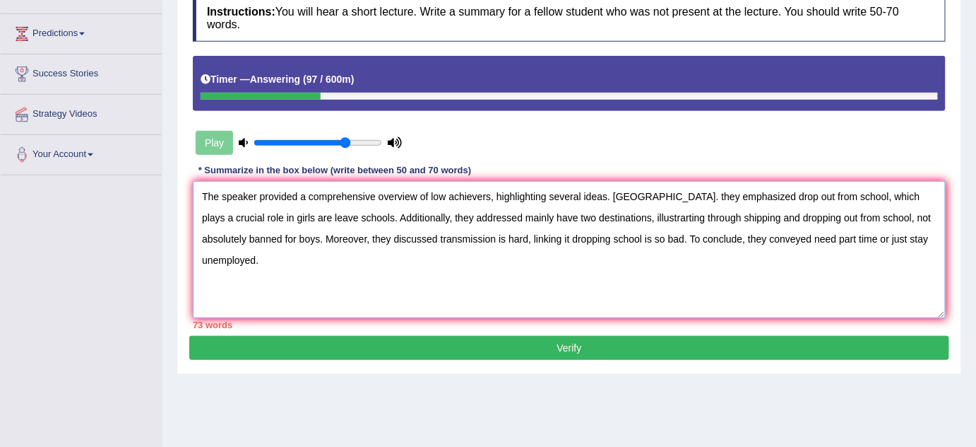
click at [532, 244] on textarea "The speaker provided a comprehensive overview of low achievers, highlighting se…" at bounding box center [569, 249] width 753 height 137
click at [583, 222] on textarea "The speaker provided a comprehensive overview of low achievers, highlighting se…" at bounding box center [569, 249] width 753 height 137
click at [603, 225] on textarea "The speaker provided a comprehensive overview of low achievers, highlighting se…" at bounding box center [569, 249] width 753 height 137
click at [607, 225] on textarea "The speaker provided a comprehensive overview of low achievers, highlighting se…" at bounding box center [569, 249] width 753 height 137
click at [408, 278] on textarea "The speaker provided a comprehensive overview of low achievers, highlighting se…" at bounding box center [569, 249] width 753 height 137
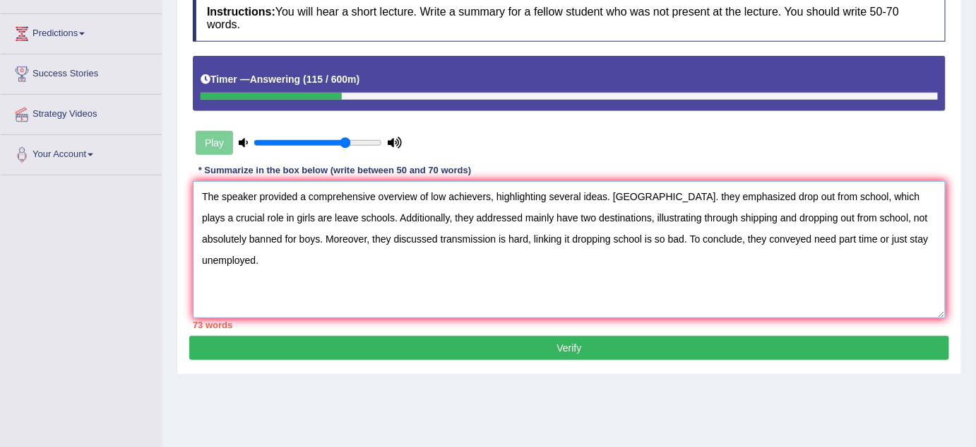
click at [589, 268] on textarea "The speaker provided a comprehensive overview of low achievers, highlighting se…" at bounding box center [569, 249] width 753 height 137
click at [533, 272] on textarea "The speaker provided a comprehensive overview of low achievers, highlighting se…" at bounding box center [569, 249] width 753 height 137
click at [520, 271] on textarea "The speaker provided a comprehensive overview of low achievers, highlighting se…" at bounding box center [569, 249] width 753 height 137
type textarea "The speaker provided a comprehensive overview of low achievers, highlighting se…"
click at [538, 354] on button "Verify" at bounding box center [569, 348] width 760 height 24
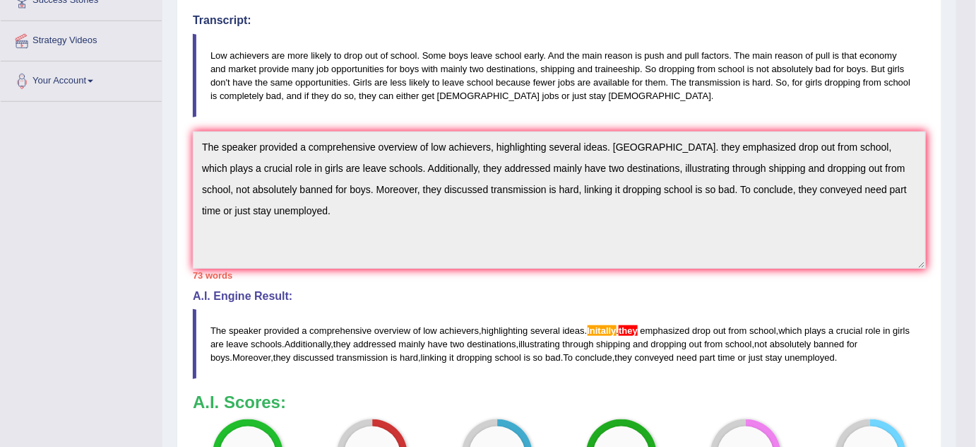
scroll to position [281, 0]
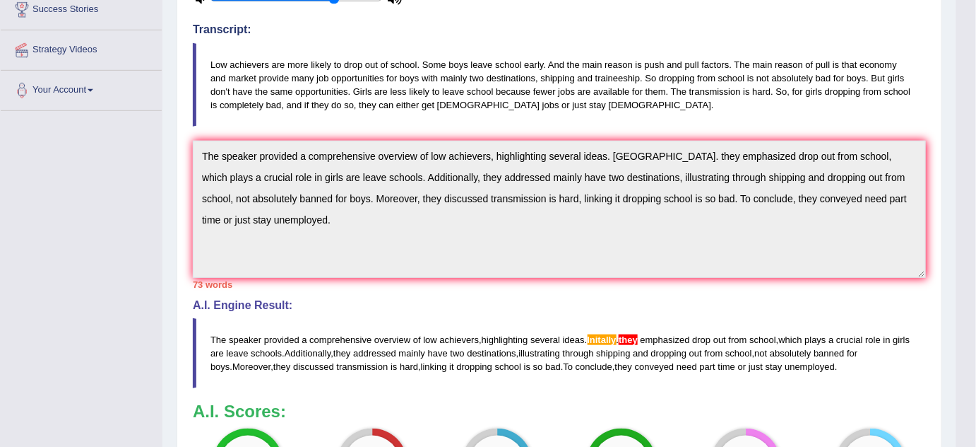
click at [182, 160] on div "Practice Listening: Summarize Spoken Text 11 Dropping from School Instructions:…" at bounding box center [560, 227] width 766 height 765
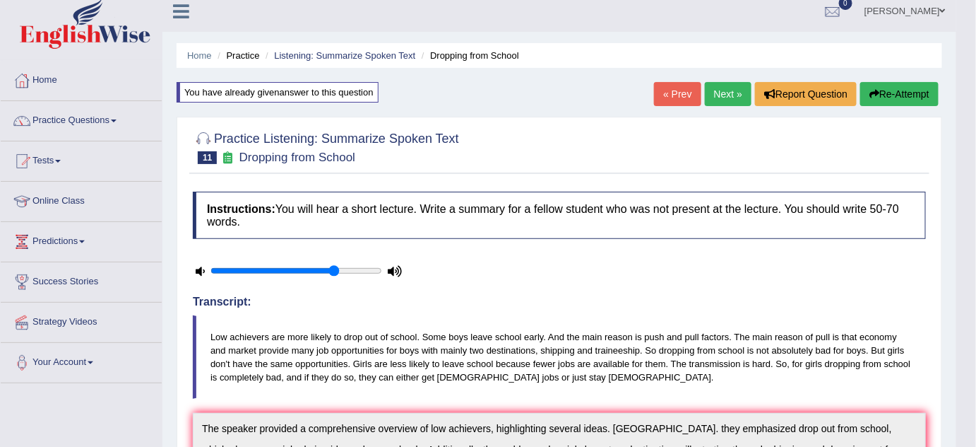
scroll to position [0, 0]
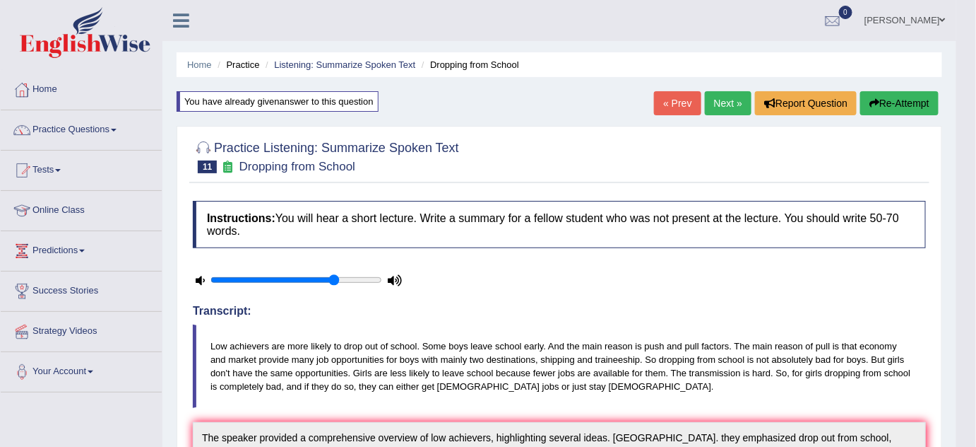
click at [878, 99] on button "Re-Attempt" at bounding box center [900, 103] width 78 height 24
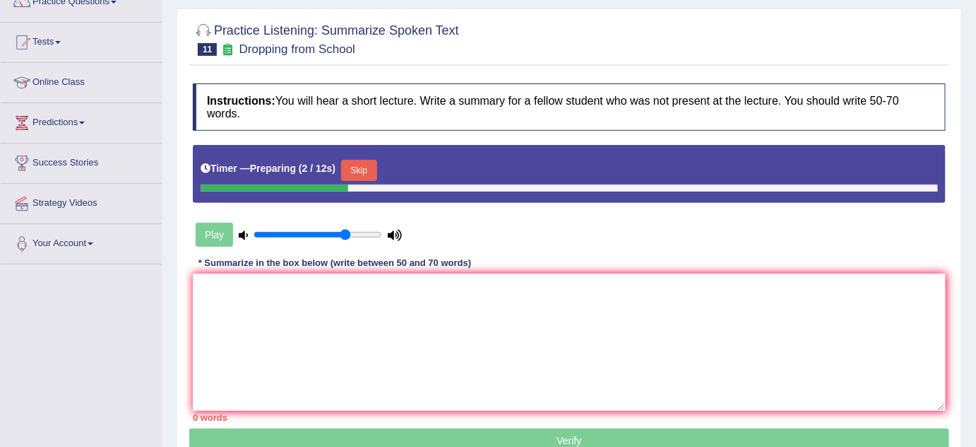
click at [367, 169] on button "Skip" at bounding box center [358, 170] width 35 height 21
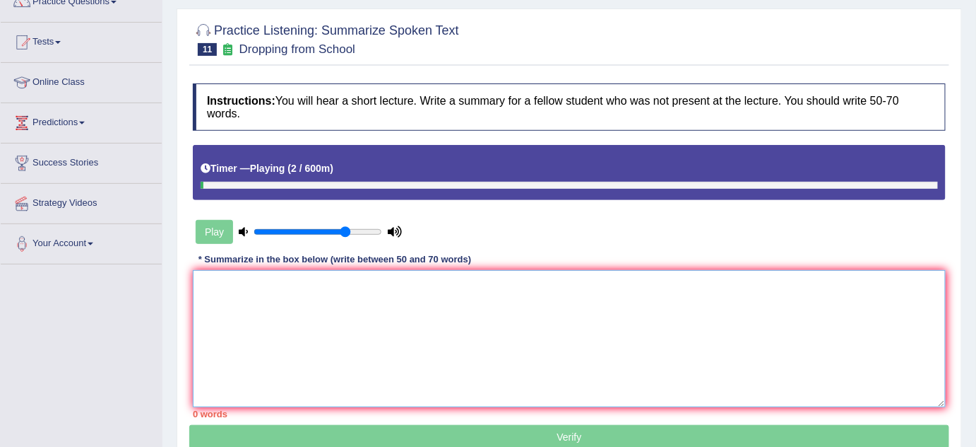
click at [304, 301] on textarea at bounding box center [569, 338] width 753 height 137
paste textarea "The speaker provided a comprehensive overview of low achievers, highlighting se…"
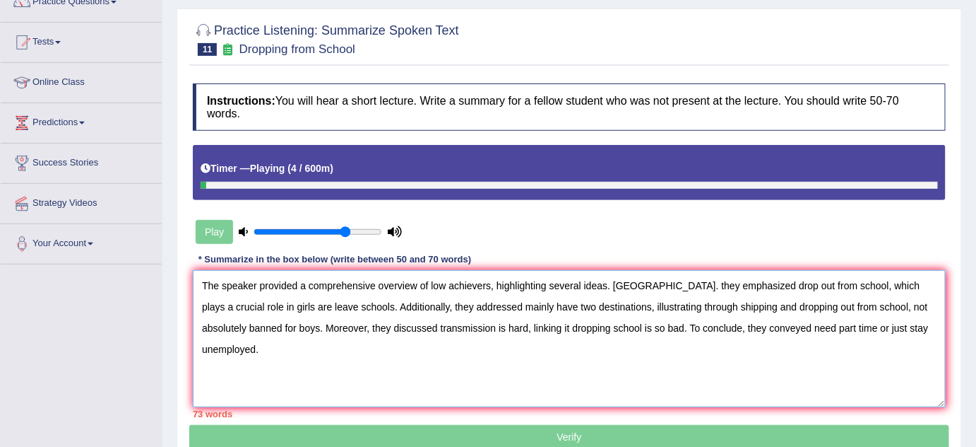
click at [463, 285] on textarea "The speaker provided a comprehensive overview of low achievers, highlighting se…" at bounding box center [569, 338] width 753 height 137
click at [480, 280] on textarea "The speaker provided a comprehensive overview of low achievers, highlighting se…" at bounding box center [569, 338] width 753 height 137
click at [498, 280] on textarea "The speaker provided a comprehensive overview of low achievers, highlighting se…" at bounding box center [569, 338] width 753 height 137
click at [601, 276] on textarea "The speaker provided a comprehensive overview of low achievers, highlighting se…" at bounding box center [569, 338] width 753 height 137
click at [707, 280] on textarea "The speaker provided a comprehensive overview of low achievers, highlighting se…" at bounding box center [569, 338] width 753 height 137
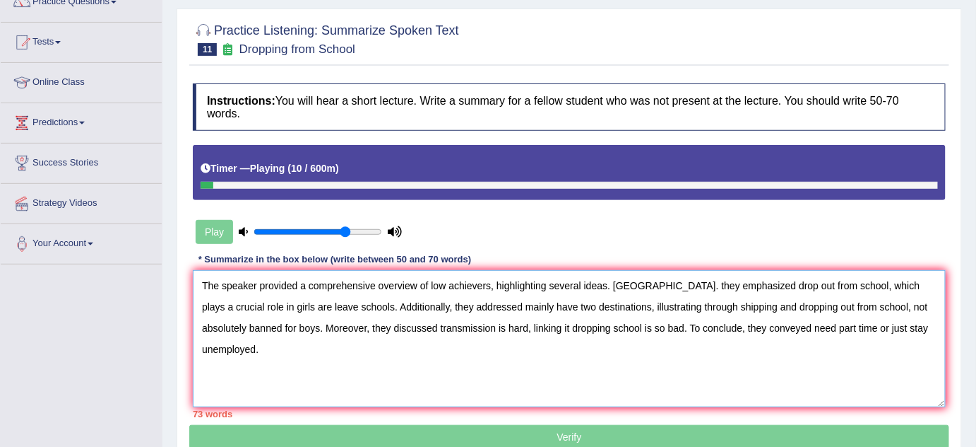
drag, startPoint x: 721, startPoint y: 280, endPoint x: 815, endPoint y: 271, distance: 94.4
click at [815, 271] on textarea "The speaker provided a comprehensive overview of low achievers, highlighting se…" at bounding box center [569, 338] width 753 height 137
click at [492, 278] on textarea "The speaker provided a comprehensive overview of low achievers drop out from sc…" at bounding box center [569, 338] width 753 height 137
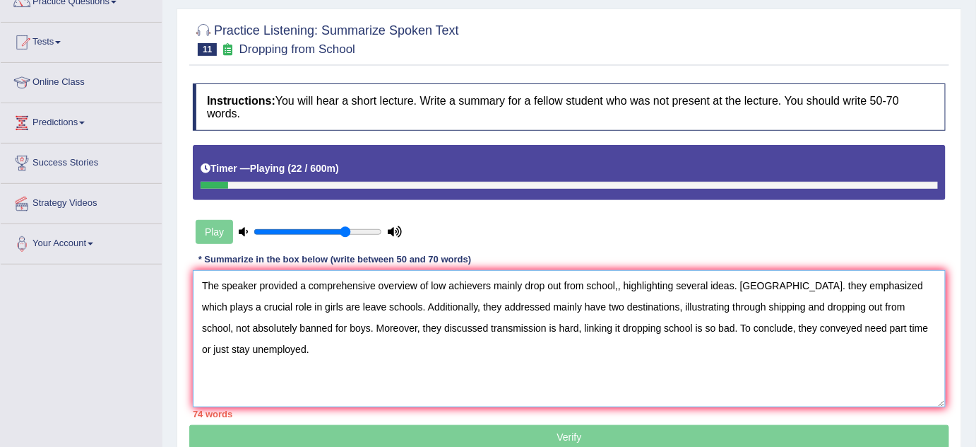
click at [644, 276] on textarea "The speaker provided a comprehensive overview of low achievers mainly drop out …" at bounding box center [569, 338] width 753 height 137
click at [574, 283] on textarea "The speaker provided a comprehensive overview of low achievers mainly drop out …" at bounding box center [569, 338] width 753 height 137
click at [591, 280] on textarea "The speaker provided a comprehensive overview of low achievers mainly drop out …" at bounding box center [569, 338] width 753 height 137
click at [577, 285] on textarea "The speaker provided a comprehensive overview of low achievers mainly drop out …" at bounding box center [569, 338] width 753 height 137
click at [578, 285] on textarea "The speaker provided a comprehensive overview of low achievers mainly drop out …" at bounding box center [569, 338] width 753 height 137
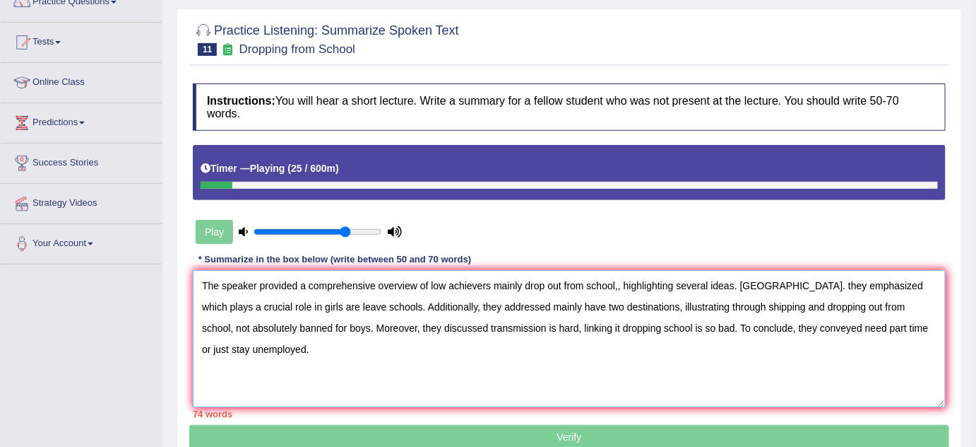
click at [584, 280] on textarea "The speaker provided a comprehensive overview of low achievers mainly drop out …" at bounding box center [569, 338] width 753 height 137
drag, startPoint x: 716, startPoint y: 290, endPoint x: 726, endPoint y: 290, distance: 10.6
click at [716, 290] on textarea "The speaker provided a comprehensive overview of low achievers mainly drop out …" at bounding box center [569, 338] width 753 height 137
click at [763, 303] on textarea "The speaker provided a comprehensive overview of low achievers mainly drop out …" at bounding box center [569, 338] width 753 height 137
click at [839, 314] on textarea "The speaker provided a comprehensive overview of low achievers mainly drop out …" at bounding box center [569, 338] width 753 height 137
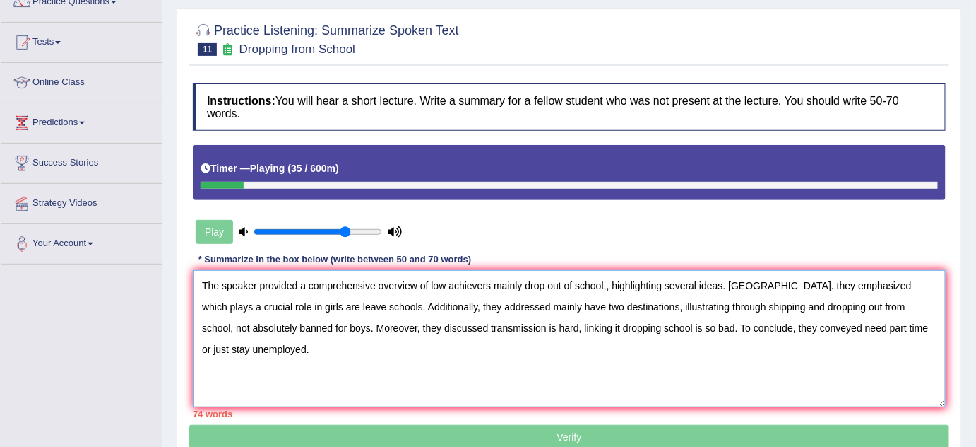
click at [309, 295] on textarea "The speaker provided a comprehensive overview of low achievers mainly drop out …" at bounding box center [569, 338] width 753 height 137
click at [296, 302] on textarea "The speaker provided a comprehensive overview of low achievers mainly drop out …" at bounding box center [569, 338] width 753 height 137
click at [315, 305] on textarea "The speaker provided a comprehensive overview of low achievers mainly drop out …" at bounding box center [569, 338] width 753 height 137
click at [330, 301] on textarea "The speaker provided a comprehensive overview of low achievers mainly drop out …" at bounding box center [569, 338] width 753 height 137
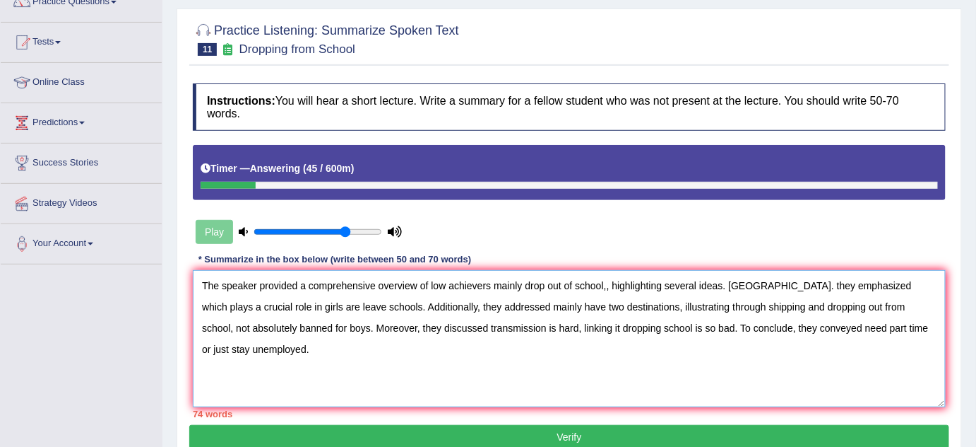
click at [589, 349] on textarea "The speaker provided a comprehensive overview of low achievers mainly drop out …" at bounding box center [569, 338] width 753 height 137
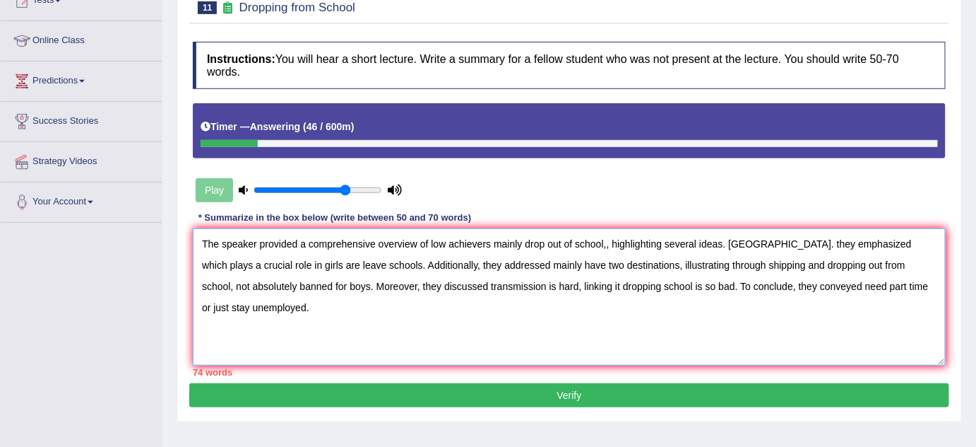
scroll to position [192, 0]
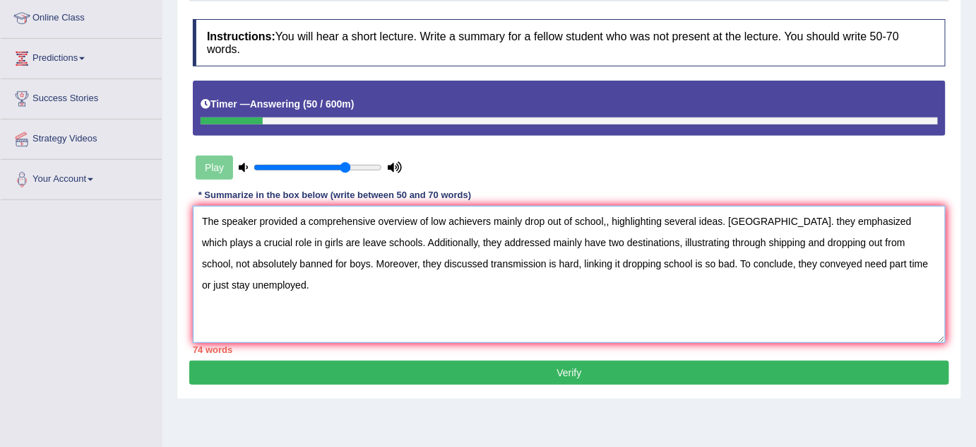
click at [784, 282] on textarea "The speaker provided a comprehensive overview of low achievers mainly drop out …" at bounding box center [569, 274] width 753 height 137
drag, startPoint x: 852, startPoint y: 279, endPoint x: 882, endPoint y: 285, distance: 31.0
click at [861, 283] on textarea "The speaker provided a comprehensive overview of low achievers mainly drop out …" at bounding box center [569, 274] width 753 height 137
click at [822, 246] on textarea "The speaker provided a comprehensive overview of low achievers mainly drop out …" at bounding box center [569, 274] width 753 height 137
click at [751, 220] on textarea "The speaker provided a comprehensive overview of low achievers mainly drop out …" at bounding box center [569, 274] width 753 height 137
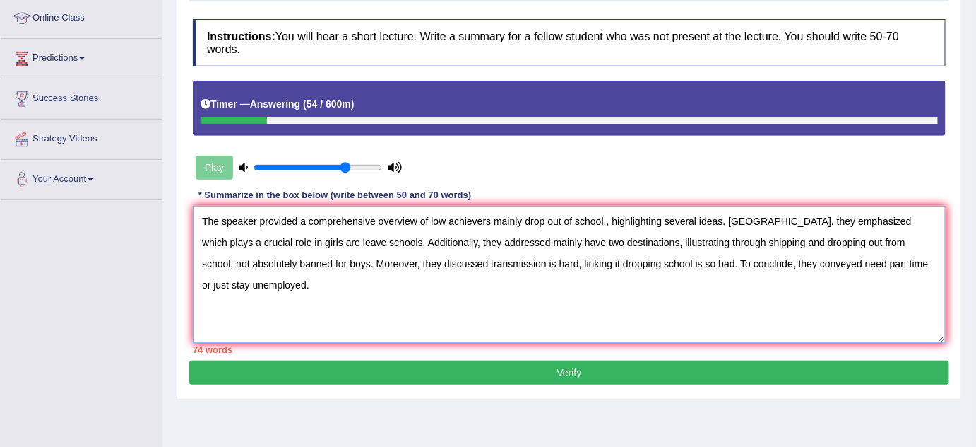
click at [744, 213] on textarea "The speaker provided a comprehensive overview of low achievers mainly drop out …" at bounding box center [569, 274] width 753 height 137
click at [740, 216] on textarea "The speaker provided a comprehensive overview of low achievers mainly drop out …" at bounding box center [569, 274] width 753 height 137
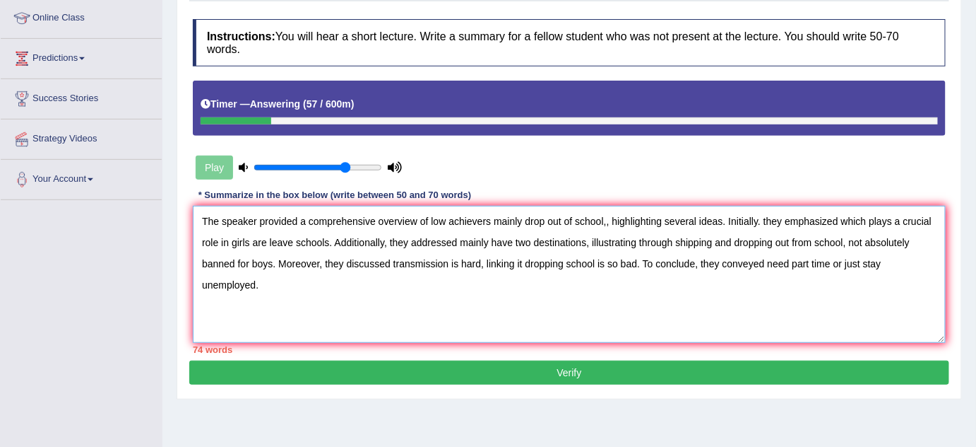
click at [580, 230] on textarea "The speaker provided a comprehensive overview of low achievers mainly drop out …" at bounding box center [569, 274] width 753 height 137
click at [576, 206] on textarea "The speaker provided a comprehensive overview of low achievers mainly drop out …" at bounding box center [569, 274] width 753 height 137
click at [576, 209] on textarea "The speaker provided a comprehensive overview of low achievers mainly drop out …" at bounding box center [569, 274] width 753 height 137
type textarea "The speaker provided a comprehensive overview of low achievers mainly drop out …"
click at [563, 375] on button "Verify" at bounding box center [569, 372] width 760 height 24
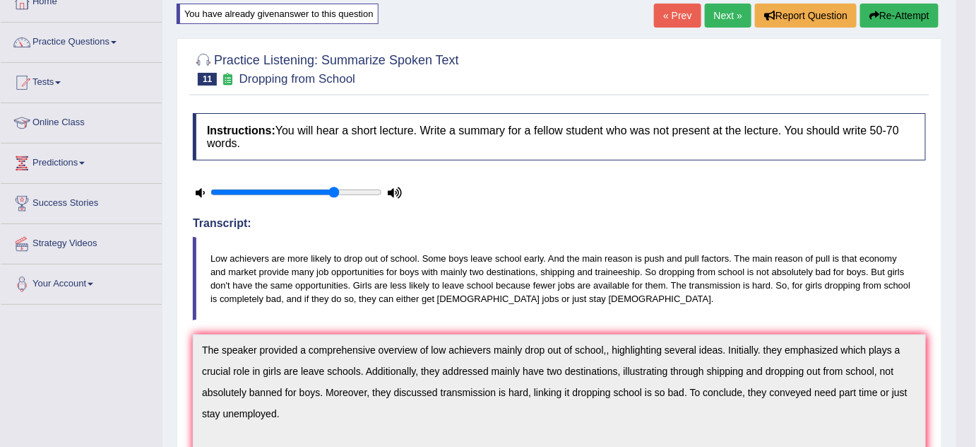
scroll to position [87, 0]
click at [725, 16] on link "Next »" at bounding box center [728, 16] width 47 height 24
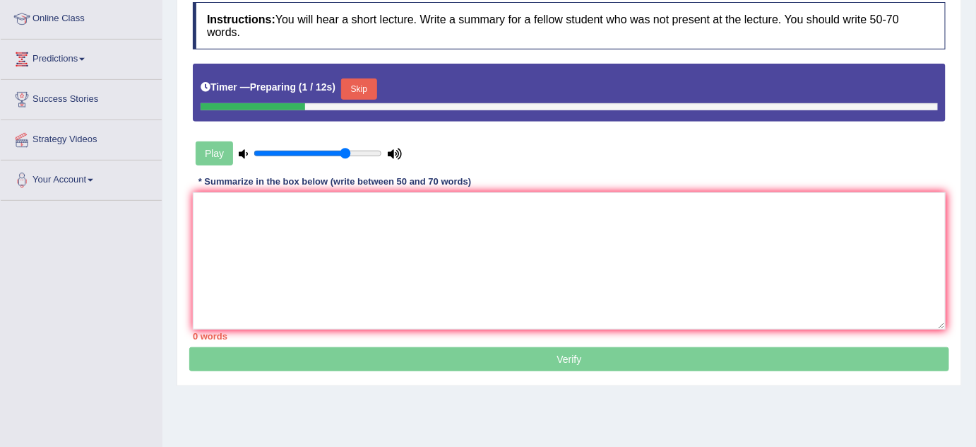
scroll to position [192, 0]
click at [448, 201] on textarea at bounding box center [569, 259] width 753 height 137
paste textarea "The speaker provided a comprehensive overview of low achievers, highlighting se…"
type textarea "The speaker provided a comprehensive overview of low achievers, highlighting se…"
